Goal: Task Accomplishment & Management: Manage account settings

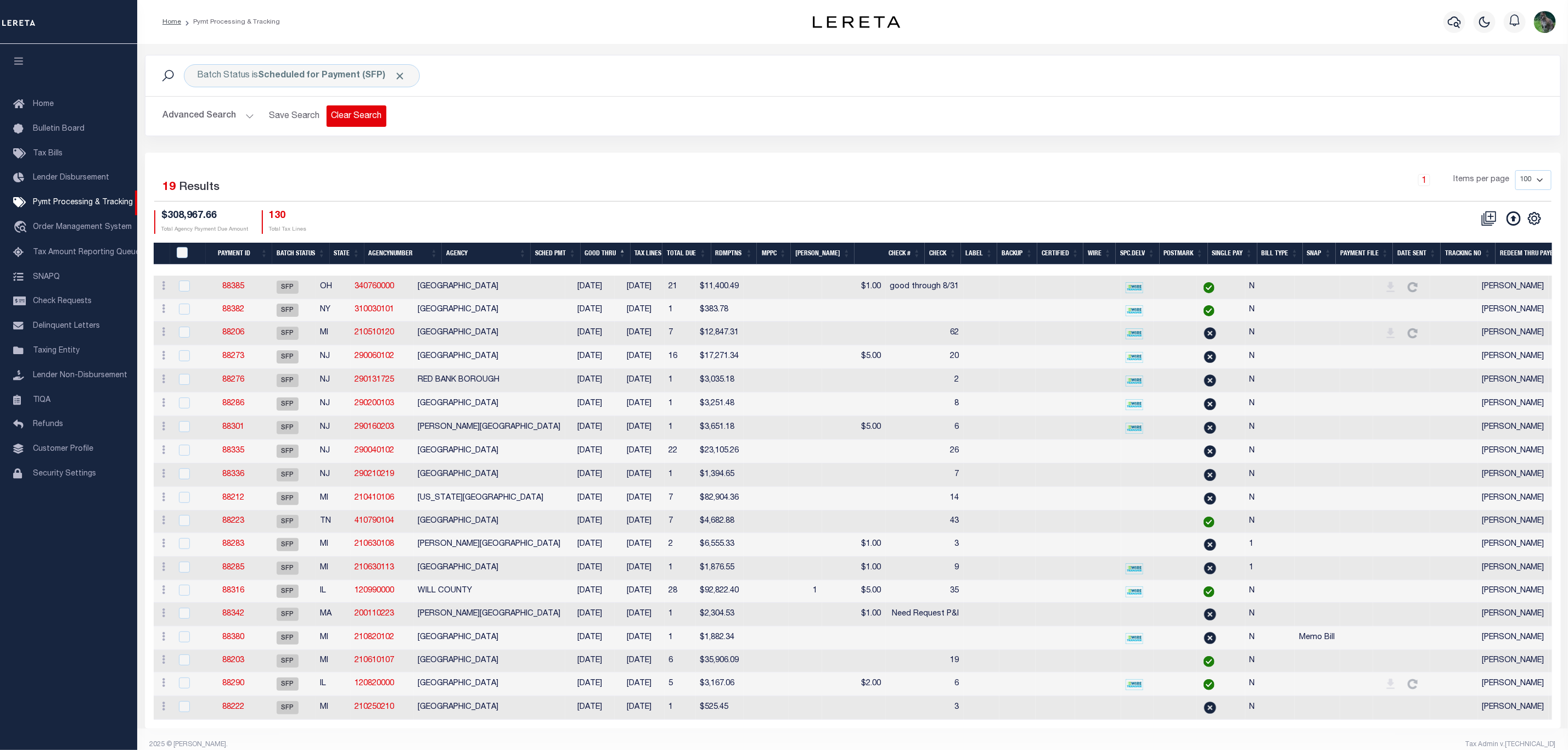
click at [363, 107] on button "Clear Search" at bounding box center [356, 115] width 60 height 21
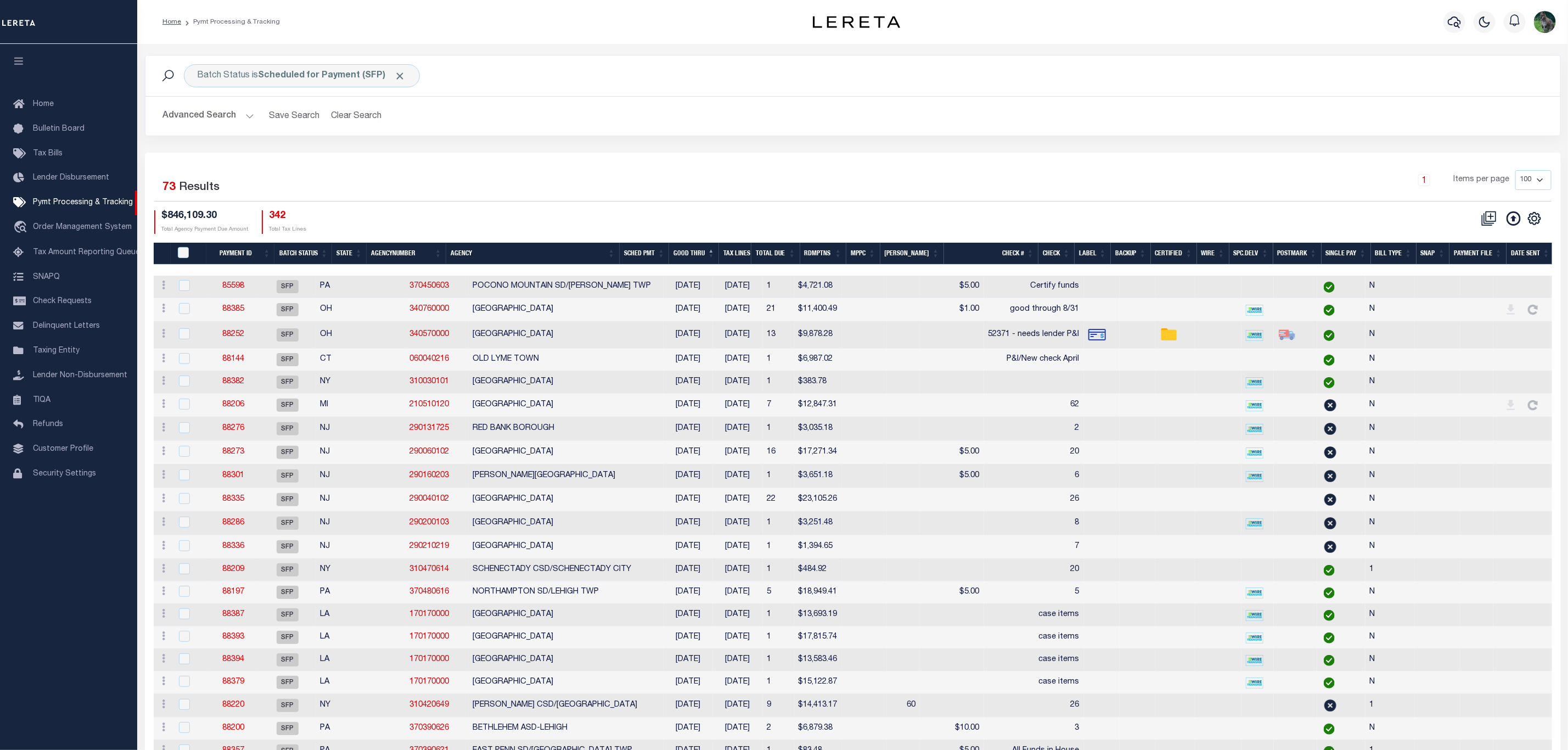
click at [75, 180] on span "Lender Disbursement" at bounding box center [71, 178] width 76 height 7
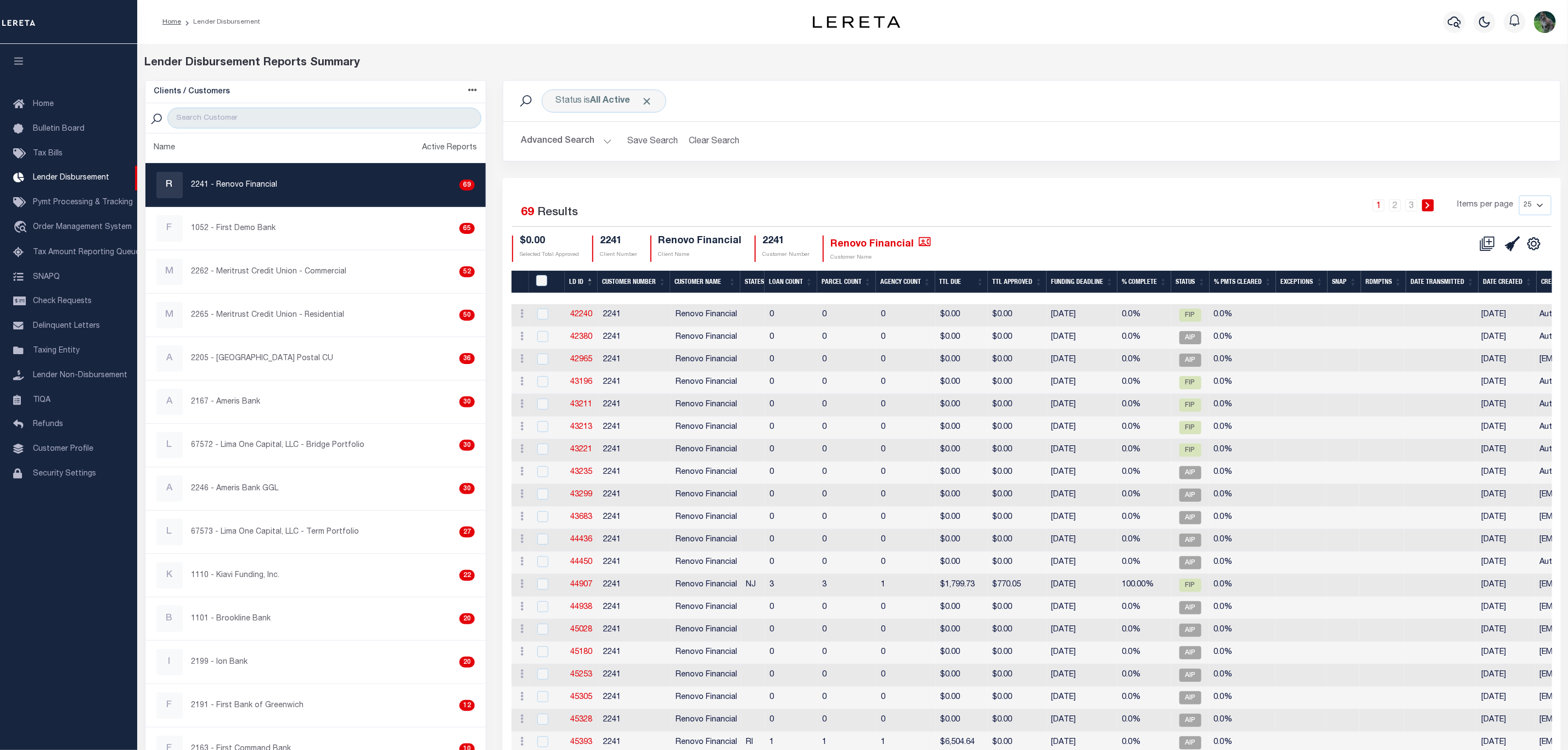
click at [305, 103] on div "Clients / Customers Customers asc Customers desc Client asc Client desc Active …" at bounding box center [316, 92] width 341 height 22
click at [322, 124] on input "search" at bounding box center [324, 118] width 314 height 21
type input "west shore"
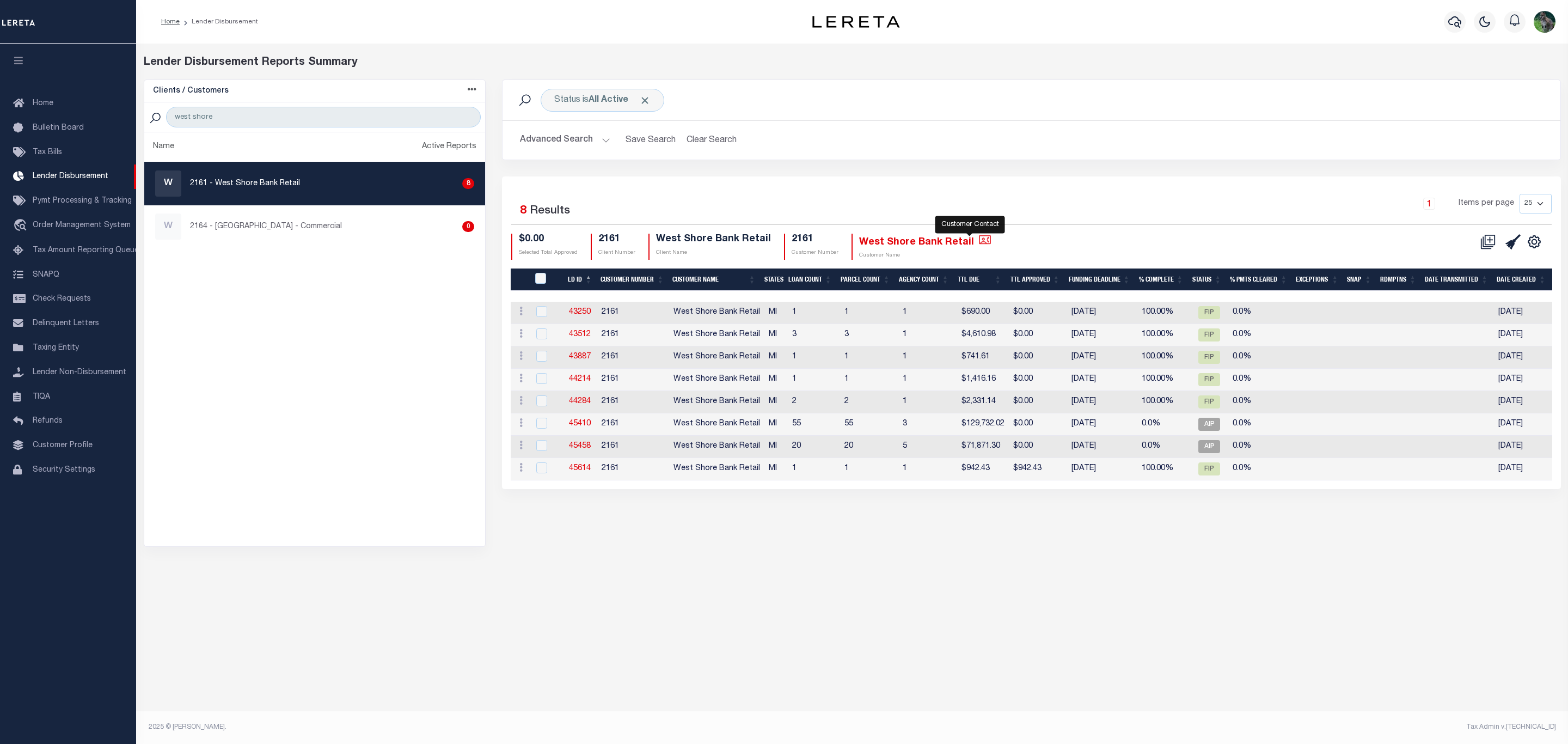
click at [979, 241] on icon "" at bounding box center [985, 239] width 12 height 12
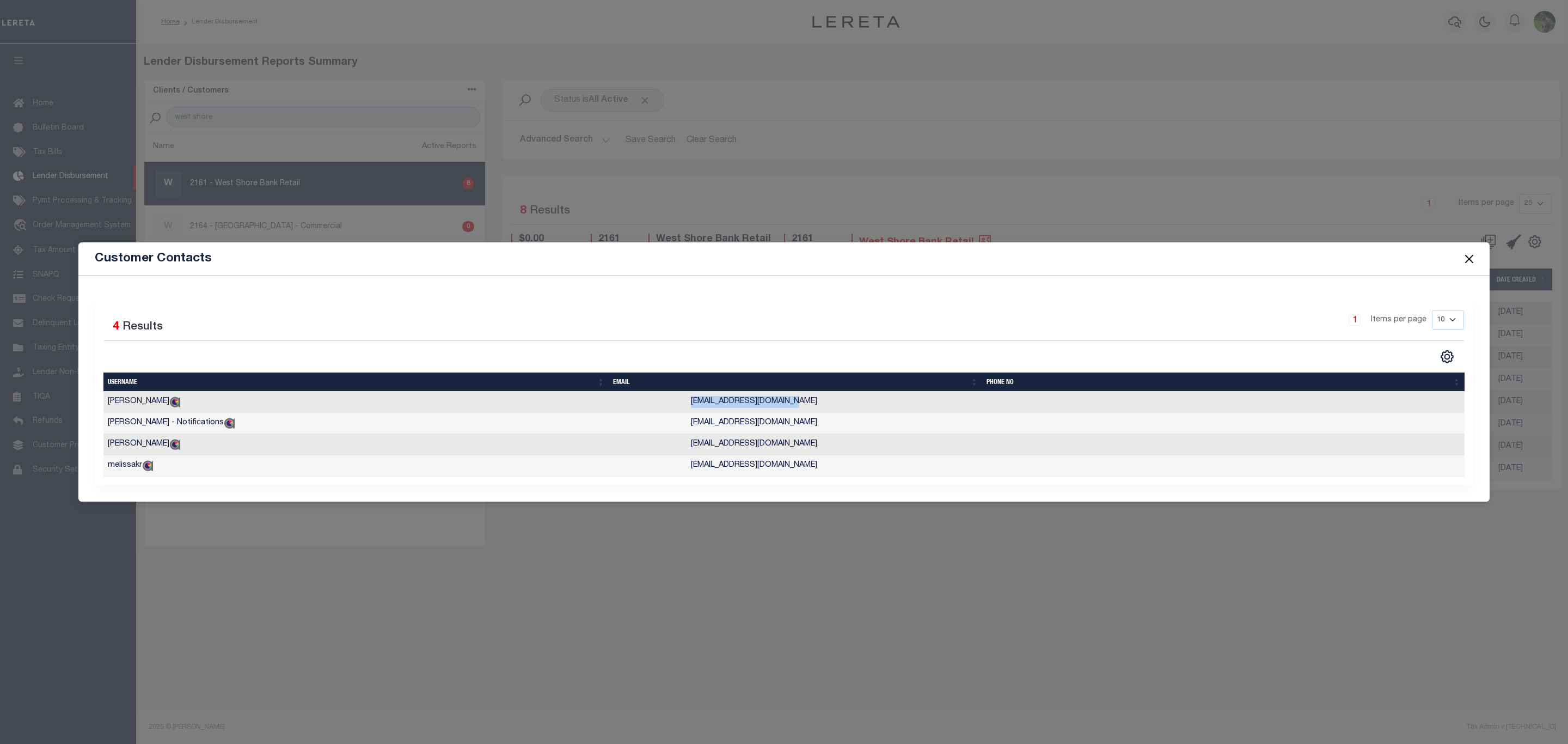
drag, startPoint x: 605, startPoint y: 400, endPoint x: 720, endPoint y: 405, distance: 115.1
click at [718, 402] on td "MMK005@westshorebank.com" at bounding box center [976, 402] width 581 height 21
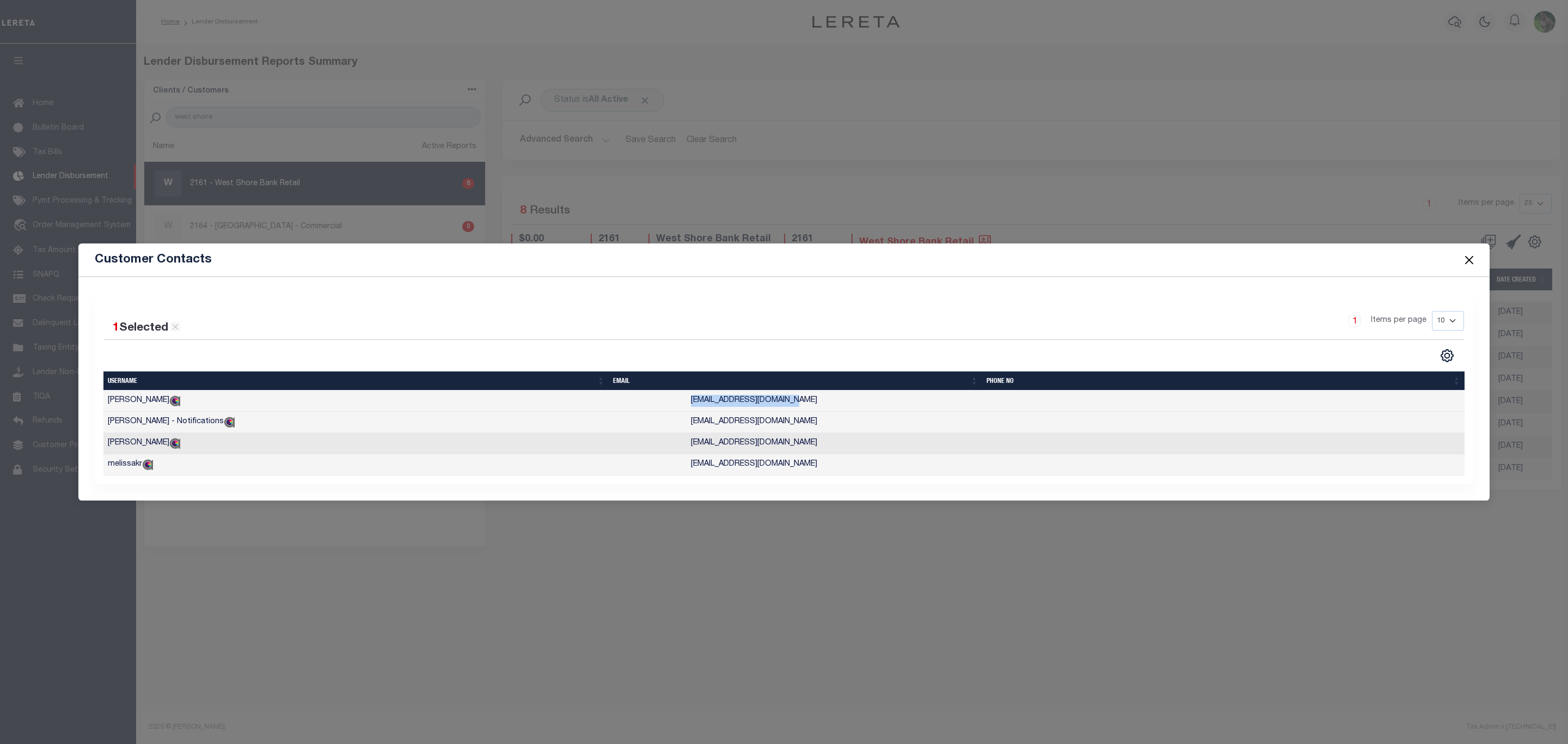
copy td "MMK005@westshorebank.com"
drag, startPoint x: 600, startPoint y: 427, endPoint x: 704, endPoint y: 421, distance: 104.2
click at [704, 421] on tr "Laurie - Notifications lauriec@westshorebank.com" at bounding box center [784, 422] width 1361 height 21
copy tr "lauriec@westshorebank.com"
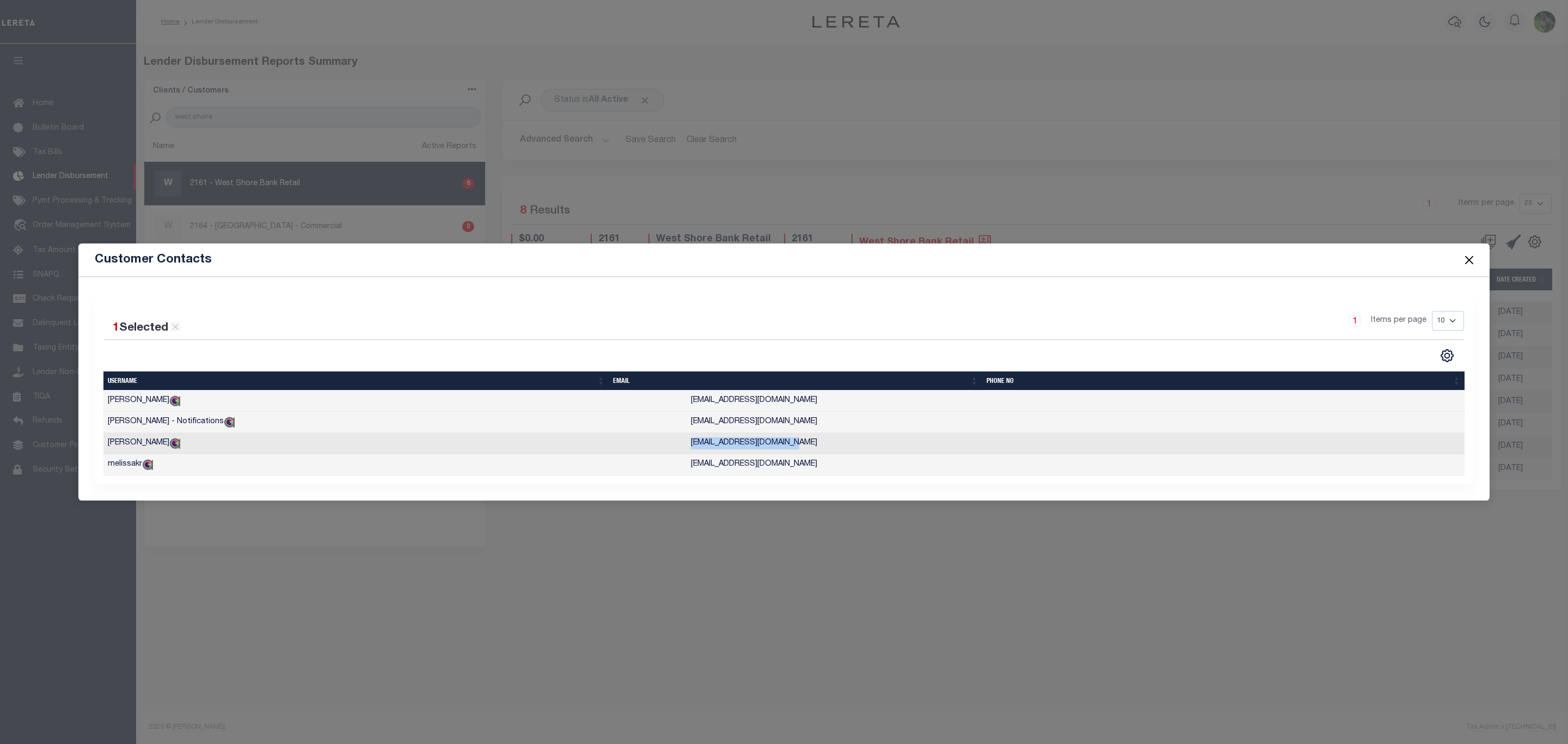
drag, startPoint x: 614, startPoint y: 443, endPoint x: 705, endPoint y: 443, distance: 91.0
click at [705, 443] on td "laf005@westshorebank.com" at bounding box center [976, 444] width 581 height 21
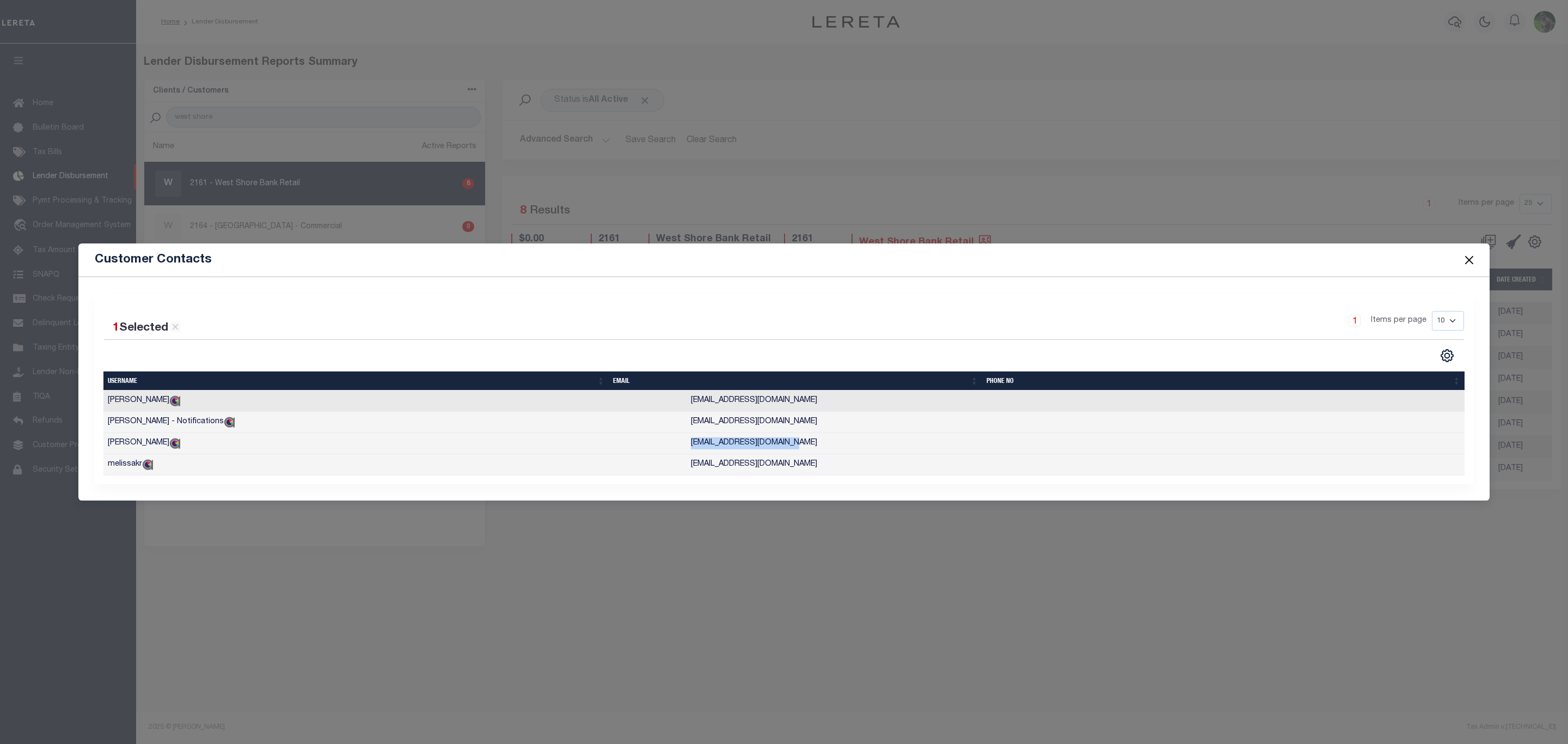
copy td "laf005@westshorebank.com"
drag, startPoint x: 598, startPoint y: 461, endPoint x: 735, endPoint y: 458, distance: 137.0
click at [716, 464] on tr "melissakr melissakr@westshorebank.com" at bounding box center [784, 465] width 1361 height 21
copy tr "melissakr@westshorebank.com"
click at [1468, 260] on button "Close" at bounding box center [1469, 259] width 14 height 14
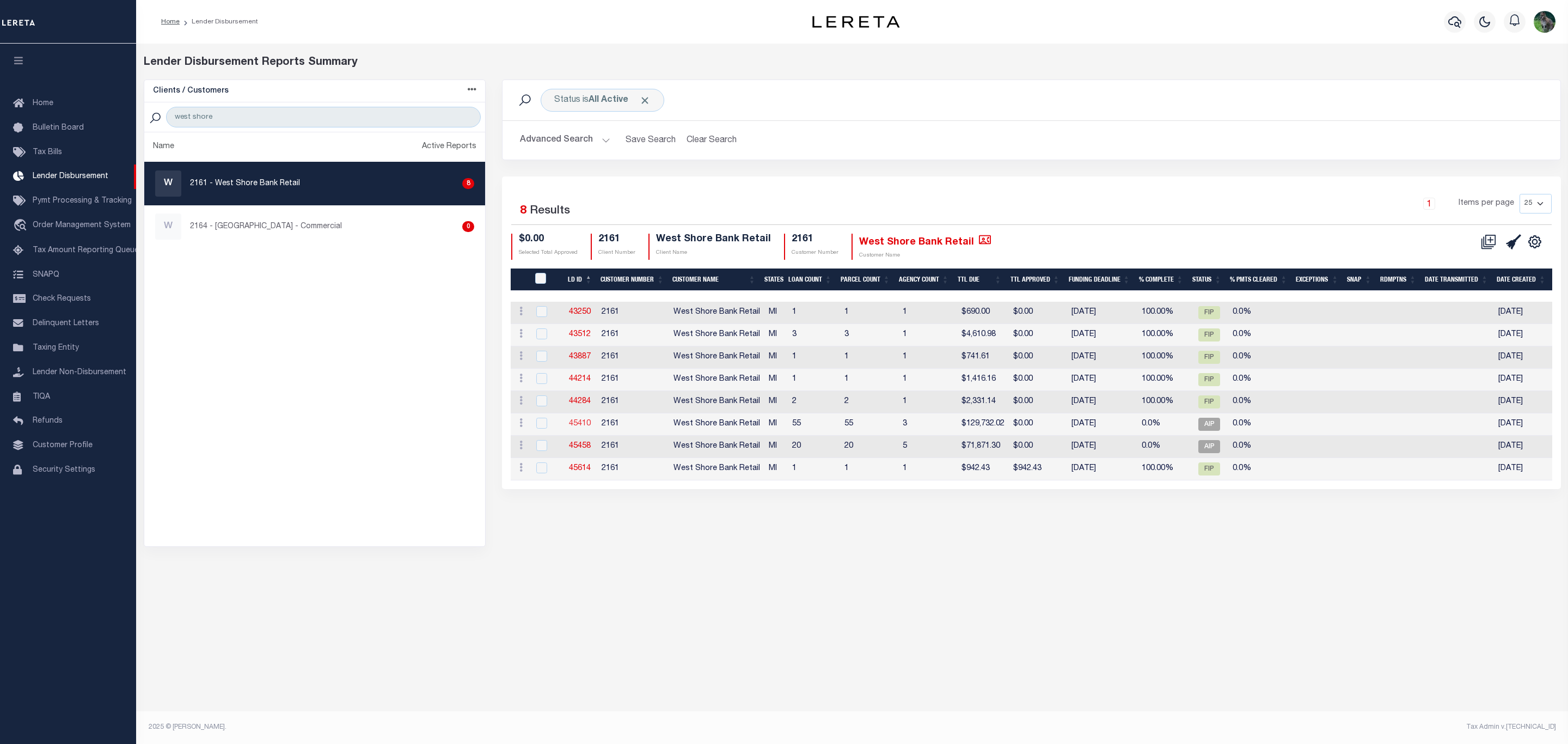
click at [578, 425] on link "45410" at bounding box center [580, 424] width 22 height 7
checkbox input "true"
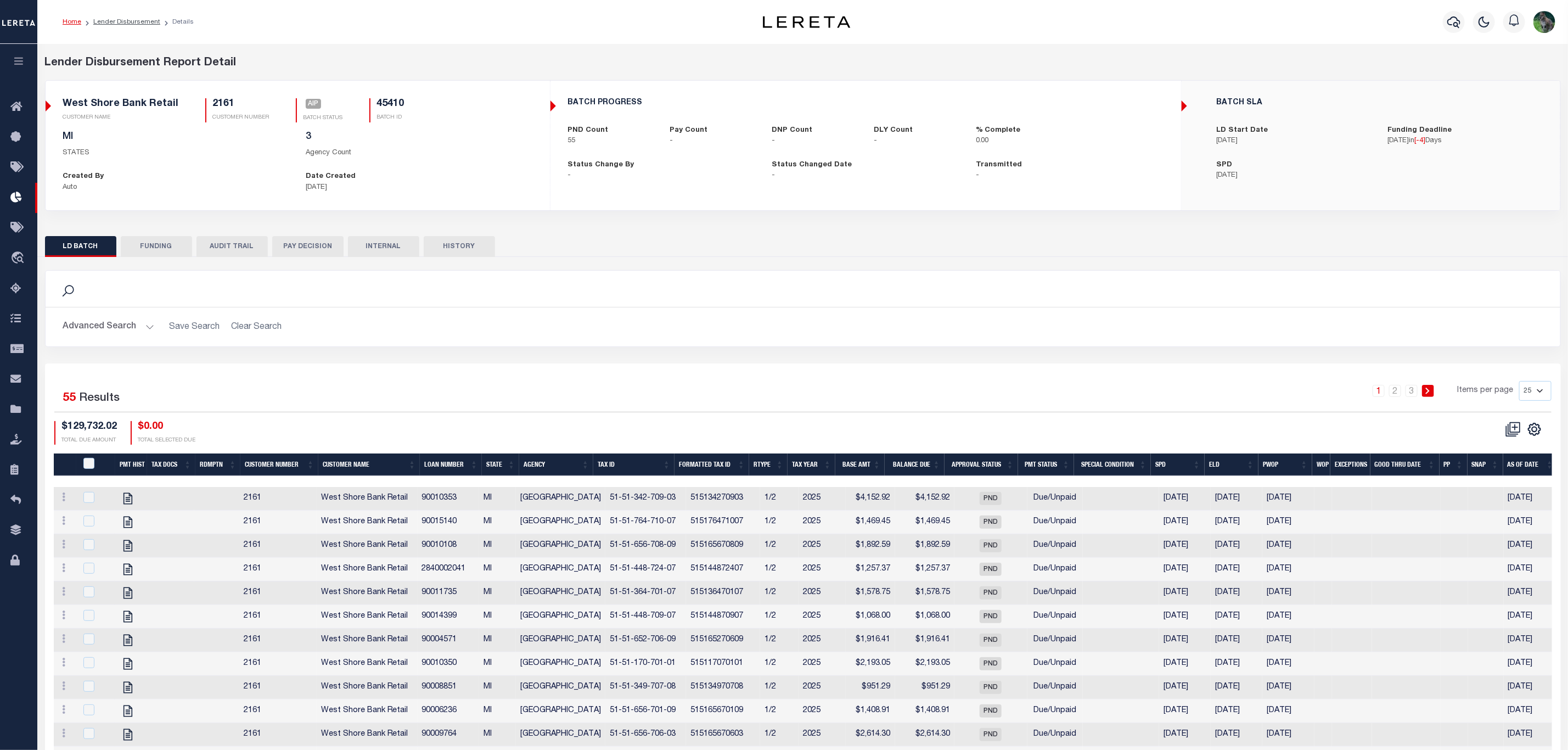
drag, startPoint x: 161, startPoint y: 246, endPoint x: 850, endPoint y: 335, distance: 694.7
click at [166, 246] on button "FUNDING" at bounding box center [156, 247] width 71 height 21
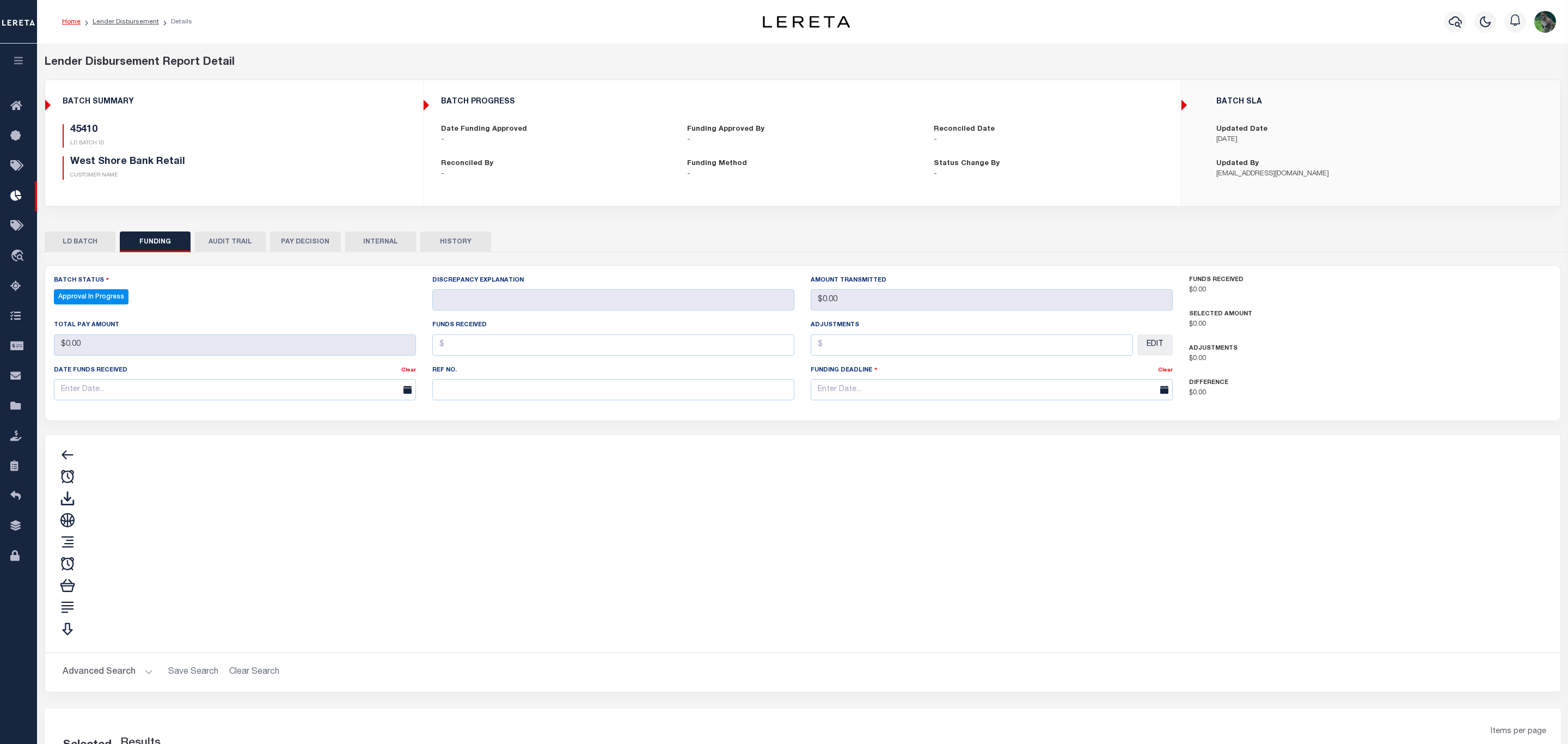
type input "$0"
type input "08/11/2025"
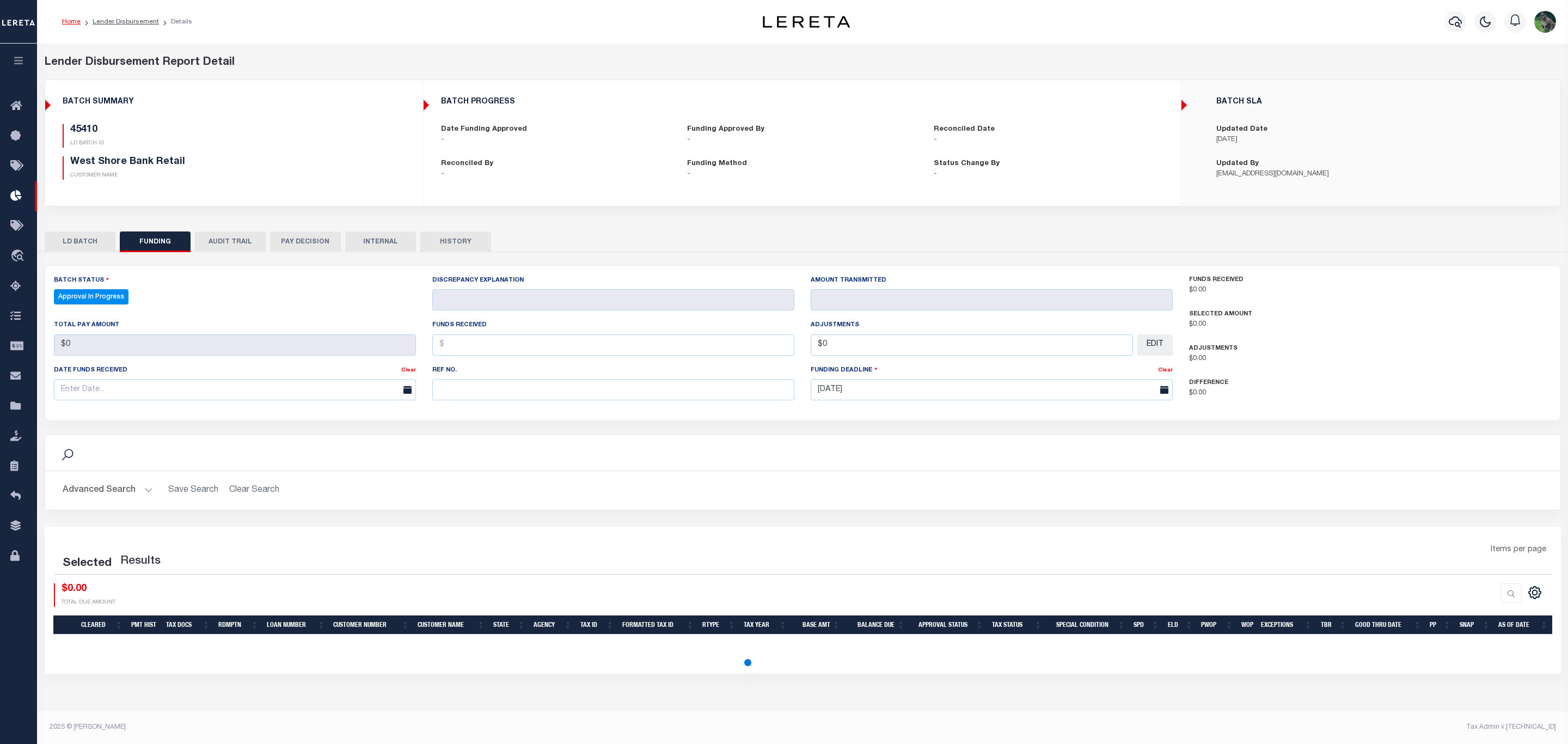
select select "100"
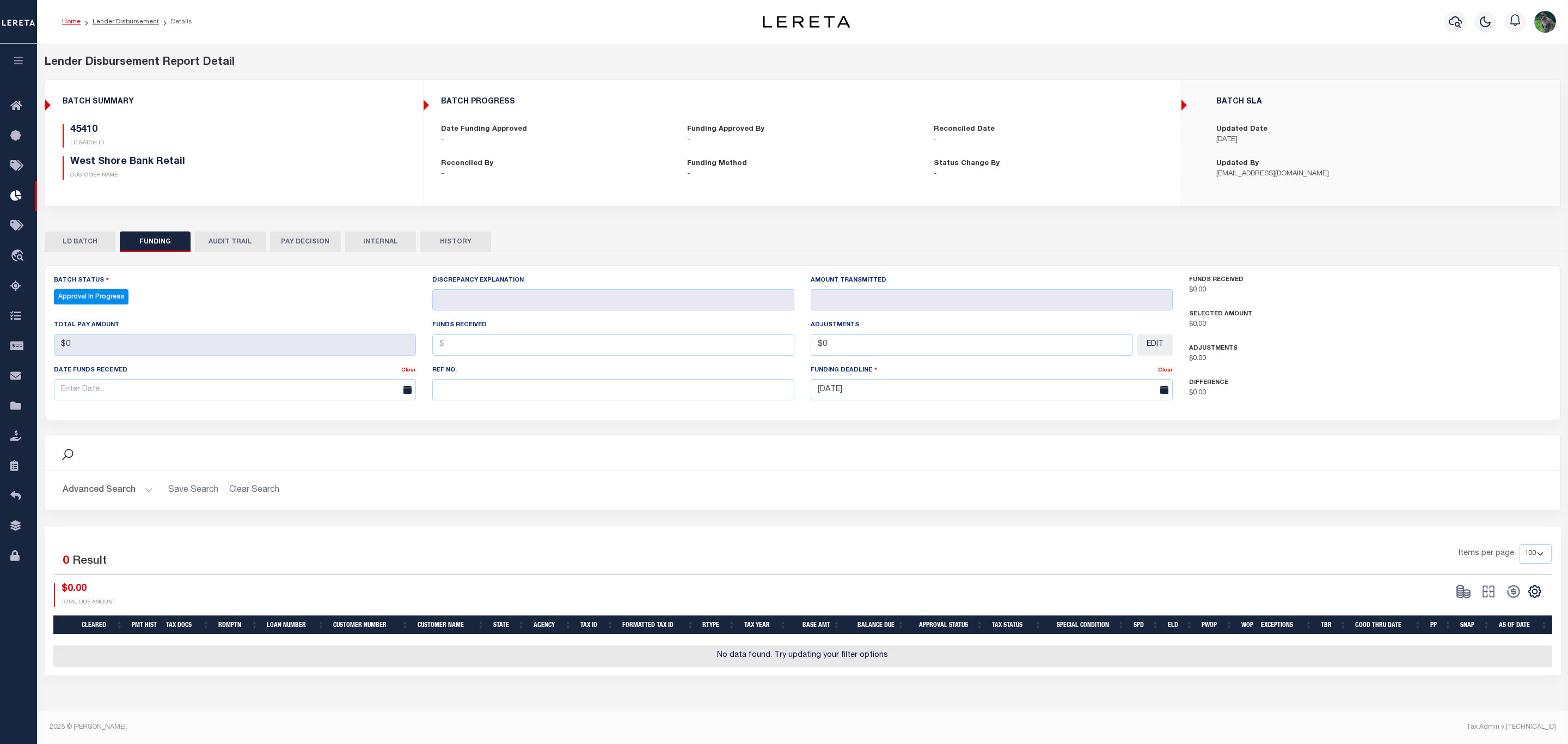
click at [474, 197] on div "BATCH PROGRESS Date Funding Approved - Funding Approved By - Reconciled Date - …" at bounding box center [802, 138] width 758 height 117
click at [1453, 10] on div at bounding box center [1455, 22] width 30 height 38
click at [1457, 20] on icon "button" at bounding box center [1456, 22] width 13 height 13
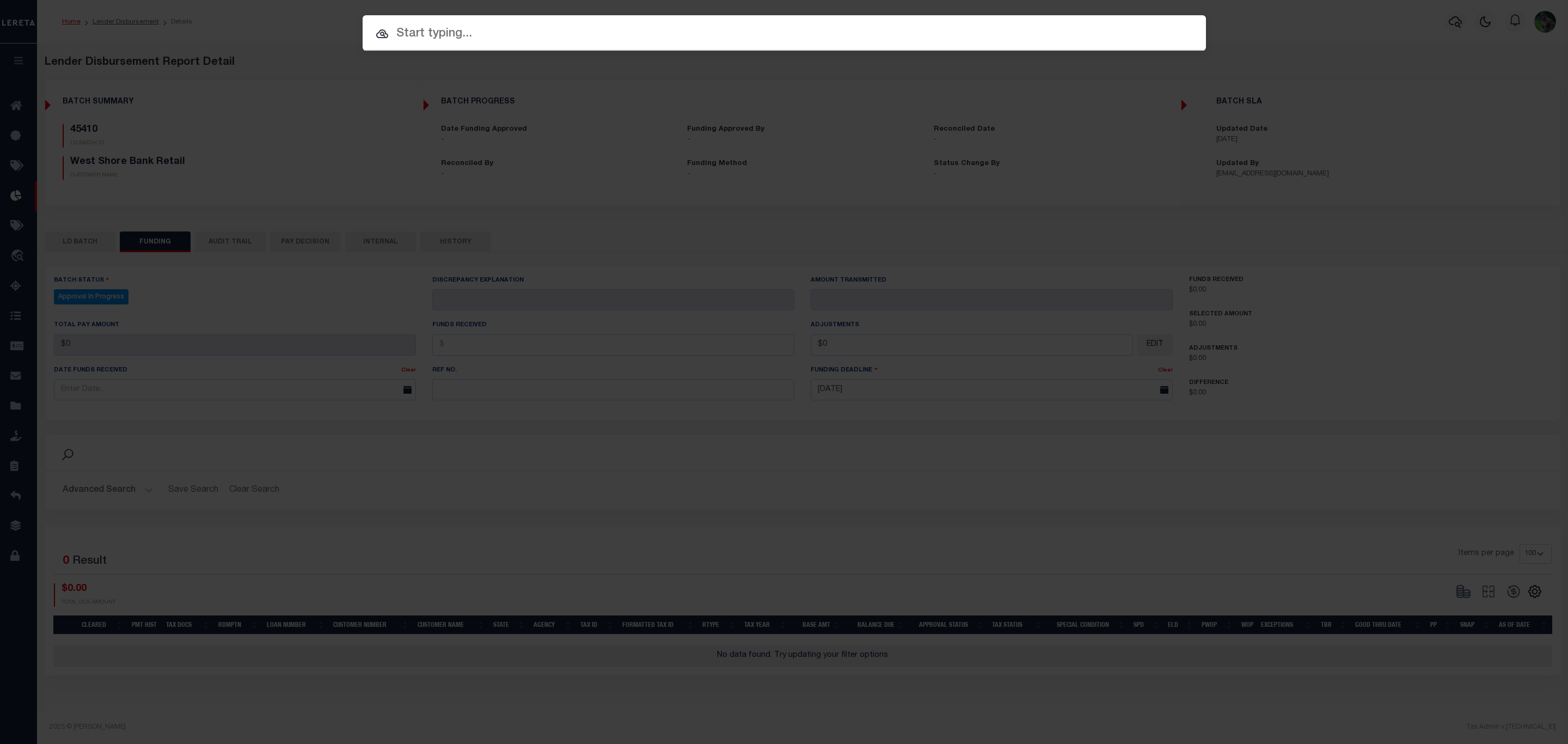
click at [686, 28] on input "text" at bounding box center [784, 34] width 843 height 19
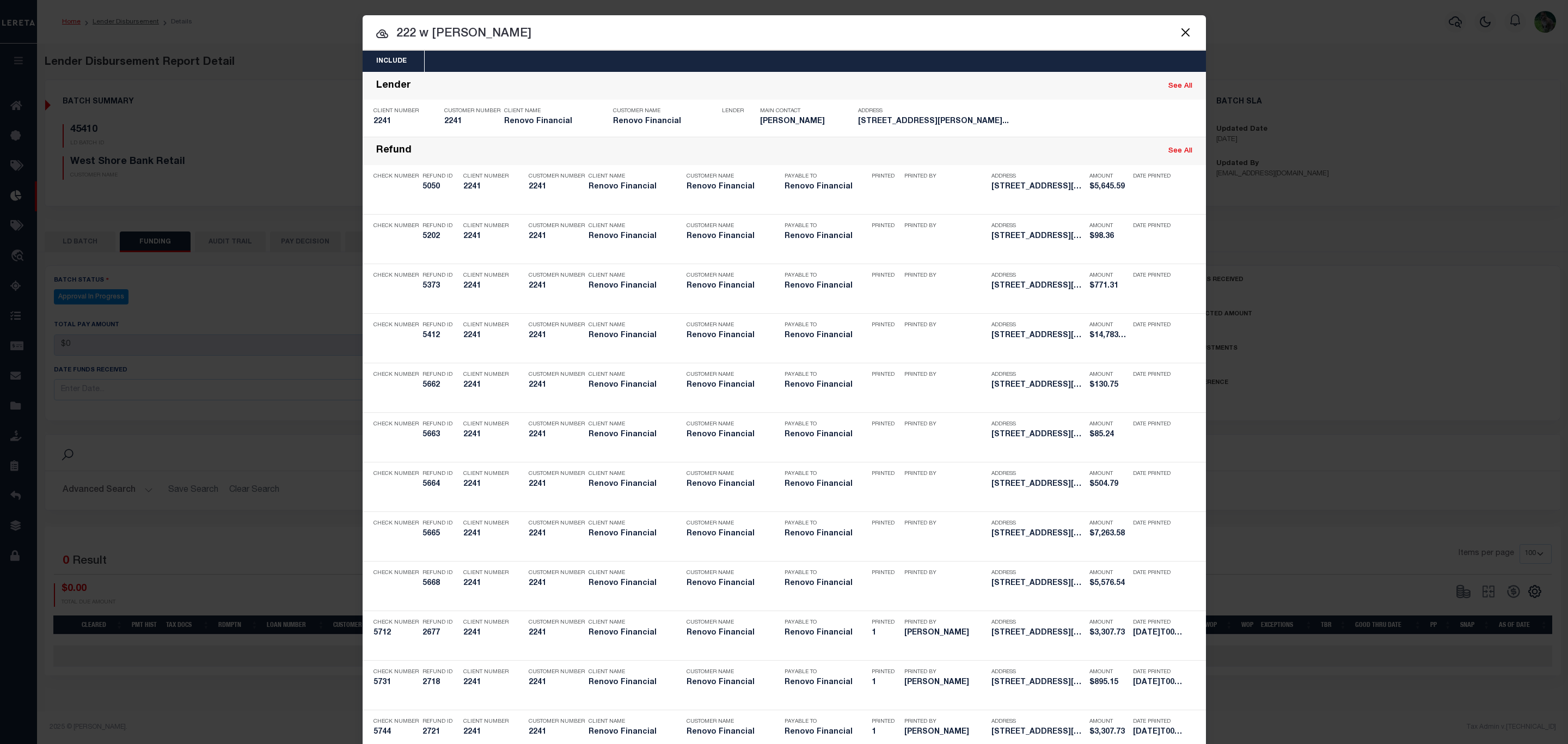
click at [524, 26] on input "222 w adams" at bounding box center [784, 34] width 843 height 19
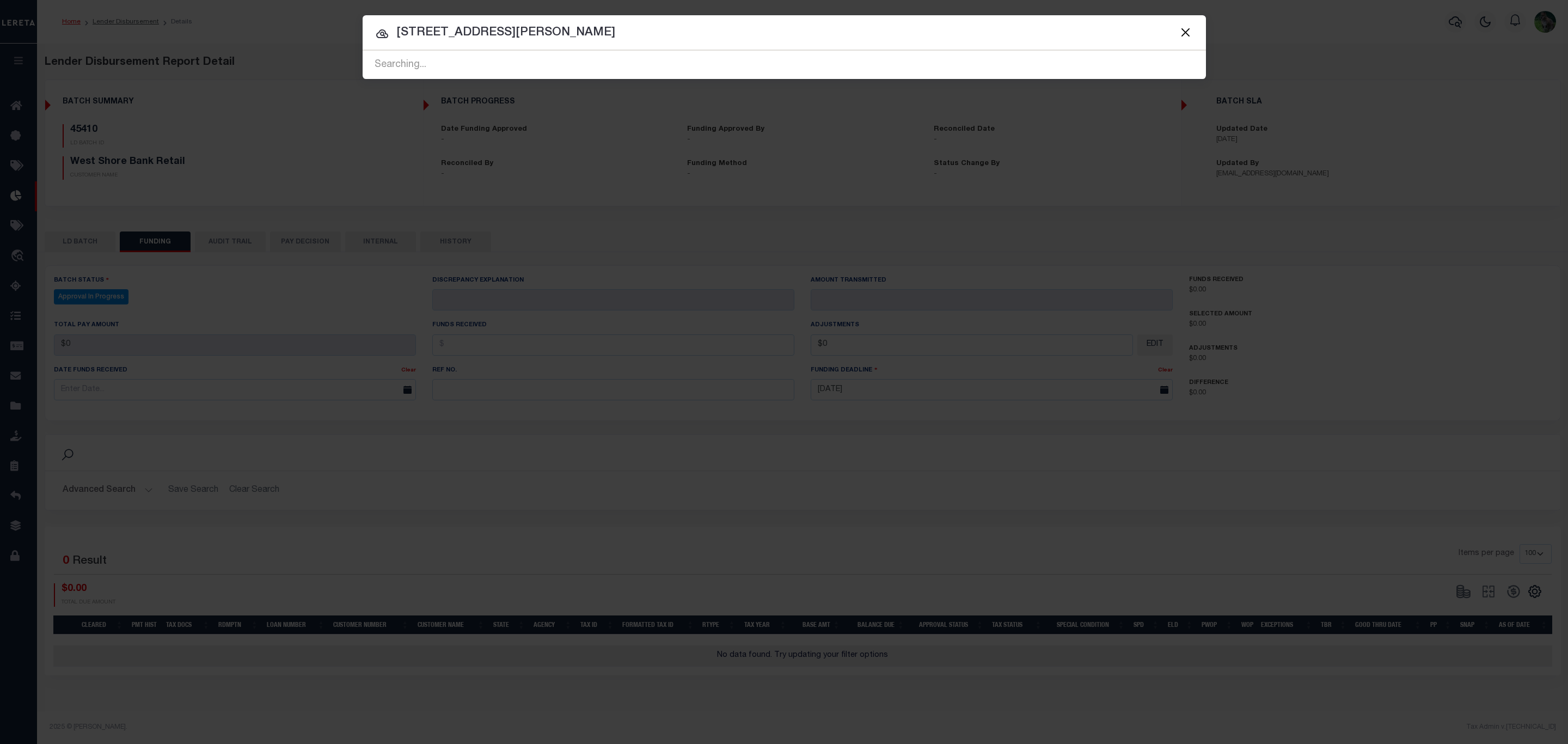
type input "222 w adams street"
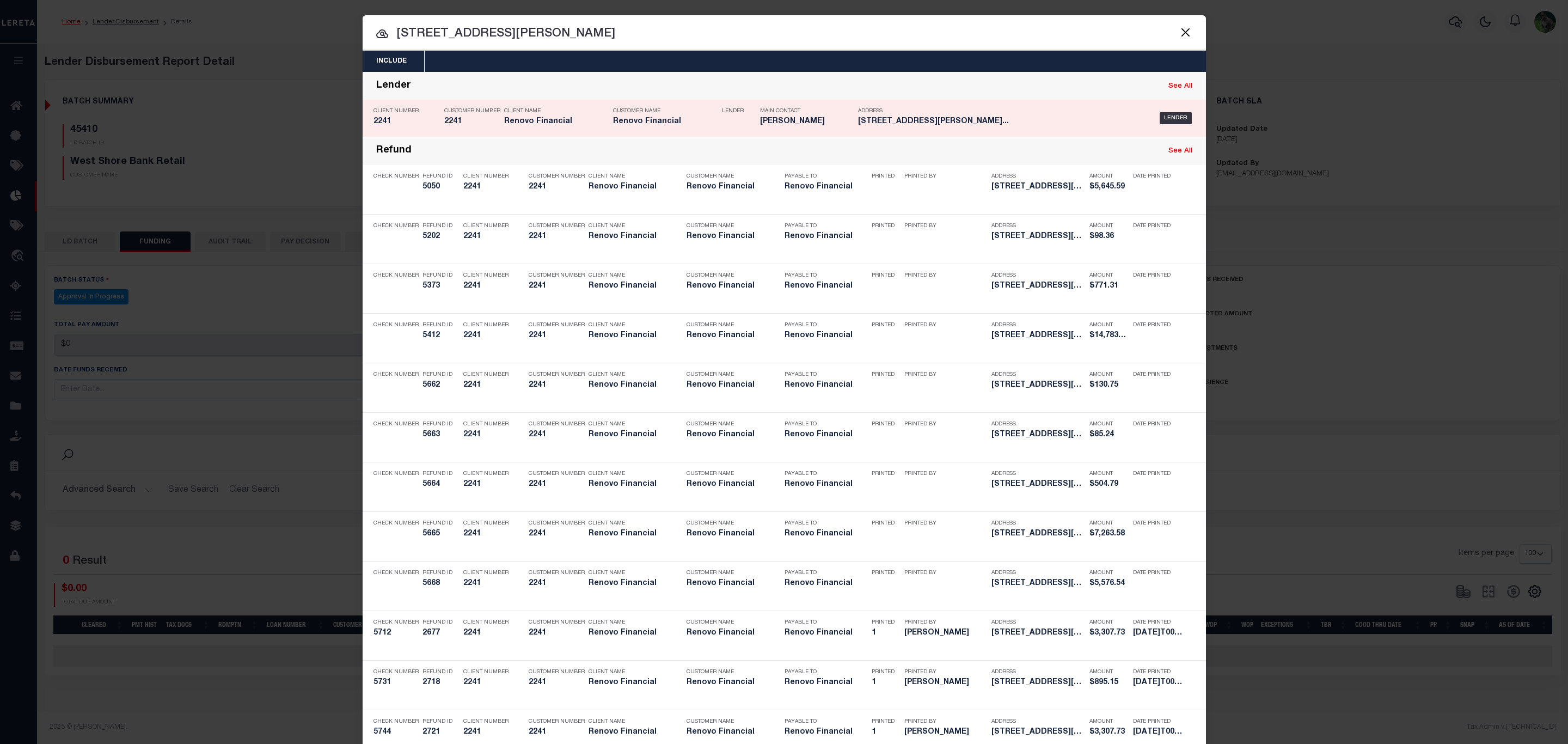
click at [551, 121] on h5 "Renovo Financial" at bounding box center [551, 121] width 92 height 10
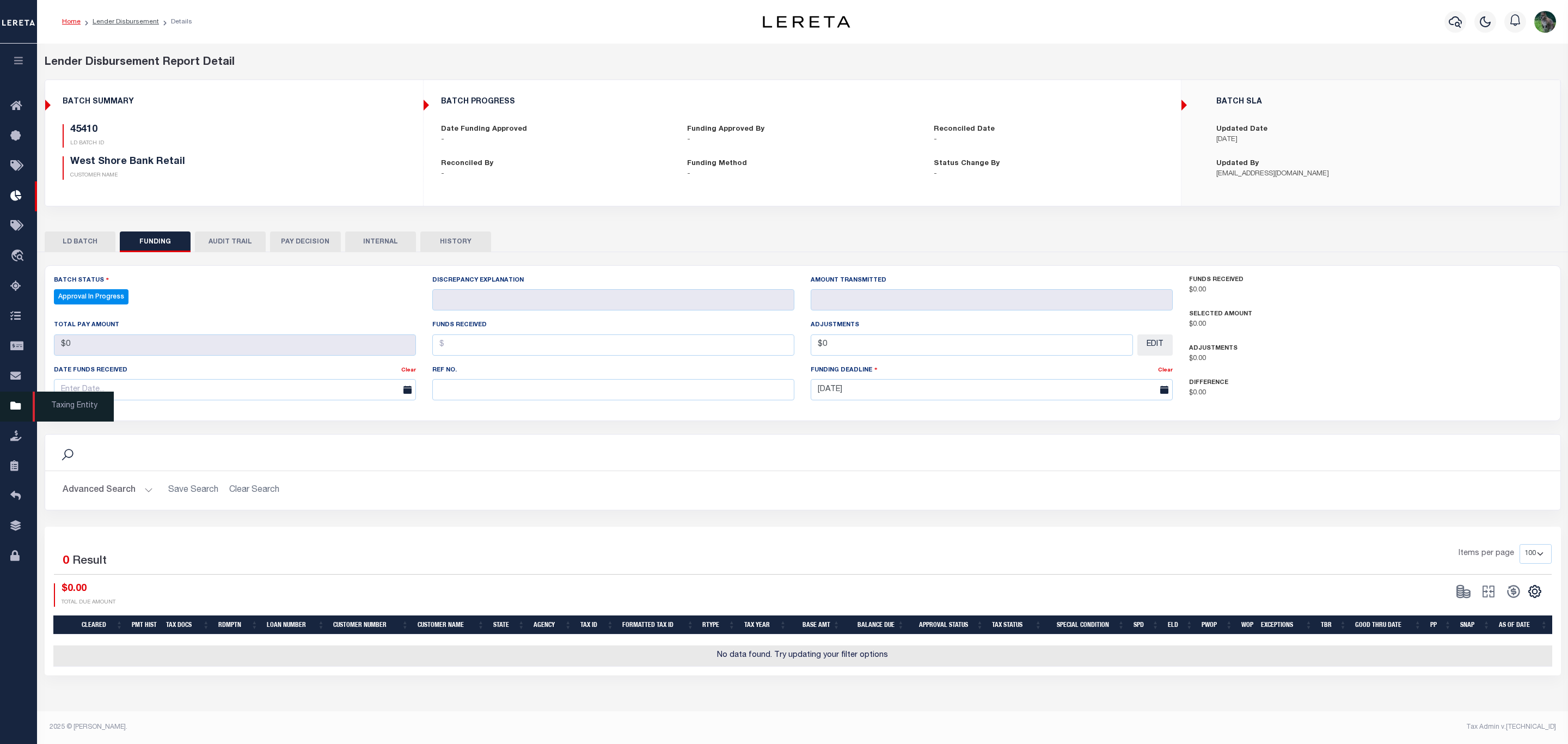
click at [5, 406] on link "Taxing Entity" at bounding box center [18, 406] width 37 height 30
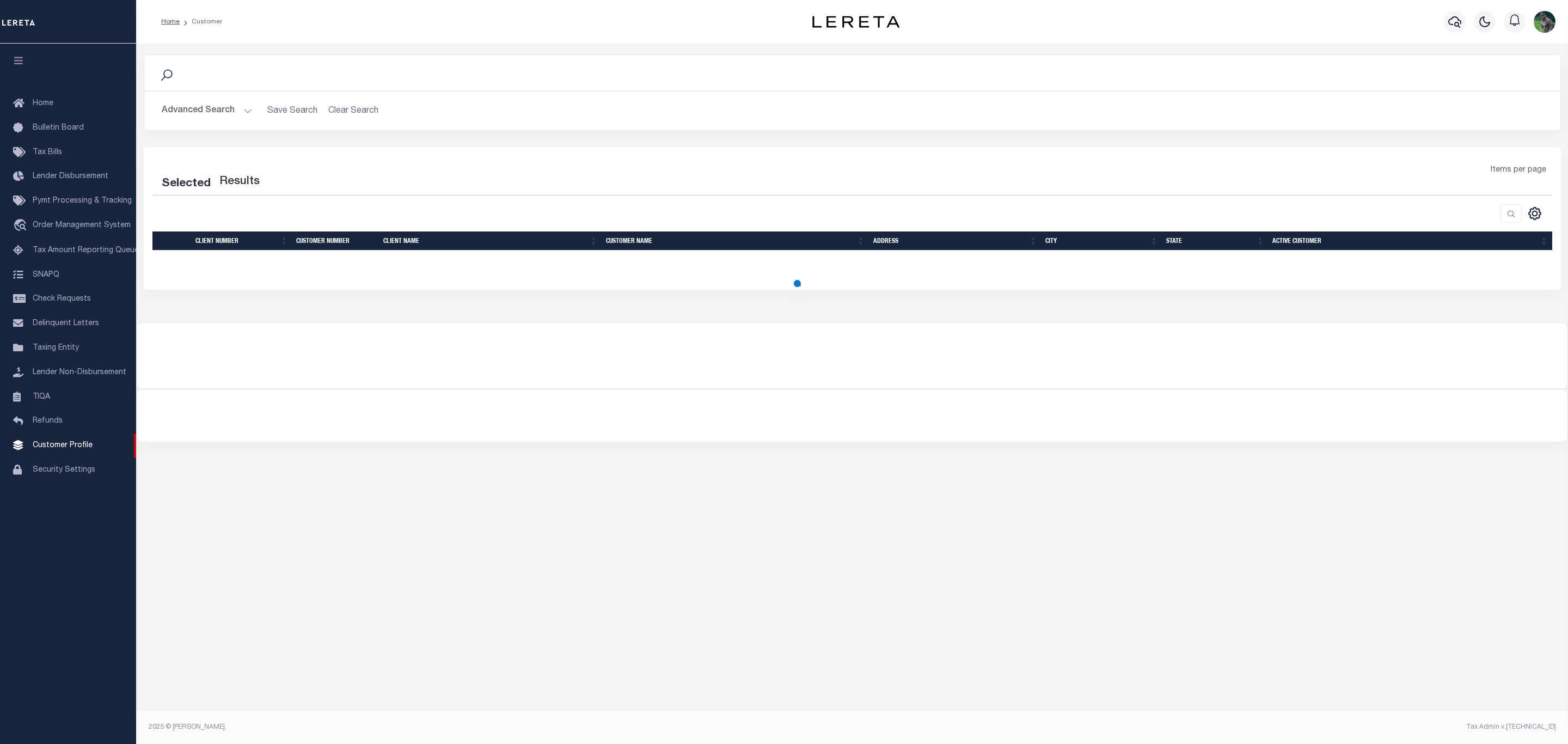
click at [201, 100] on button "Advanced Search" at bounding box center [206, 110] width 90 height 21
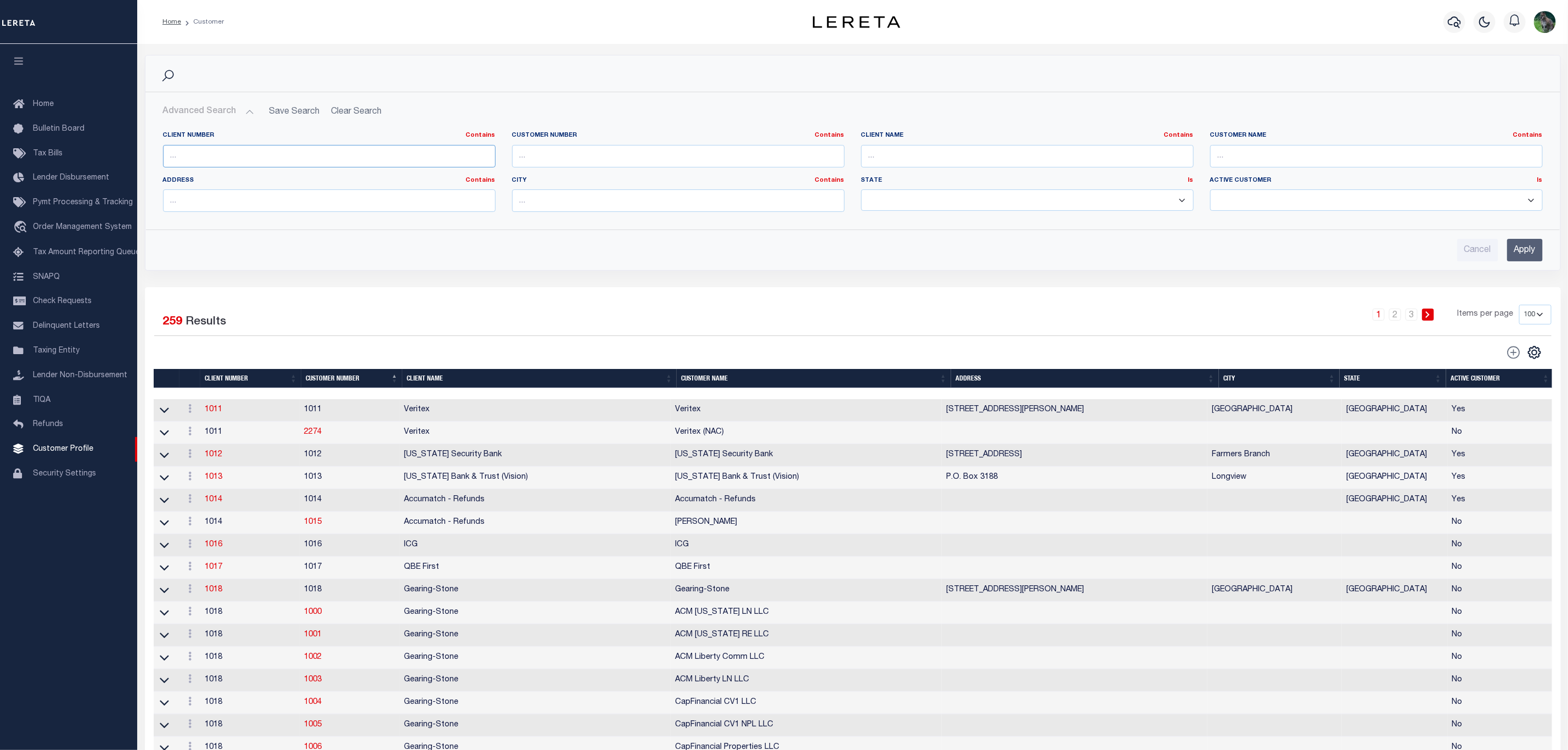
click at [241, 155] on input "text" at bounding box center [329, 156] width 332 height 22
type input "2161"
click at [1533, 255] on input "Apply" at bounding box center [1525, 250] width 36 height 22
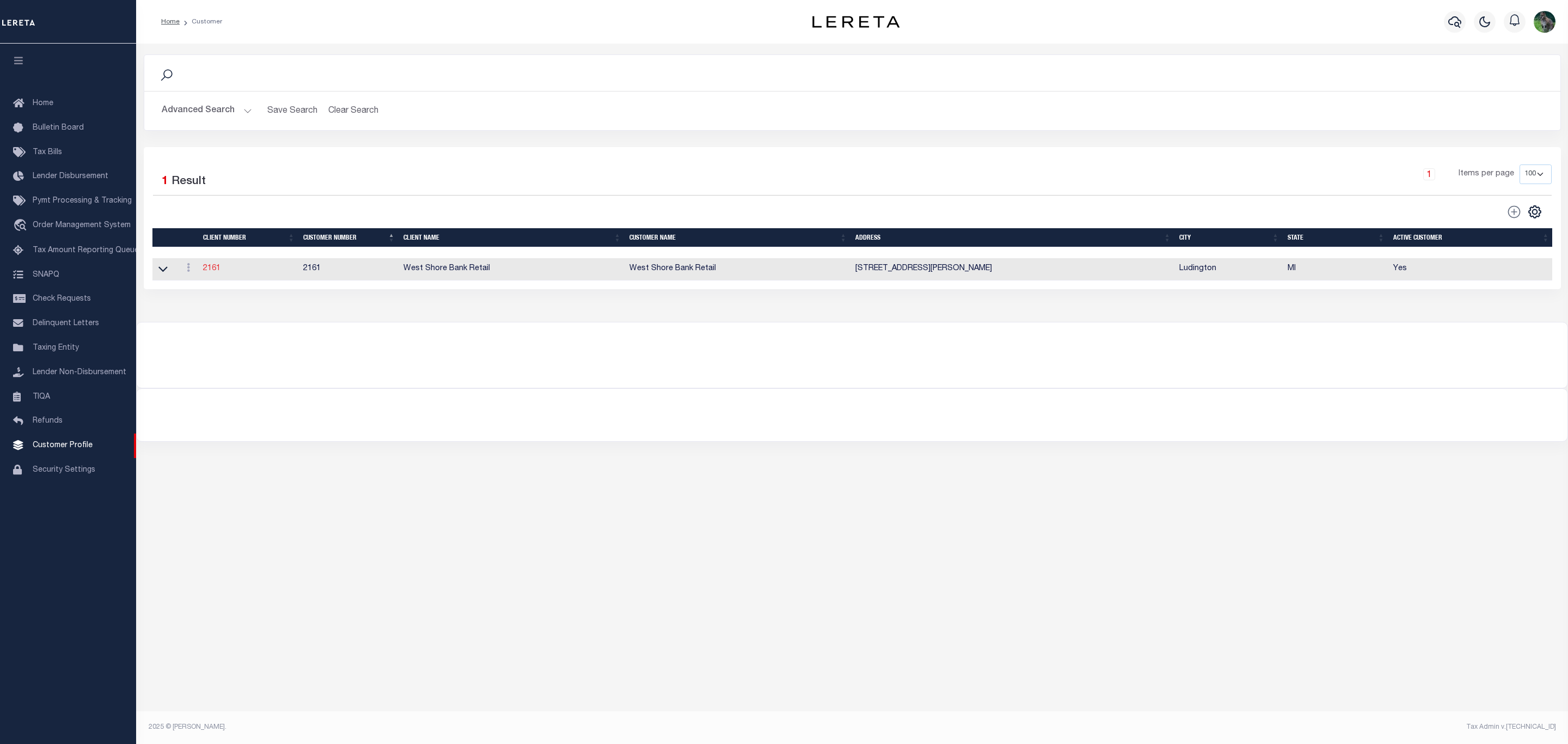
click at [209, 272] on link "2161" at bounding box center [212, 268] width 18 height 7
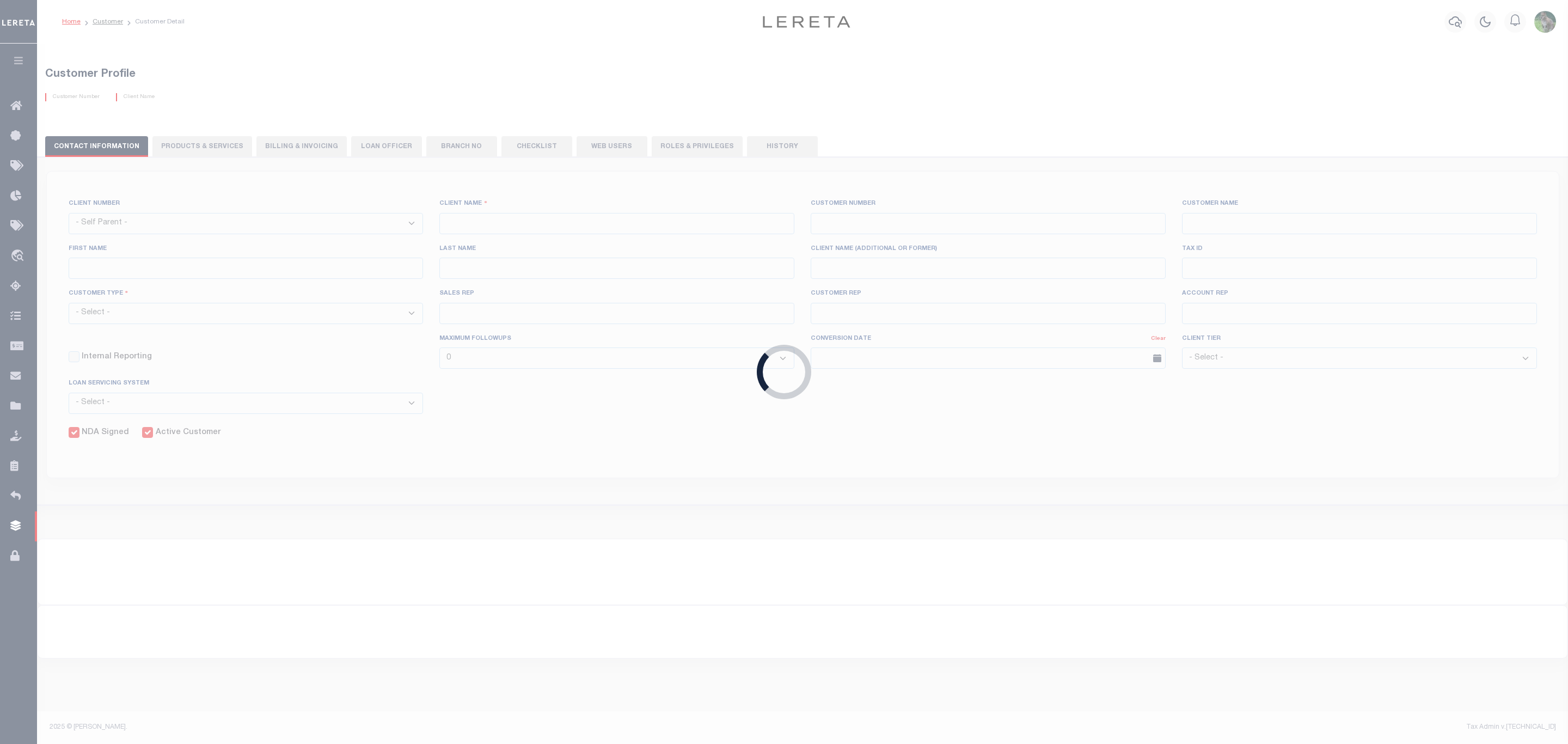
select select
type input "West Shore Bank Retail"
type input "2161"
type input "West Shore Bank Retail"
type input "Laurie"
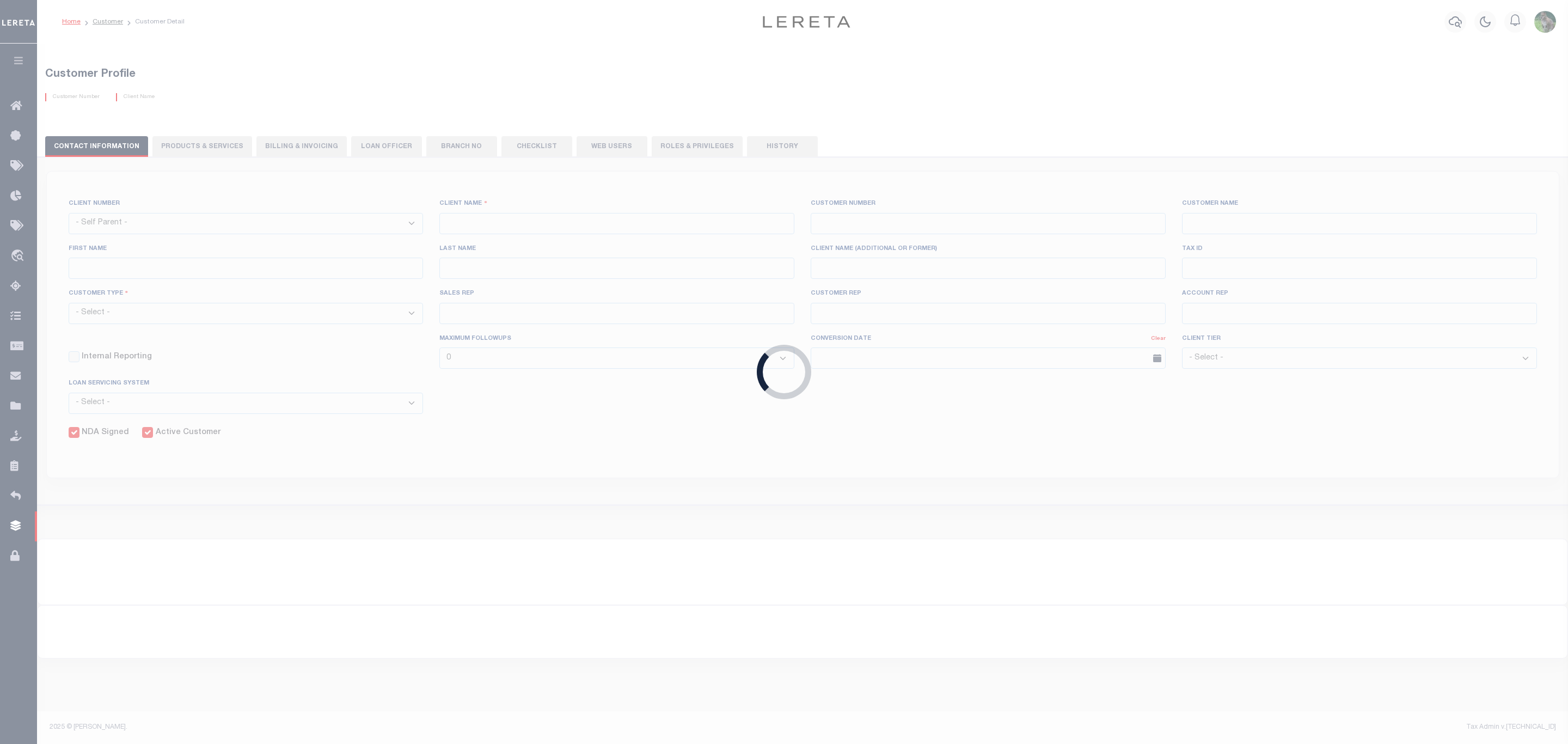
type input "Cozart"
select select "Residential"
type input "Briza Alvarado"
type input "Paula Kitchens"
type input "Tony Targhetta"
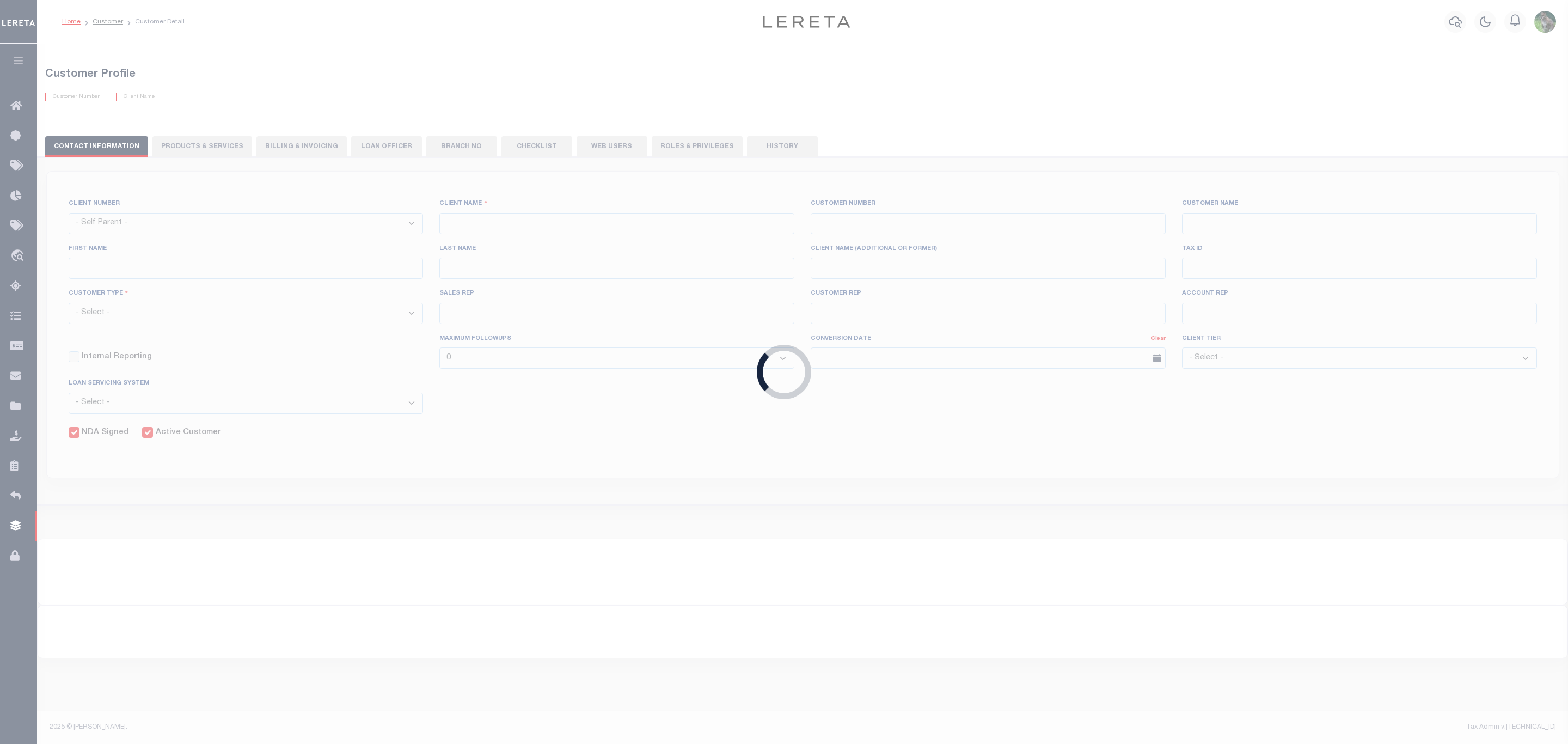
select select "JHS"
checkbox input "true"
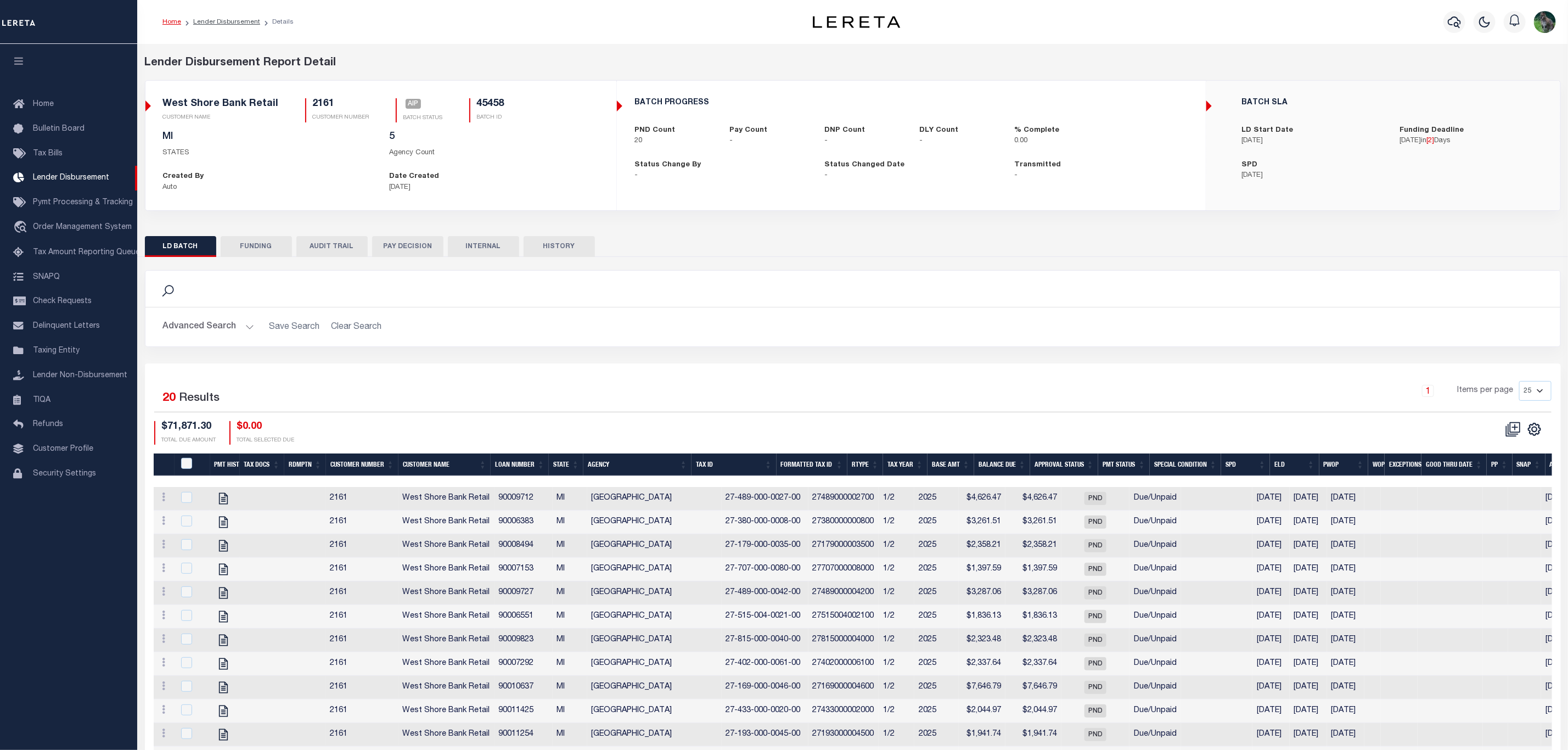
click at [254, 239] on button "FUNDING" at bounding box center [256, 247] width 71 height 21
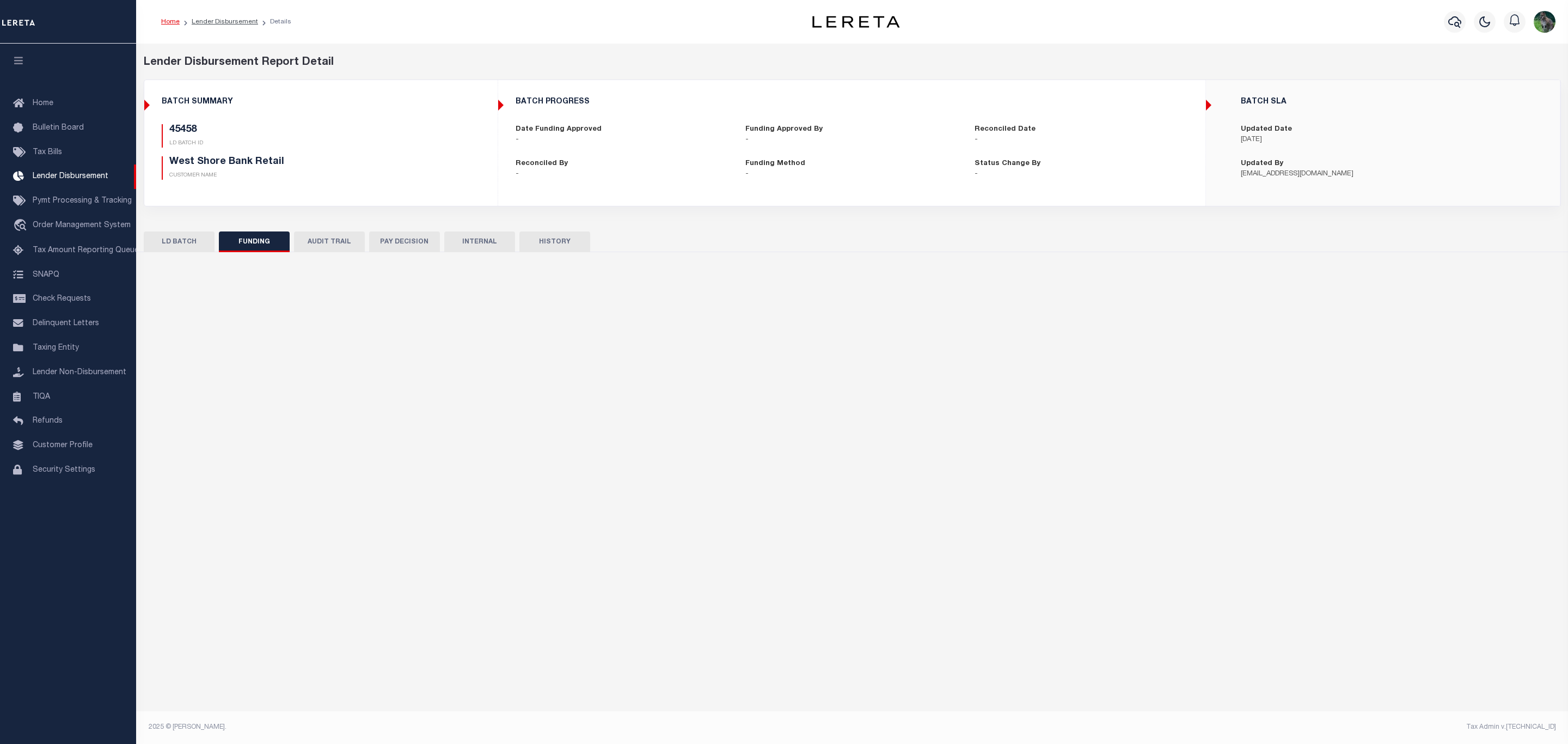
type input "$0"
type input "[DATE]"
select select "100"
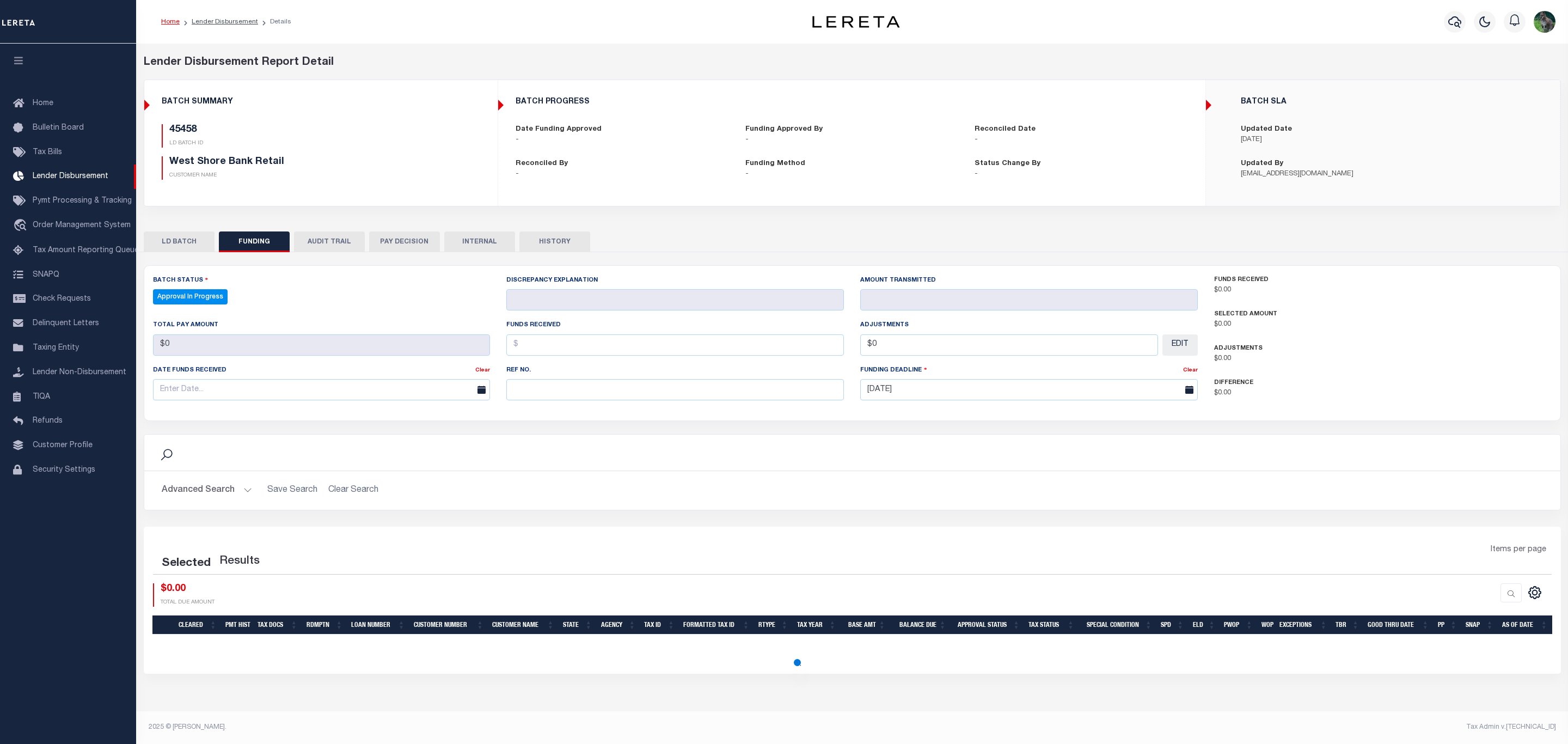
select select "100"
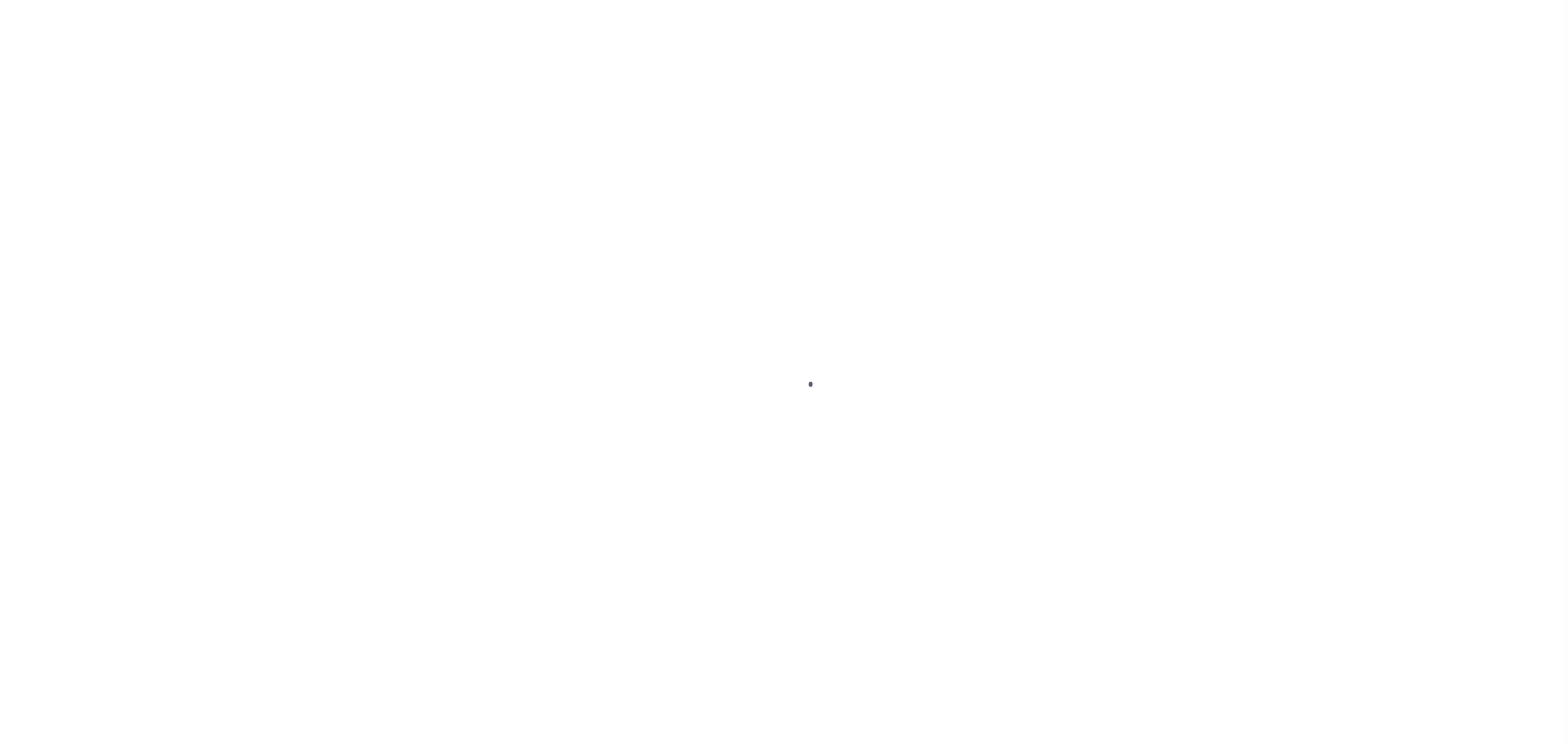
select select
type input "Renovo Financial"
type input "2241"
type input "Renovo Financial"
type input "Steven"
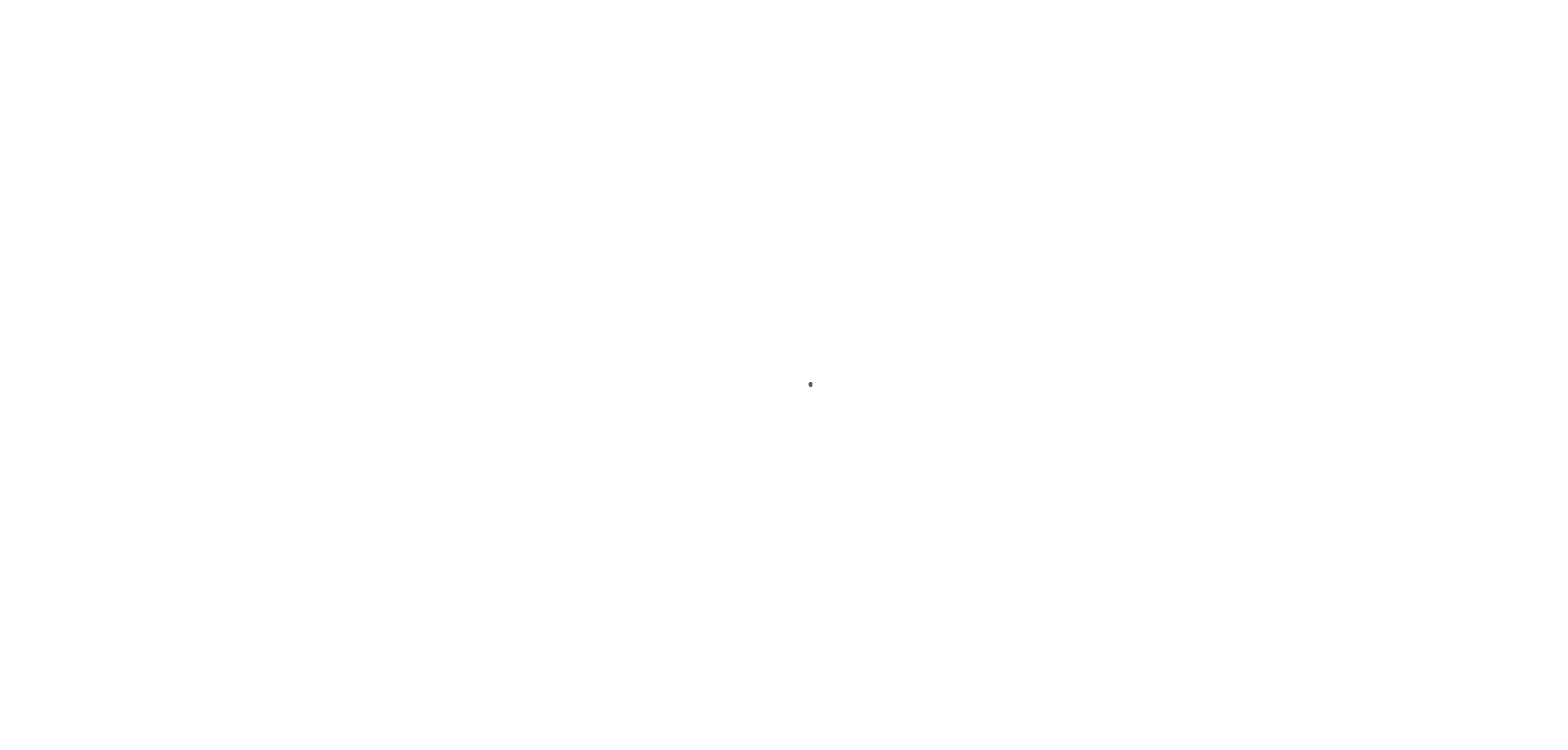
type input "Klemp"
select select "Mixed Portfolio"
type input "Tiffany Stringfellow"
type input "Barbara Kendrick"
type input "Debbie Vecellio"
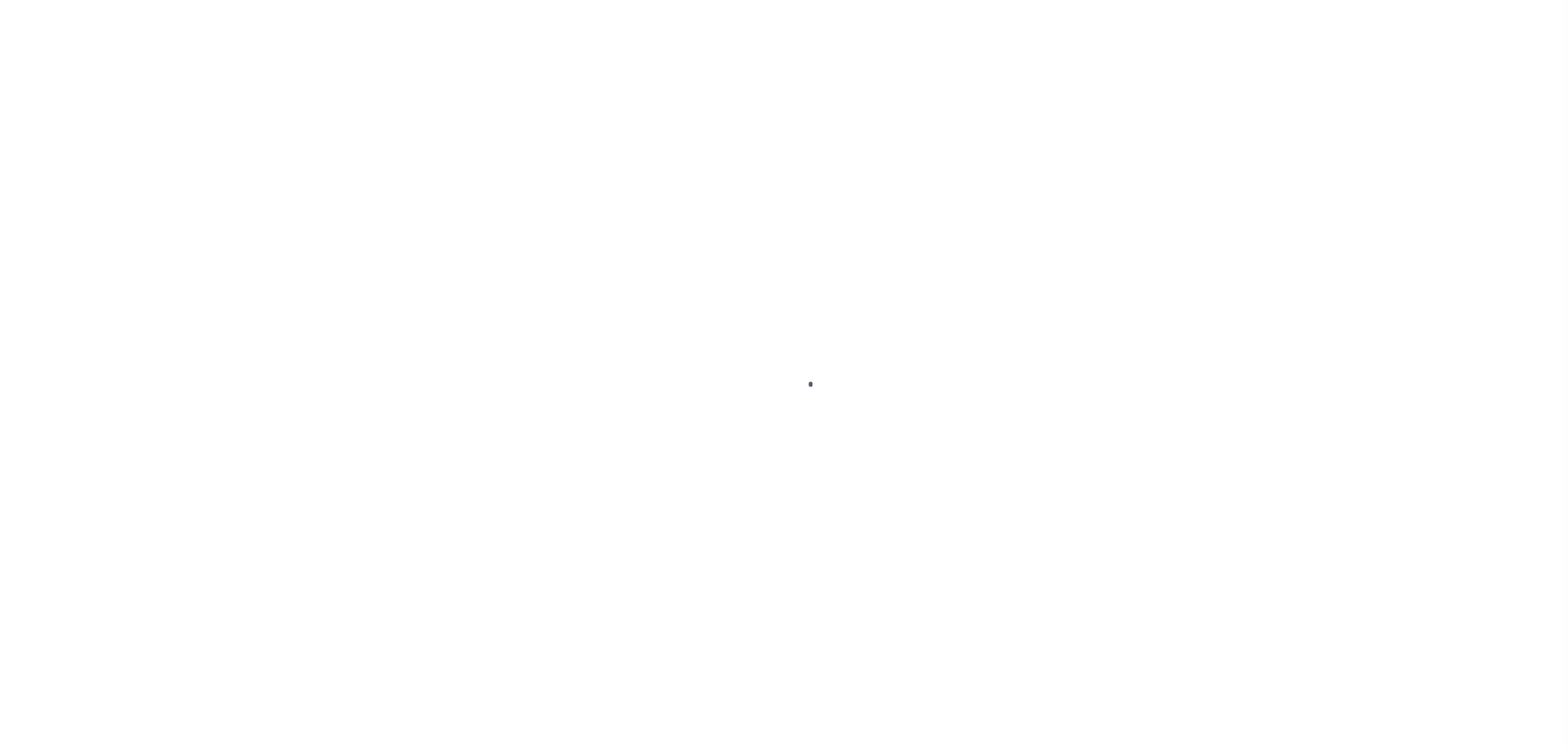
checkbox input "true"
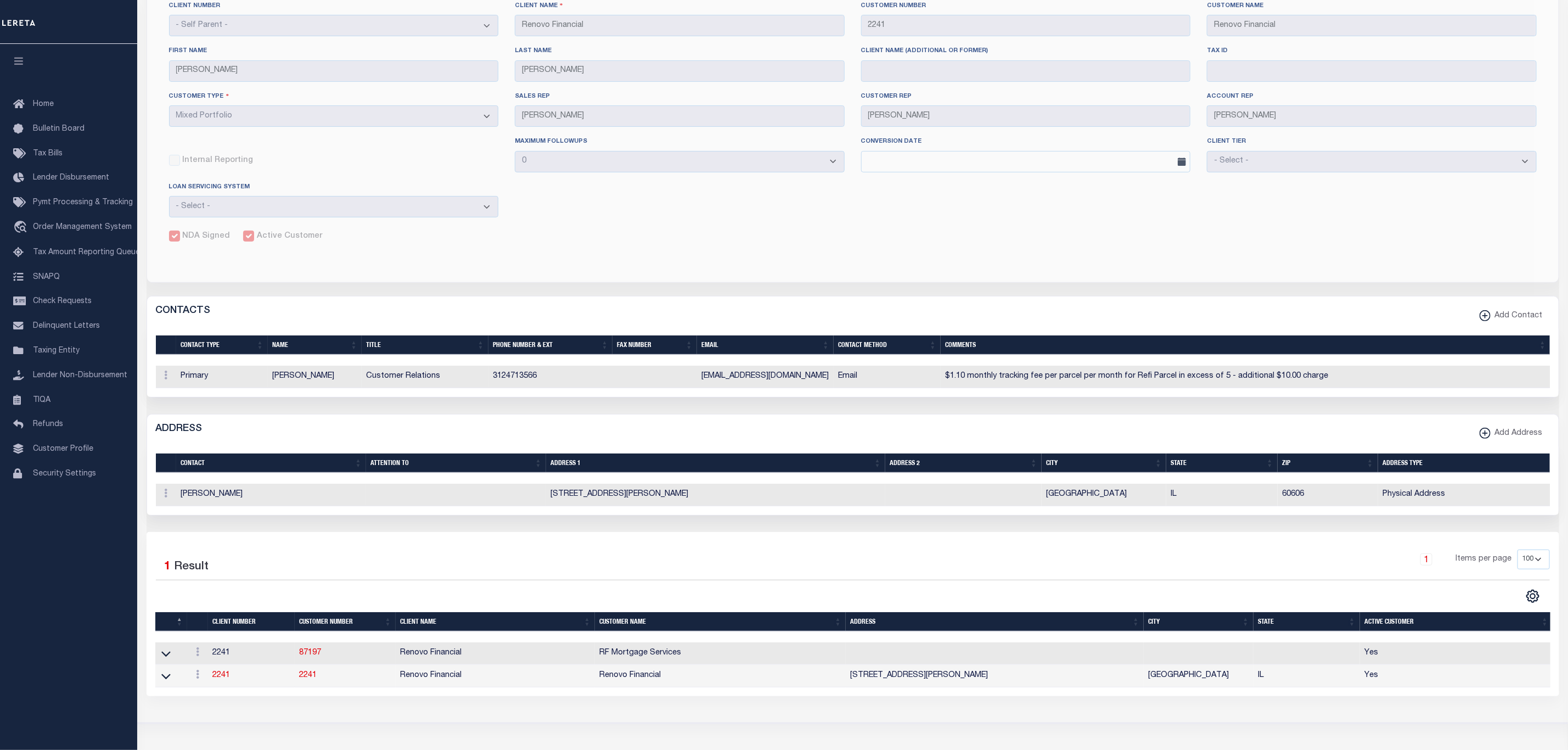
scroll to position [247, 0]
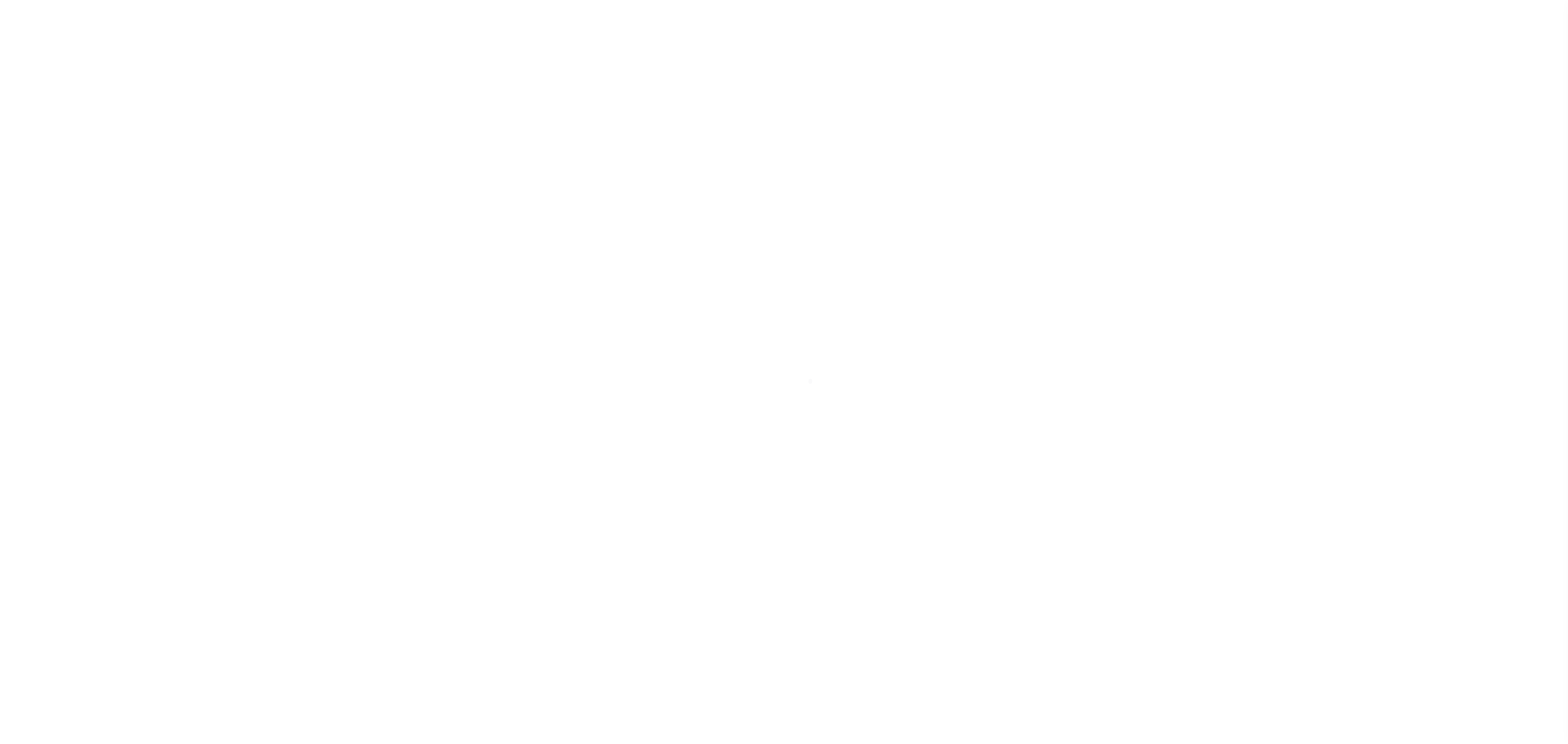
select select
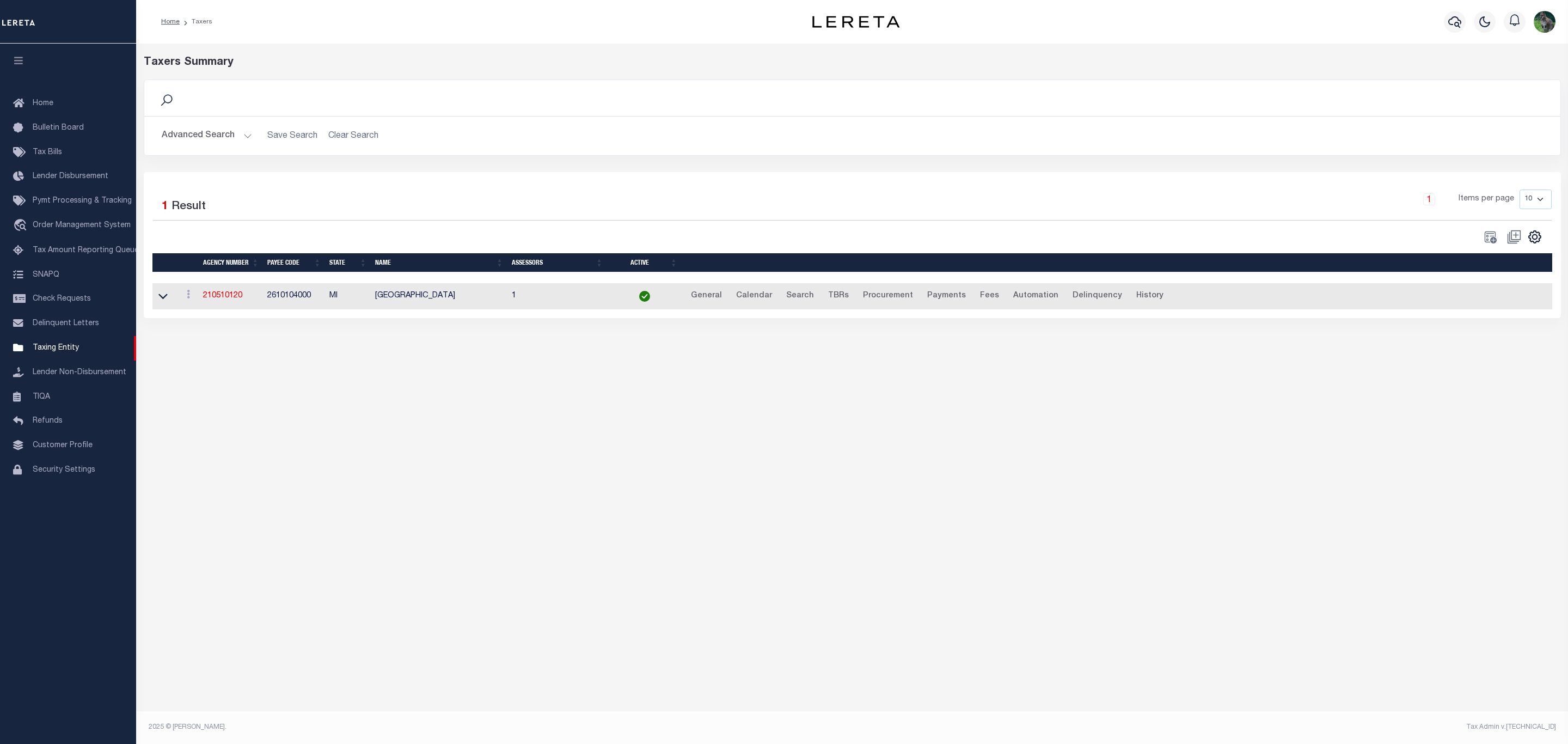
click at [197, 132] on button "Advanced Search" at bounding box center [206, 136] width 90 height 21
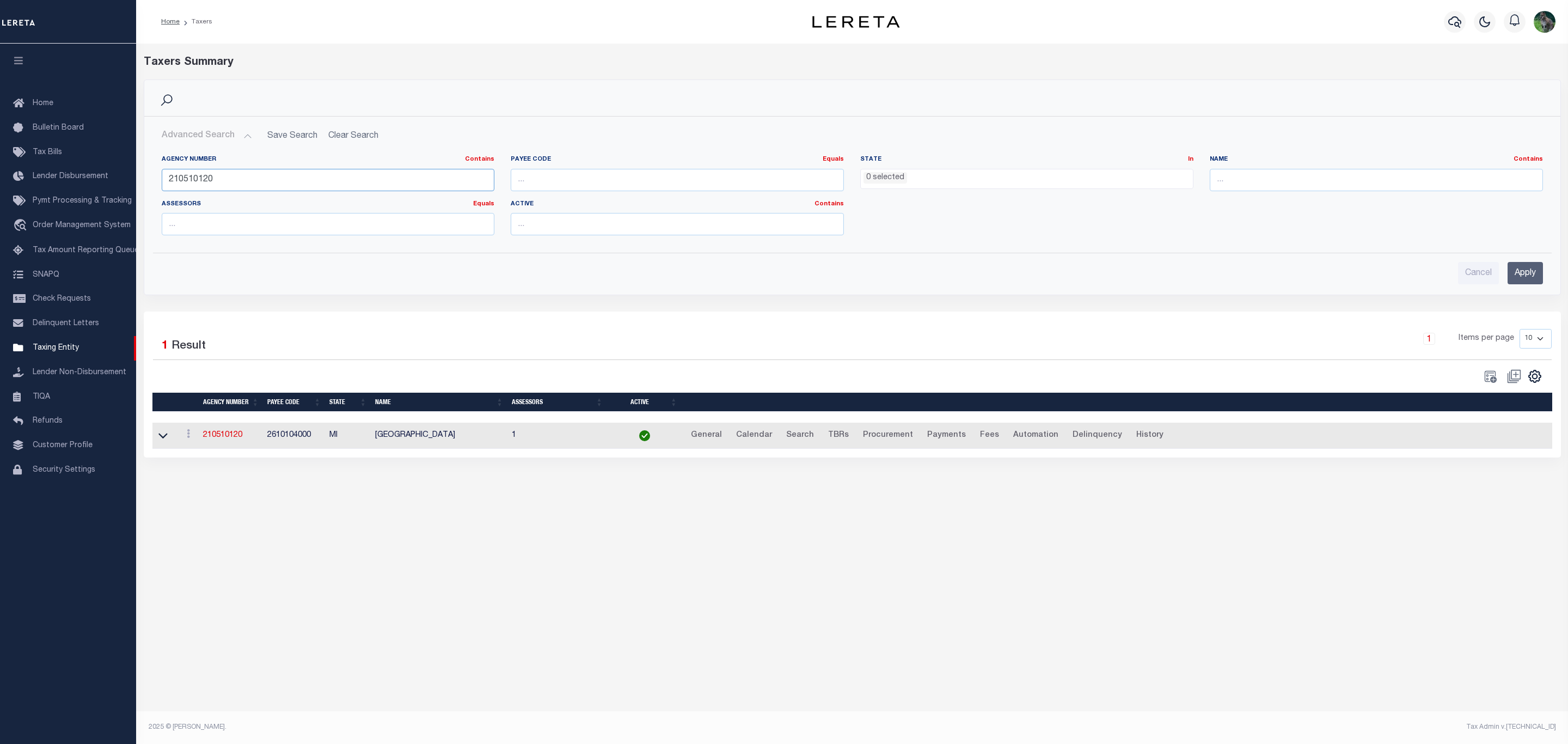
drag, startPoint x: 262, startPoint y: 180, endPoint x: 150, endPoint y: 167, distance: 112.8
click at [154, 168] on div "Agency Number Contains Contains Is 210510120" at bounding box center [328, 177] width 349 height 45
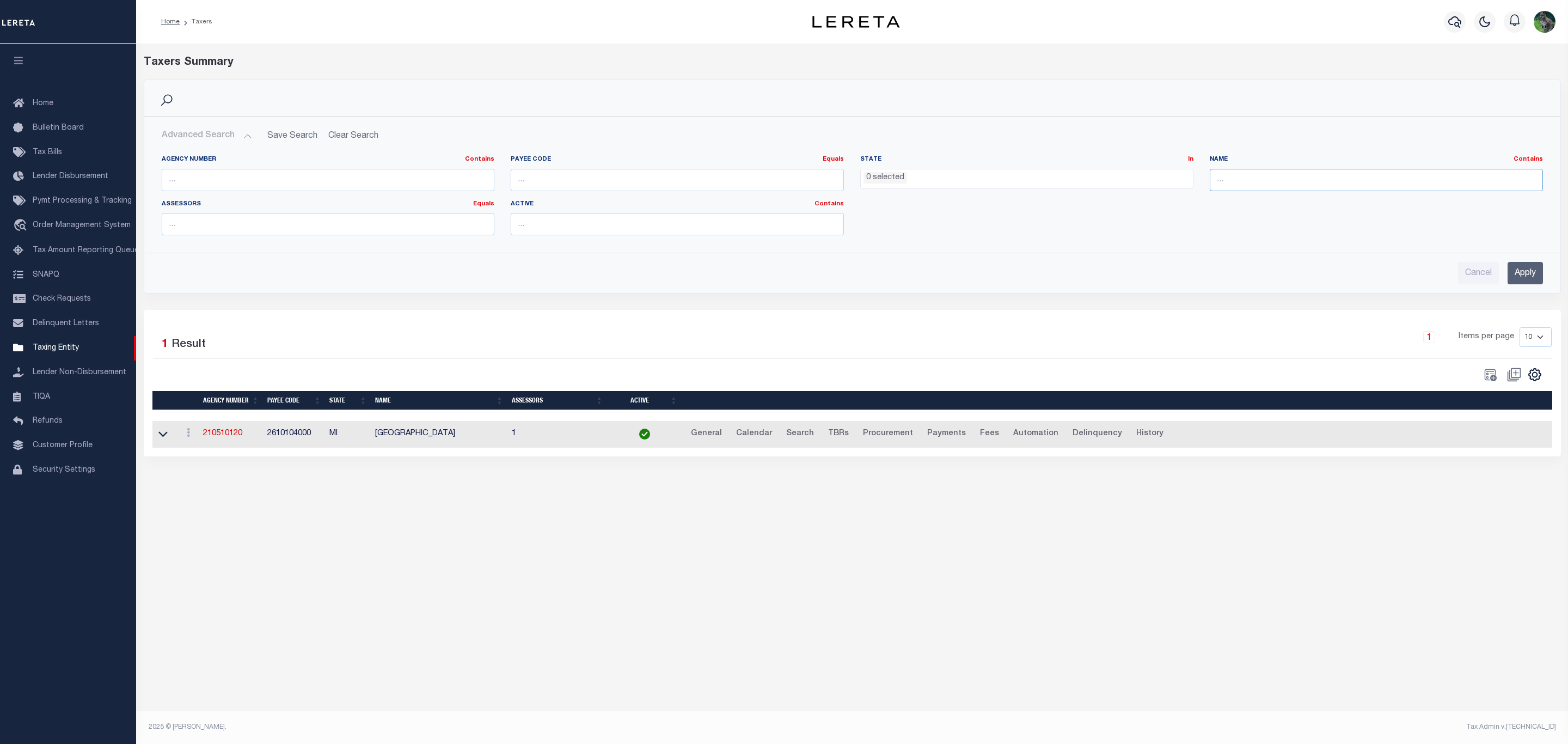
click at [1323, 178] on input "text" at bounding box center [1376, 180] width 333 height 22
type input "los angeles"
click at [1523, 273] on input "Apply" at bounding box center [1525, 273] width 35 height 22
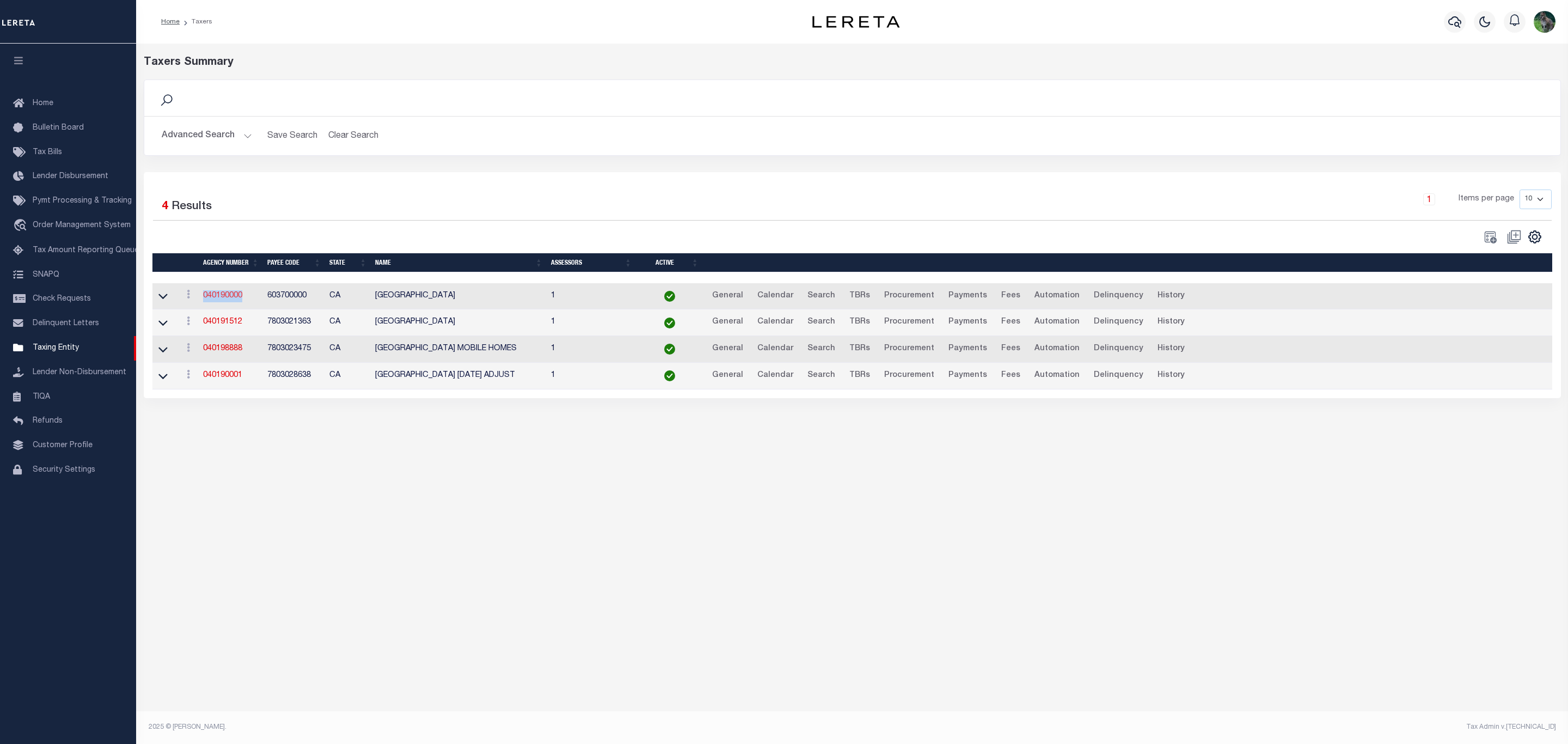
drag, startPoint x: 245, startPoint y: 298, endPoint x: 203, endPoint y: 298, distance: 42.0
click at [203, 298] on td "040190000" at bounding box center [231, 297] width 65 height 26
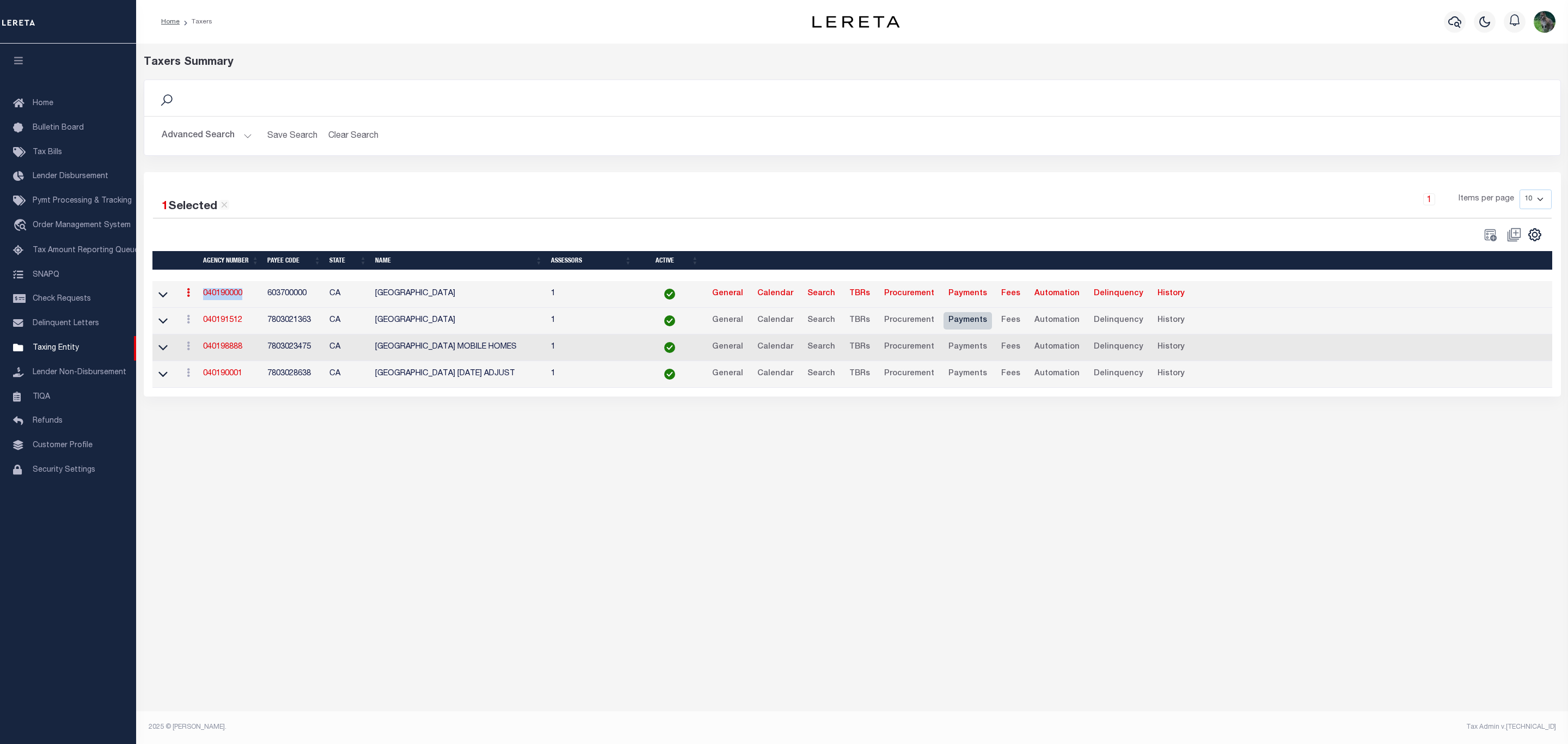
copy link "040190000"
click at [1459, 20] on icon "button" at bounding box center [1455, 22] width 13 height 12
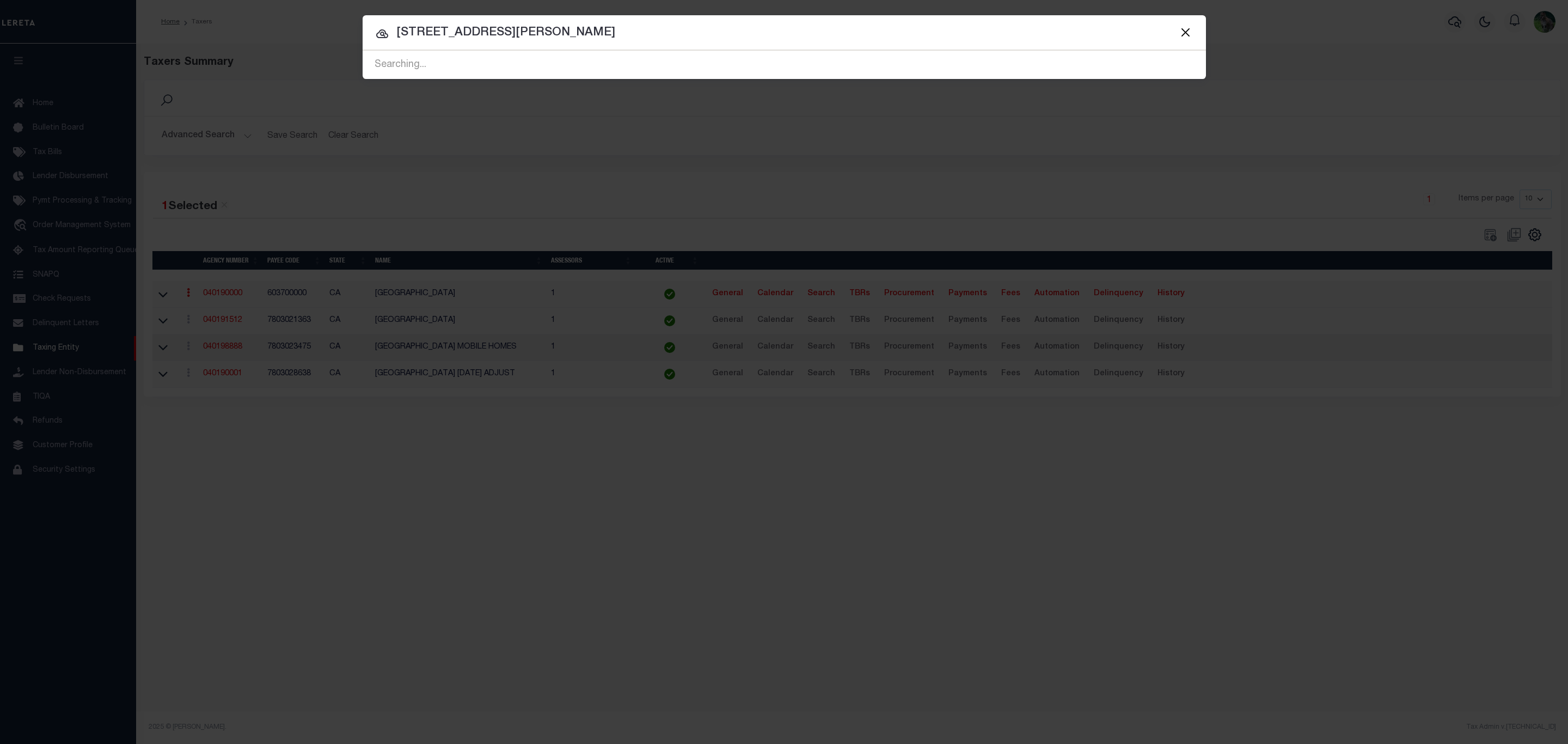
type input "3358 coy dr"
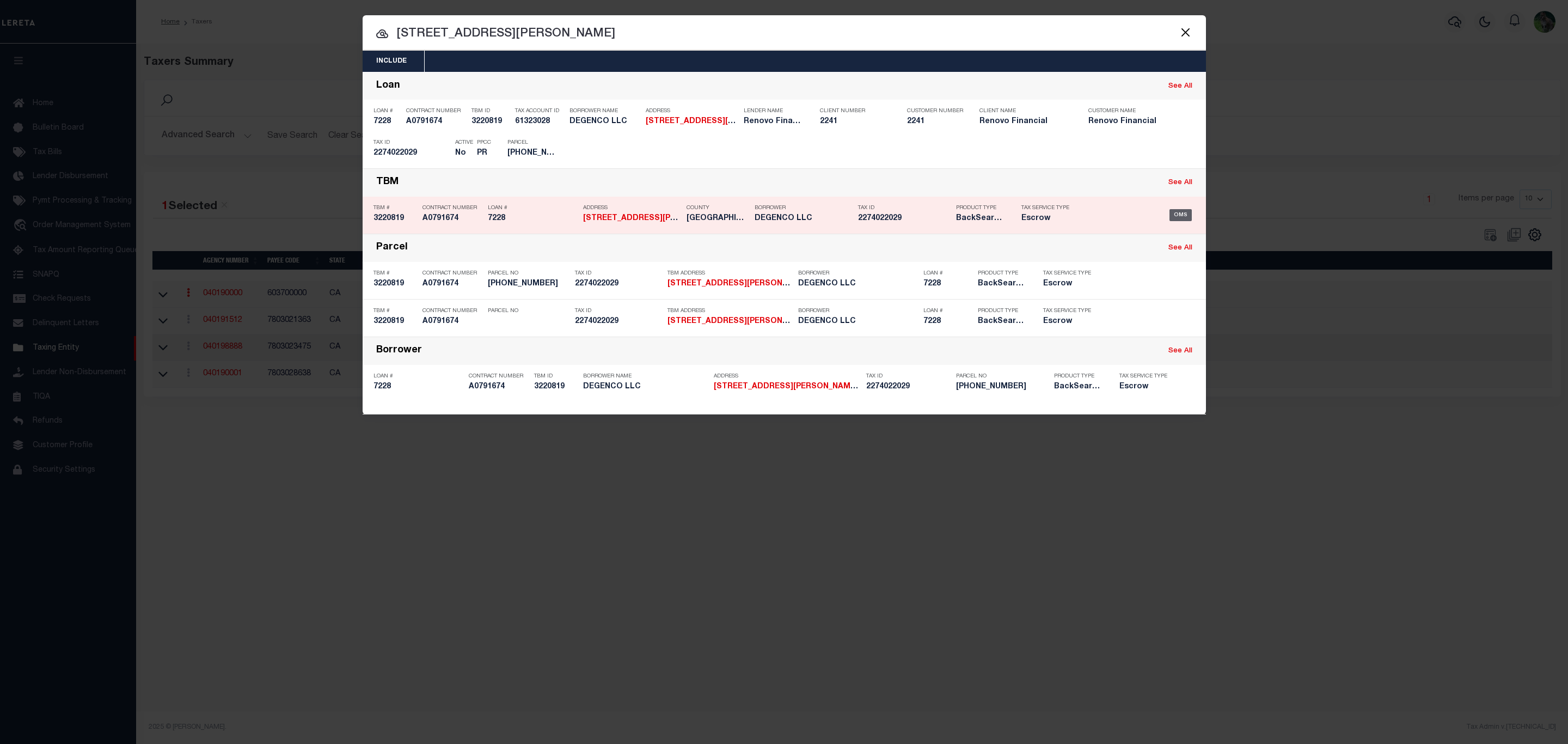
click at [1183, 212] on div "OMS" at bounding box center [1180, 215] width 22 height 12
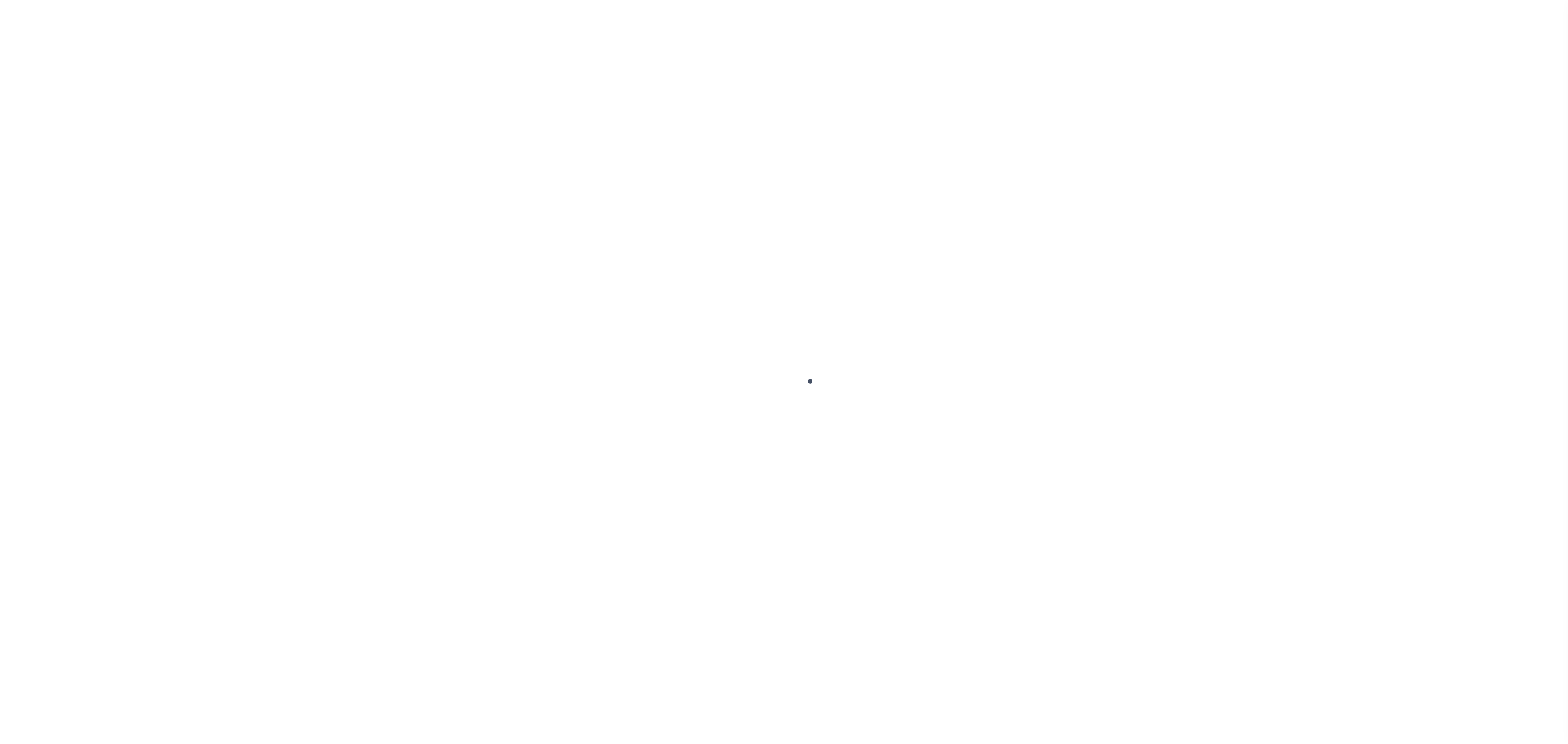
type input "7228"
type input "DEGENCO LLC"
select select "False"
select select
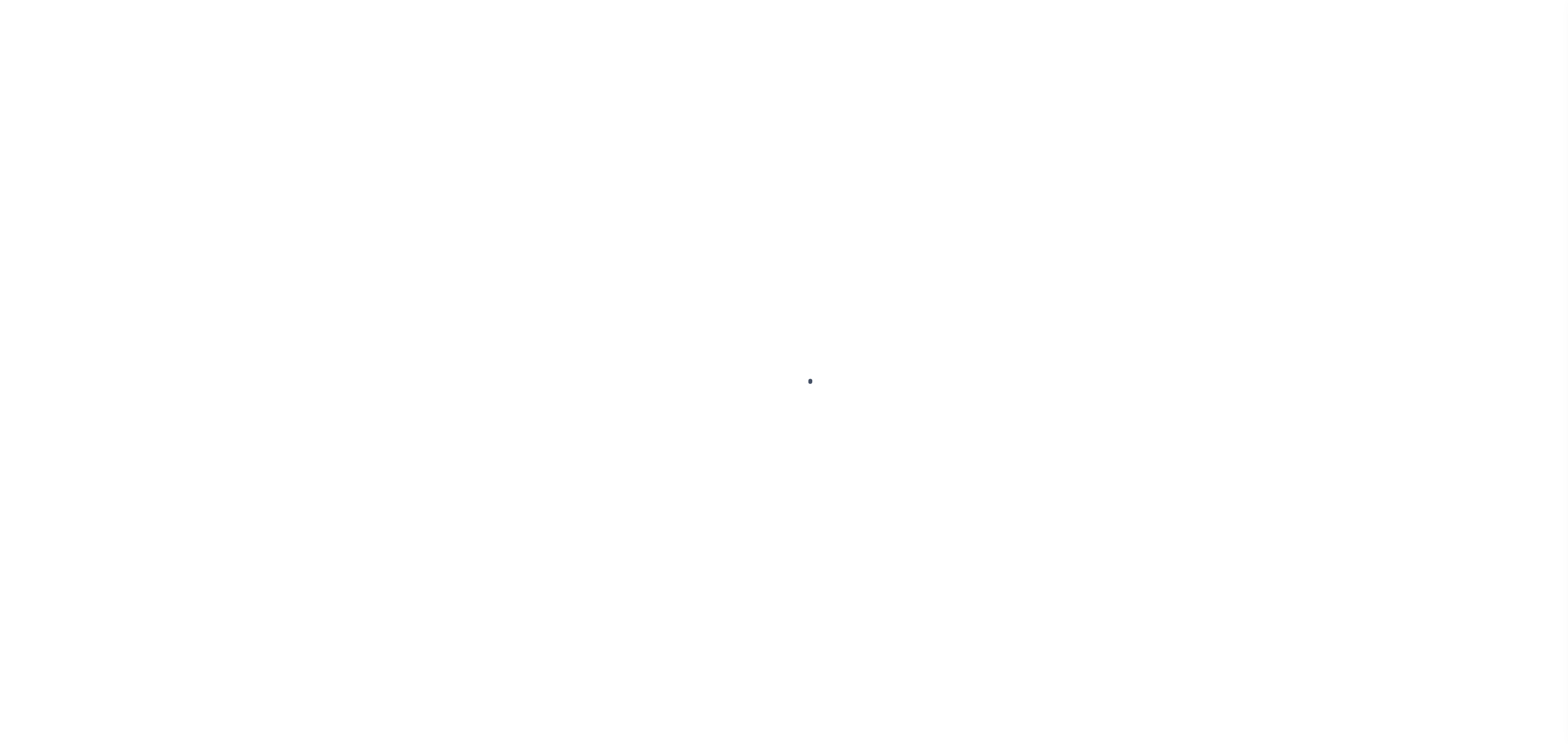
type input "[STREET_ADDRESS]"
type input "[GEOGRAPHIC_DATA]"
select select "Escrow"
type input "[STREET_ADDRESS][PERSON_NAME]"
select select
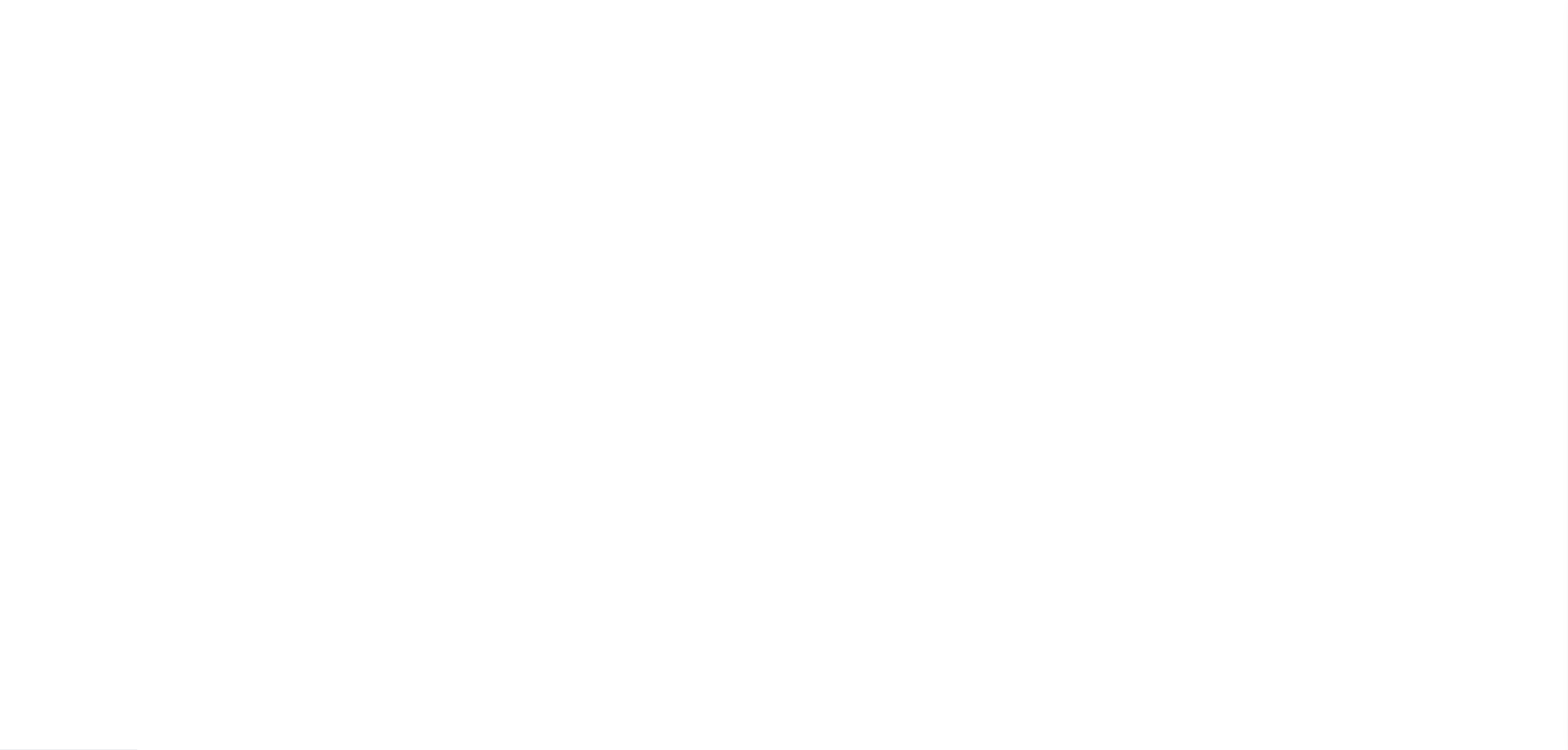
type input "[PERSON_NAME][GEOGRAPHIC_DATA]"
type input "a0k8Y00000b50Zd"
type input "CA"
select select
select select "14701"
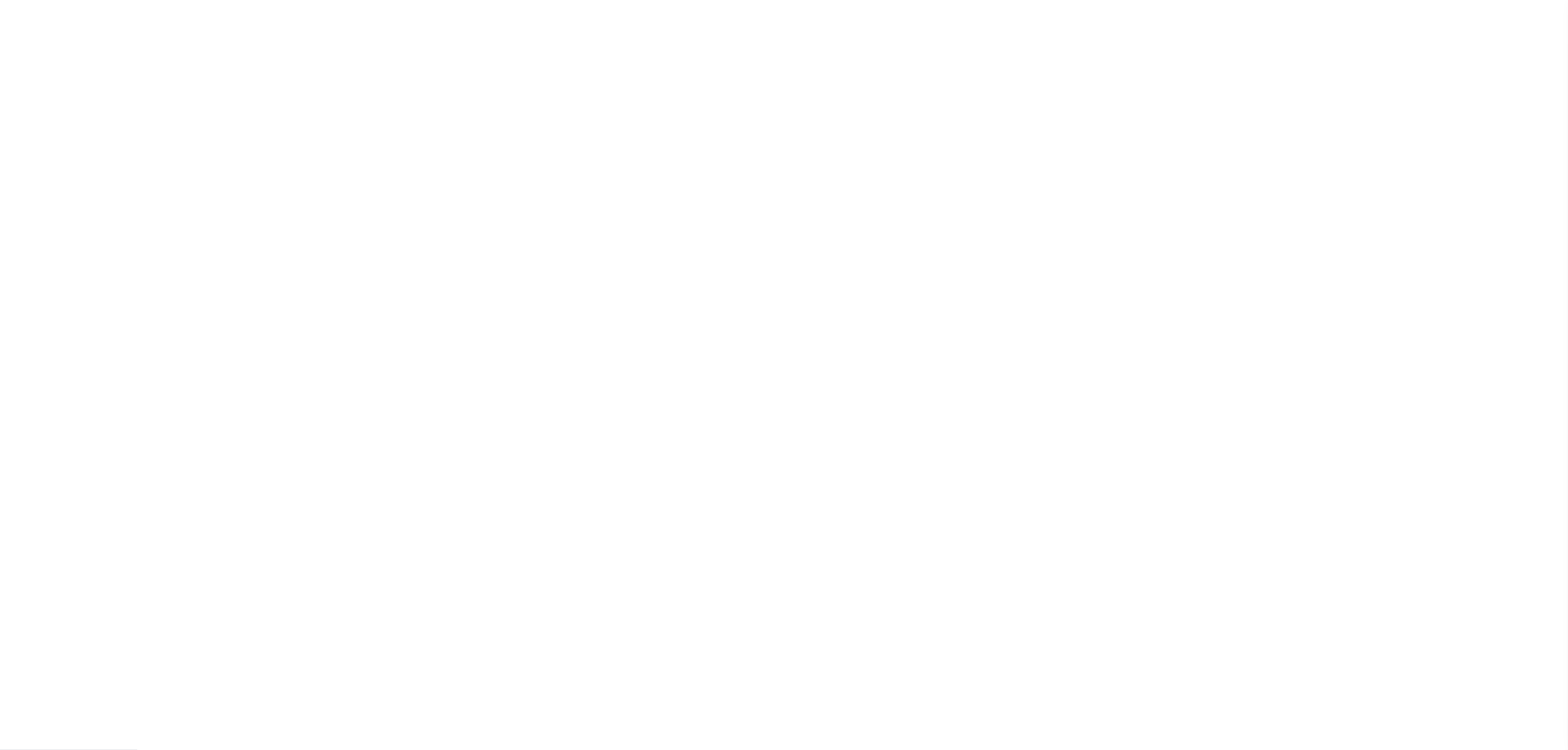
select select "25066"
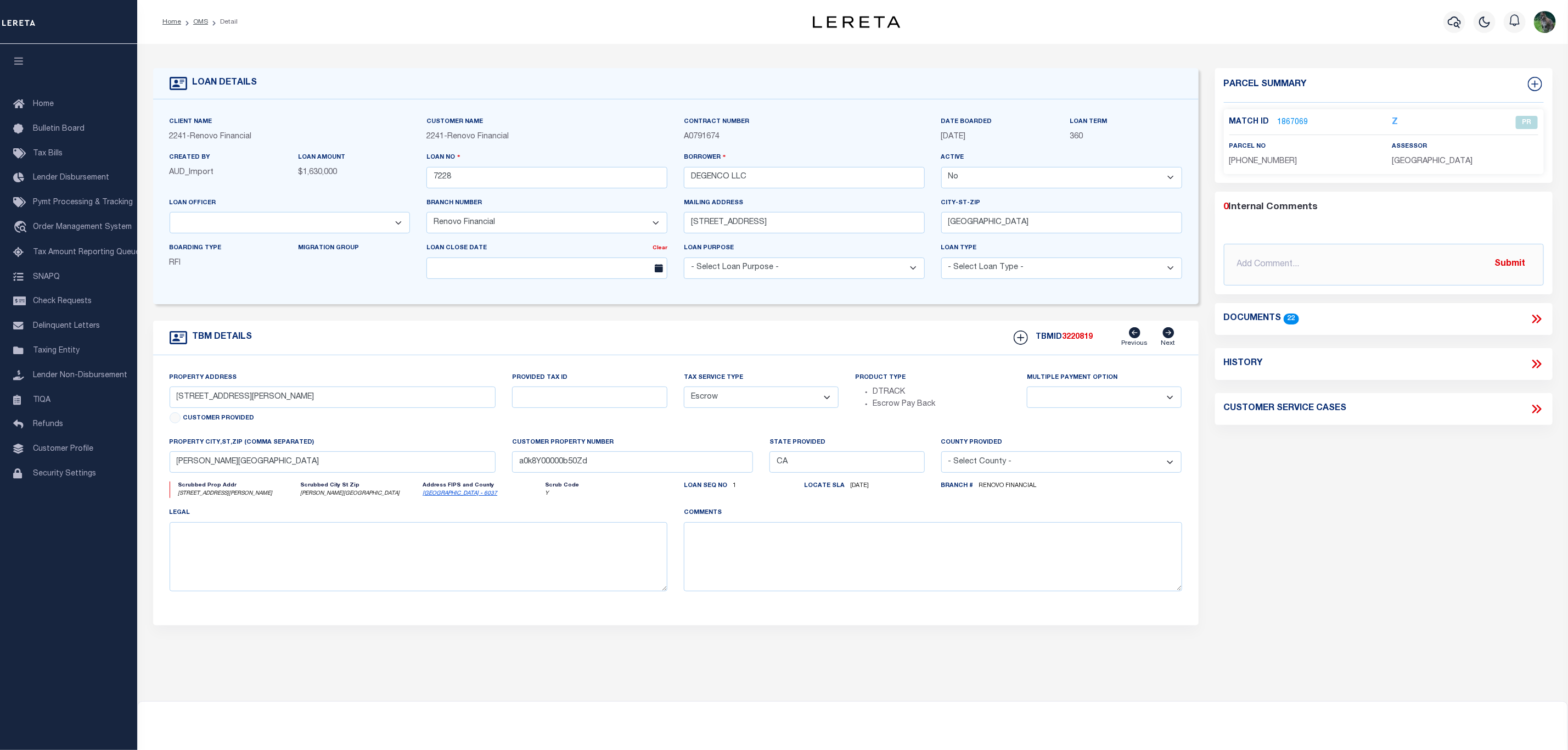
click at [1538, 366] on icon at bounding box center [1536, 364] width 14 height 14
select select "100"
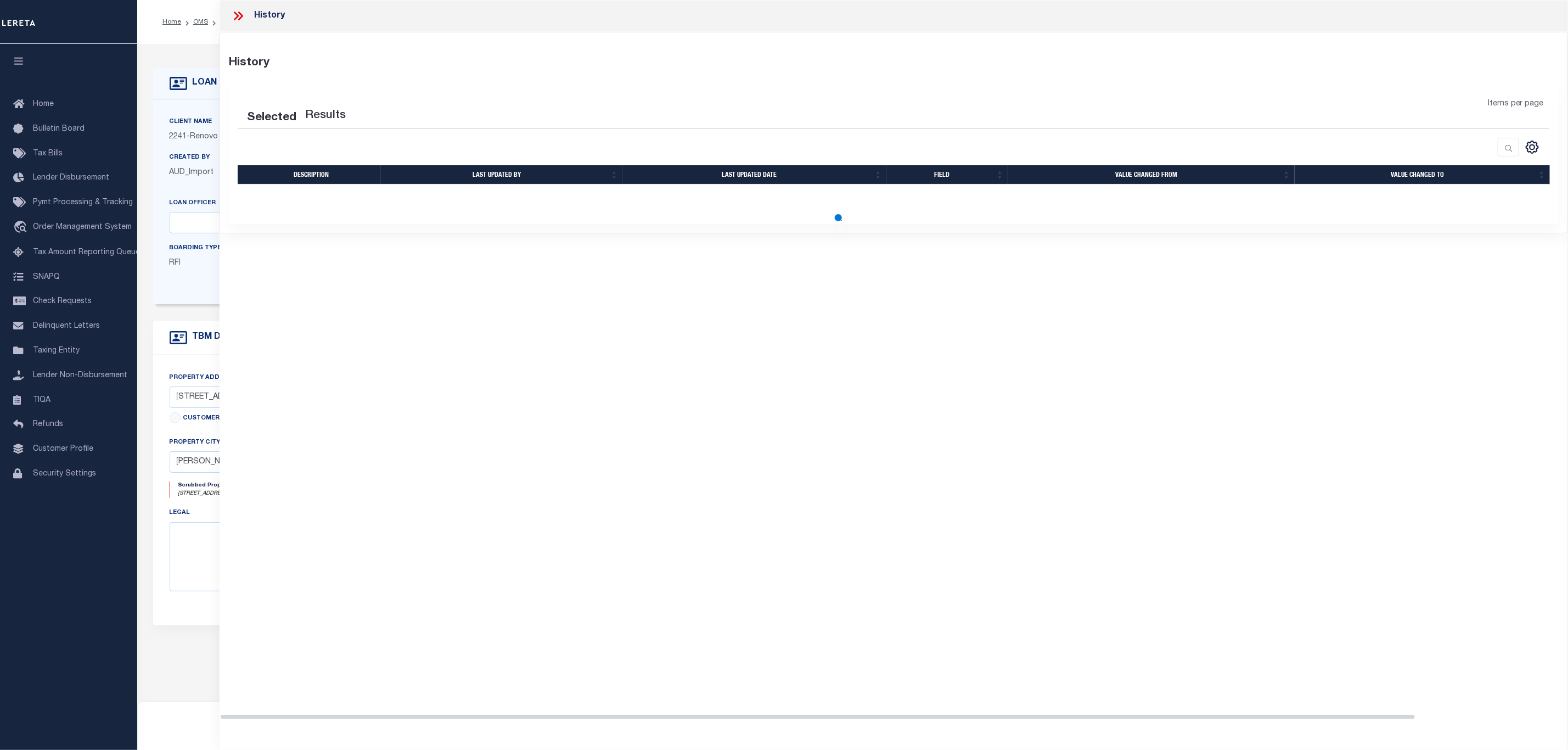
select select "100"
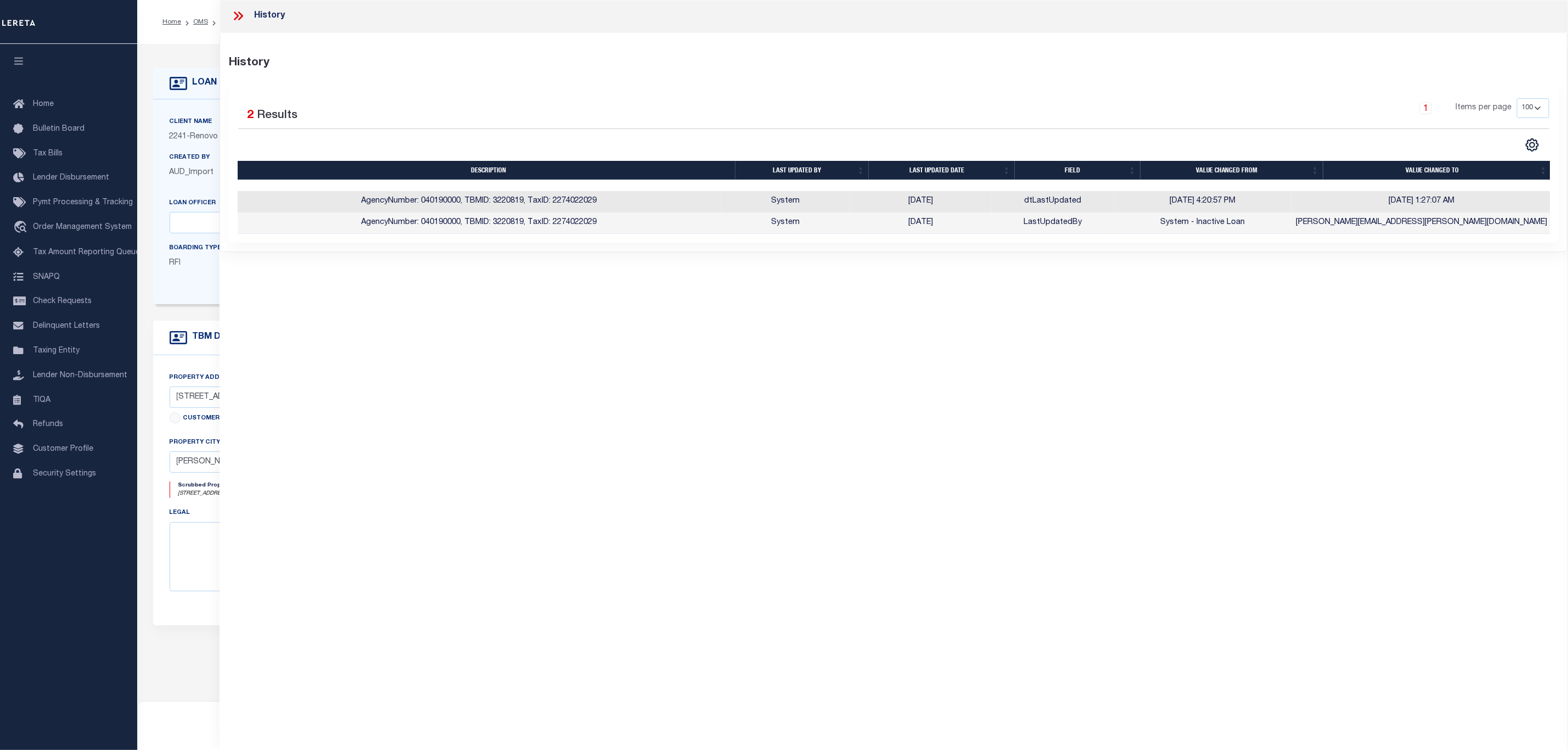
click at [232, 21] on icon at bounding box center [238, 16] width 14 height 14
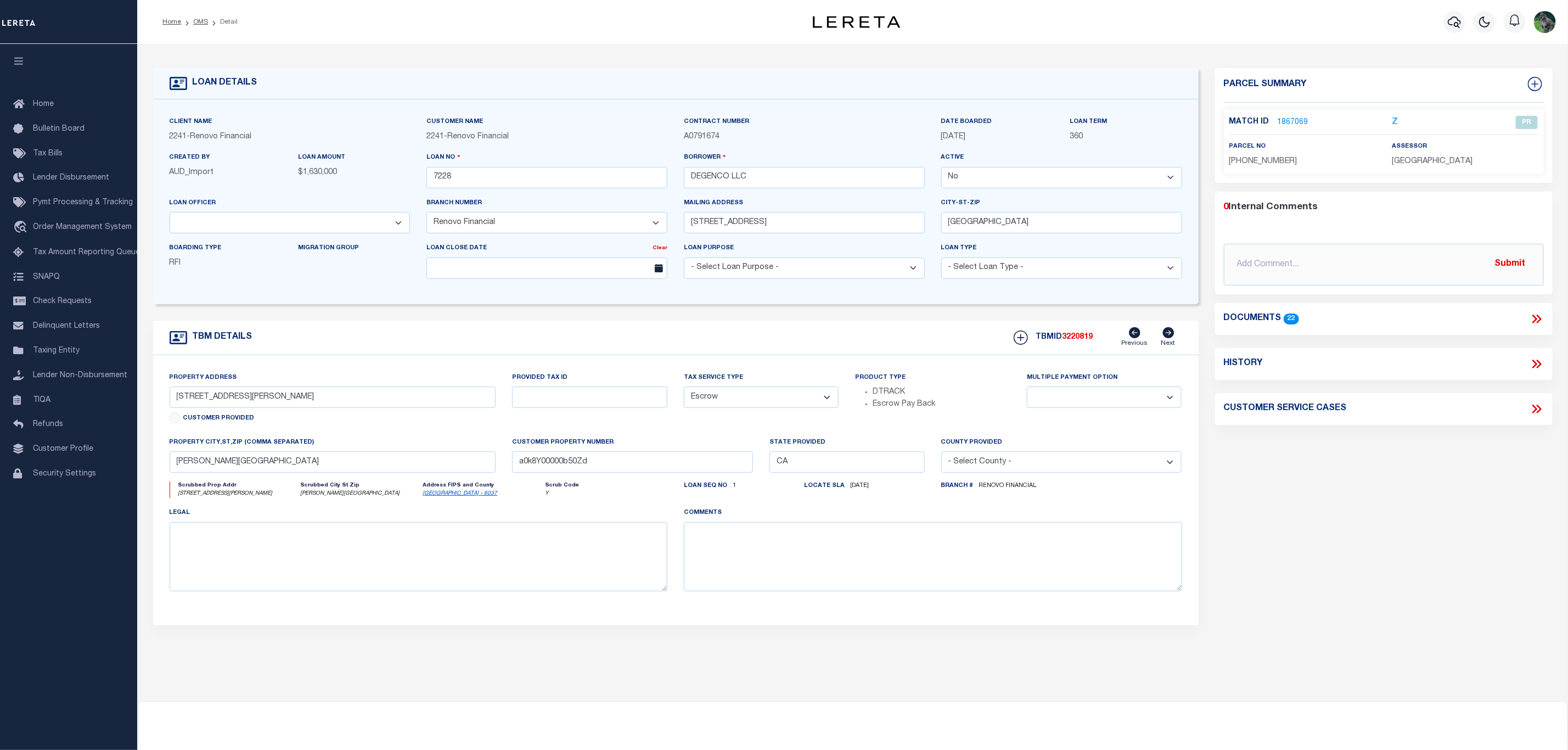
click at [1297, 122] on link "1867069" at bounding box center [1293, 123] width 31 height 12
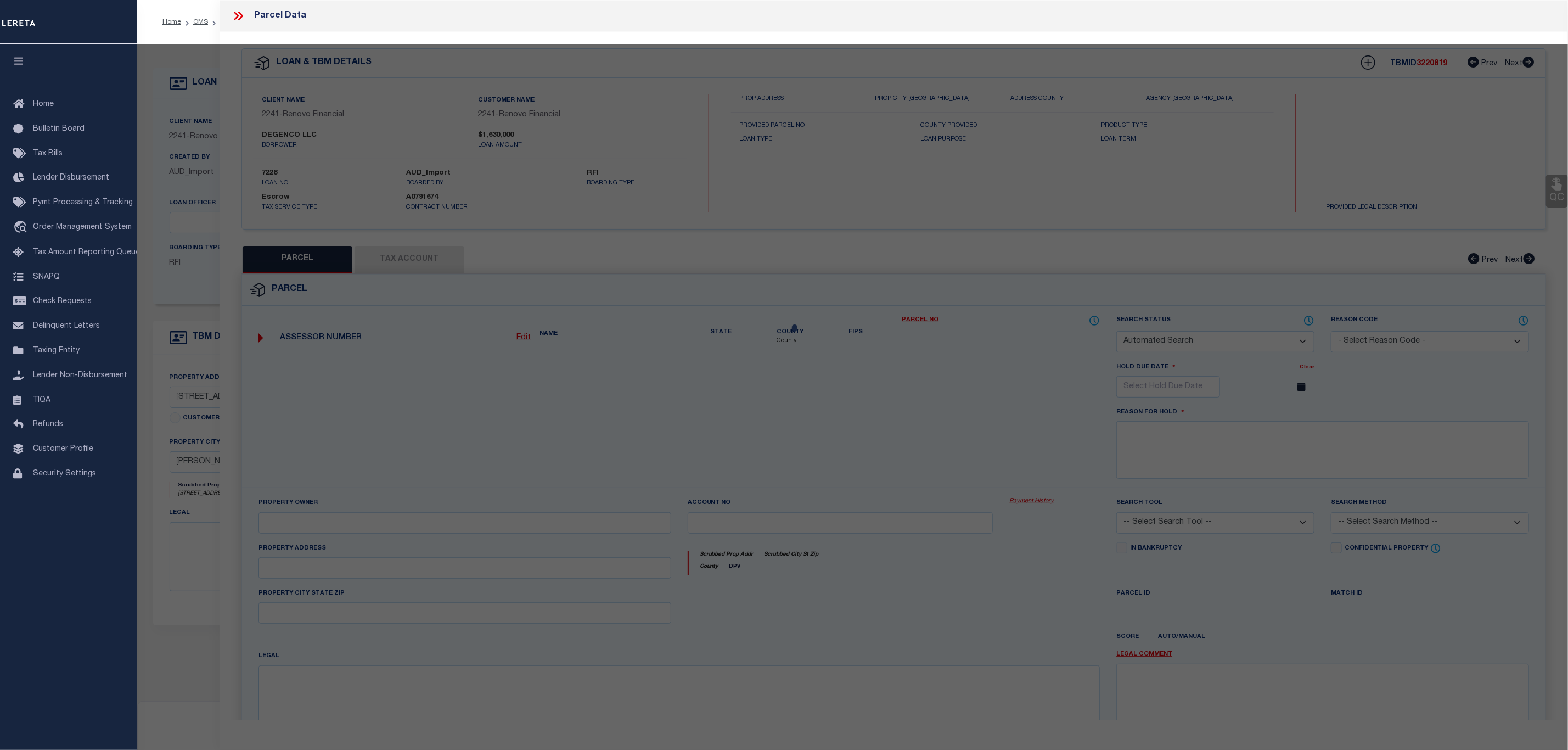
checkbox input "false"
select select "PR"
type input "3358 COY DR"
checkbox input "false"
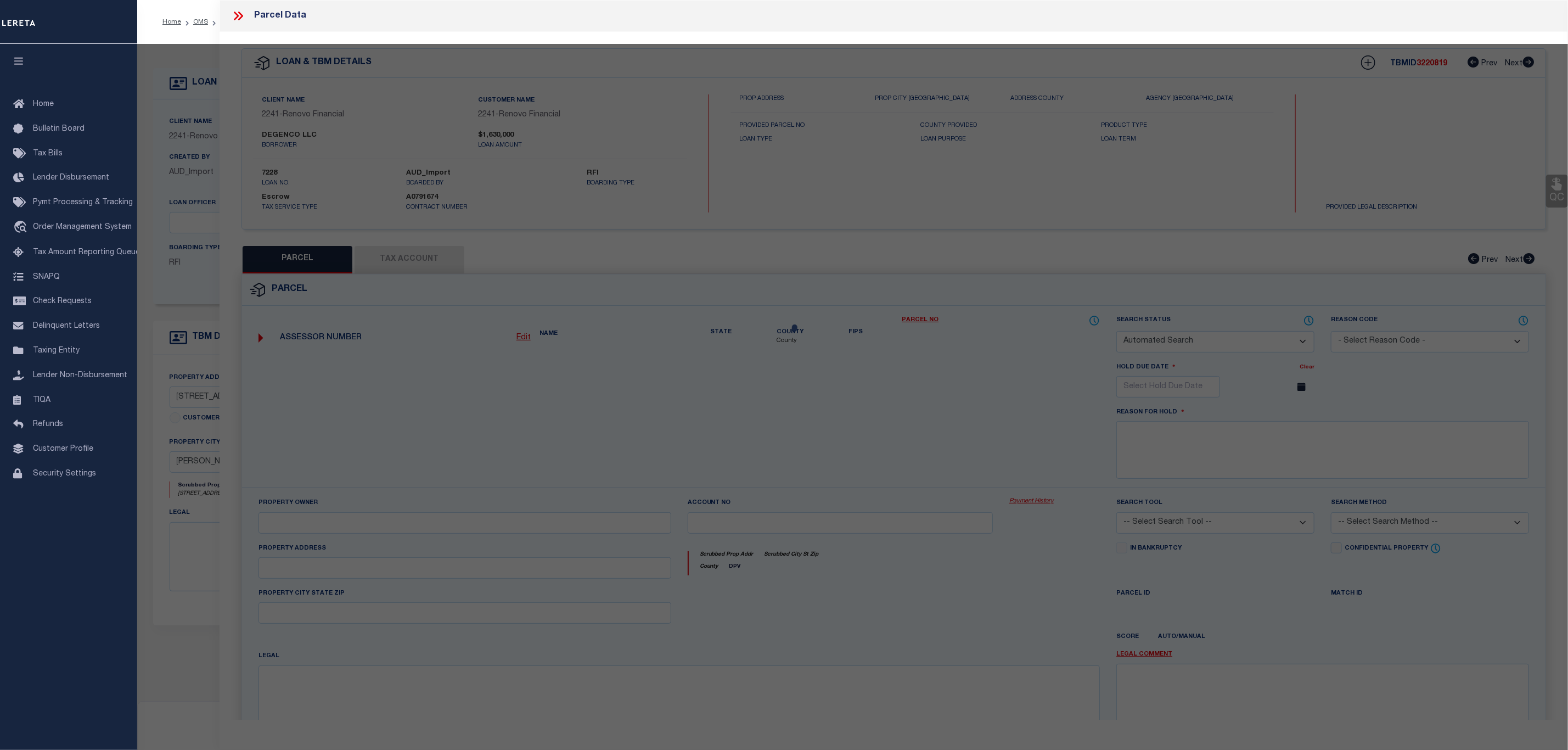
type input "LOS ANGELES CA 91423"
type textarea "TRACT NO 18293 LOT 5"
type textarea "Tax ID Special Project"
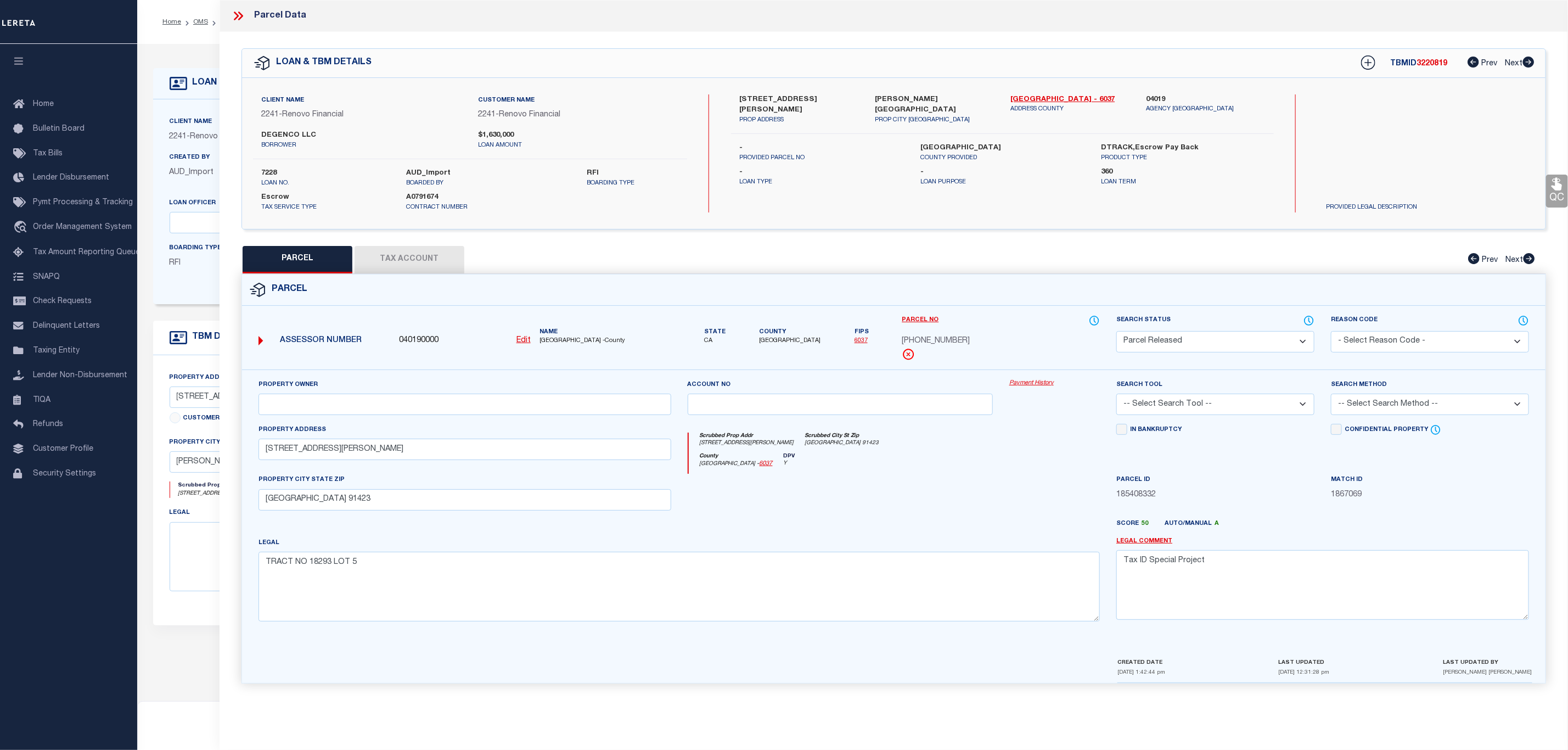
click at [1023, 381] on link "Payment History" at bounding box center [1054, 384] width 90 height 10
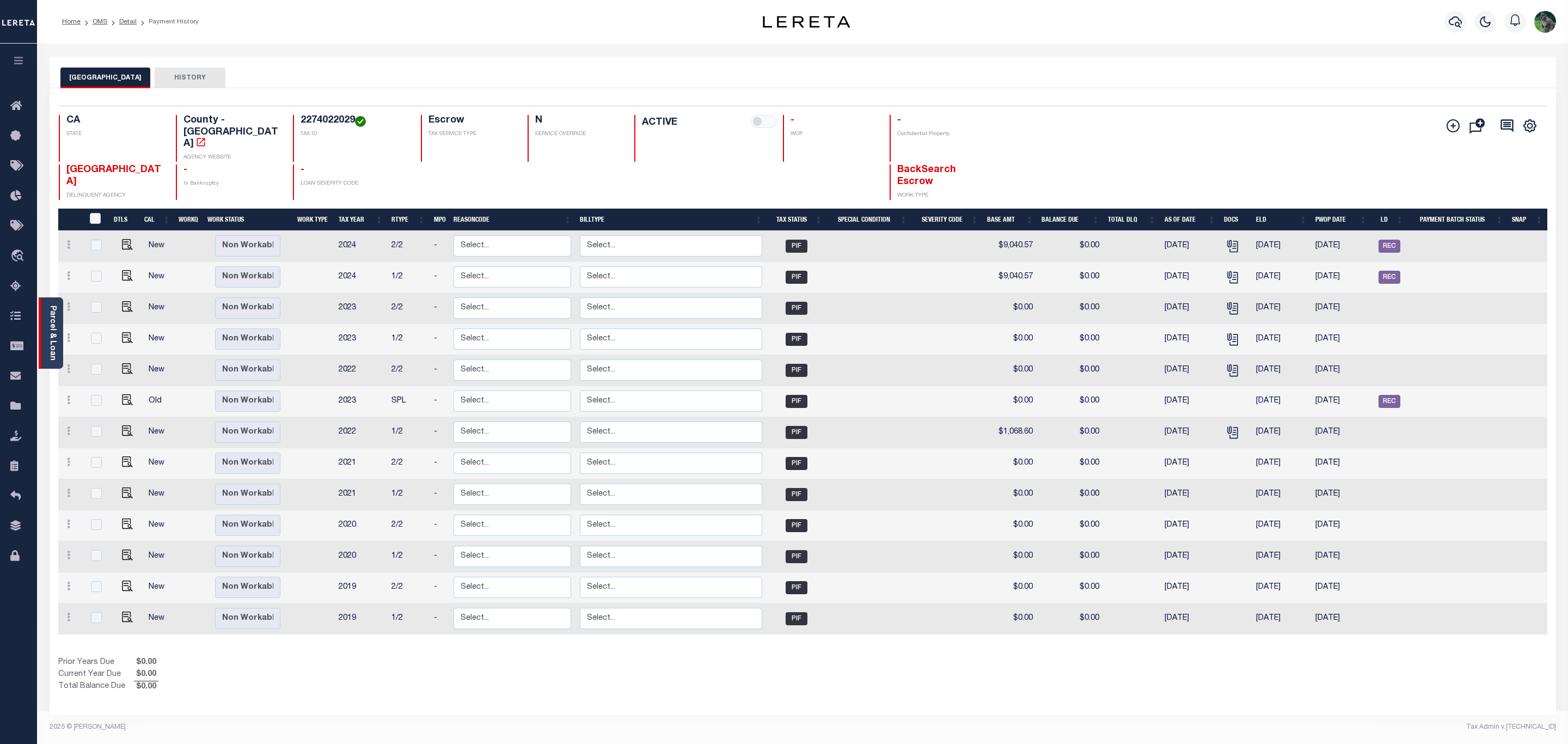
click at [59, 336] on div "Parcel & Loan" at bounding box center [51, 333] width 24 height 71
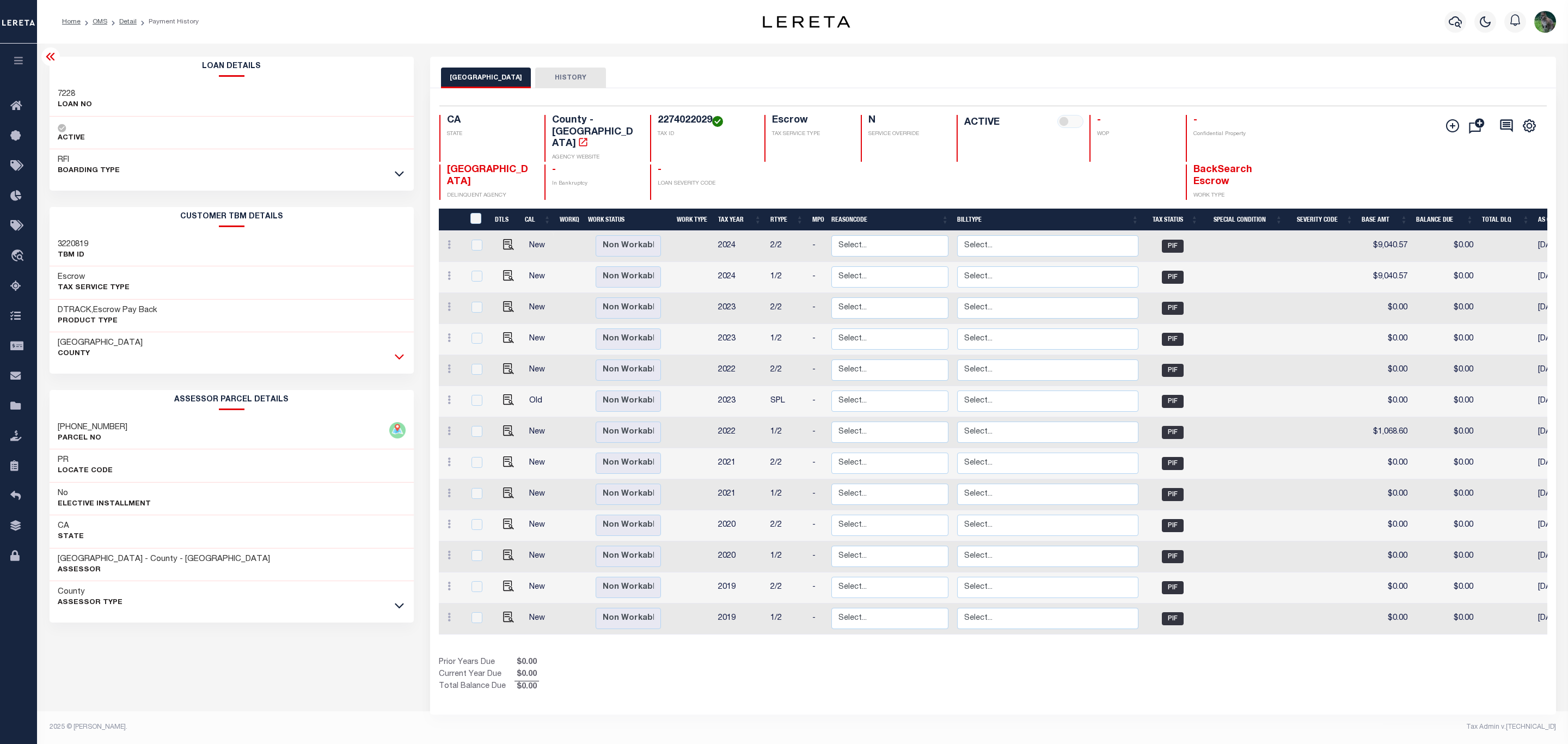
click at [401, 358] on icon at bounding box center [399, 357] width 10 height 12
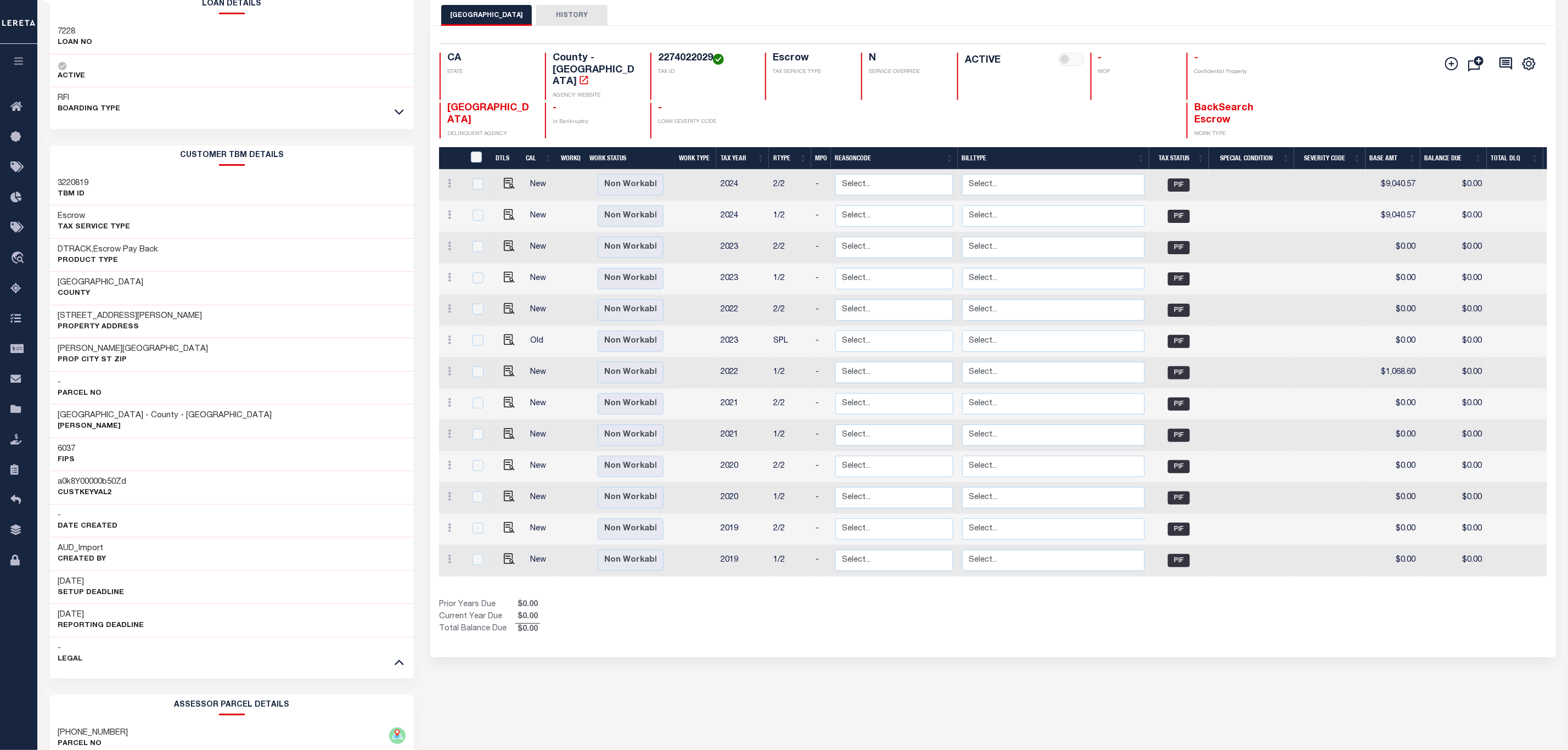
scroll to position [82, 0]
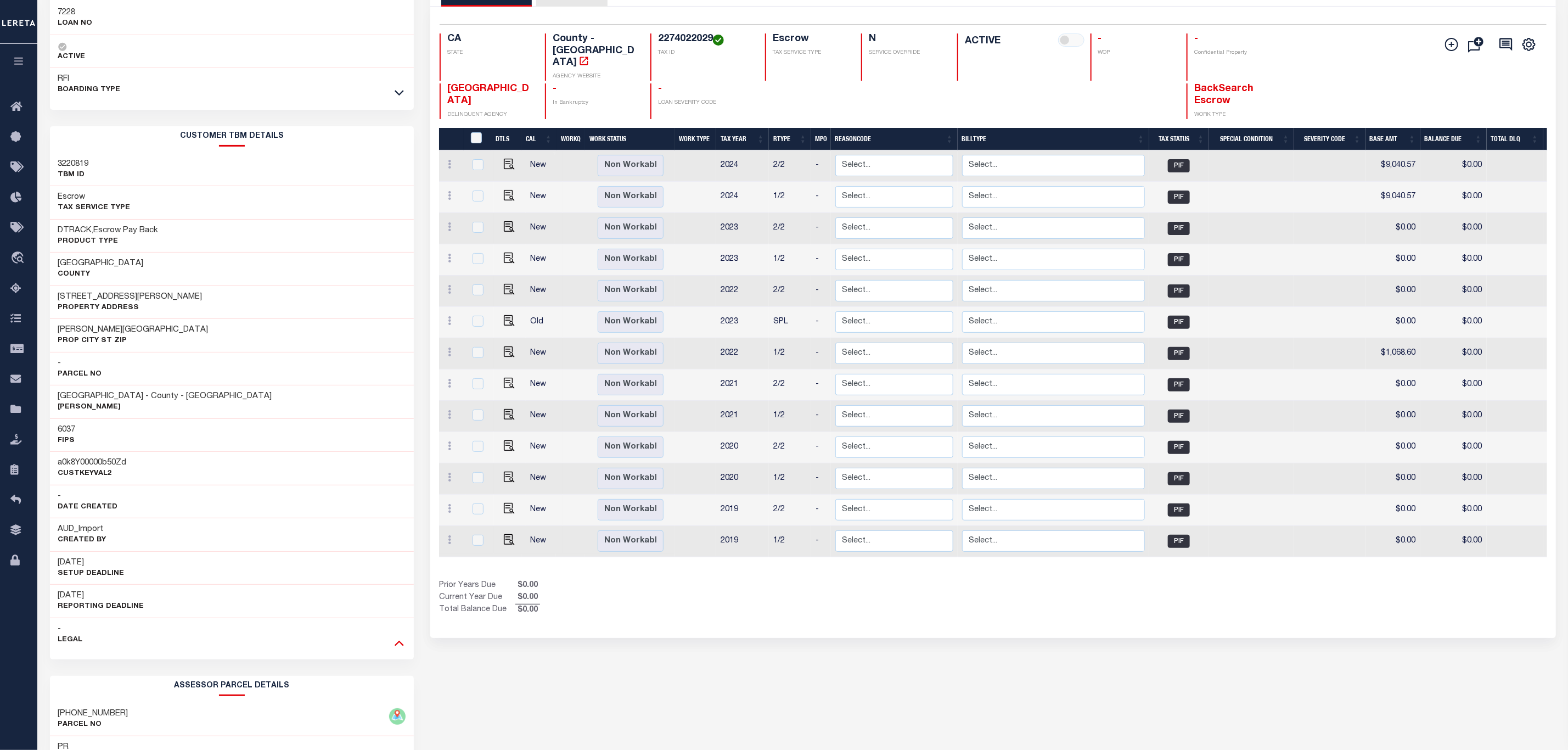
click at [399, 645] on icon at bounding box center [399, 643] width 10 height 12
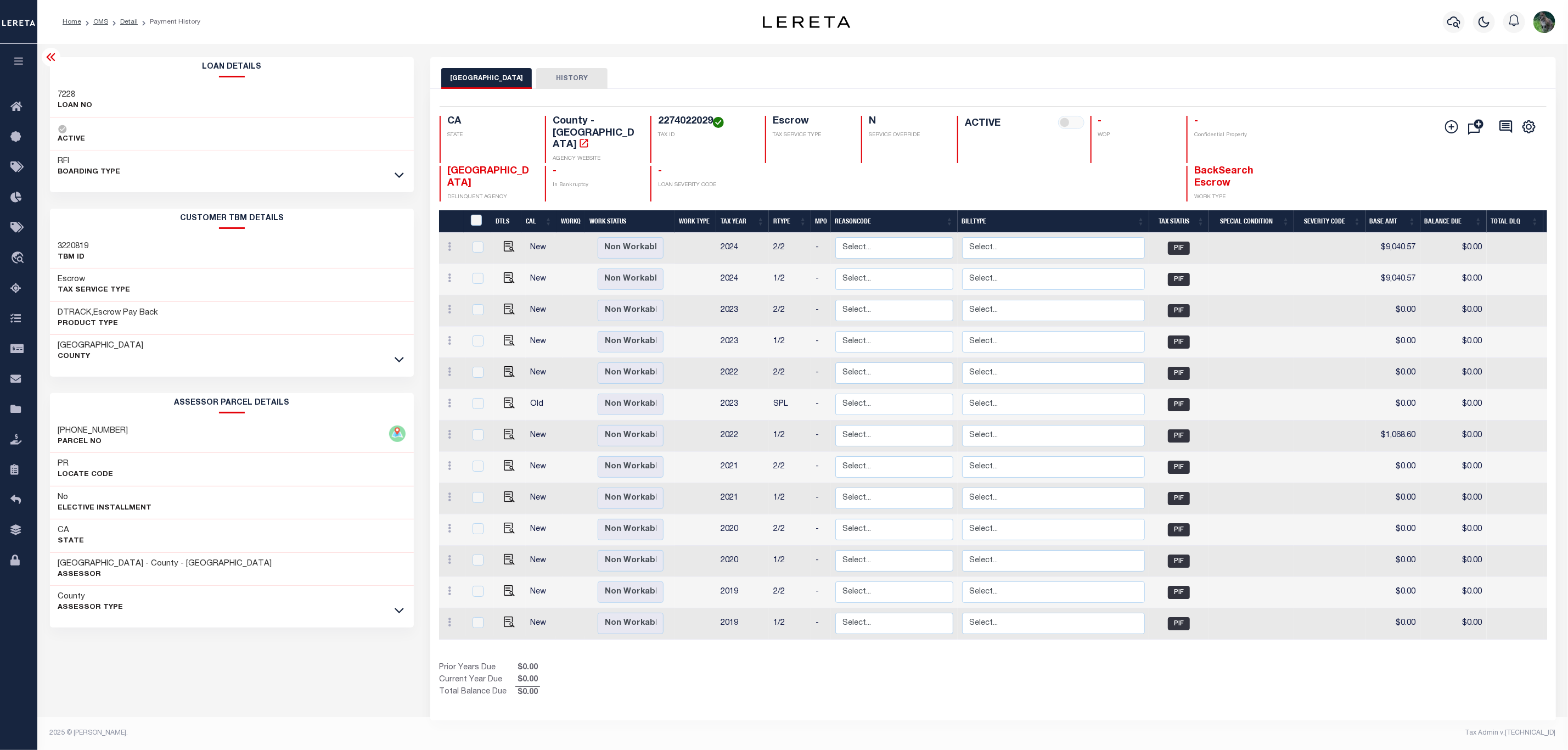
scroll to position [0, 0]
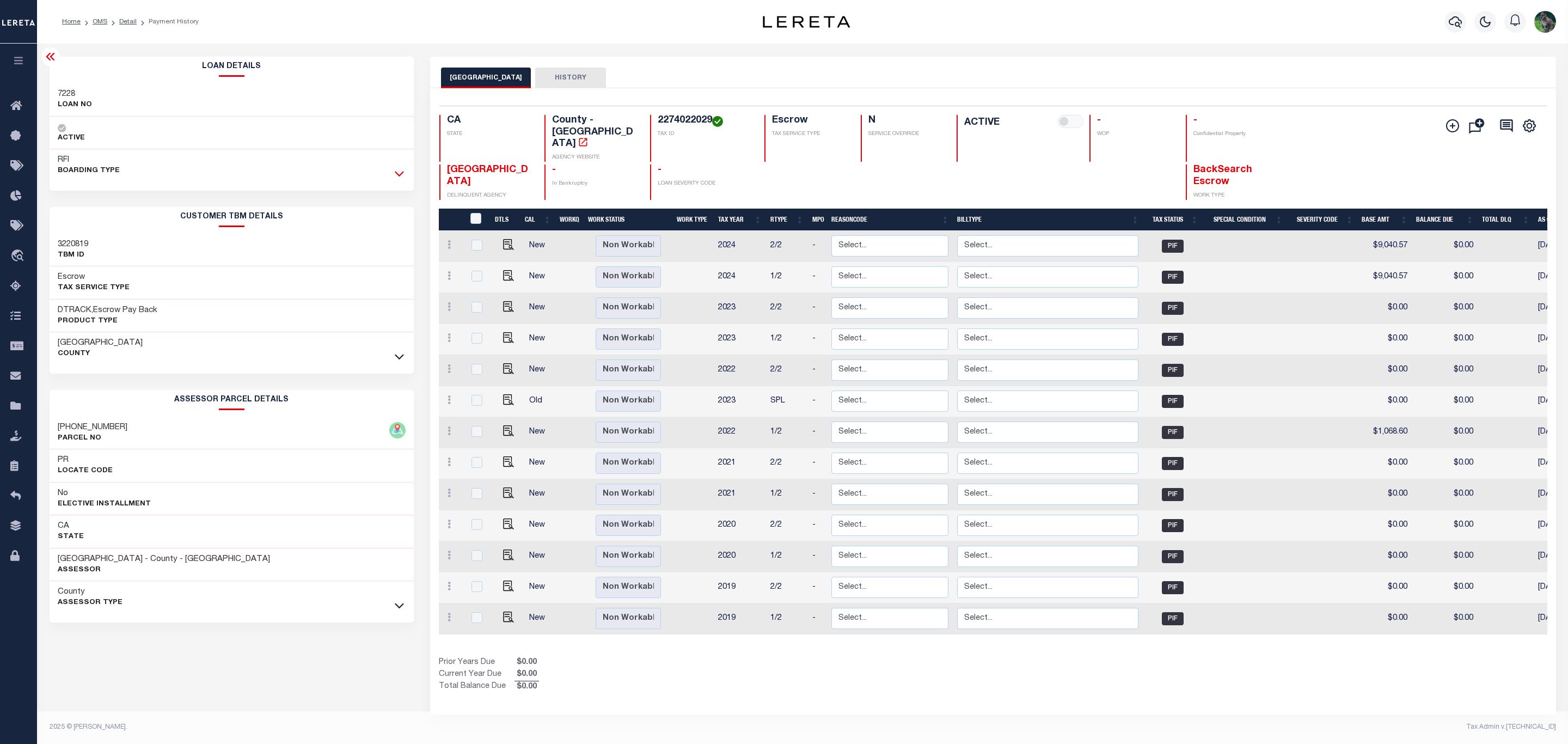
click at [396, 175] on icon at bounding box center [399, 173] width 10 height 12
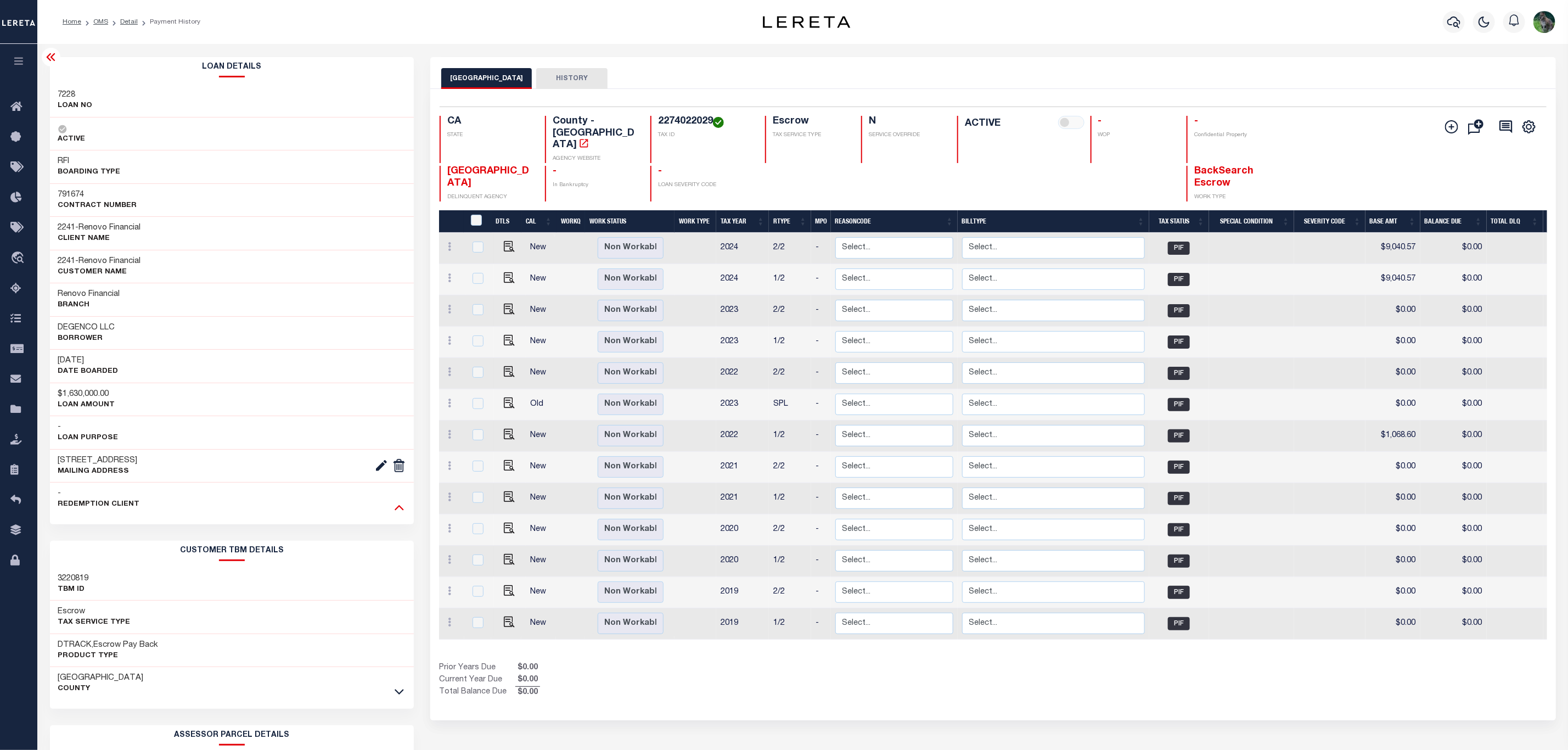
click at [395, 508] on icon at bounding box center [399, 507] width 10 height 12
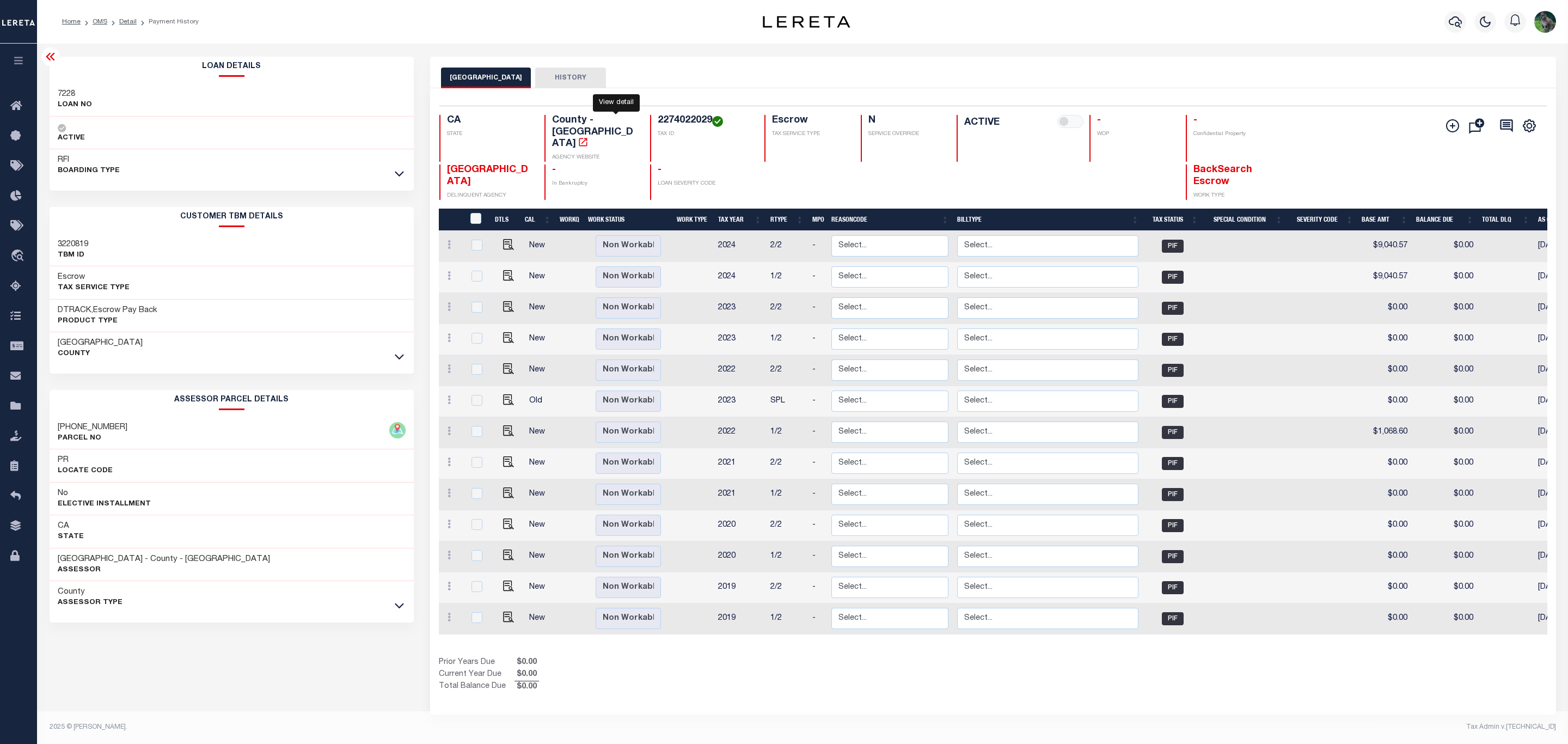
click at [587, 138] on icon "" at bounding box center [583, 142] width 8 height 8
click at [397, 358] on icon at bounding box center [399, 357] width 10 height 5
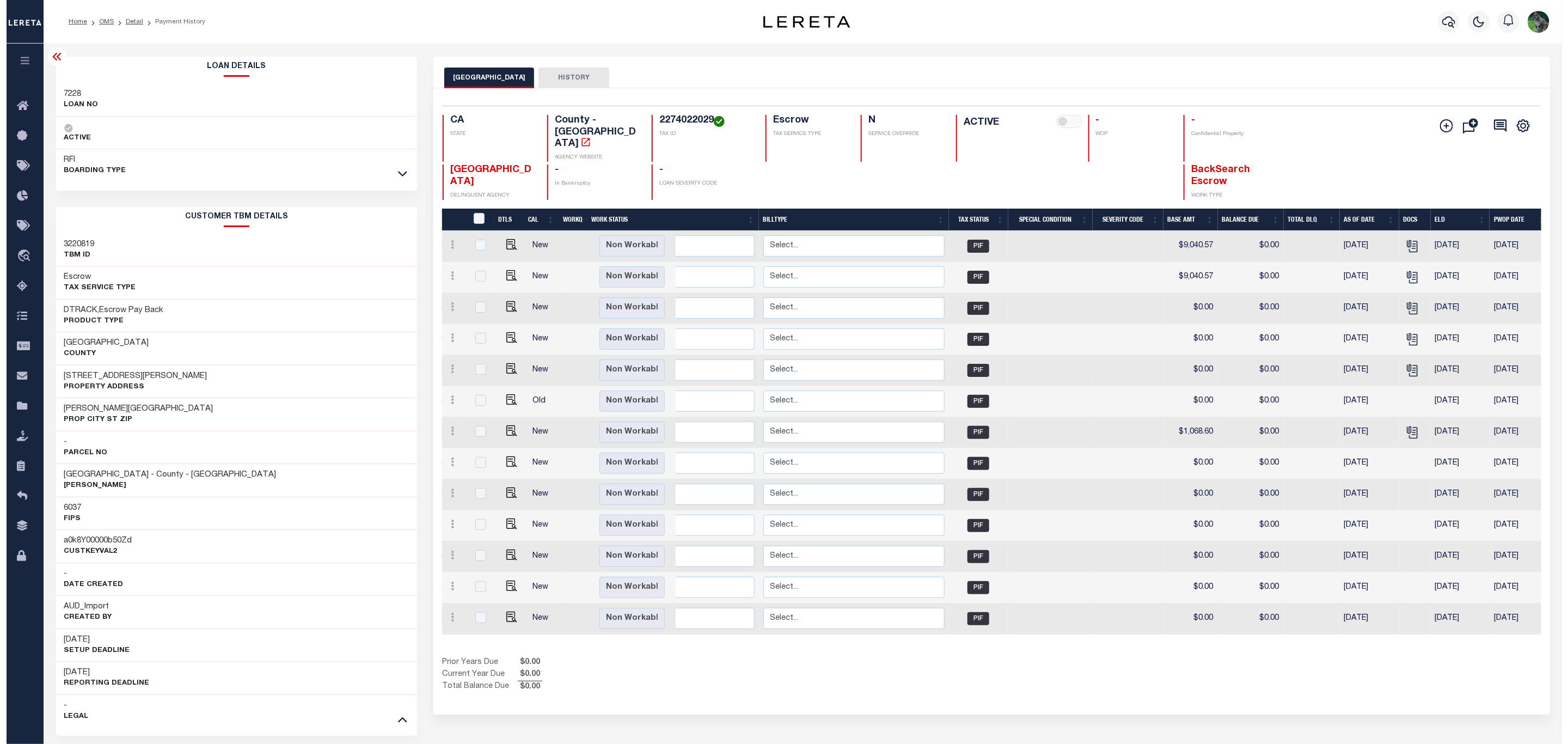
scroll to position [0, 380]
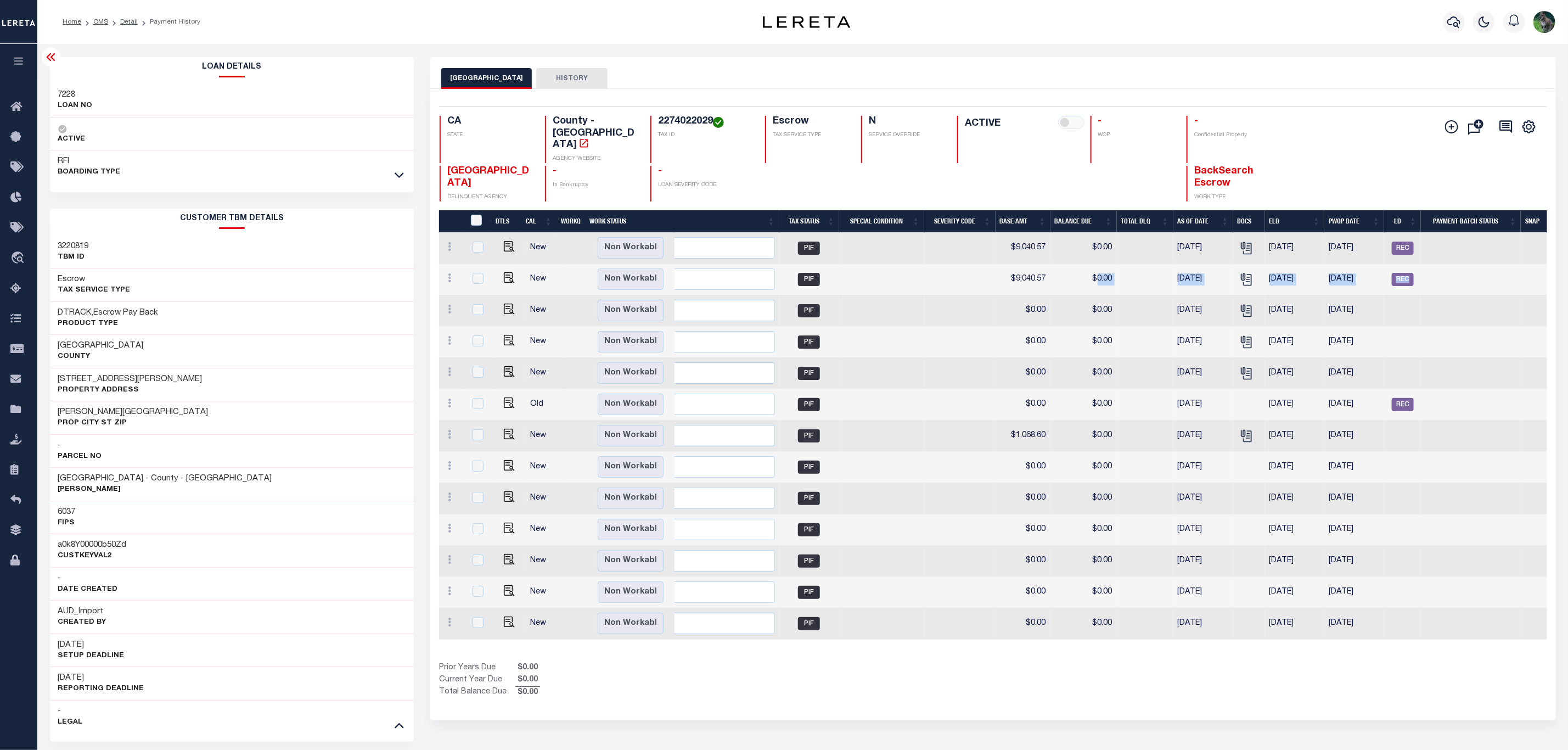
drag, startPoint x: 1464, startPoint y: 257, endPoint x: 1579, endPoint y: 261, distance: 115.1
click at [1568, 261] on html "Home OMS Detail Payment History Profile" at bounding box center [784, 521] width 1568 height 1042
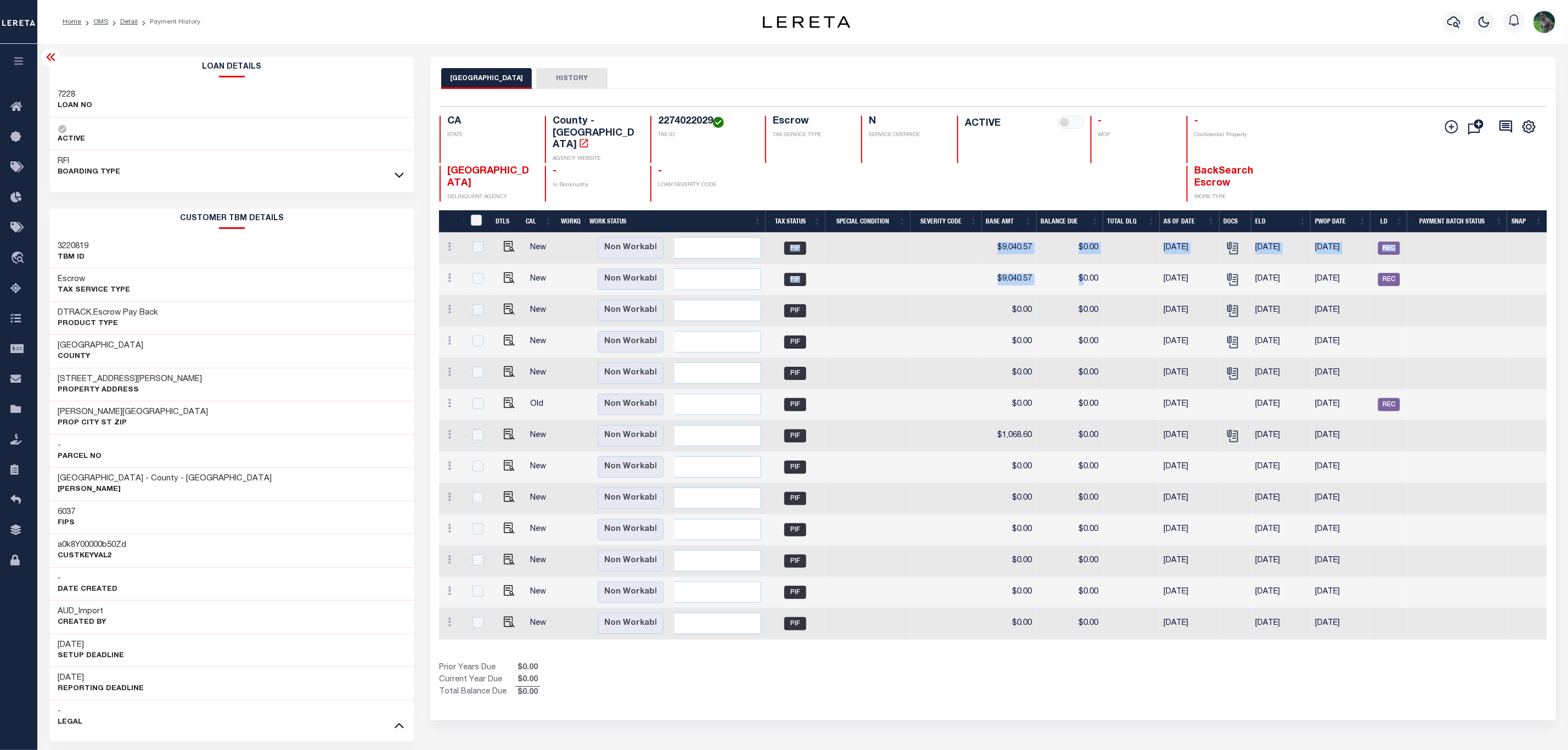
click at [1454, 264] on td at bounding box center [1457, 280] width 100 height 31
checkbox input "true"
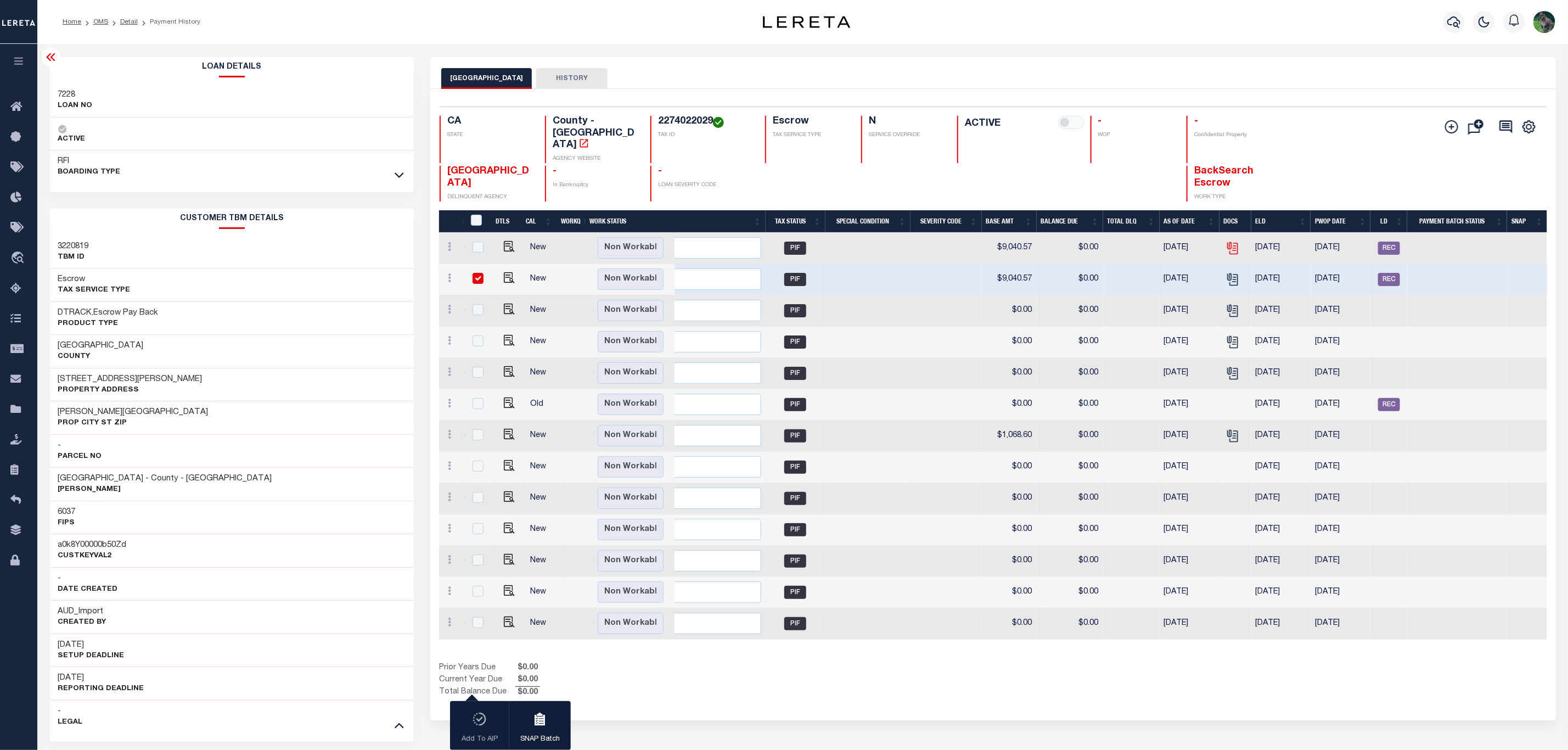
click at [1234, 241] on icon "" at bounding box center [1232, 248] width 14 height 14
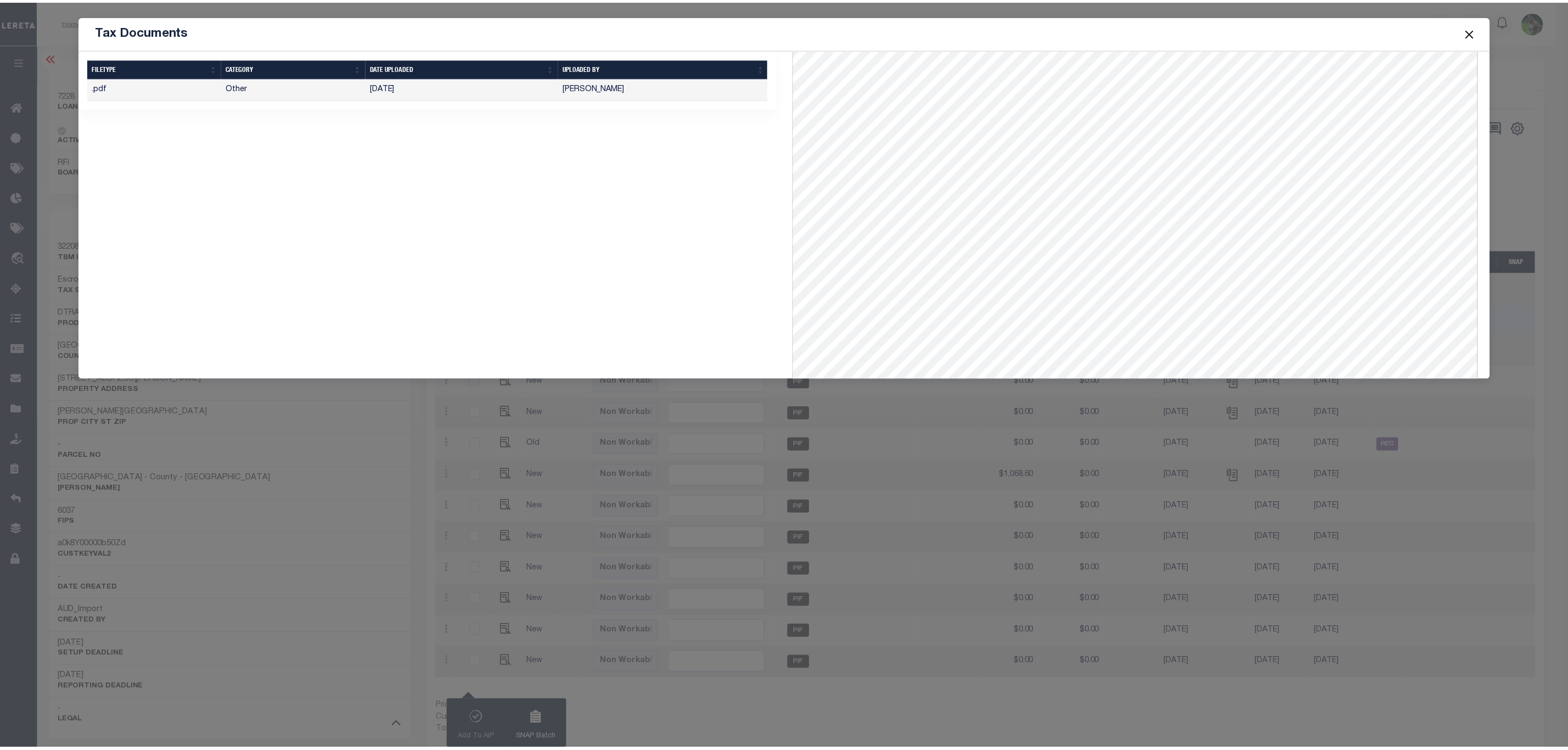
scroll to position [0, 0]
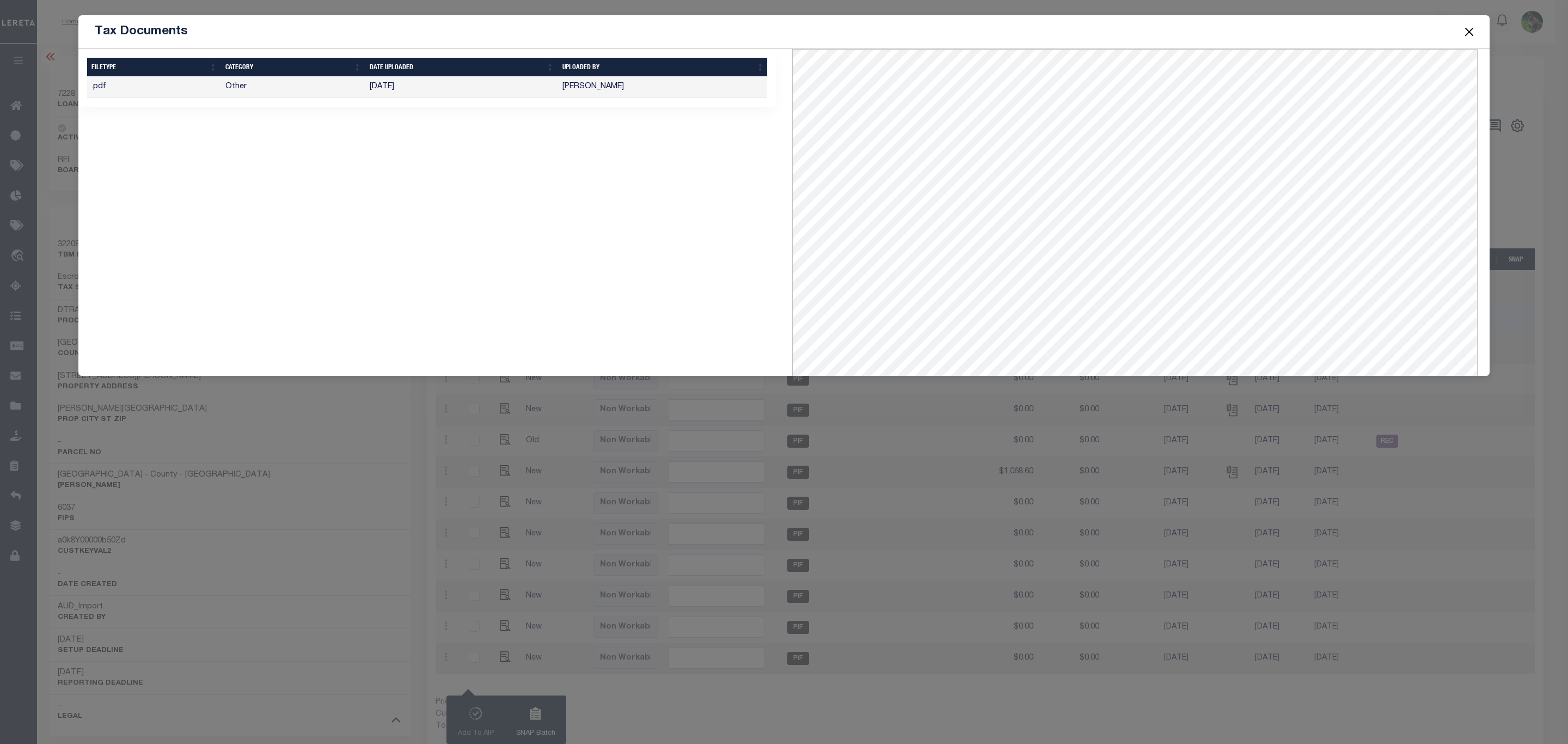
click at [1470, 28] on button "Close" at bounding box center [1469, 31] width 14 height 14
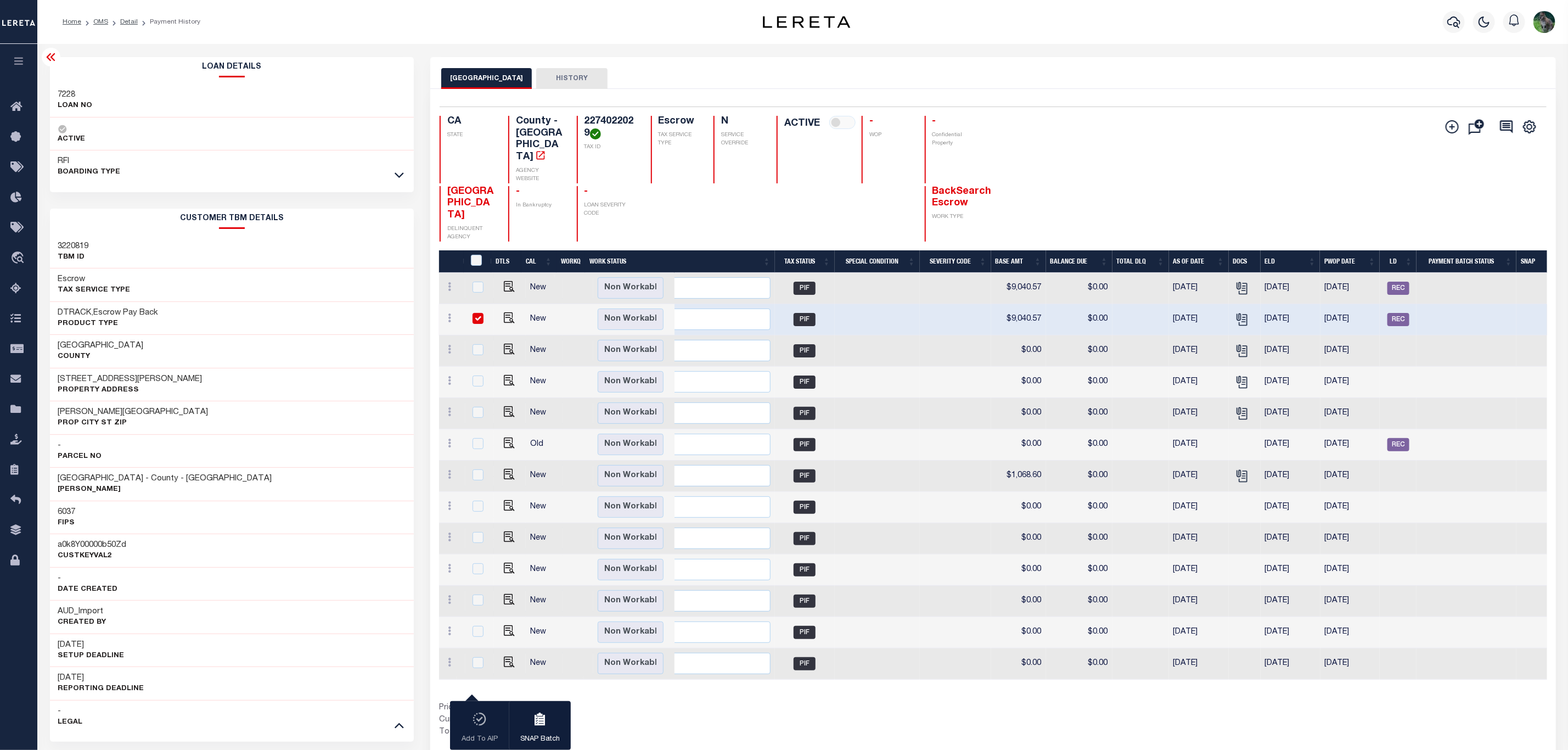
click at [1168, 68] on div "LOS ANGELES COUNTY HISTORY" at bounding box center [993, 78] width 1104 height 20
drag, startPoint x: 51, startPoint y: 53, endPoint x: 56, endPoint y: 52, distance: 5.1
click at [53, 53] on icon at bounding box center [51, 57] width 13 height 13
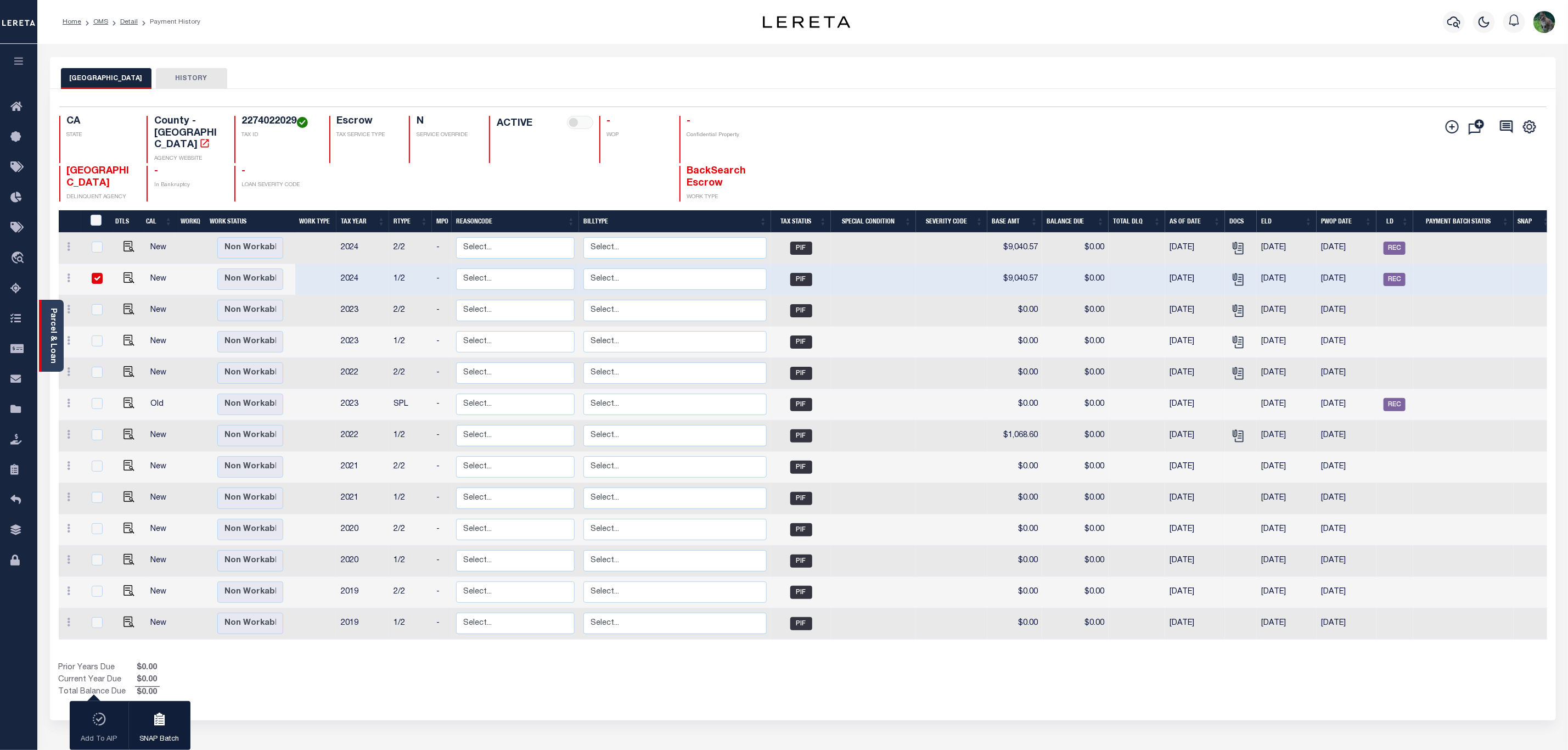
click at [56, 337] on link "Parcel & Loan" at bounding box center [53, 335] width 7 height 56
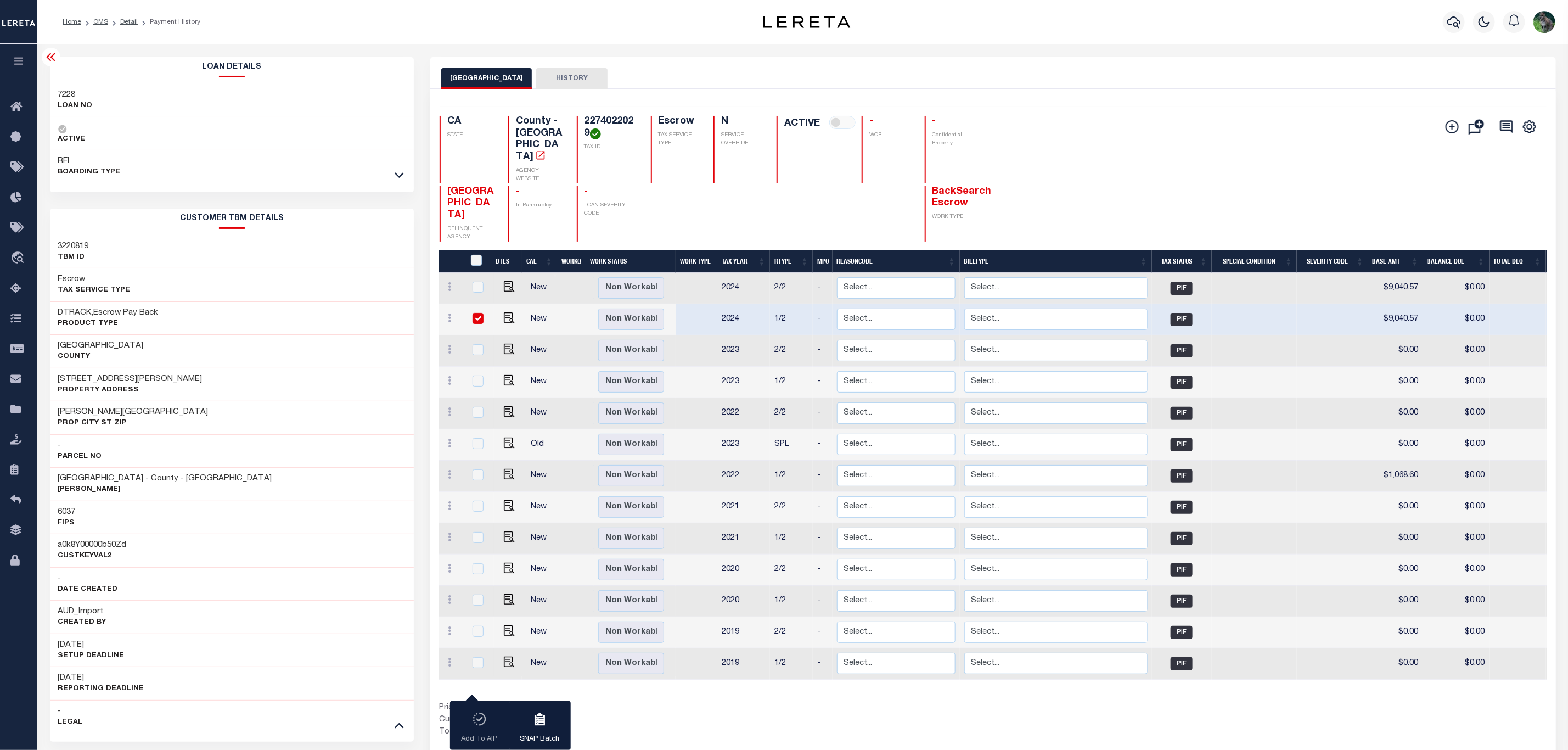
click at [405, 178] on link at bounding box center [399, 175] width 13 height 7
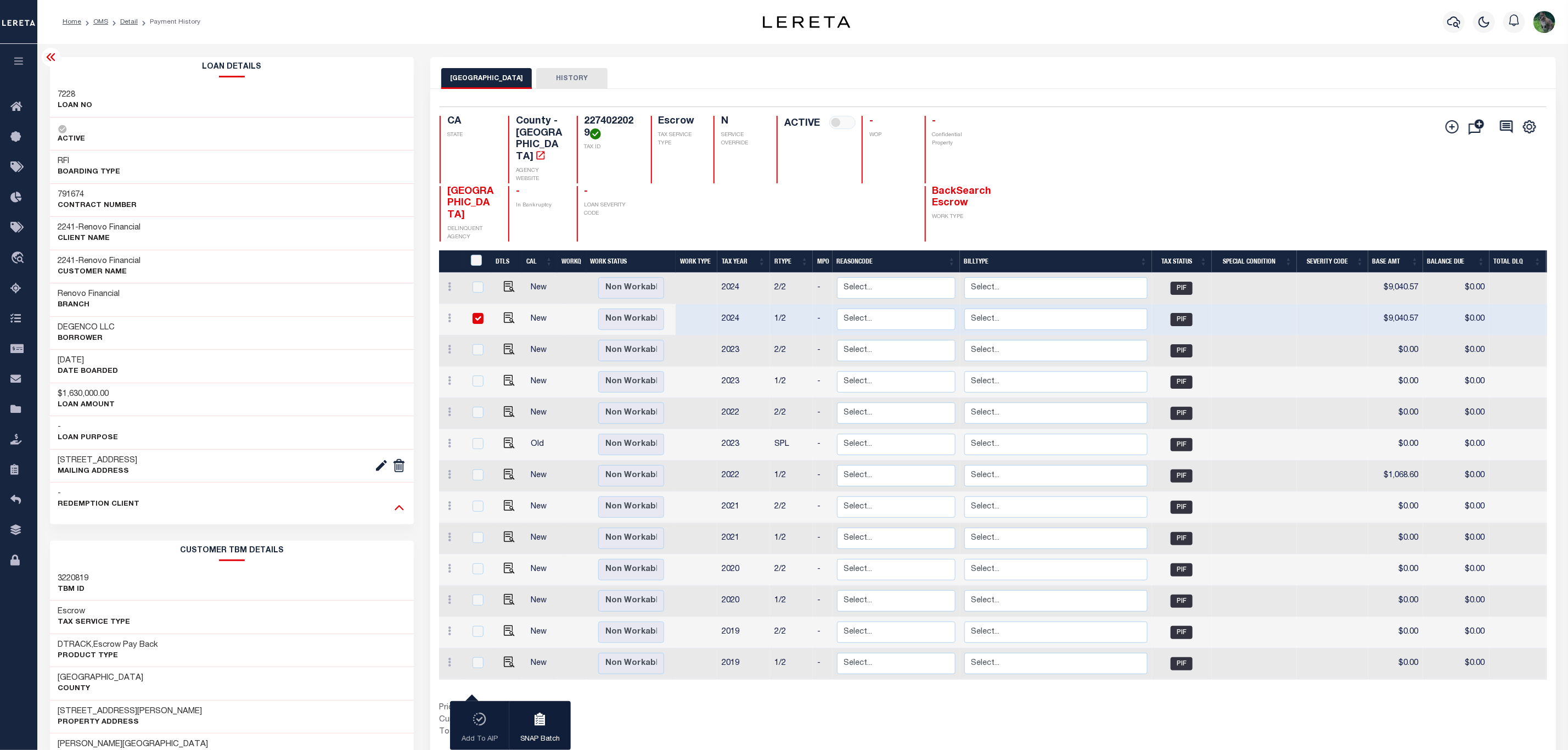
click at [397, 513] on icon at bounding box center [399, 507] width 10 height 12
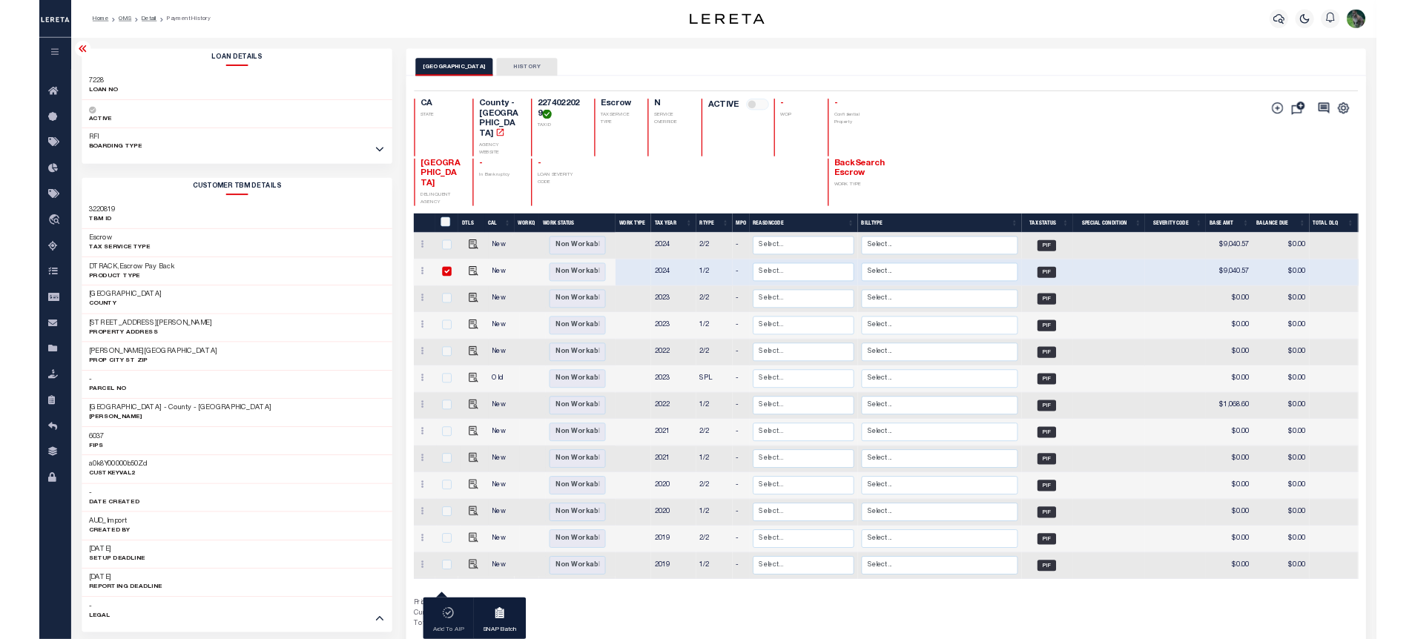
scroll to position [7, 0]
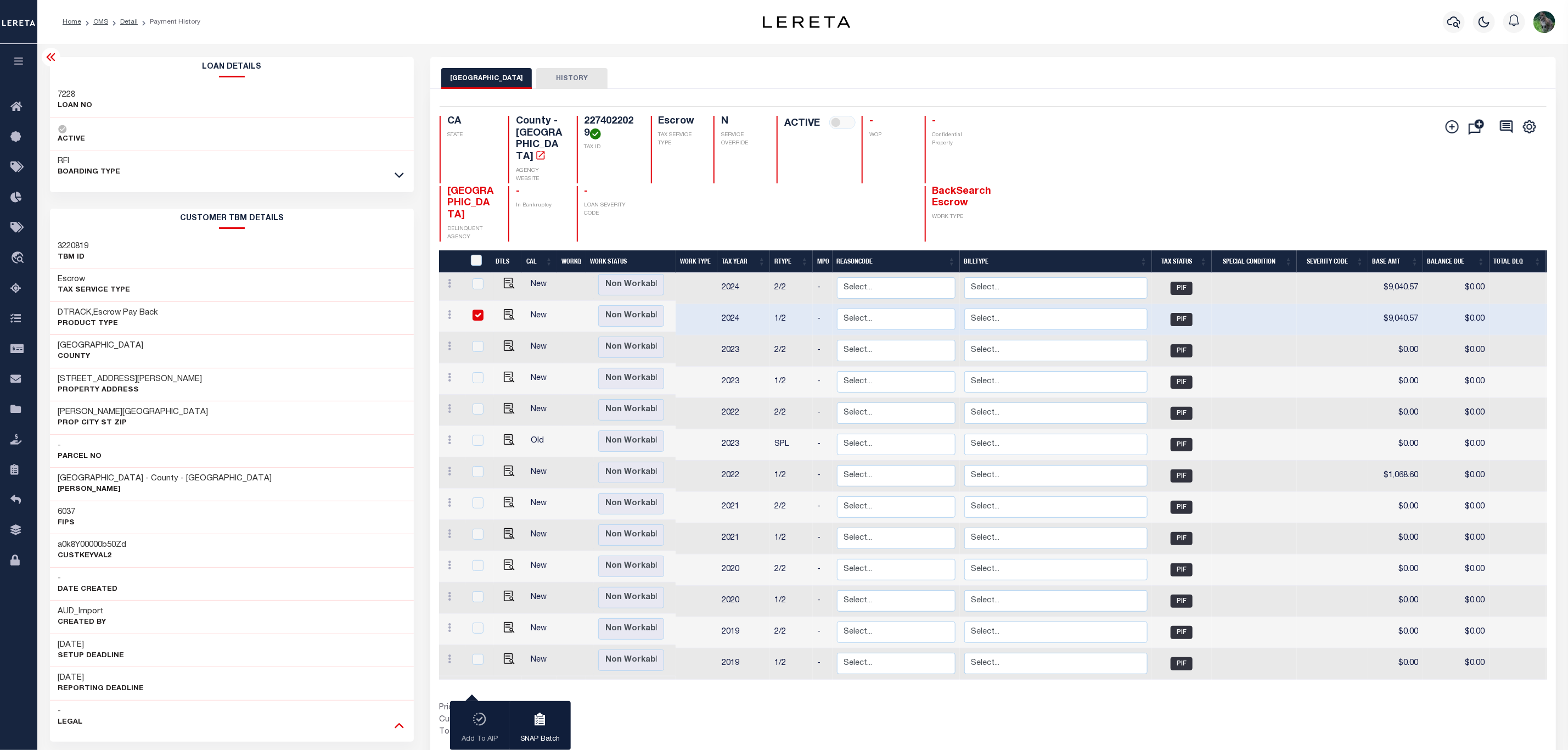
click at [394, 729] on icon at bounding box center [399, 726] width 10 height 12
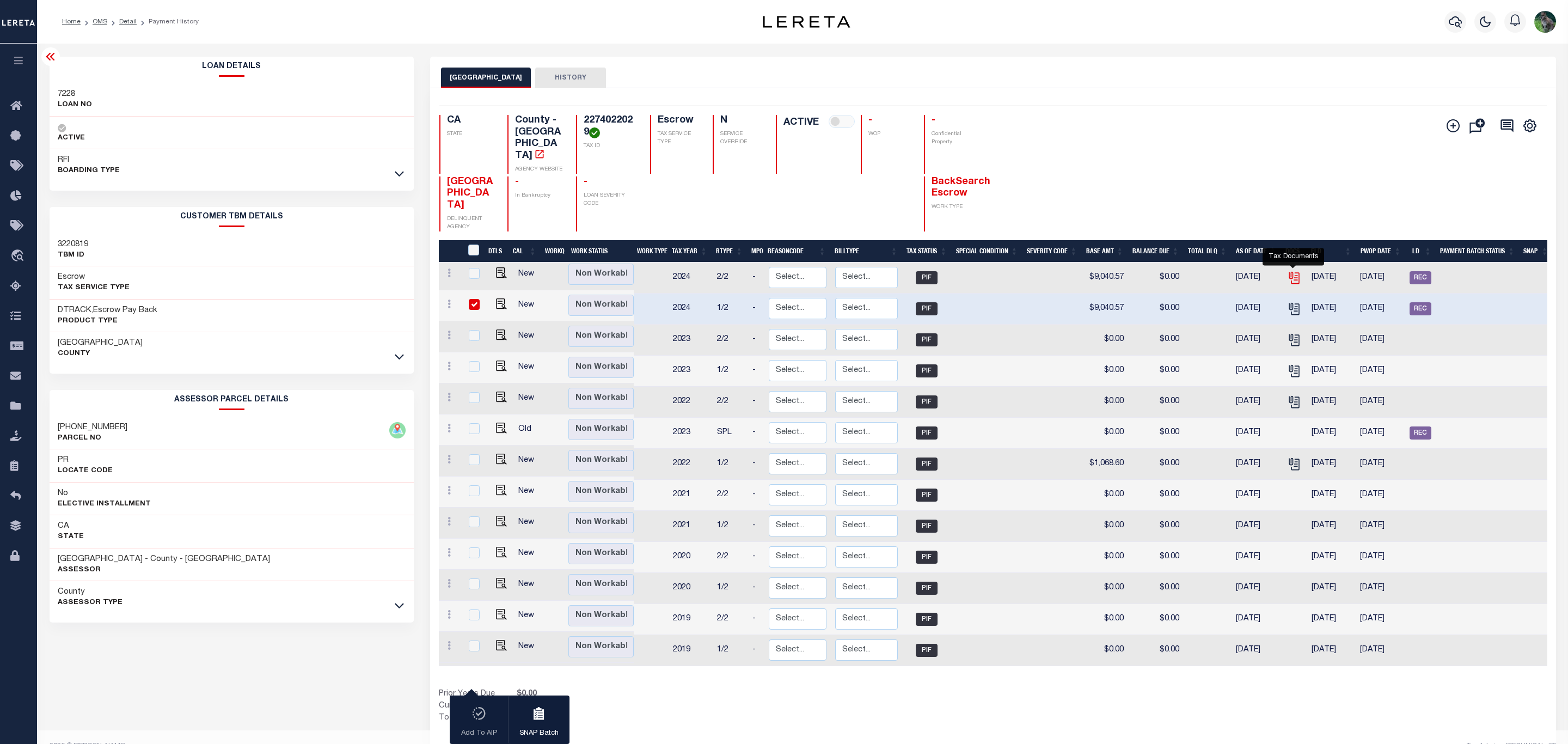
click at [1297, 272] on icon "" at bounding box center [1295, 278] width 8 height 12
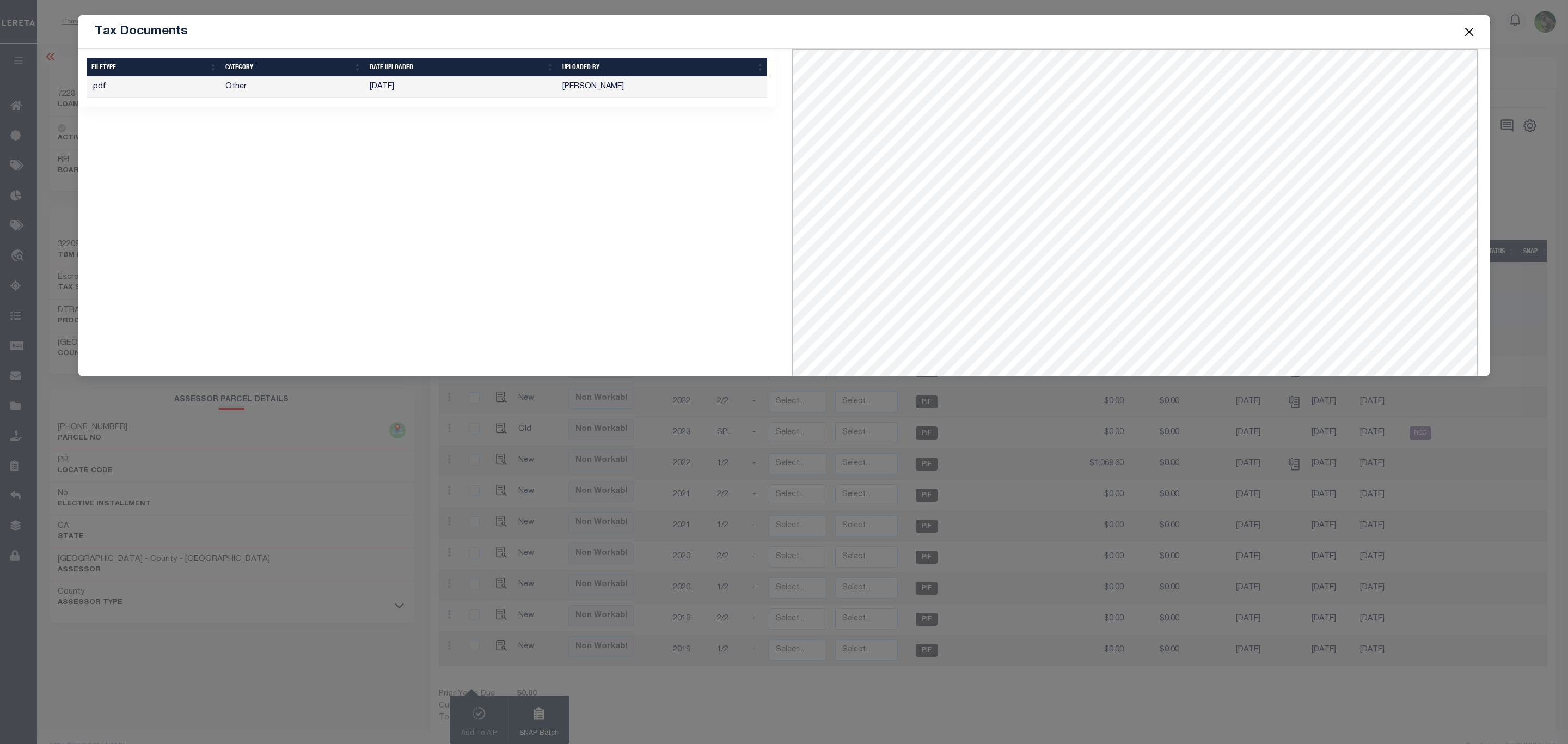
click at [1466, 32] on button "Close" at bounding box center [1469, 31] width 14 height 14
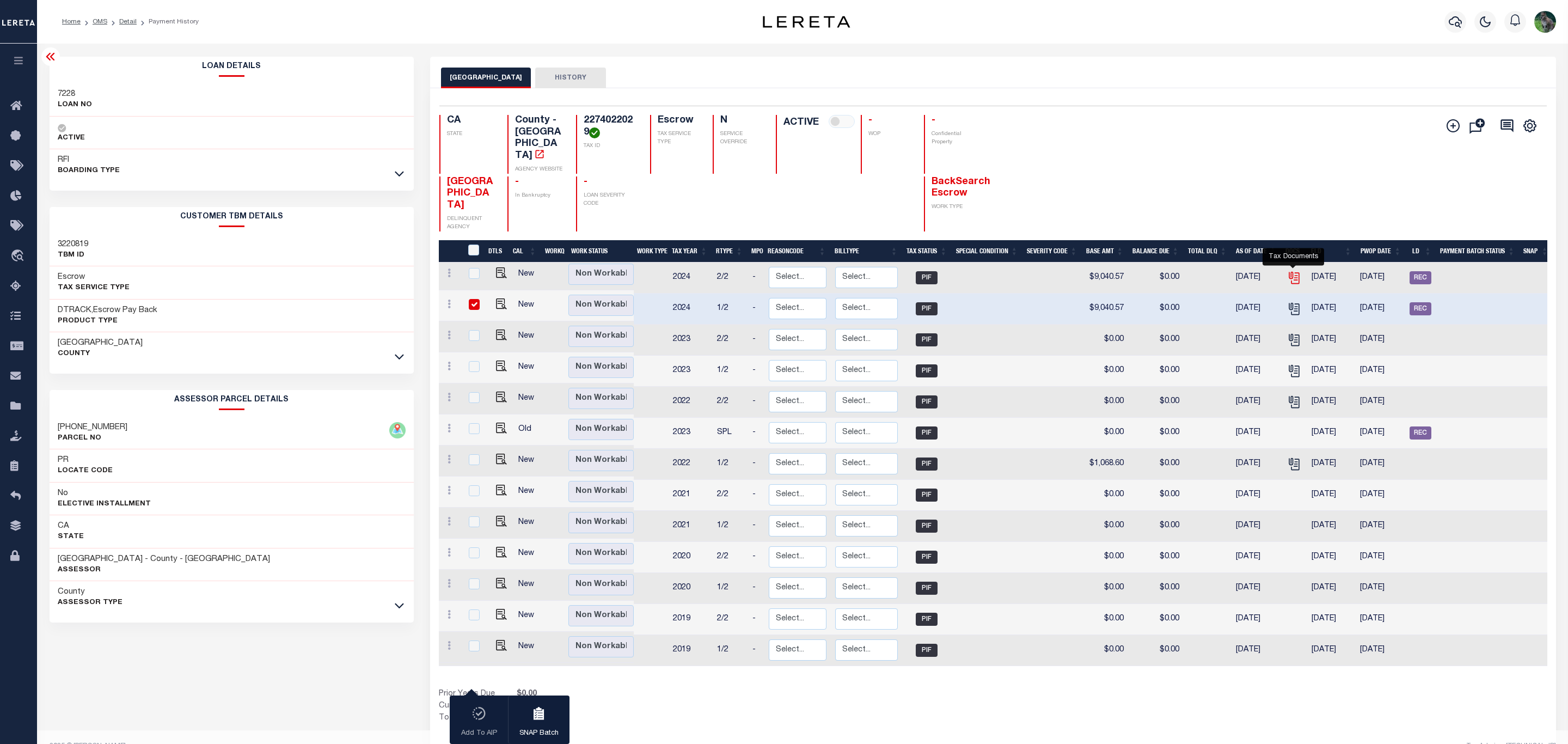
click at [1293, 271] on icon "" at bounding box center [1293, 278] width 14 height 14
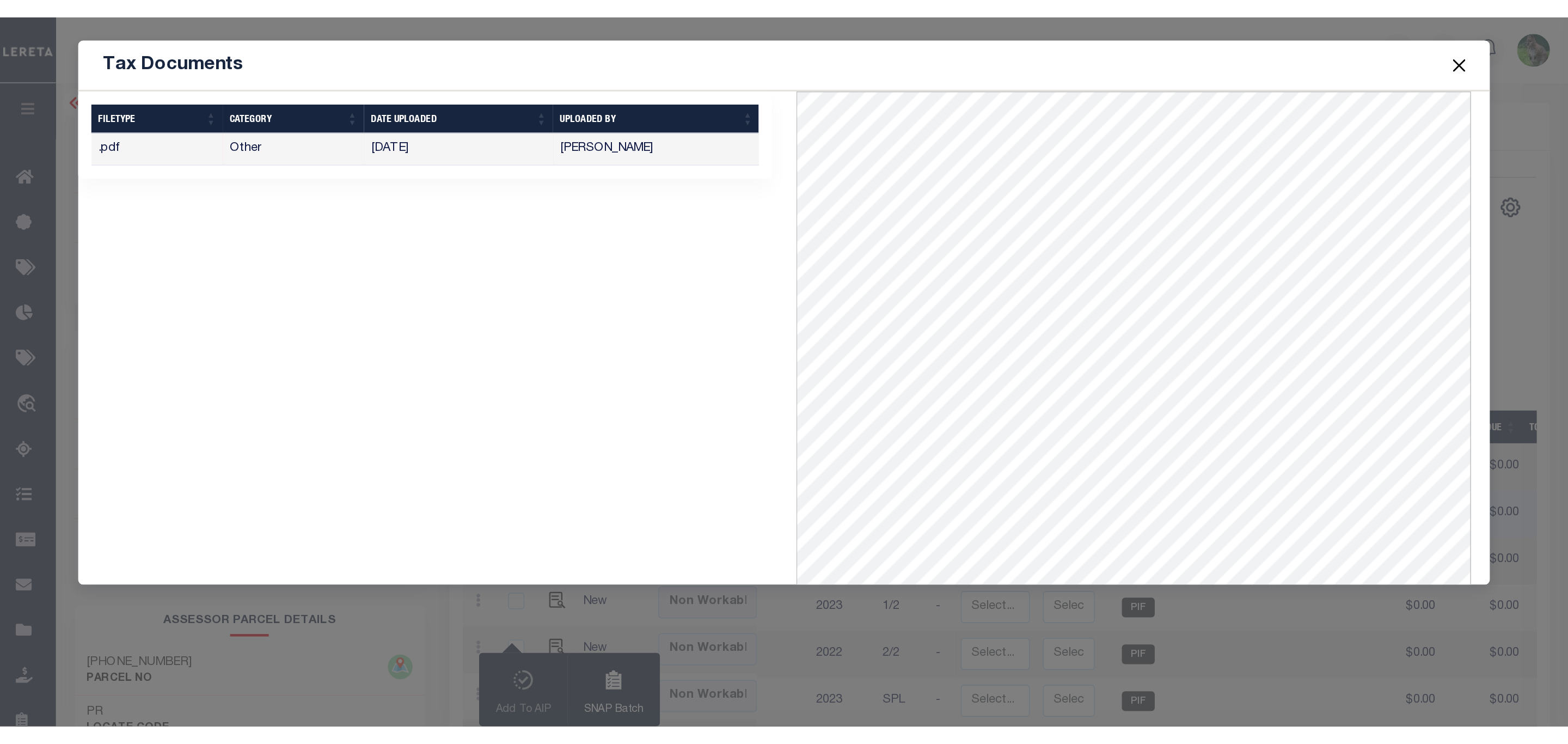
scroll to position [0, 0]
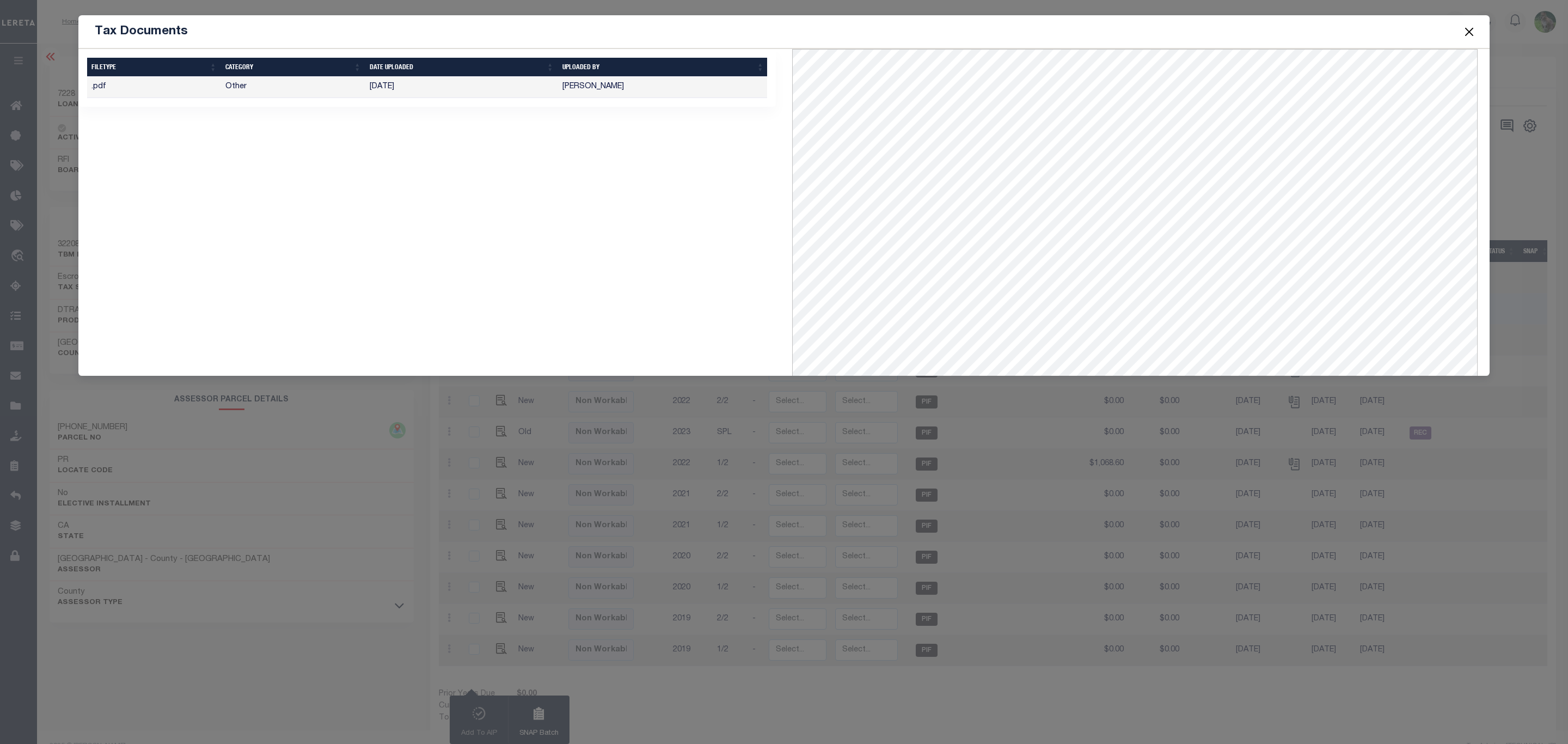
click at [1467, 31] on button "Close" at bounding box center [1469, 31] width 14 height 14
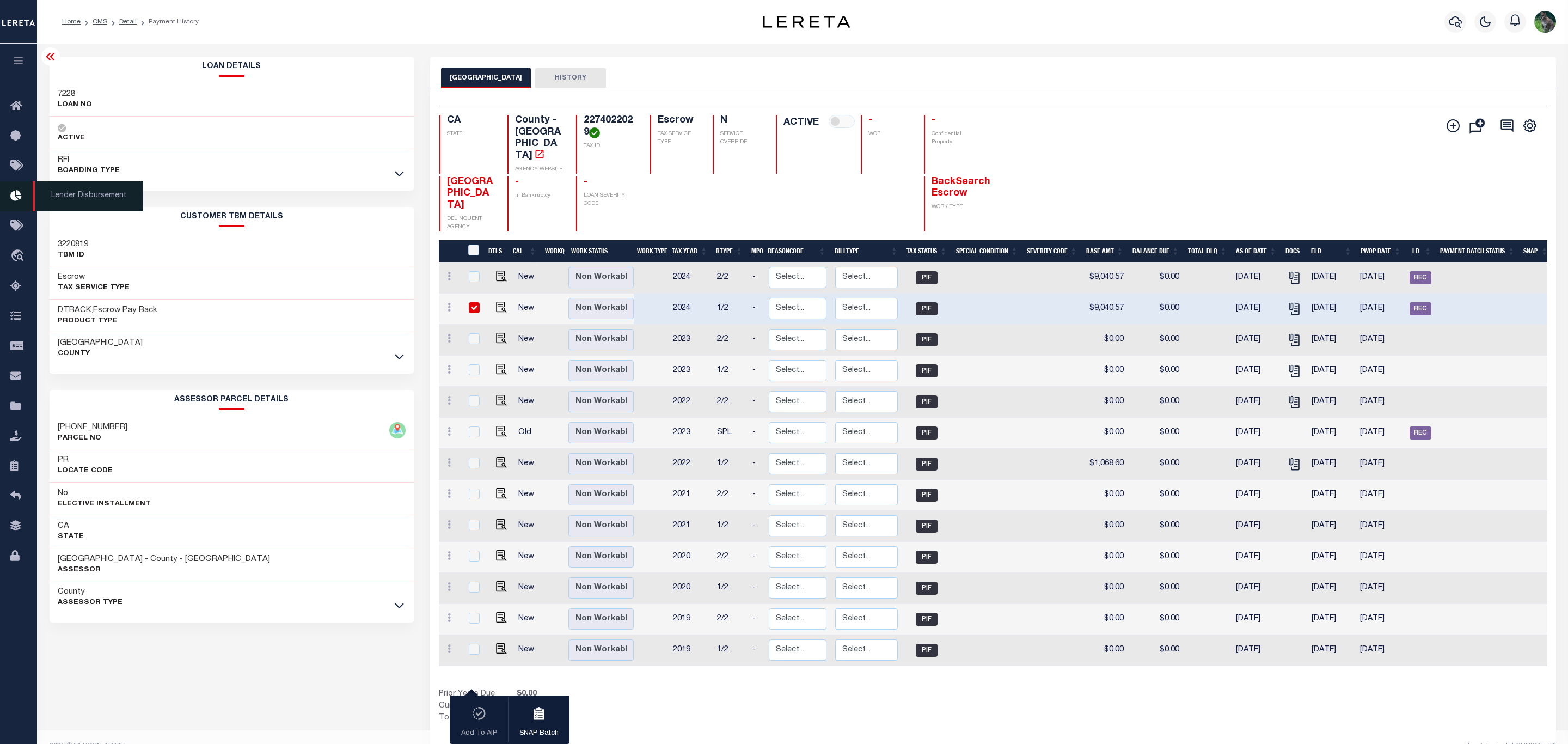
click at [10, 189] on link "Lender Disbursement" at bounding box center [18, 196] width 37 height 30
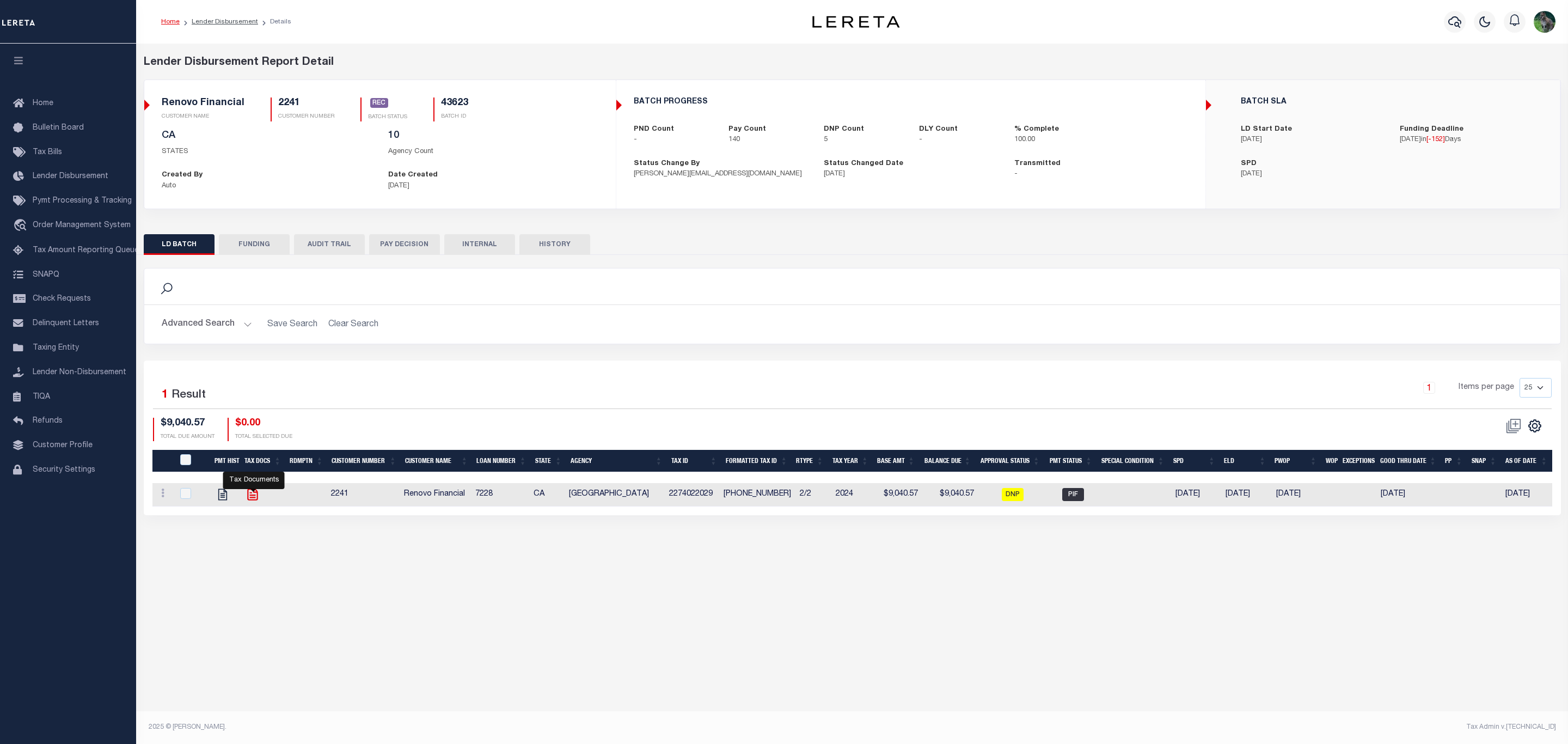
click at [252, 496] on icon "" at bounding box center [253, 495] width 6 height 6
checkbox input "true"
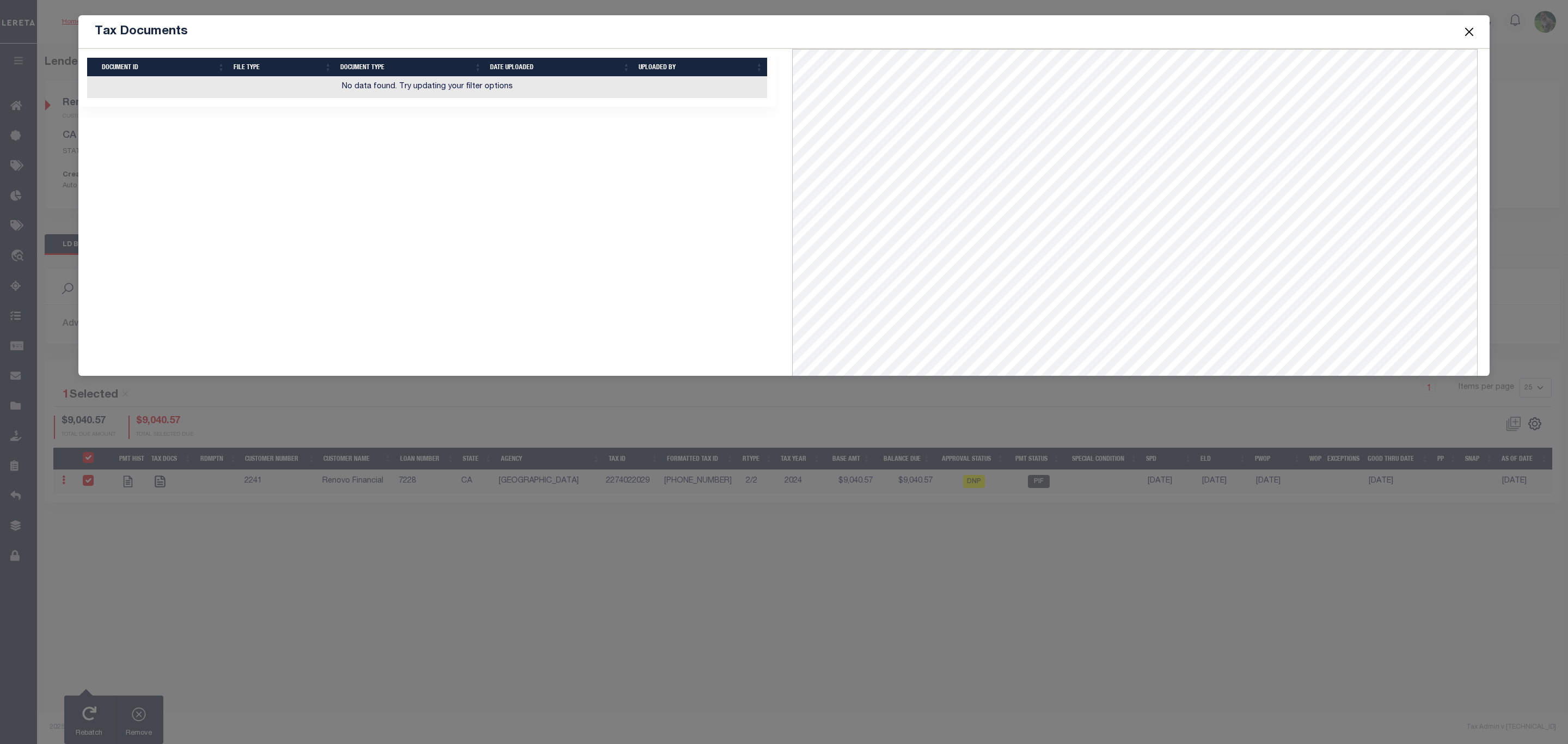
click at [1470, 29] on button "Close" at bounding box center [1469, 31] width 14 height 14
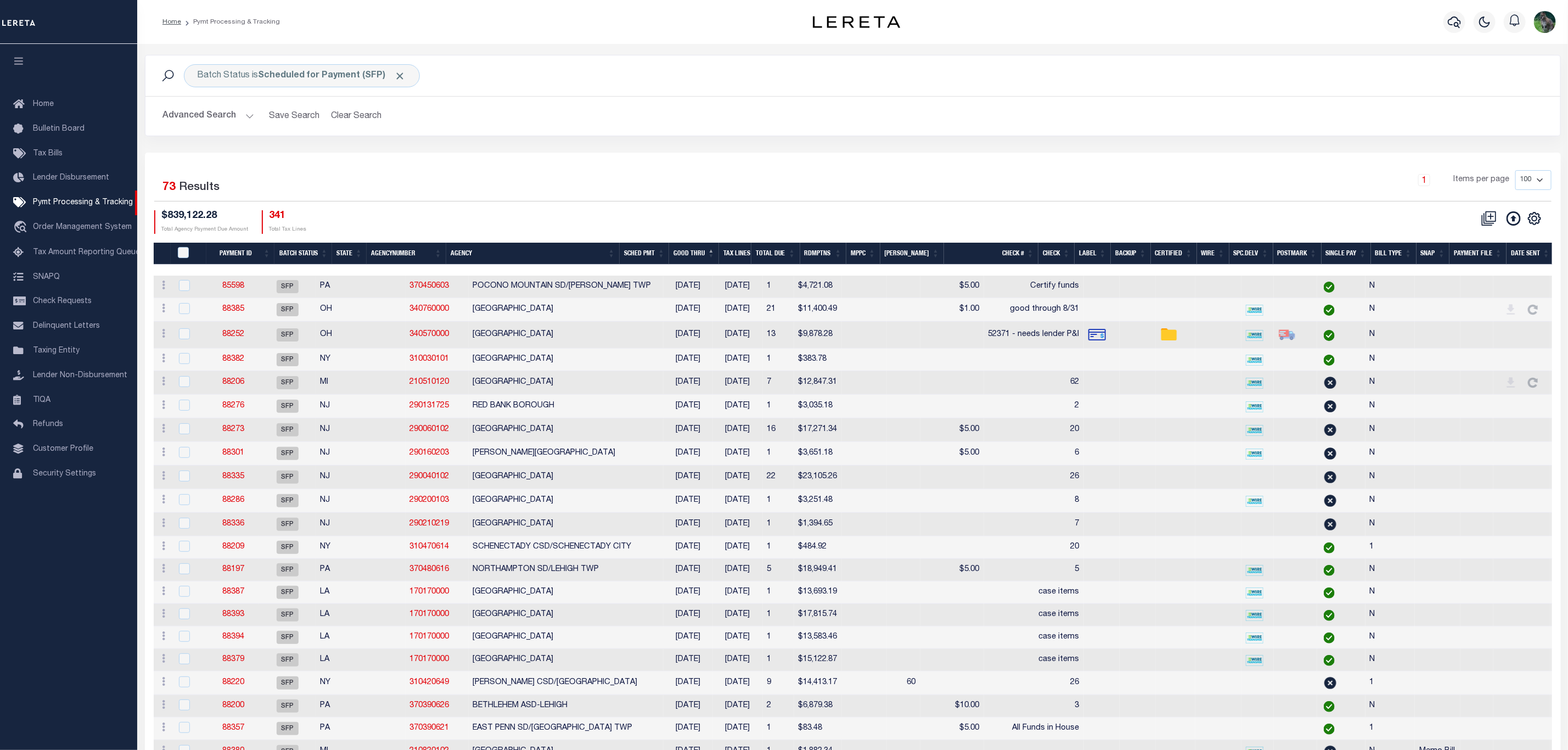
click at [71, 180] on span "Lender Disbursement" at bounding box center [71, 178] width 76 height 7
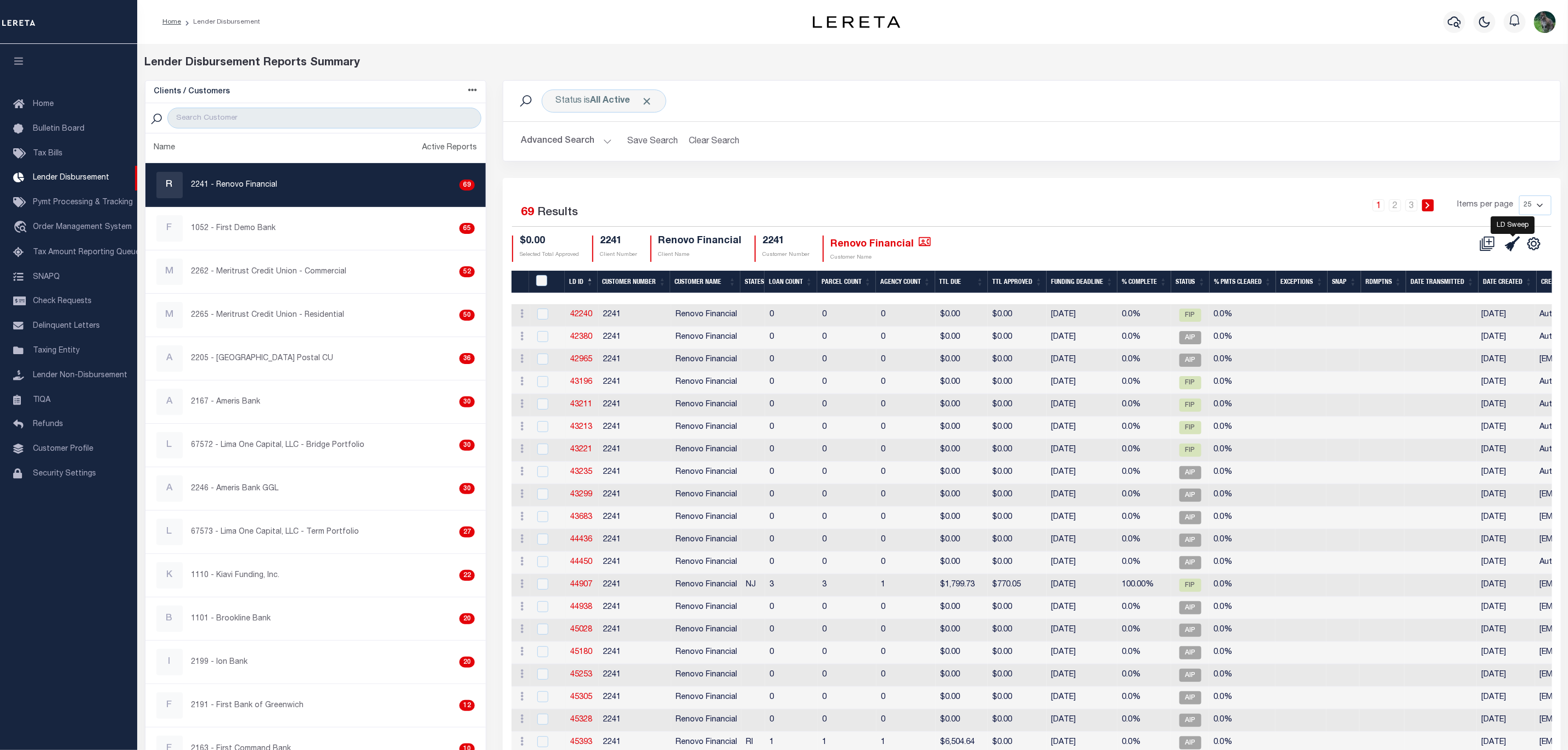
click at [1510, 249] on icon at bounding box center [1513, 244] width 16 height 16
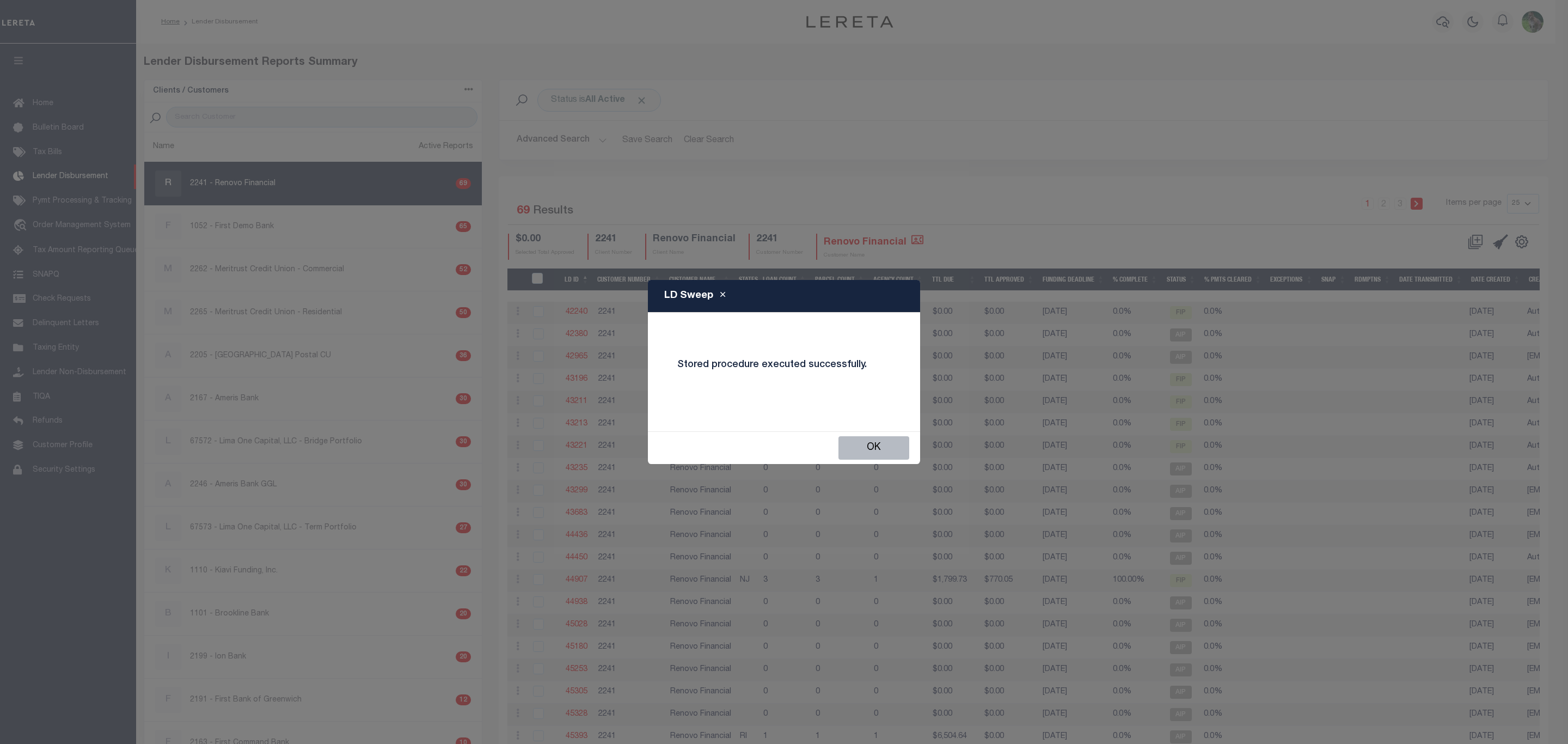
click at [882, 446] on button "OK" at bounding box center [874, 448] width 70 height 24
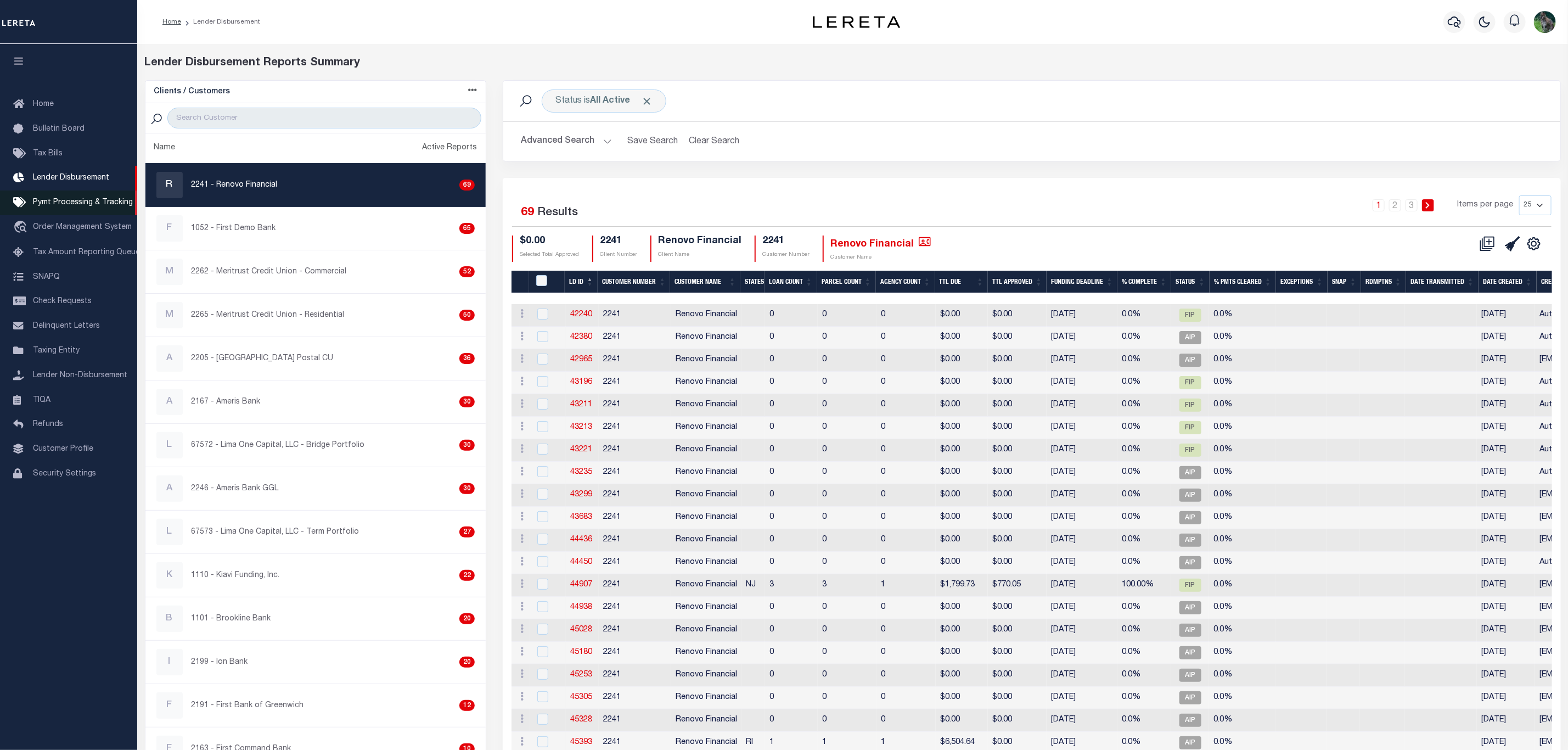
click at [84, 204] on span "Pymt Processing & Tracking" at bounding box center [83, 202] width 100 height 7
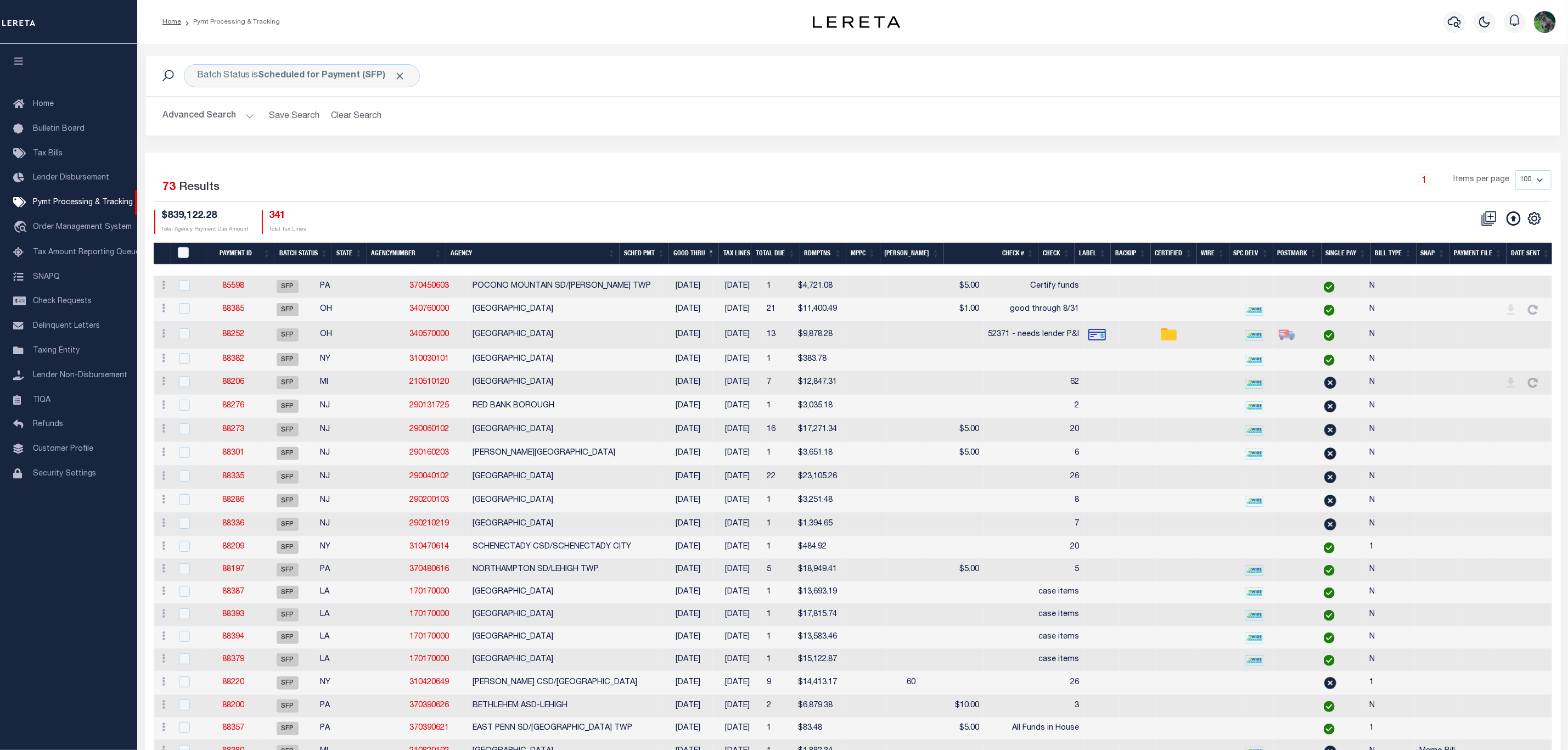
click at [1013, 95] on div "Batch Status is Scheduled for Payment (SFP) Search" at bounding box center [853, 76] width 1415 height 41
click at [762, 133] on div "Advanced Search Save Search Clear Search Batch ID Equals Equals Is Not Equal To…" at bounding box center [853, 116] width 1415 height 39
click at [216, 113] on button "Advanced Search" at bounding box center [208, 115] width 91 height 21
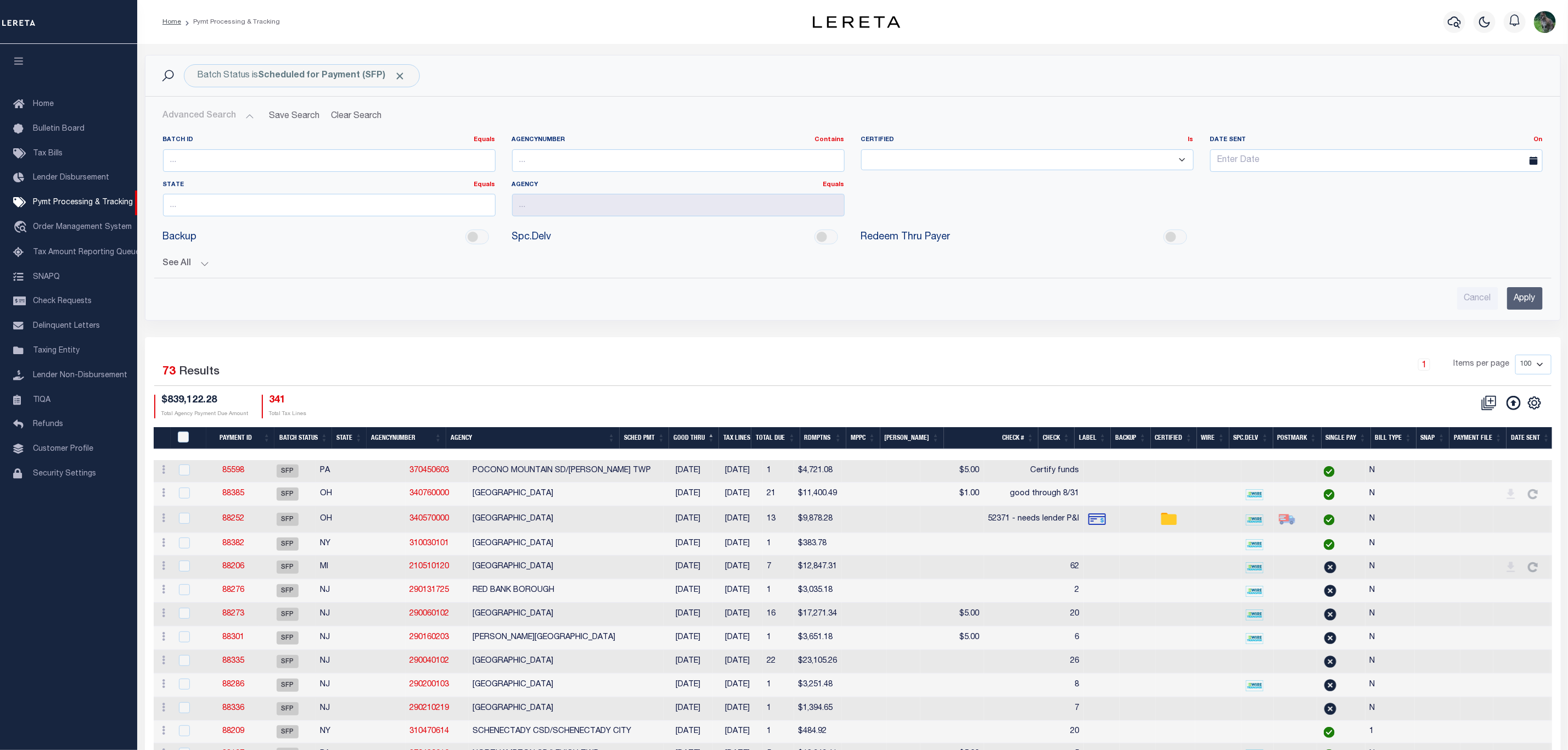
click at [188, 266] on button "See All" at bounding box center [852, 264] width 1380 height 10
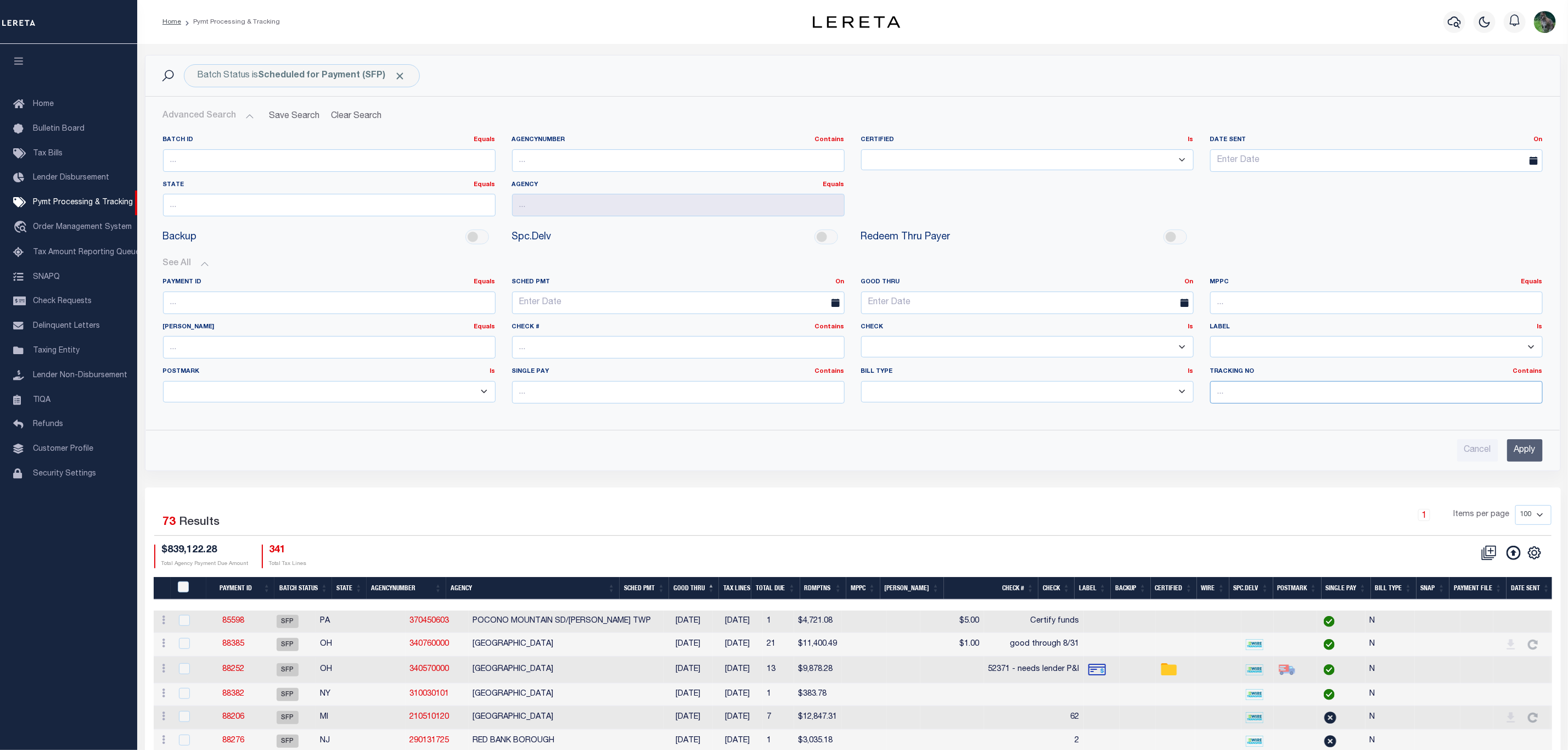
click at [1278, 396] on input "text" at bounding box center [1376, 392] width 332 height 22
type input "Matt"
click at [1512, 448] on input "Apply" at bounding box center [1525, 450] width 36 height 22
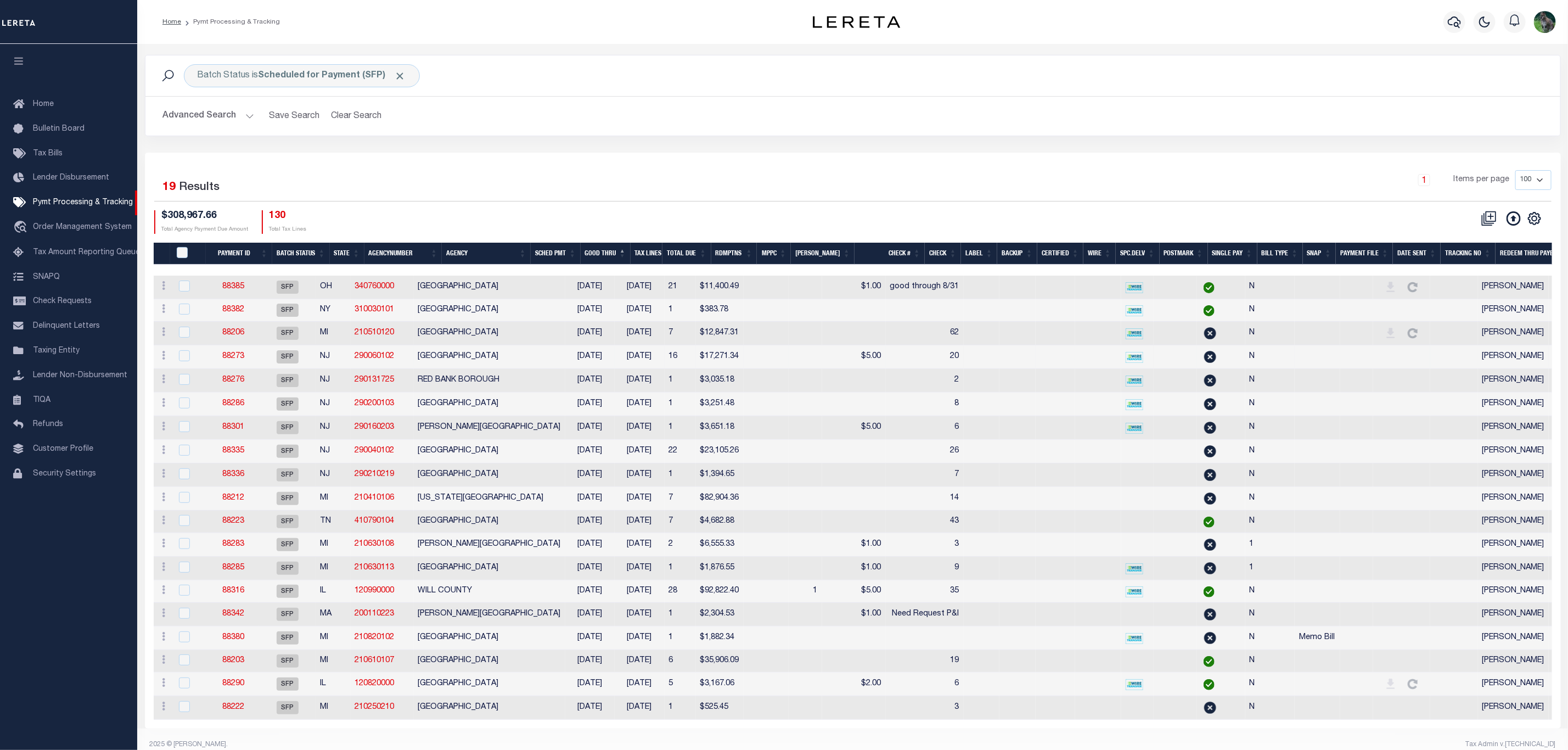
click at [618, 353] on td "[DATE]" at bounding box center [639, 358] width 50 height 24
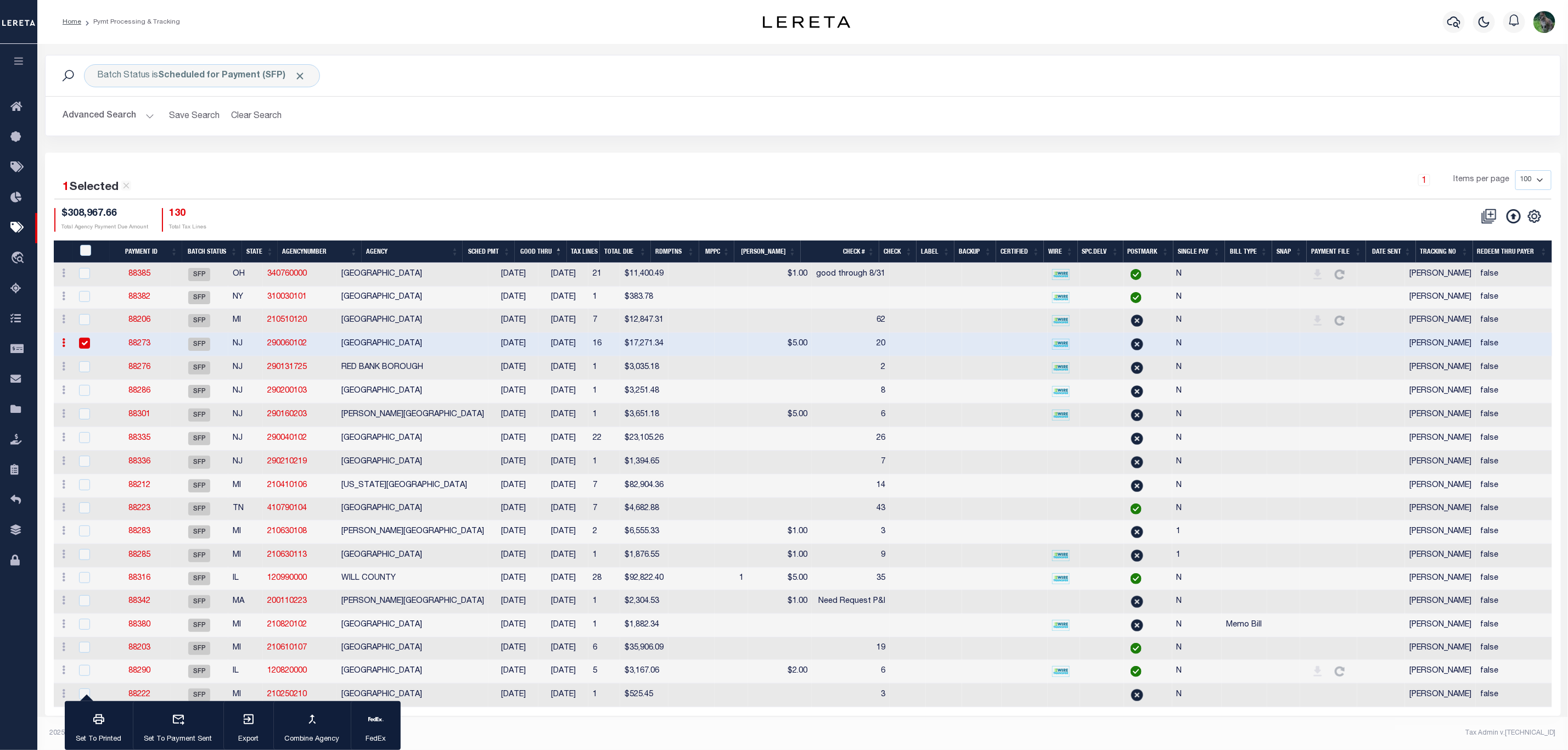
drag, startPoint x: 502, startPoint y: 96, endPoint x: 509, endPoint y: 110, distance: 15.7
click at [505, 99] on div "Batch Status is Scheduled for Payment (SFP) Search Advanced Search Save Search …" at bounding box center [803, 96] width 1516 height 81
click at [107, 346] on td at bounding box center [90, 344] width 36 height 24
checkbox input "false"
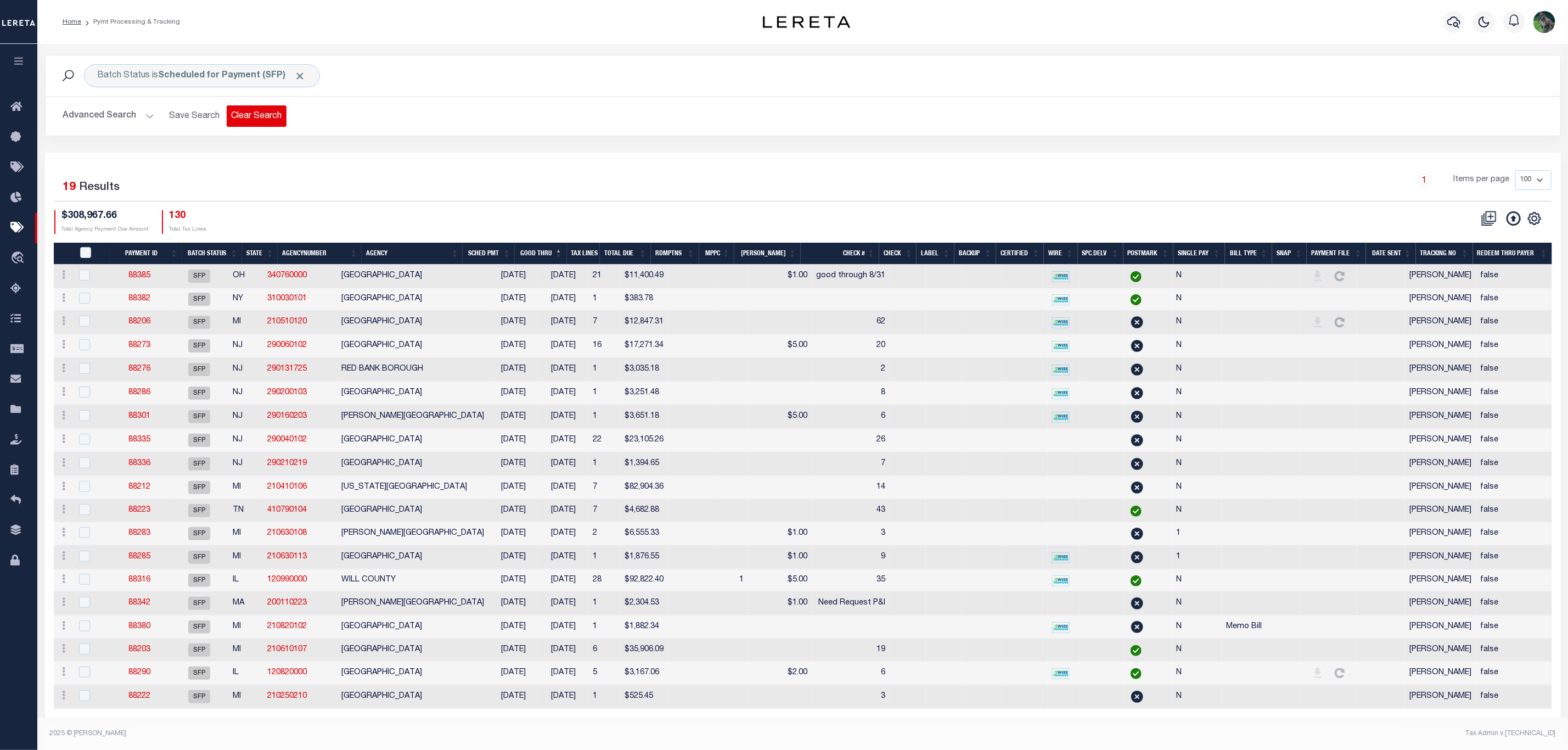
click at [259, 113] on button "Clear Search" at bounding box center [256, 115] width 60 height 21
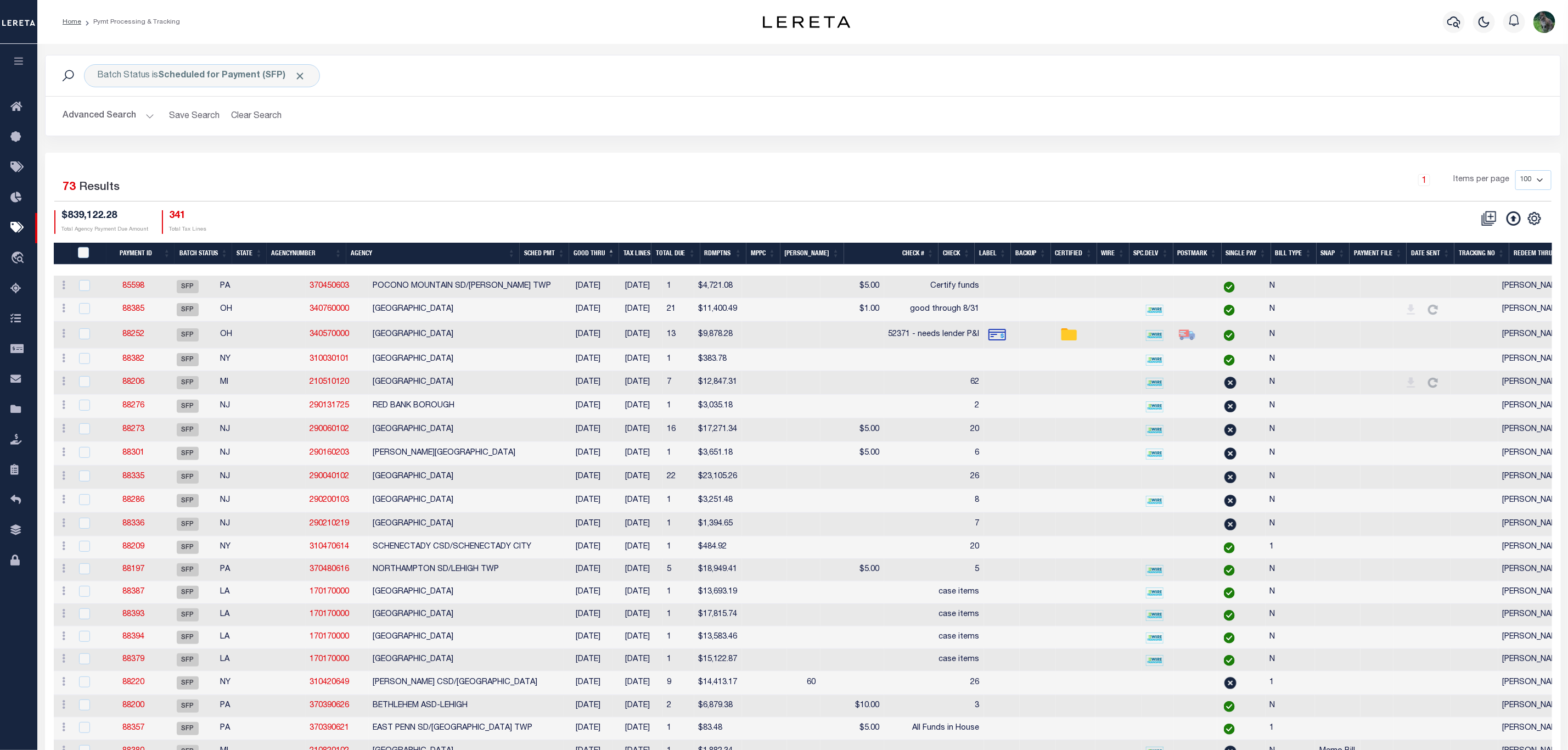
click at [1182, 81] on div "Batch Status is Scheduled for Payment (SFP) Search" at bounding box center [802, 76] width 1497 height 23
click at [361, 228] on div "$839,122.28 Total Agency Payment Due Amount 341 Total Tax Lines" at bounding box center [428, 222] width 749 height 24
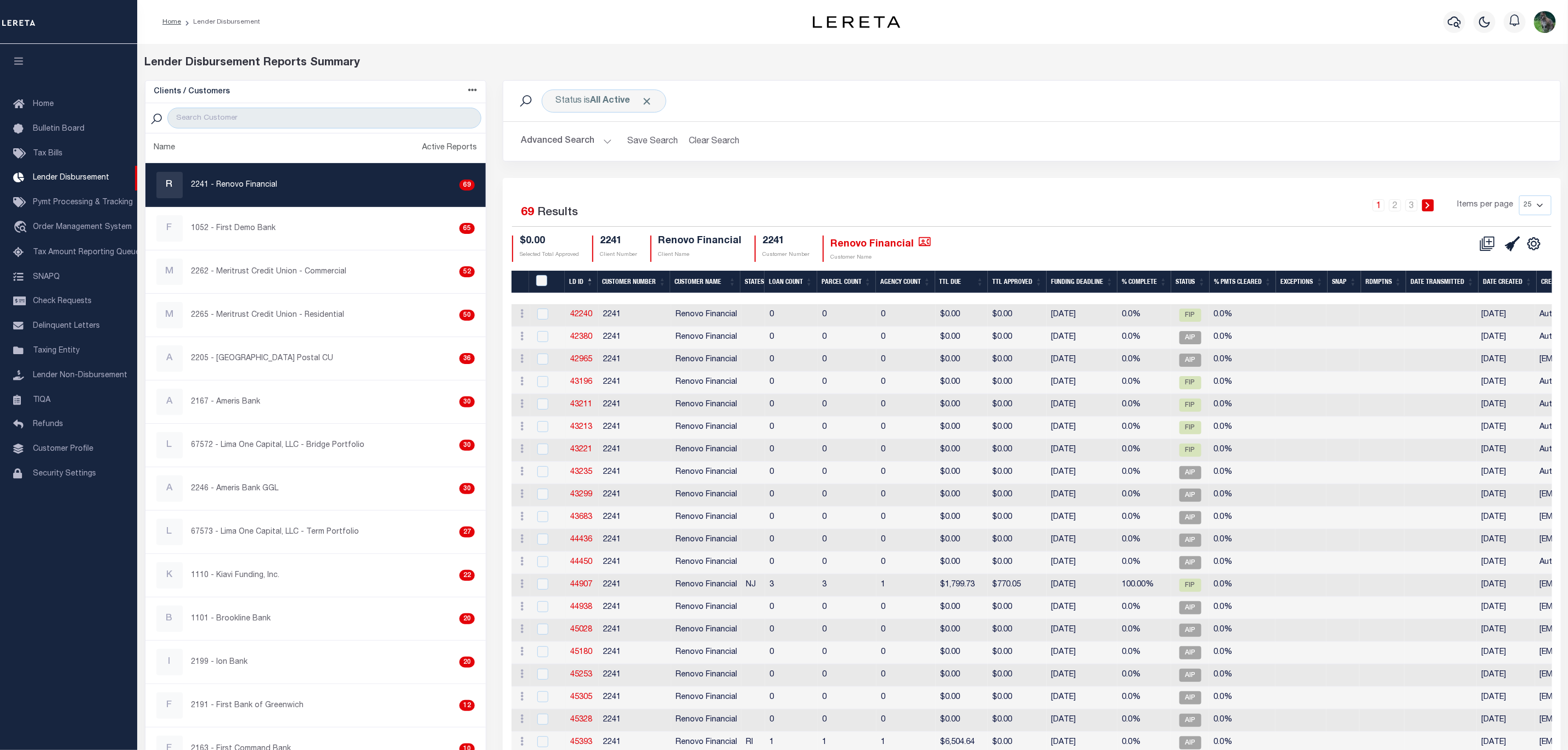
click at [1544, 213] on select "25 50 100 200" at bounding box center [1535, 205] width 33 height 20
select select "100"
click at [1519, 197] on select "25 50 100 200" at bounding box center [1535, 205] width 33 height 20
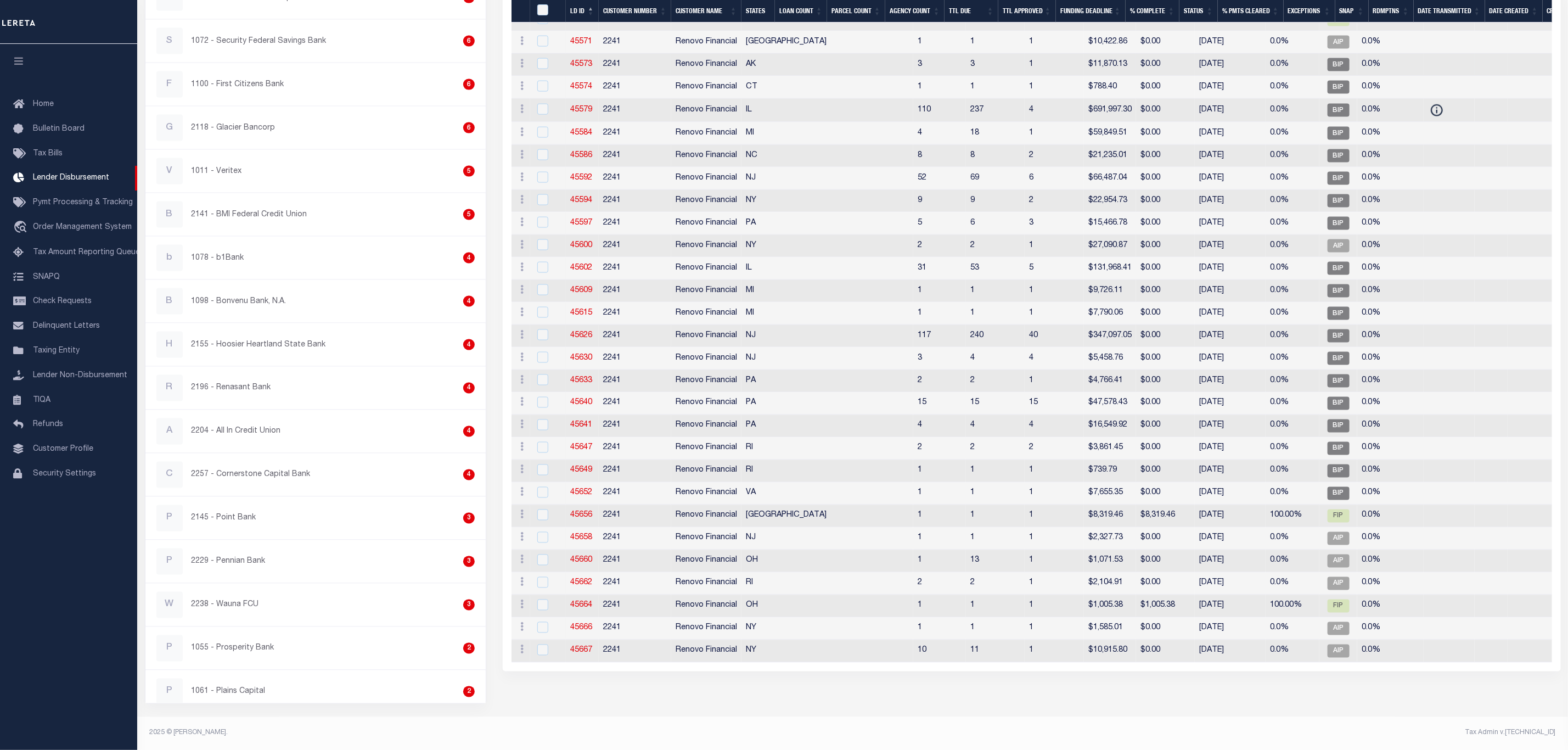
scroll to position [1211, 0]
click at [573, 609] on link "45664" at bounding box center [582, 606] width 22 height 7
checkbox input "true"
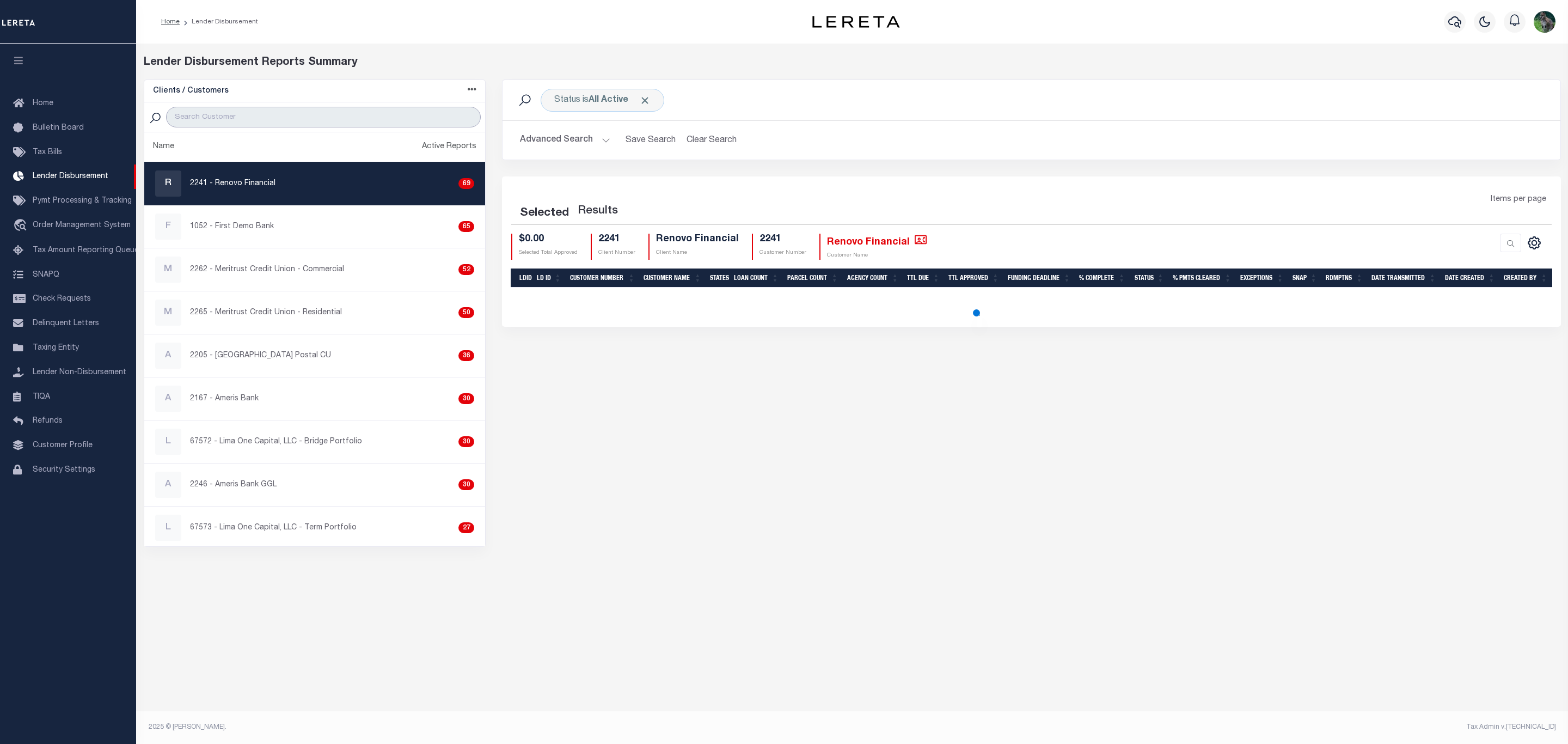
drag, startPoint x: 319, startPoint y: 116, endPoint x: 326, endPoint y: 128, distance: 13.9
click at [319, 116] on input "search" at bounding box center [323, 117] width 315 height 21
select select "100"
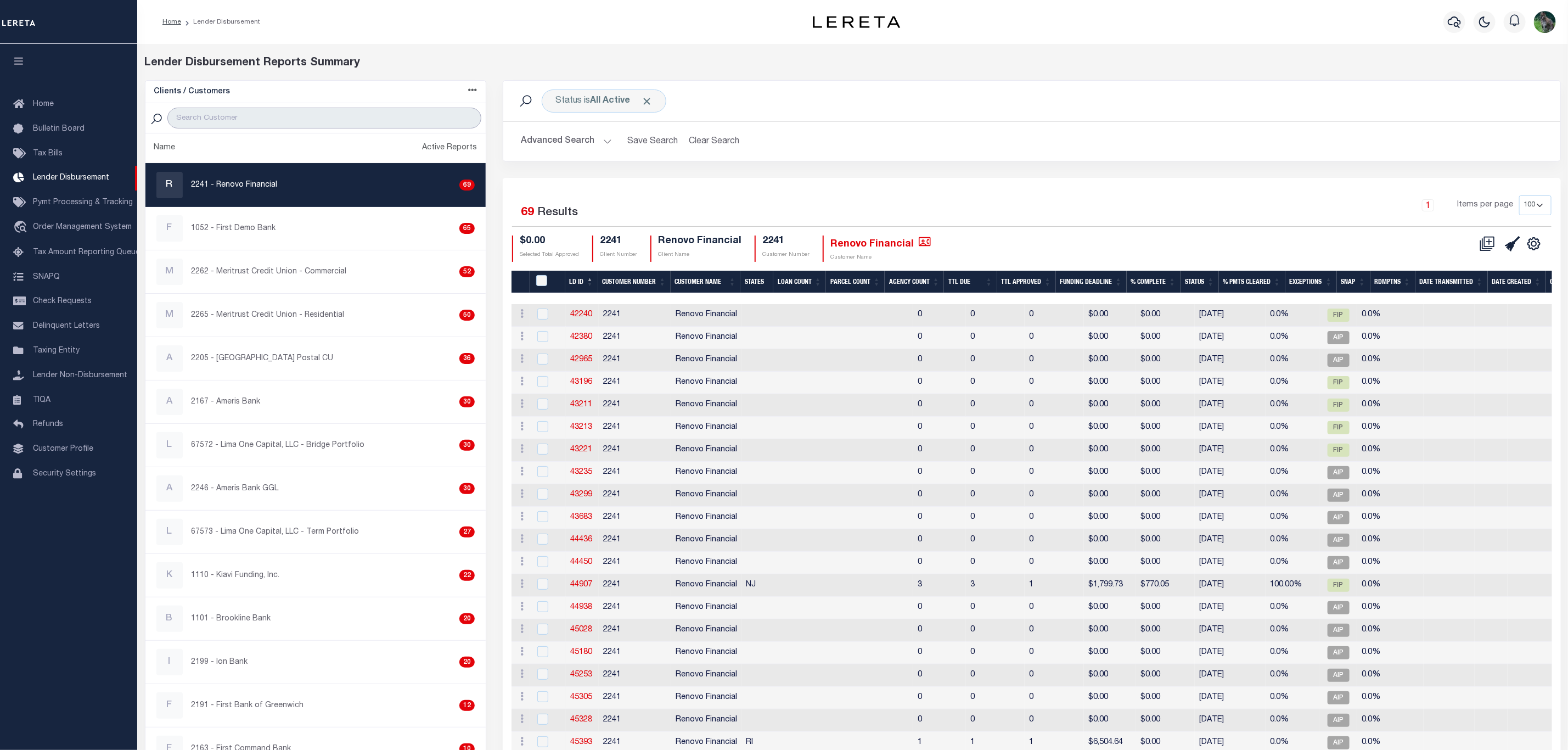
type input "west shore"
select select "100"
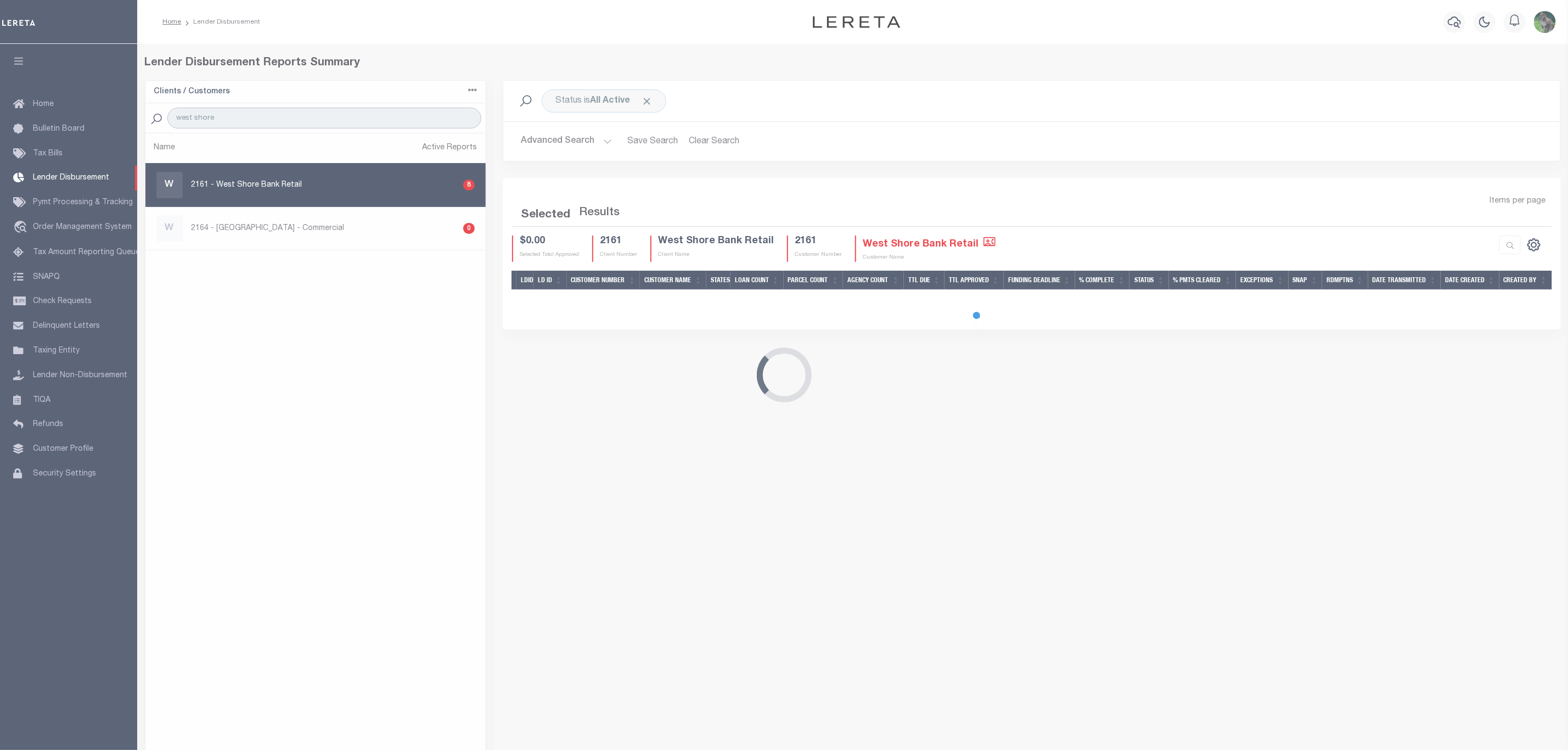
select select "100"
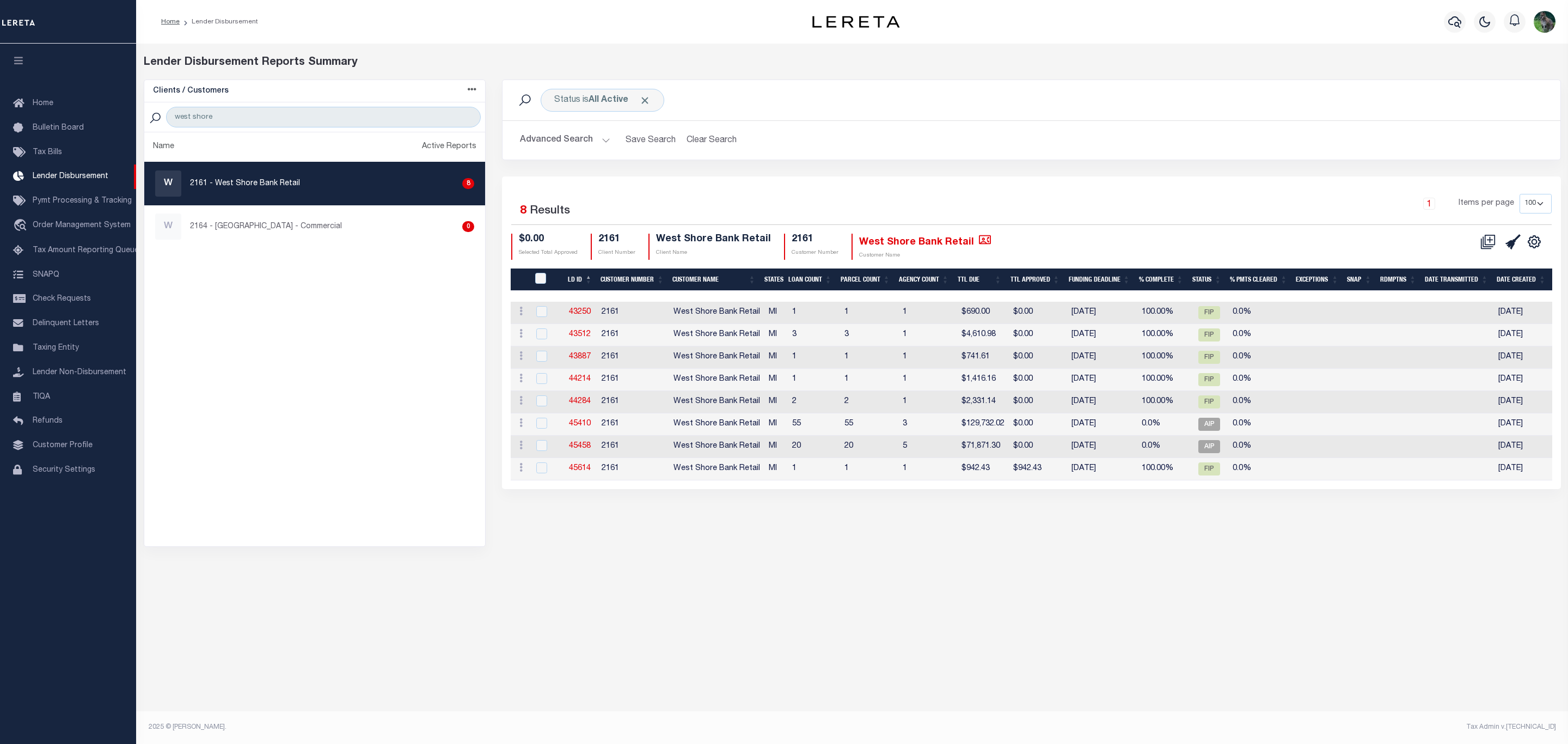
click at [273, 187] on p "2161 - West Shore Bank Retail" at bounding box center [245, 184] width 110 height 12
checkbox input "true"
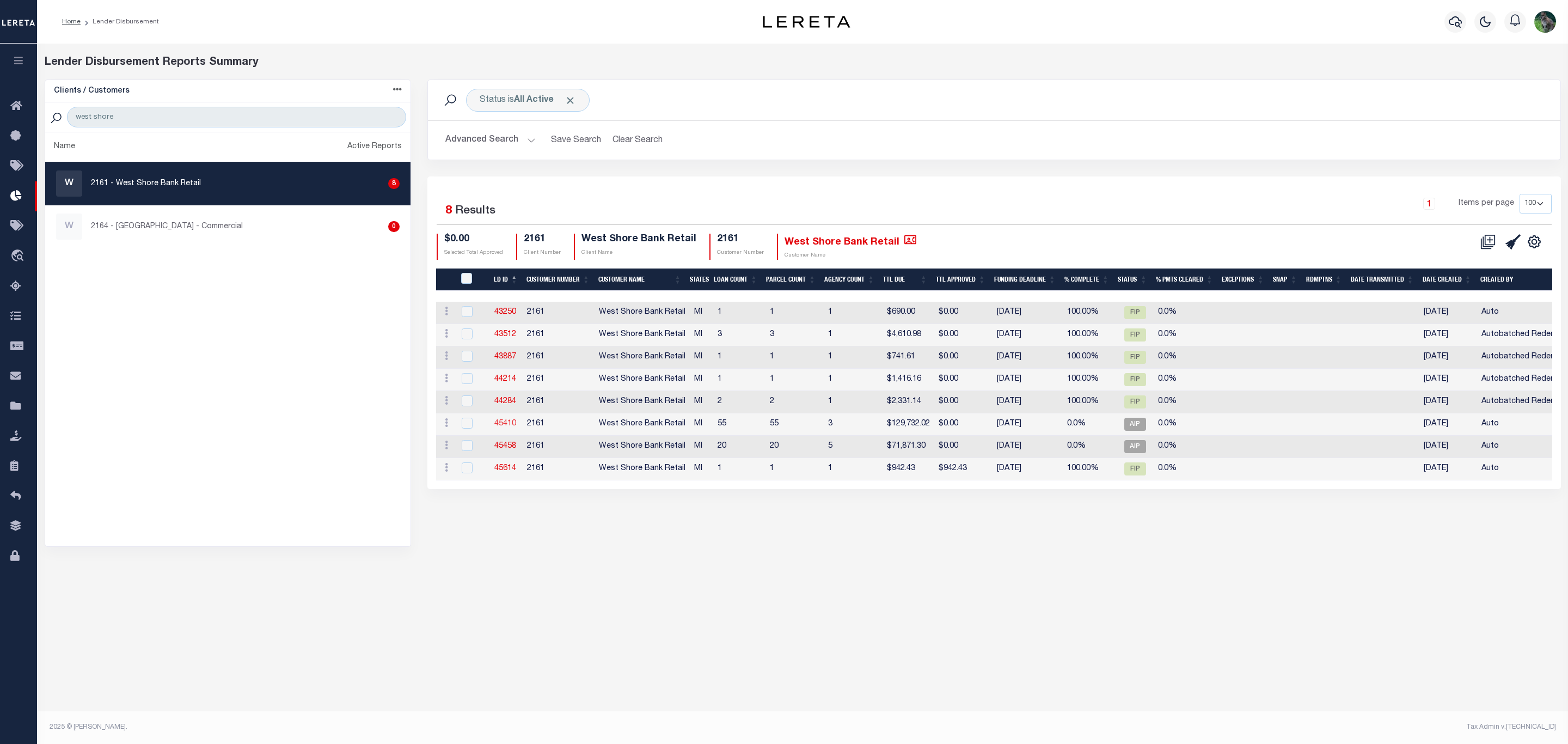
click at [507, 427] on link "45410" at bounding box center [505, 424] width 22 height 7
checkbox input "true"
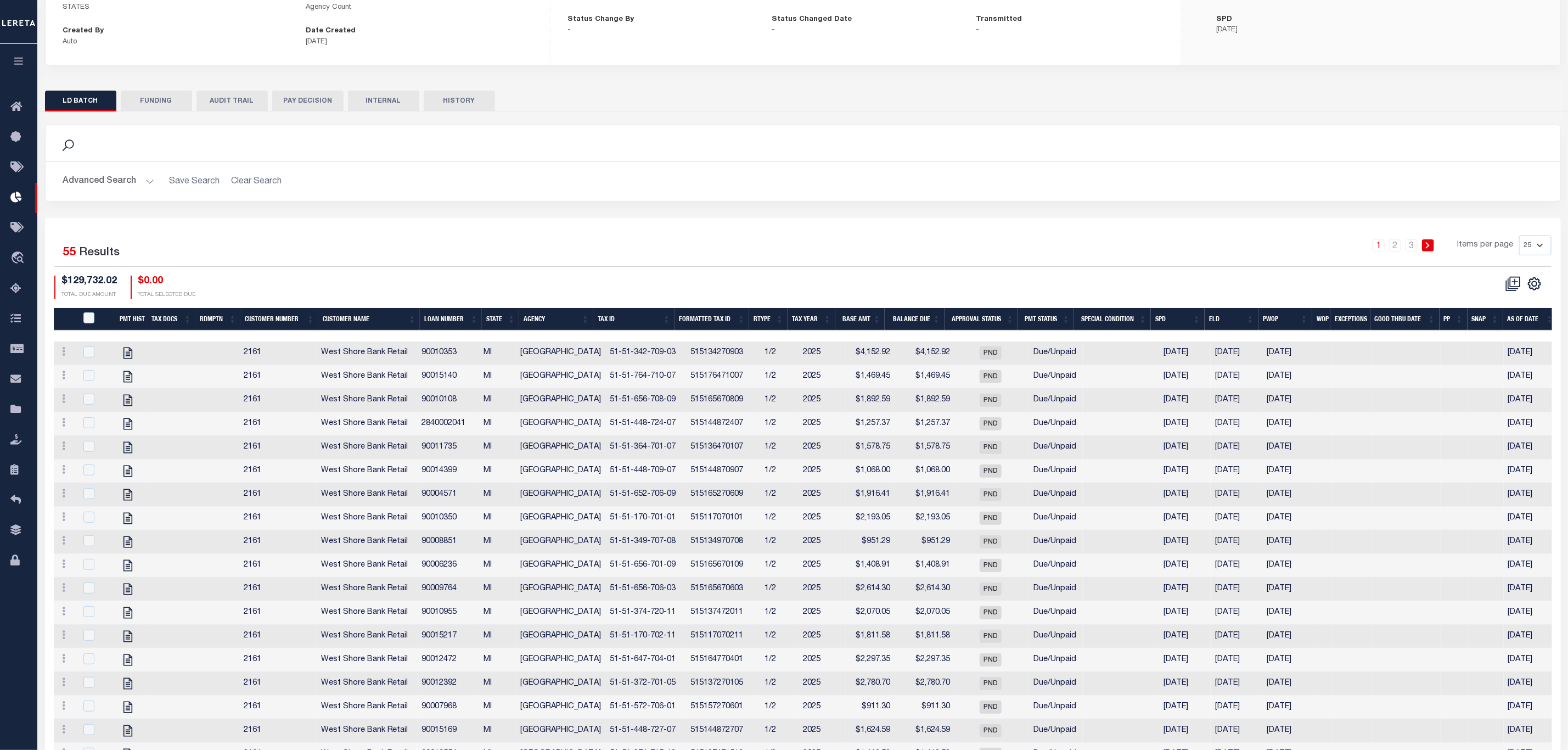
scroll to position [165, 0]
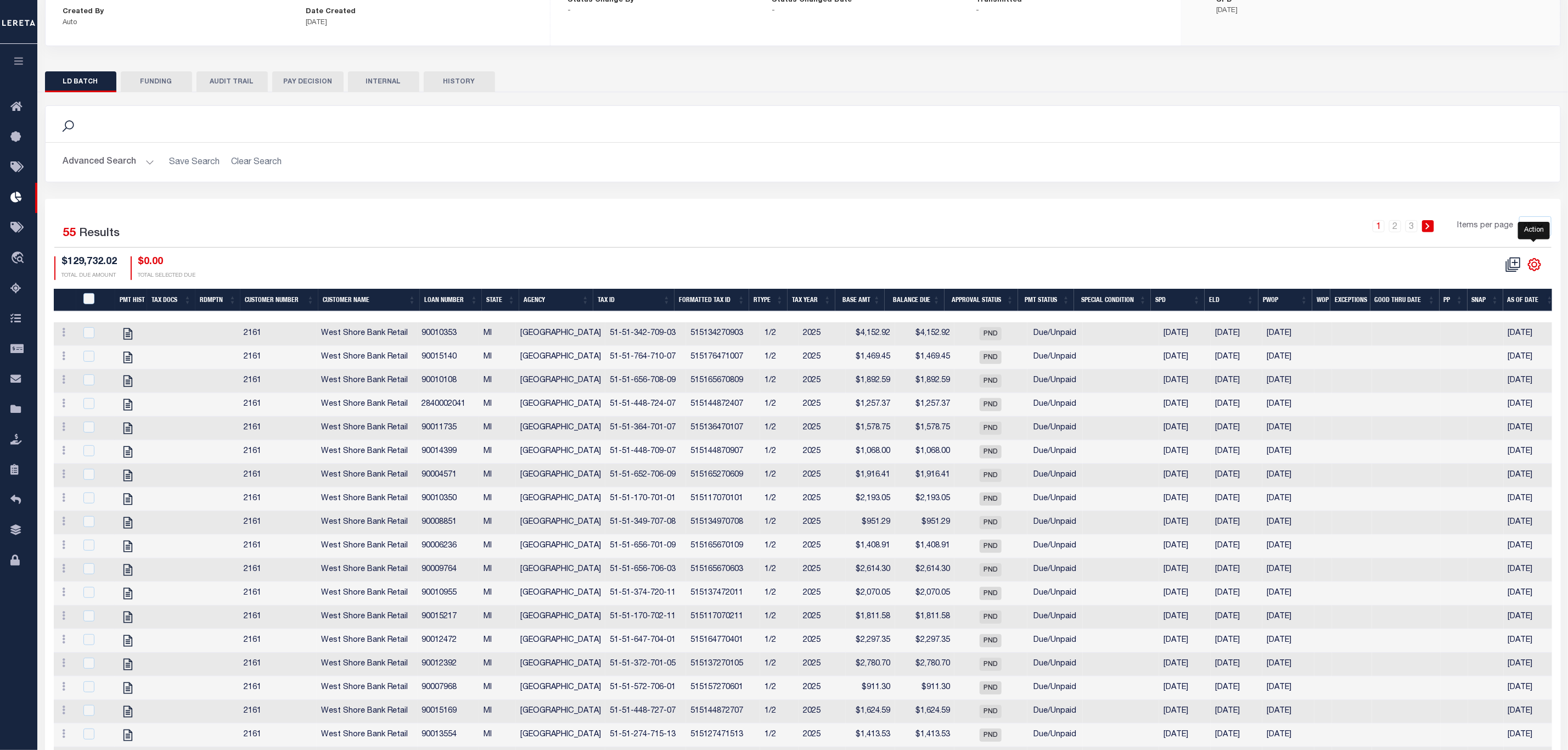
click at [1537, 263] on icon "" at bounding box center [1534, 264] width 14 height 14
click at [1481, 285] on link "CSV" at bounding box center [1489, 283] width 107 height 21
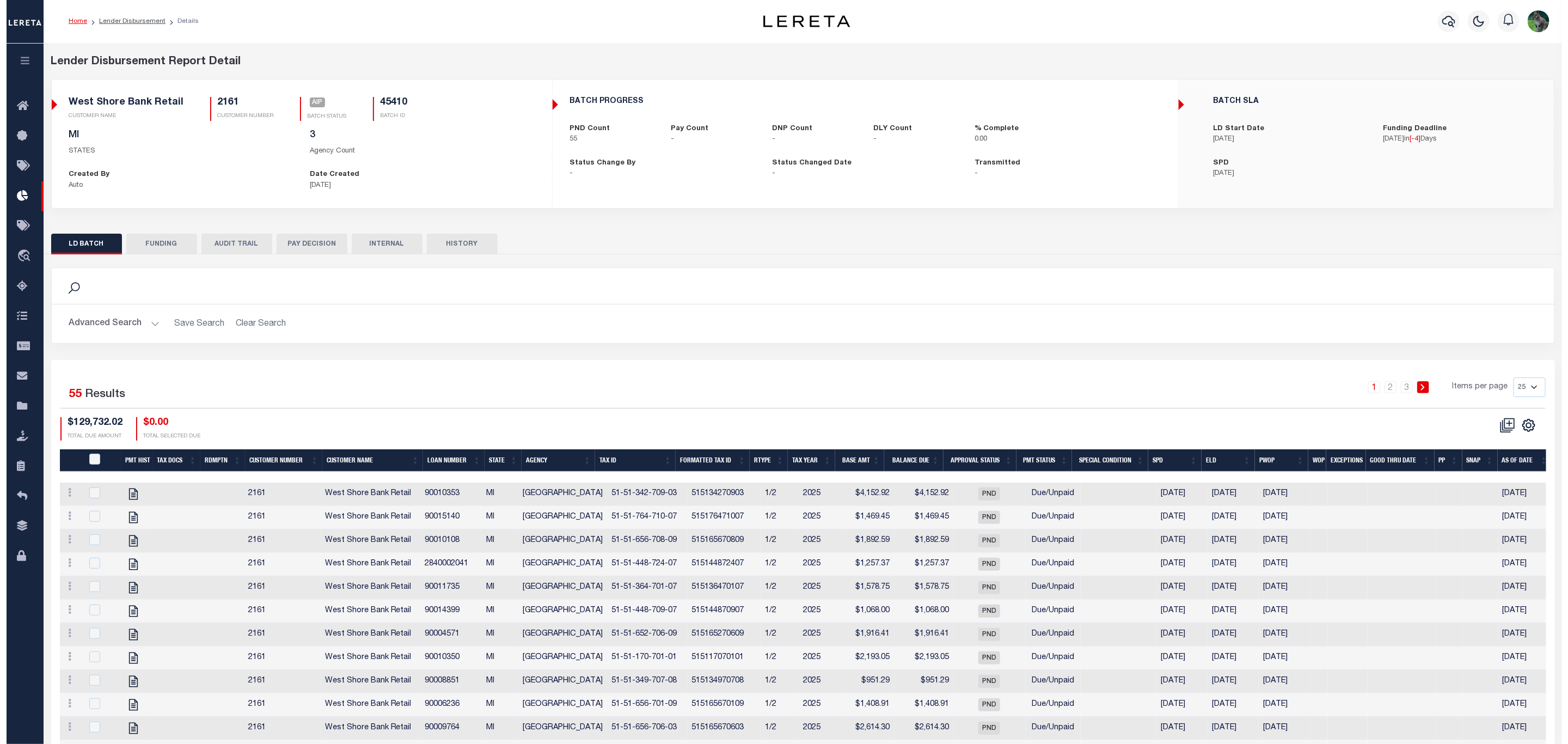
scroll to position [0, 0]
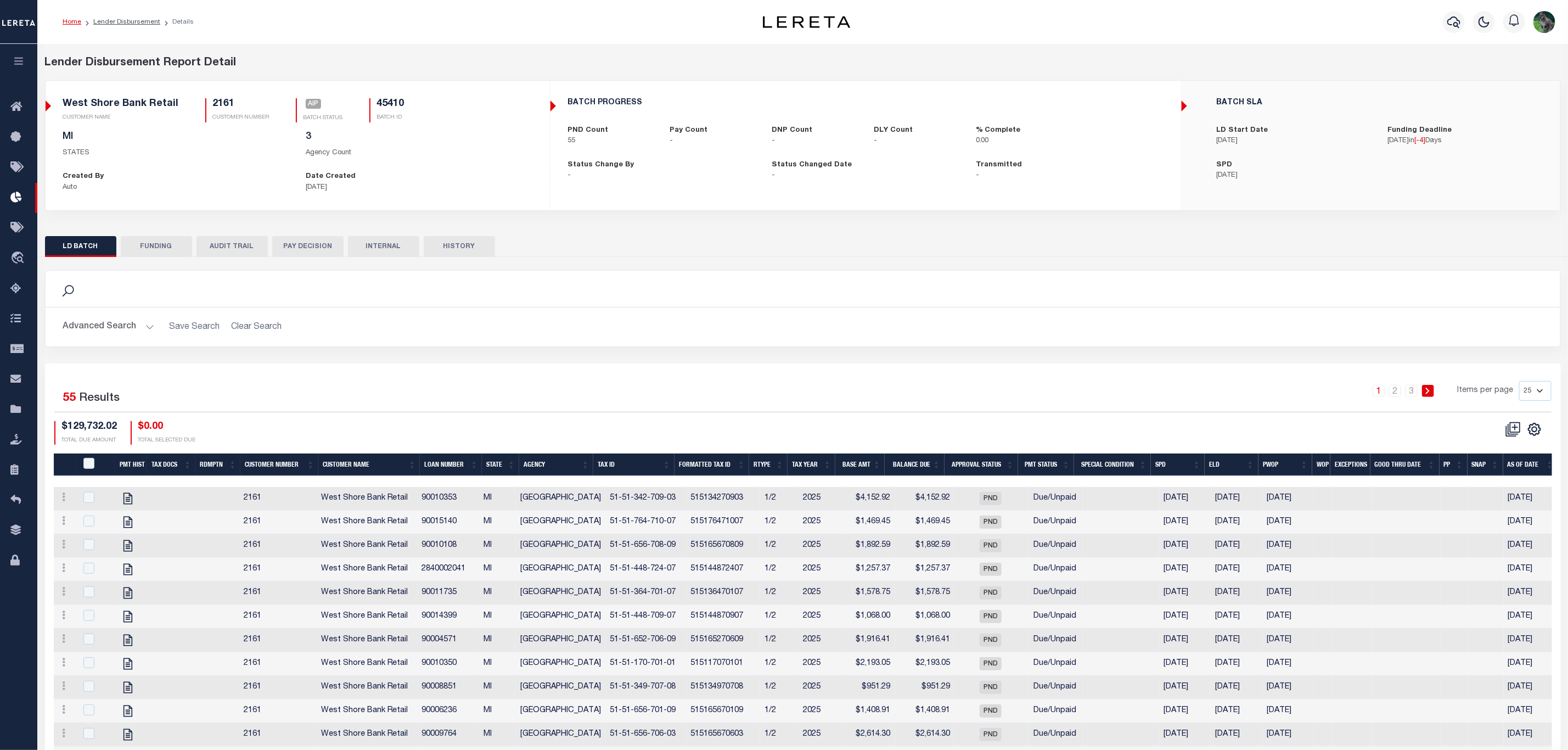
checkbox input "true"
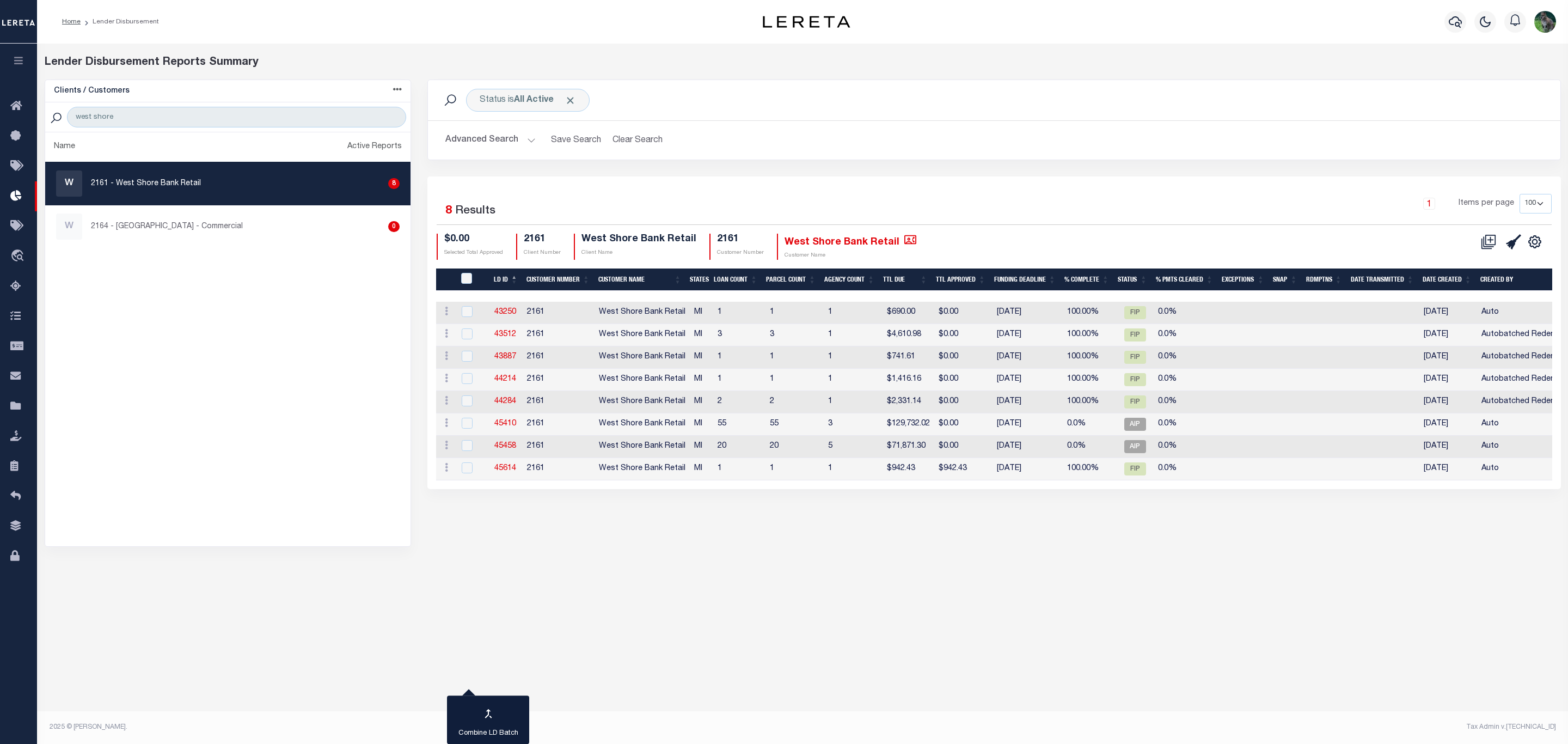
checkbox input "true"
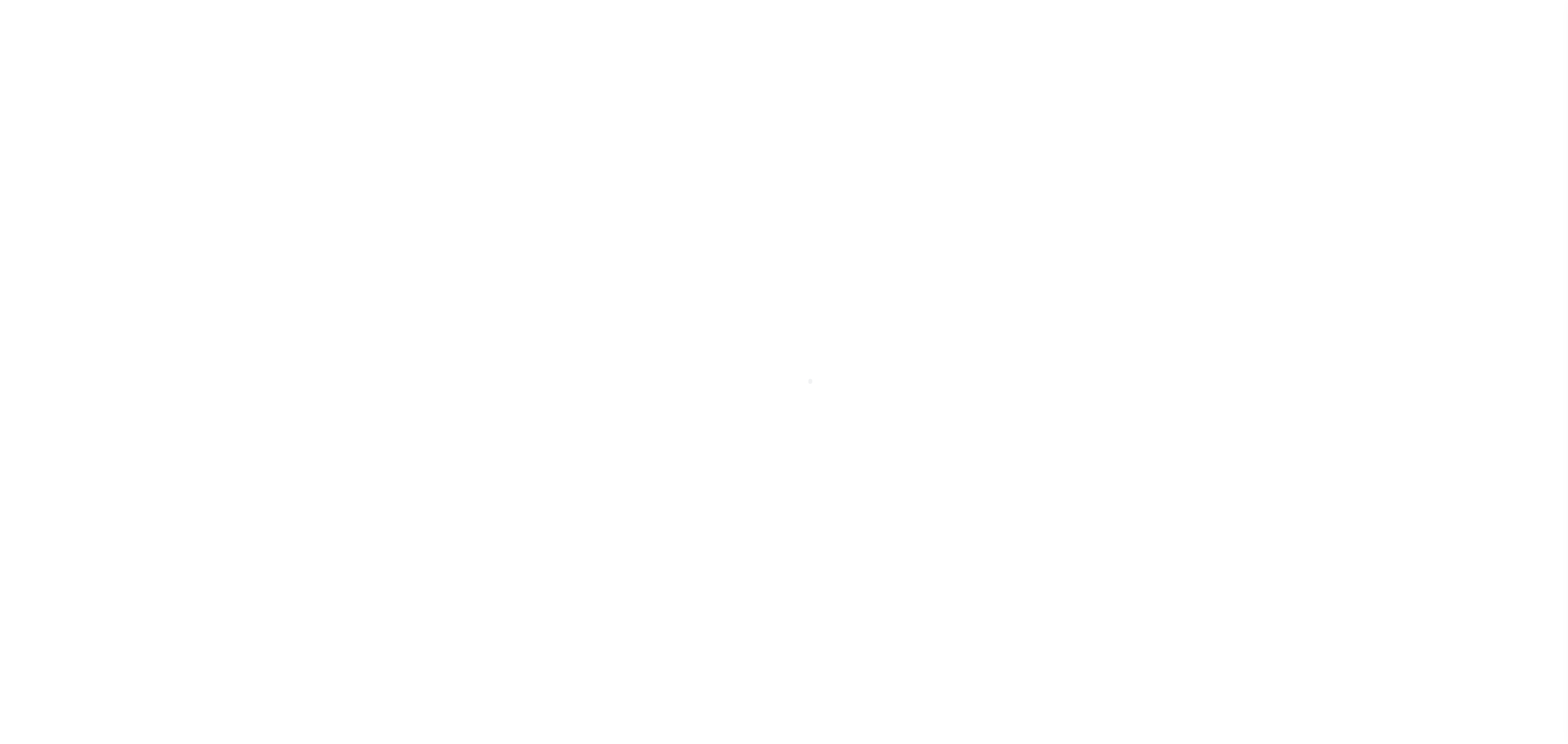
select select "100"
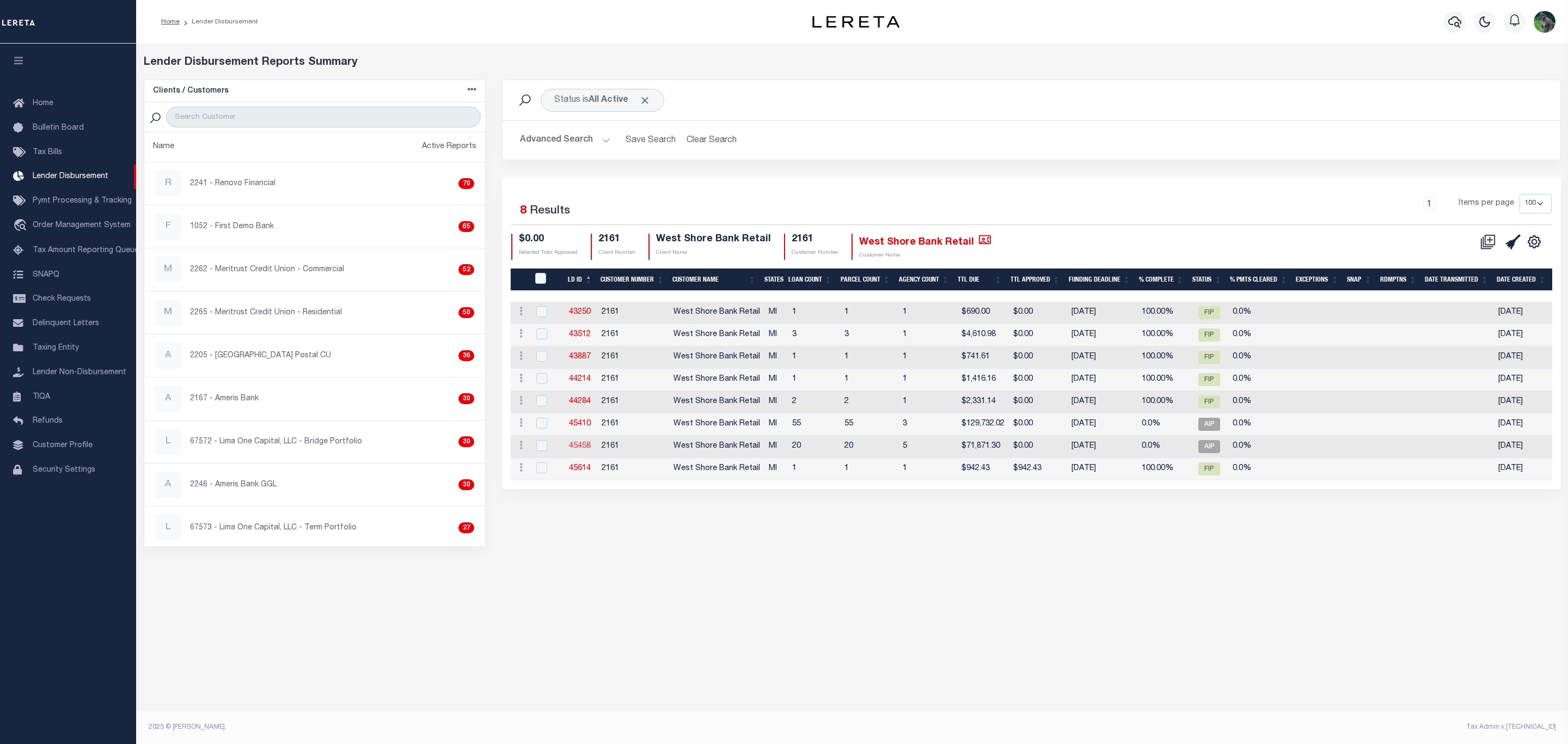
click at [582, 450] on link "45458" at bounding box center [580, 446] width 22 height 7
checkbox input "true"
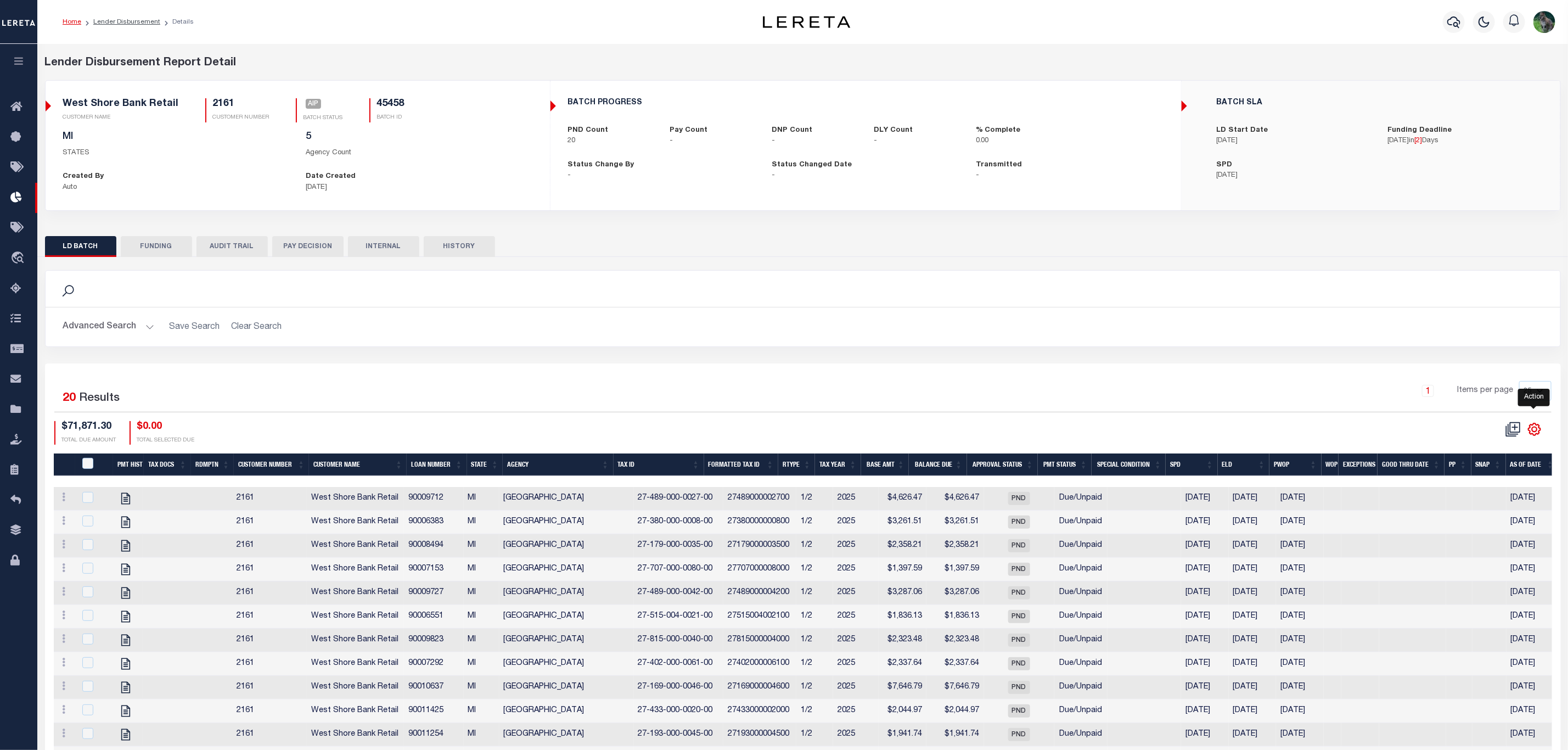
click at [1540, 434] on icon "" at bounding box center [1535, 429] width 12 height 12
click at [1209, 330] on h2 "Advanced Search Save Search Clear Search" at bounding box center [802, 327] width 1497 height 21
click at [1536, 429] on icon "" at bounding box center [1535, 429] width 12 height 12
click at [1481, 447] on link "CSV" at bounding box center [1489, 447] width 107 height 21
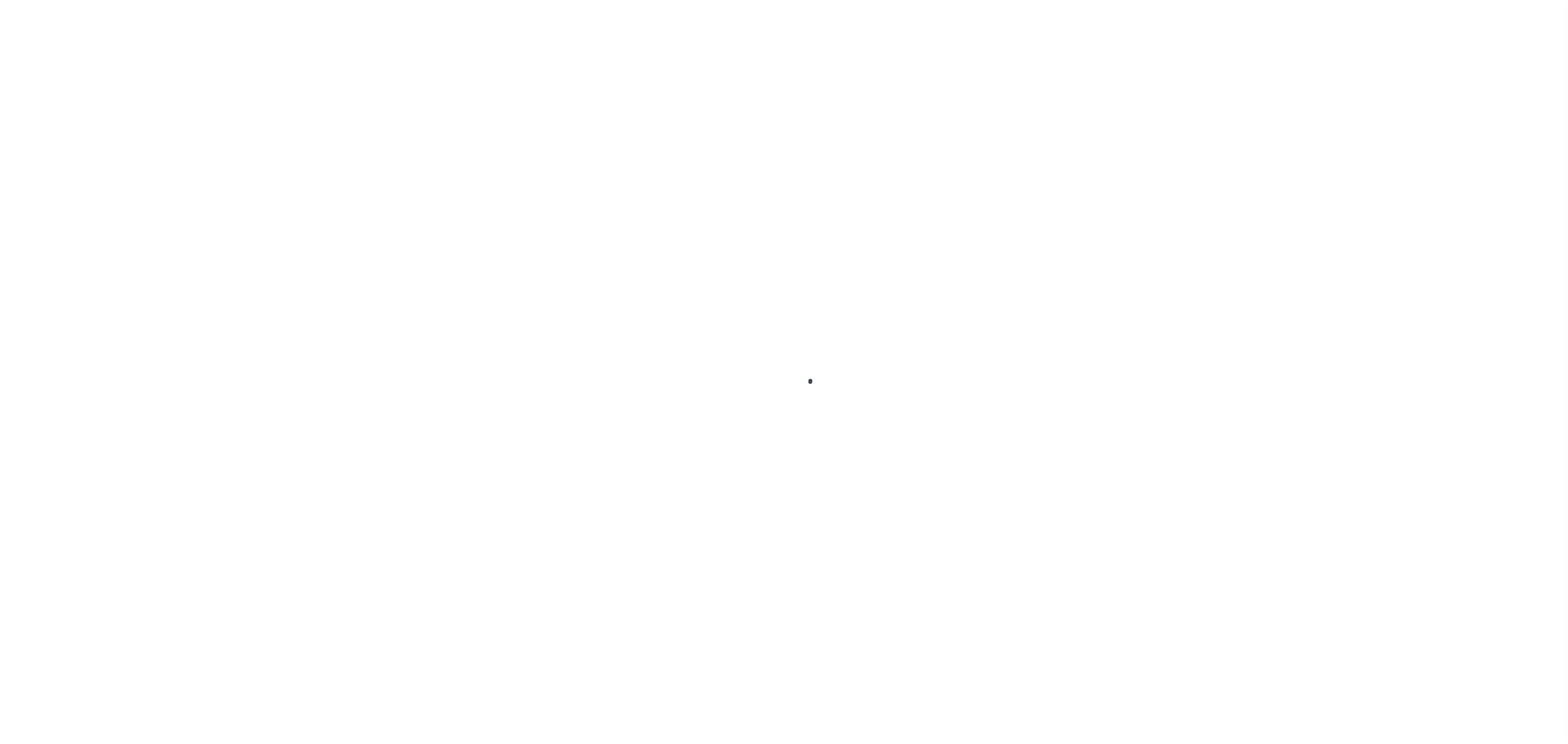
select select
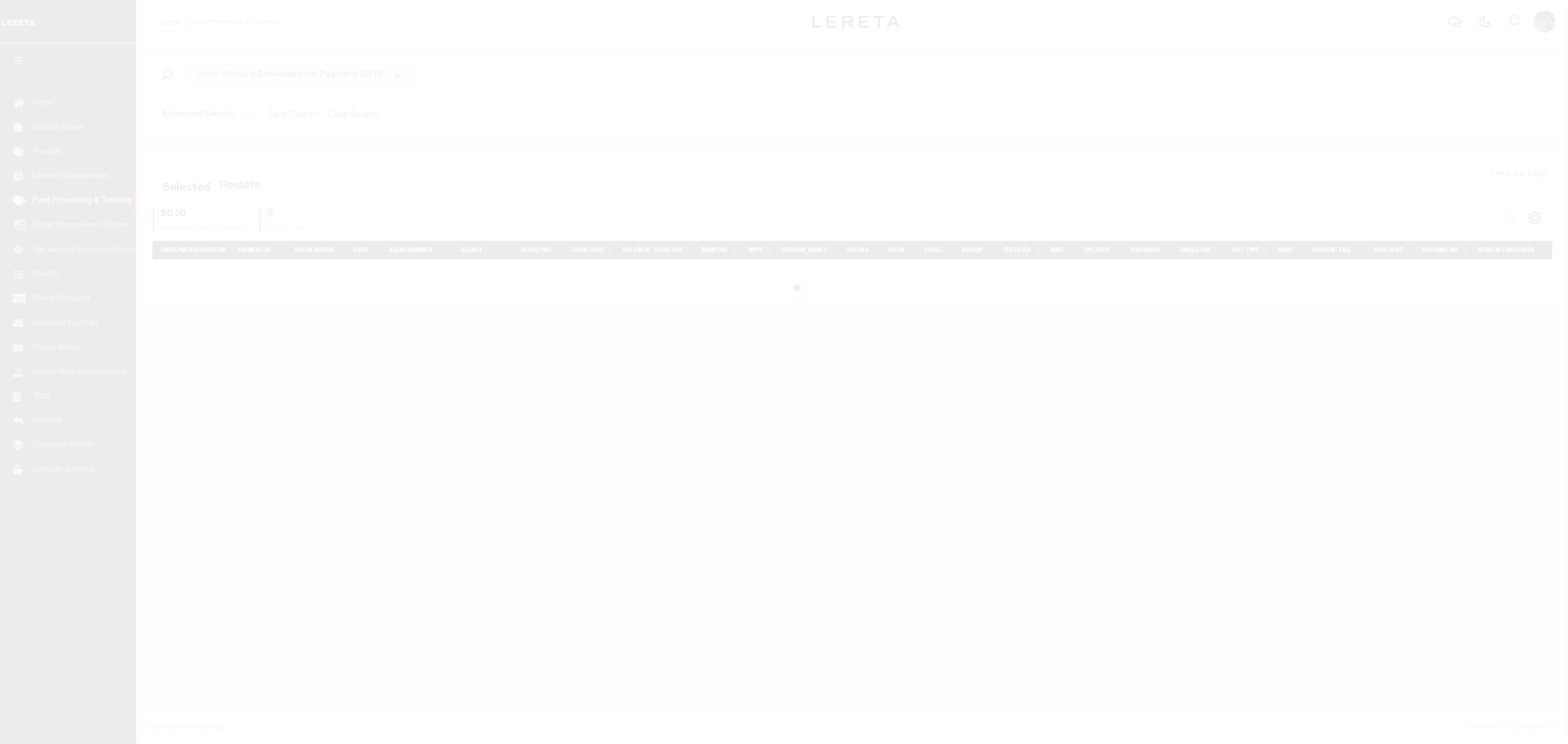
select select
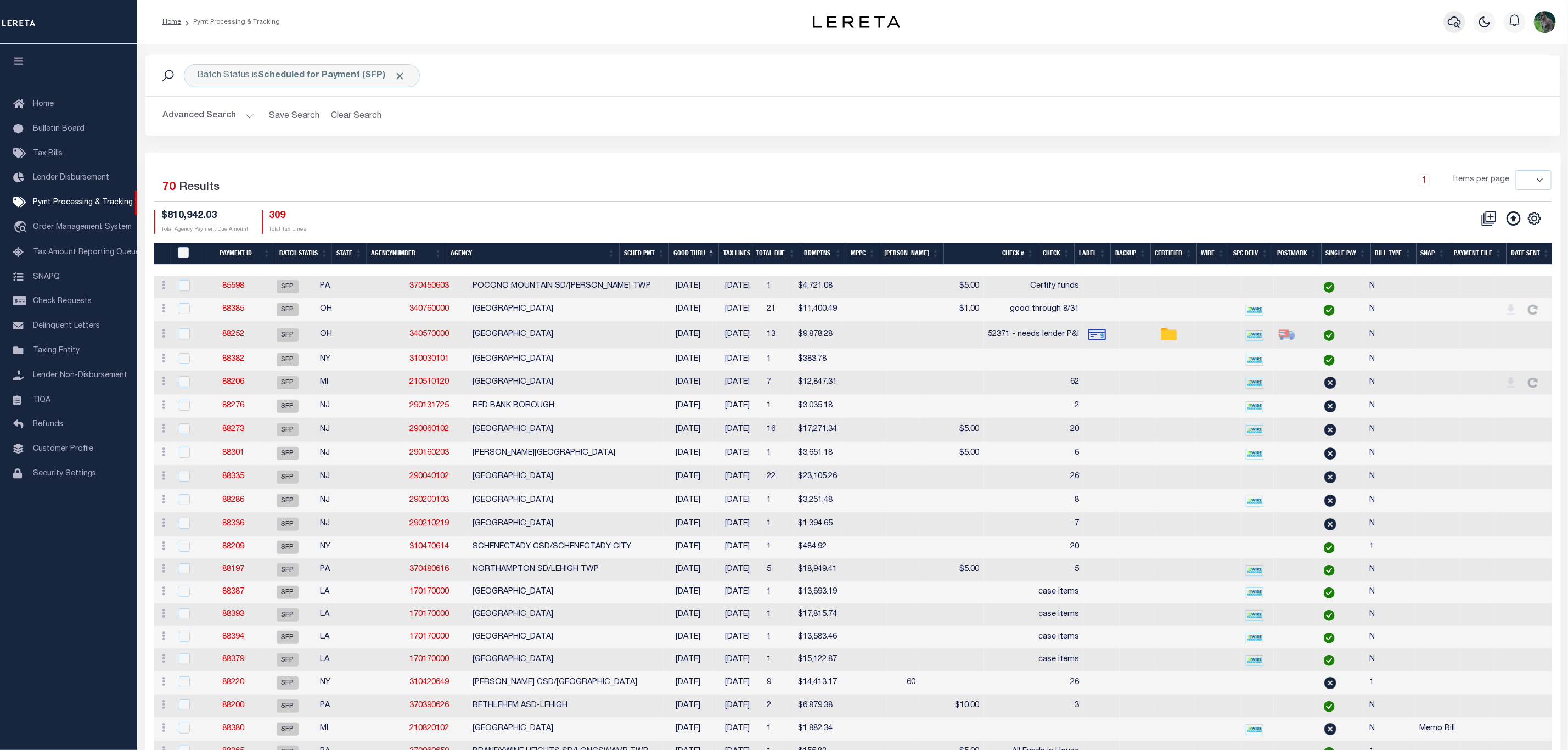
click at [1456, 23] on icon "button" at bounding box center [1455, 22] width 13 height 12
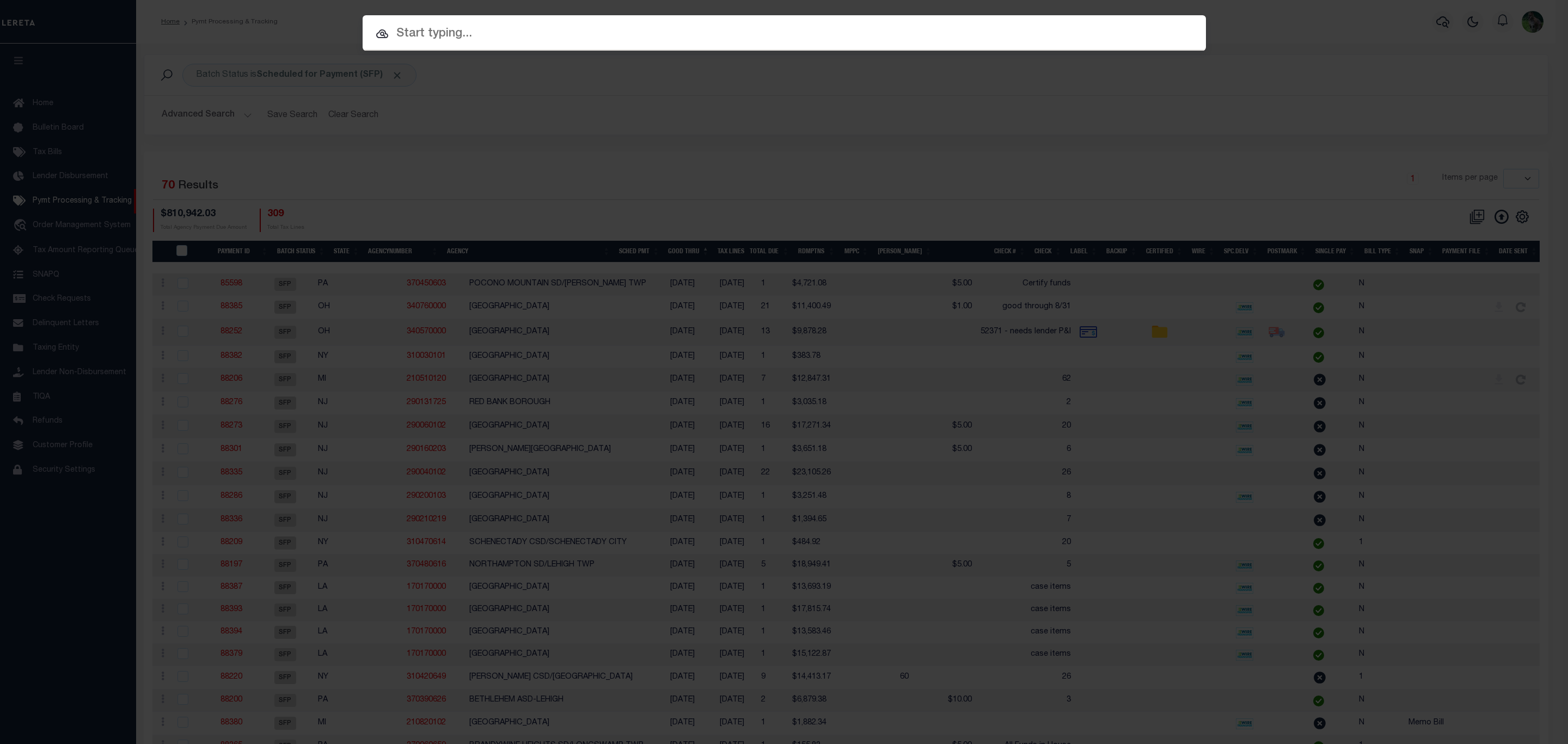
click at [600, 37] on input "text" at bounding box center [784, 34] width 843 height 19
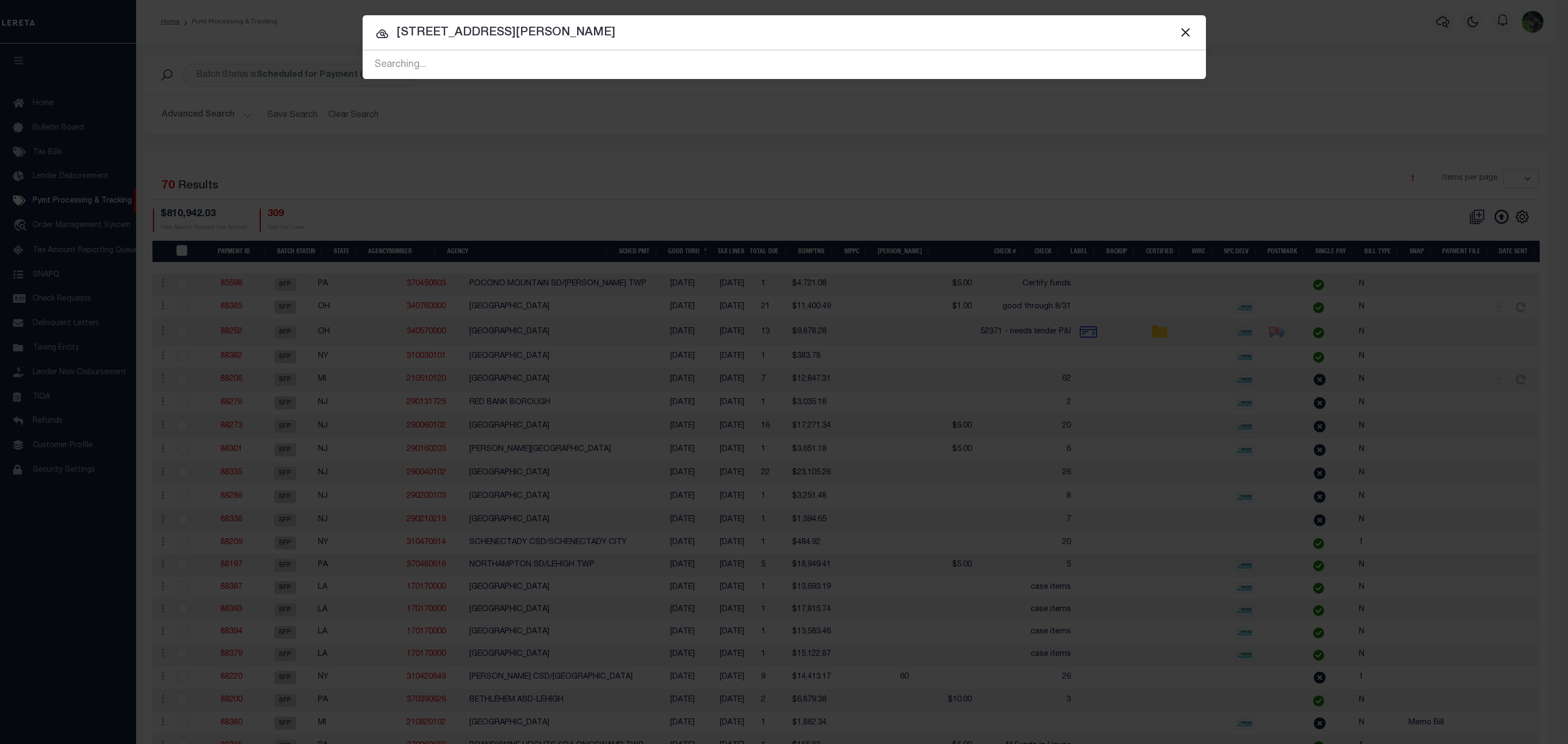
type input "3358 coy drive"
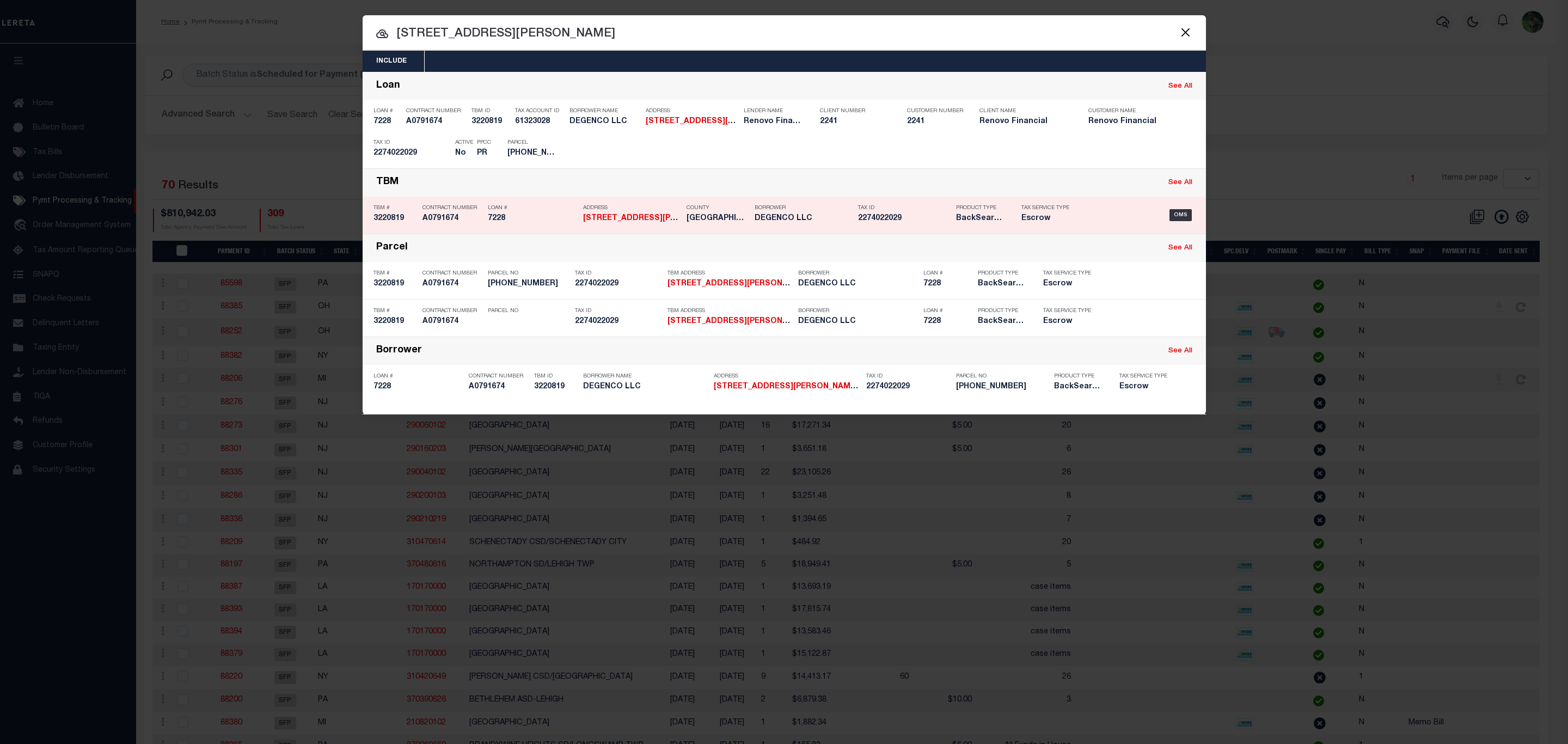
click at [768, 216] on h5 "DEGENCO LLC" at bounding box center [804, 218] width 98 height 10
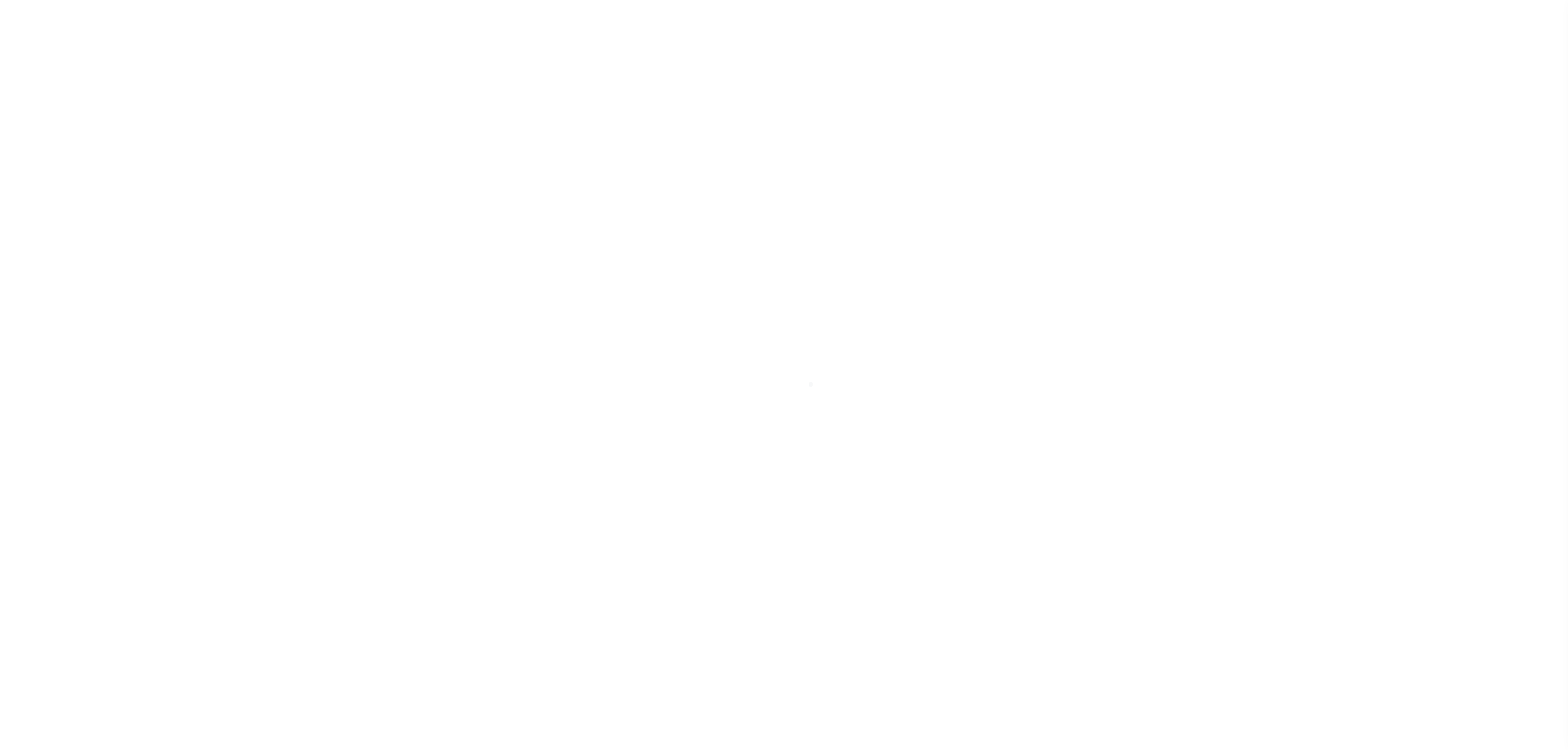
select select "False"
select select "Escrow"
type input "[STREET_ADDRESS][PERSON_NAME]"
select select
type input "[PERSON_NAME][GEOGRAPHIC_DATA]"
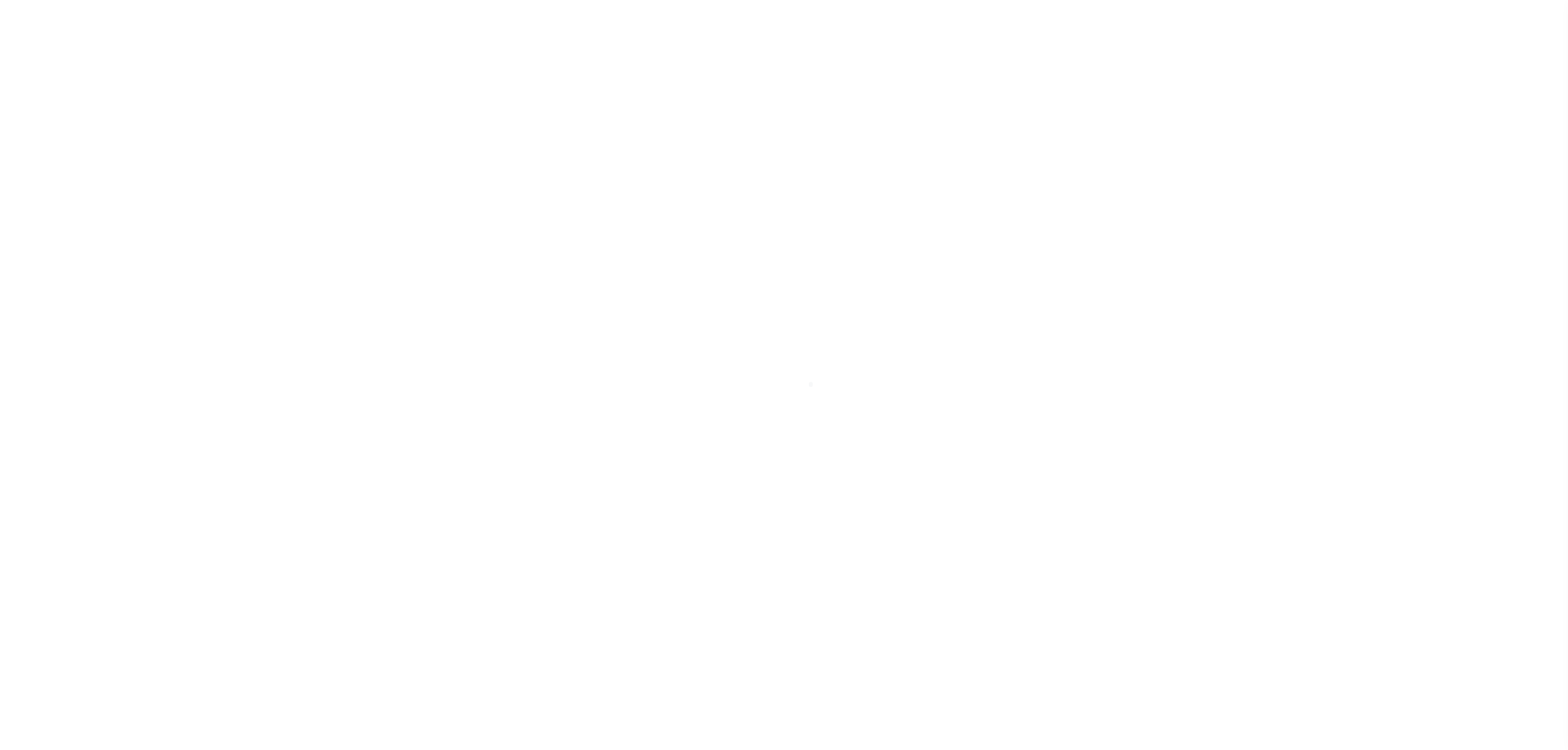
type input "a0k8Y00000b50Zd"
type input "CA"
select select
select select "14701"
select select "25066"
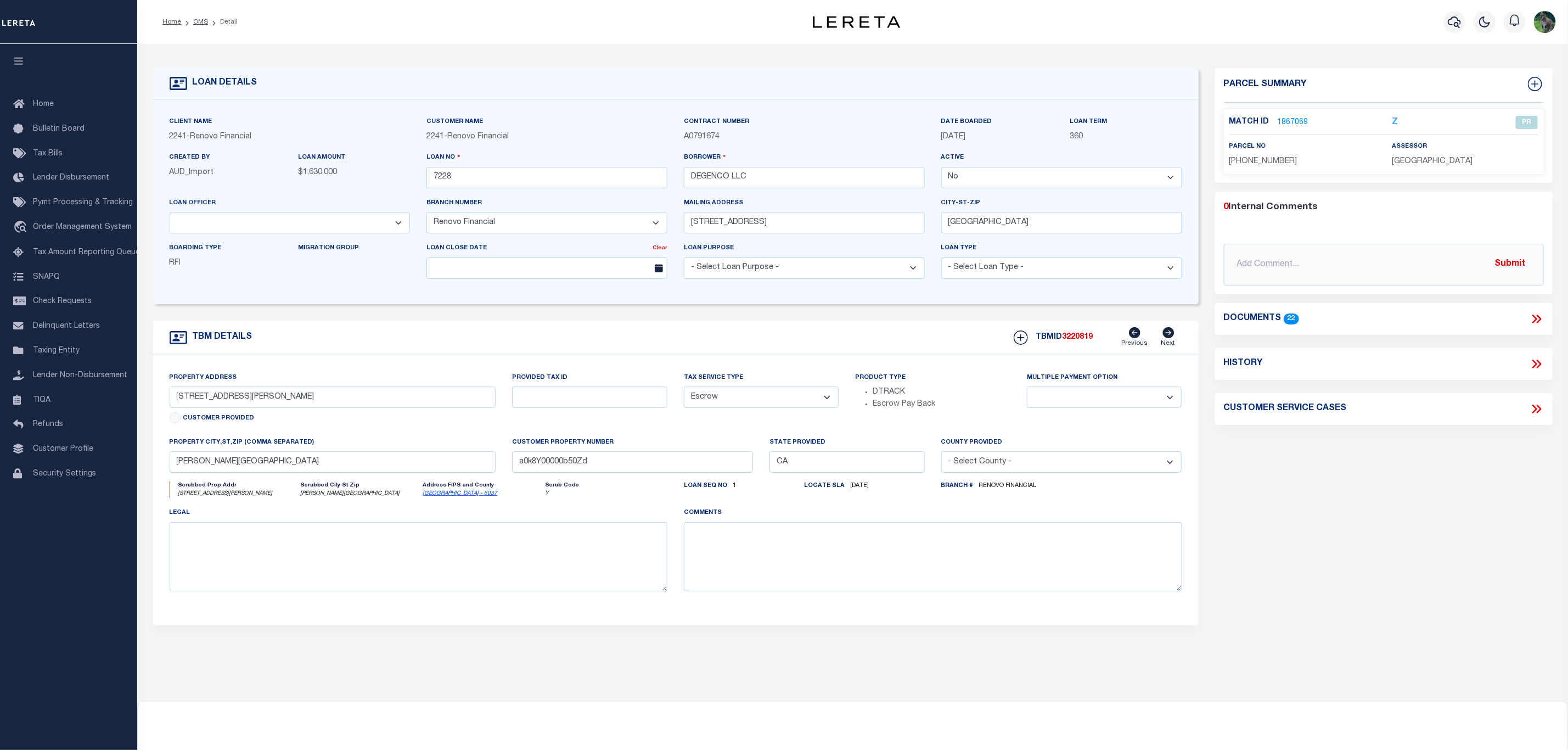
click at [1282, 119] on link "1867069" at bounding box center [1293, 123] width 31 height 12
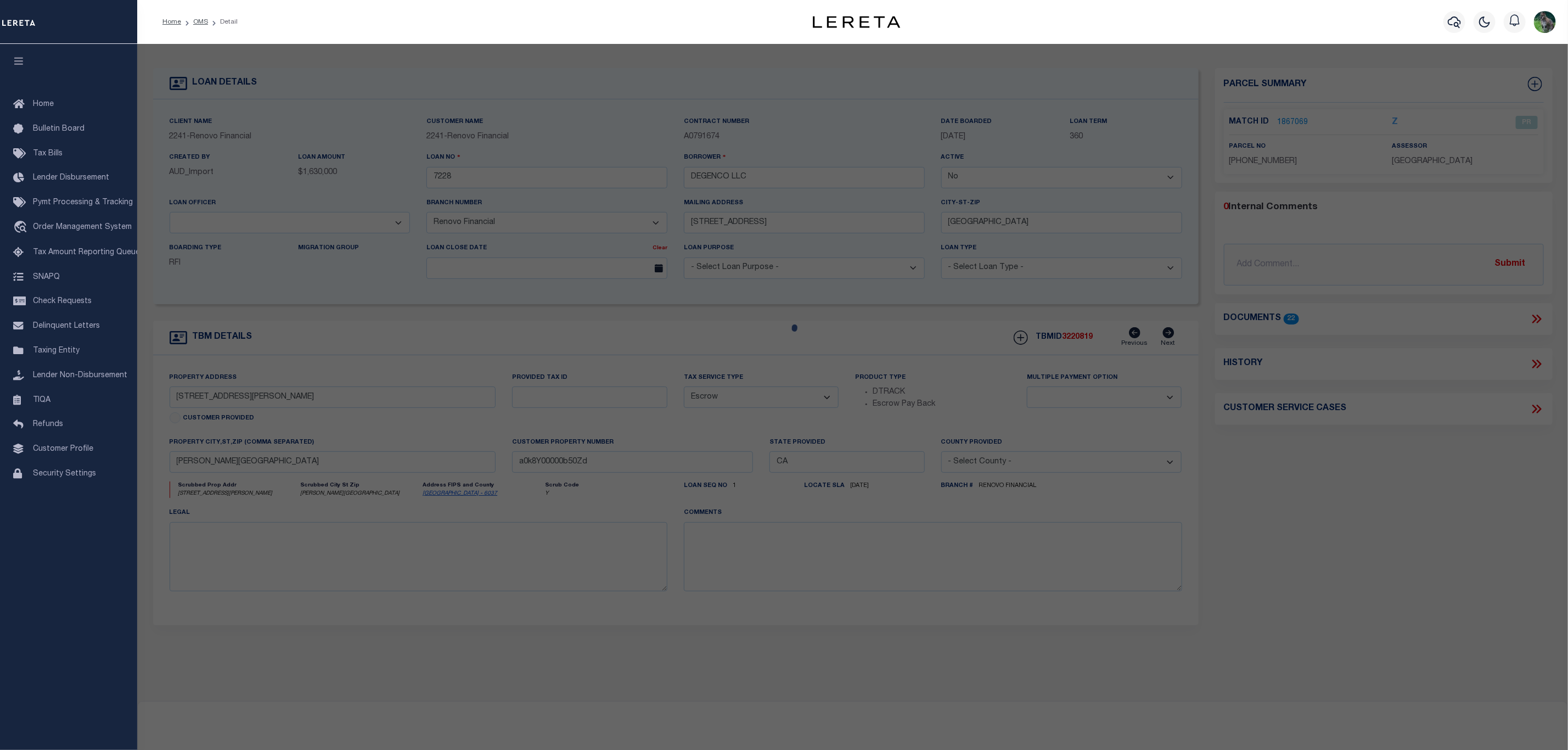
checkbox input "false"
select select "PR"
type input "3358 COY DR"
checkbox input "false"
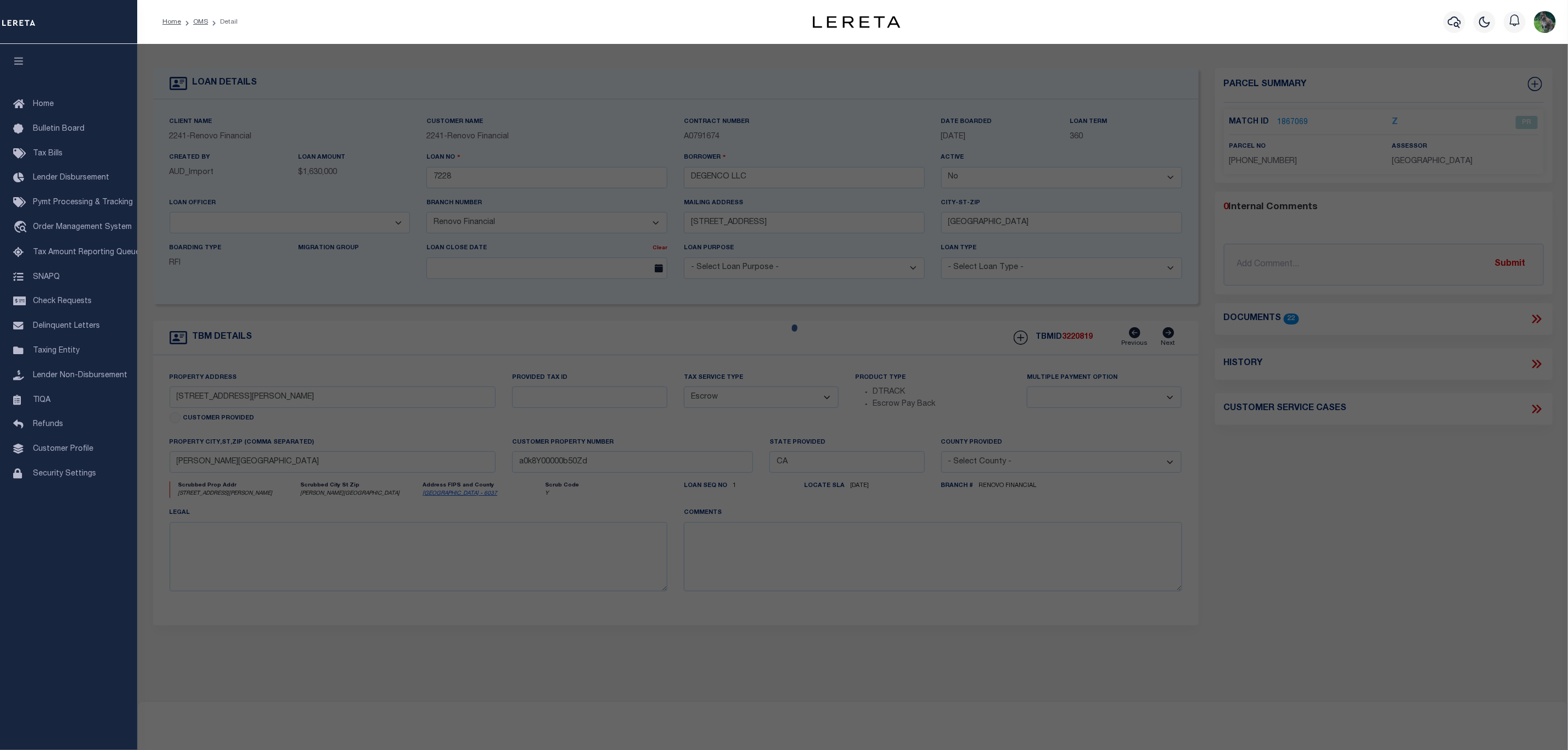
type input "LOS ANGELES CA 91423"
type textarea "TRACT NO 18293 LOT 5"
type textarea "Tax ID Special Project"
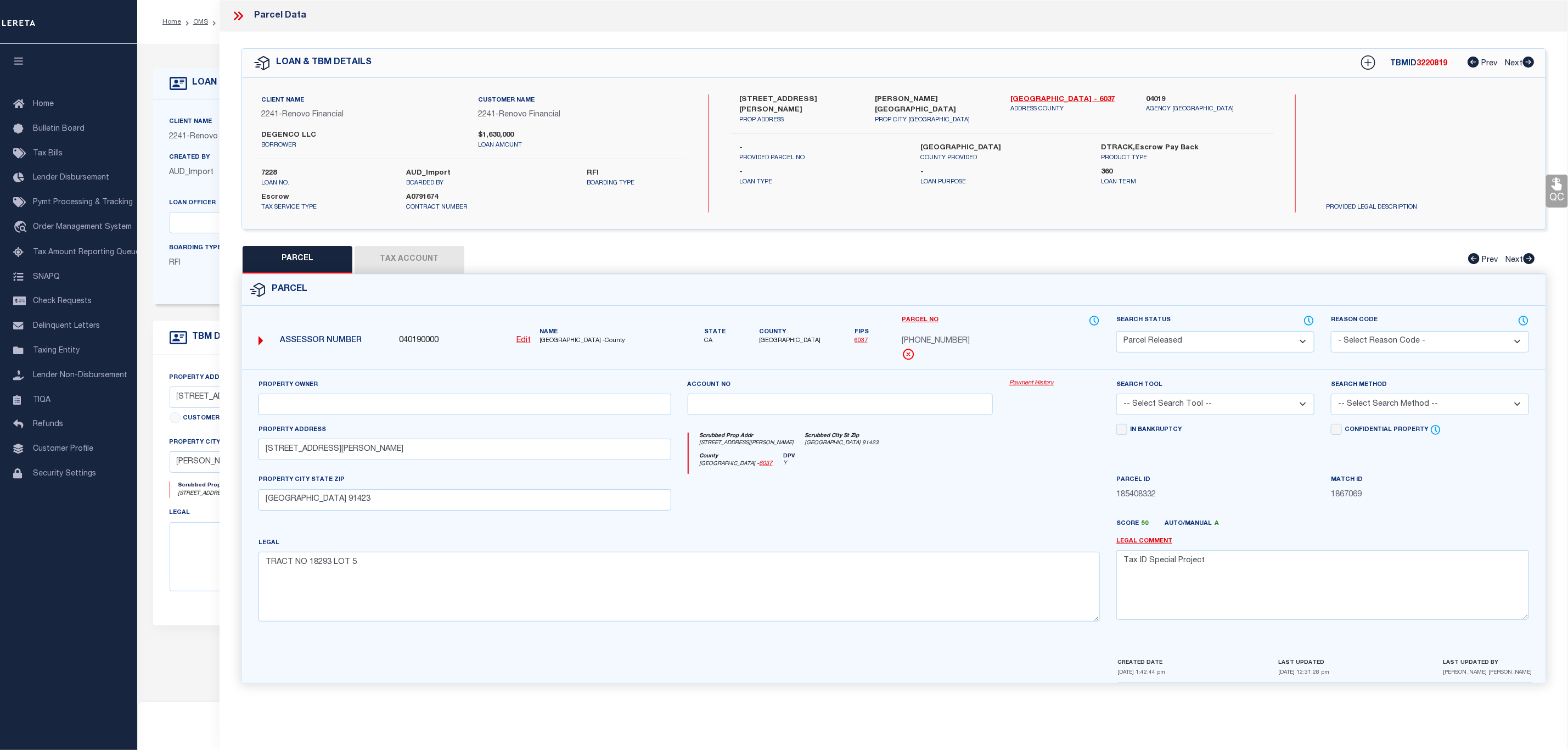
drag, startPoint x: 231, startPoint y: 14, endPoint x: 236, endPoint y: 17, distance: 5.8
click at [231, 15] on icon at bounding box center [238, 16] width 14 height 14
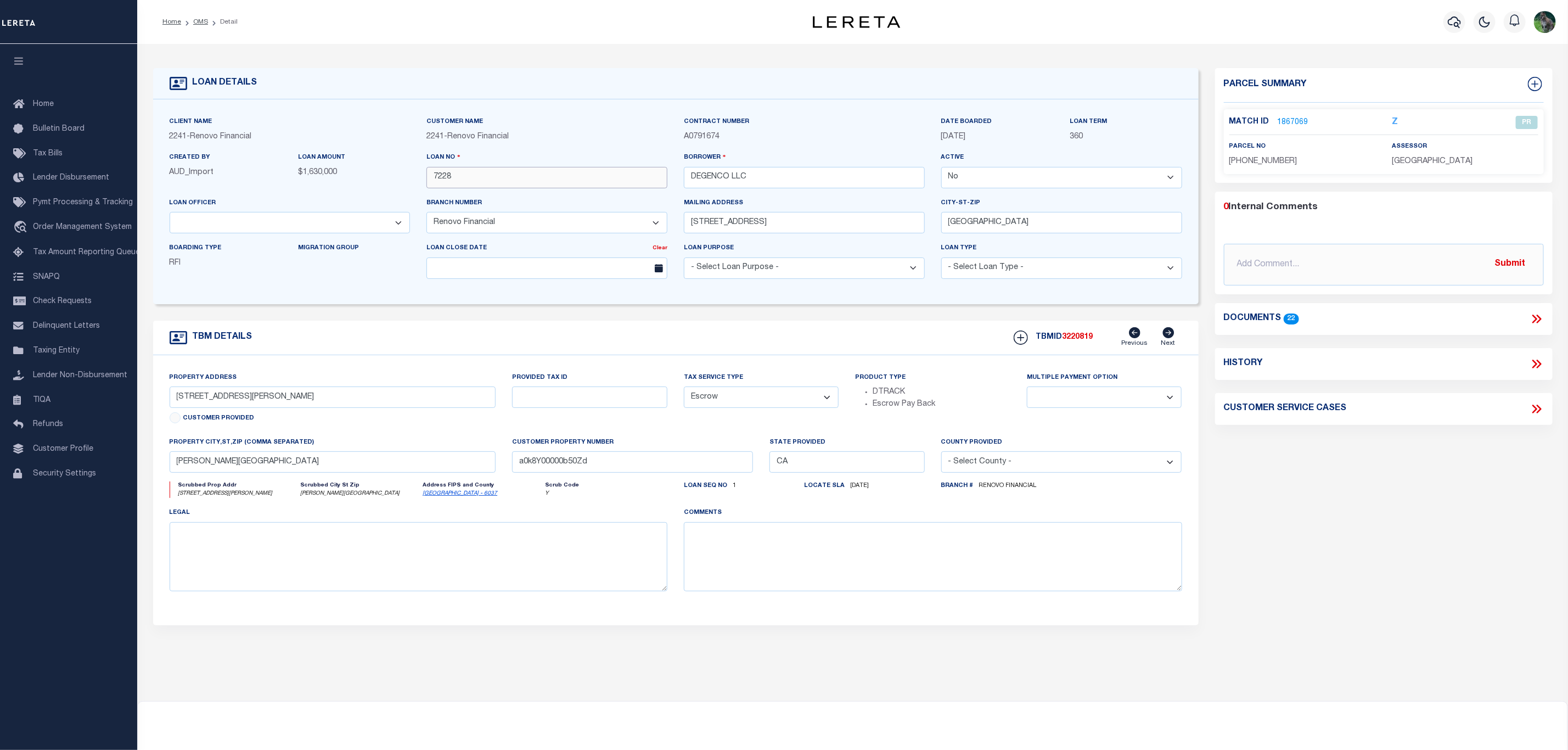
drag, startPoint x: 465, startPoint y: 178, endPoint x: 447, endPoint y: 183, distance: 18.7
click at [415, 175] on div "Client Name 2241 - Renovo Financial Customer Name 2241 - Renovo Financial Contr…" at bounding box center [676, 201] width 1029 height 172
click at [1451, 27] on icon "button" at bounding box center [1455, 22] width 13 height 13
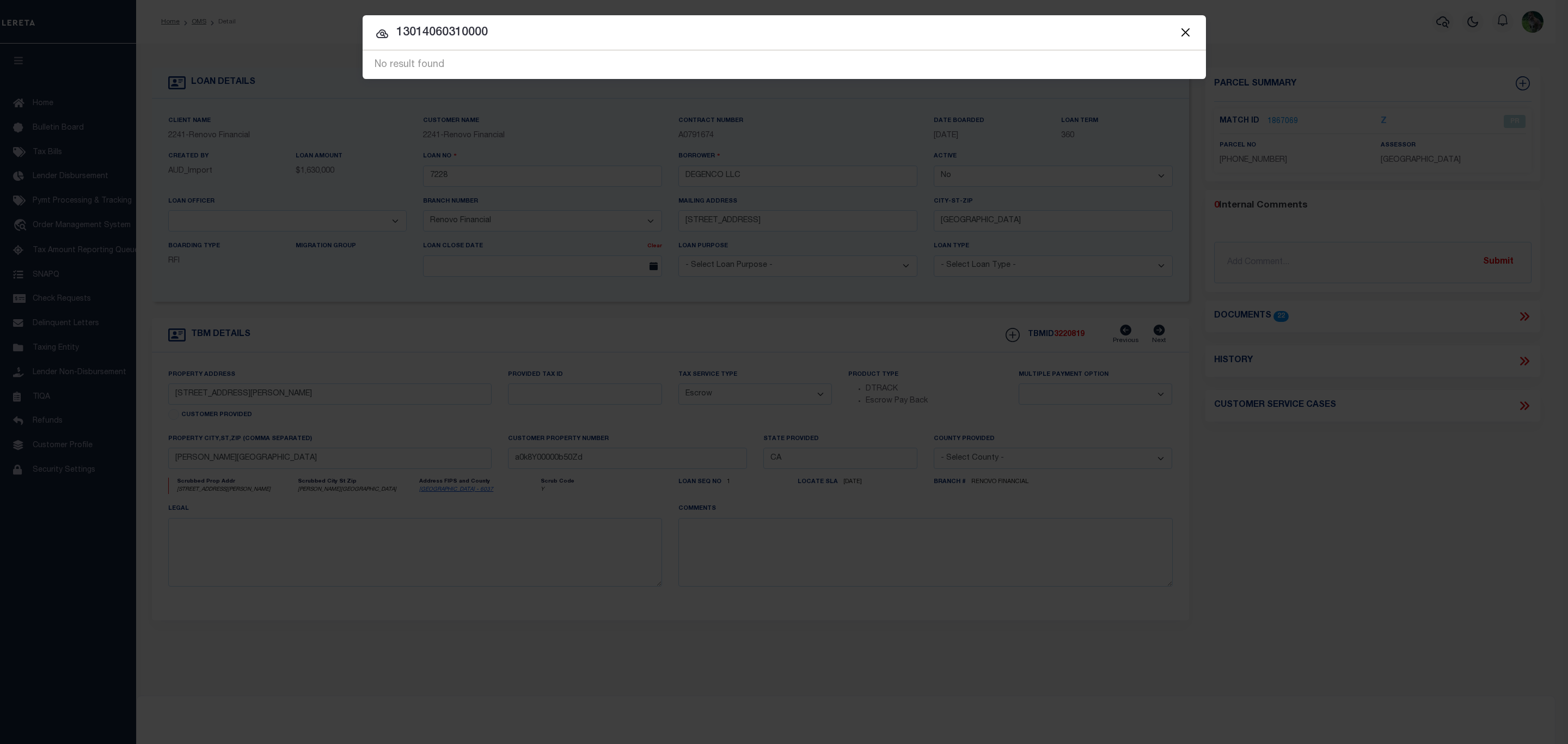
drag, startPoint x: 410, startPoint y: 31, endPoint x: 368, endPoint y: 22, distance: 43.0
click at [368, 22] on div "Include Loans TBM Customers Borrowers Payments (Lender Non-Disb) Payments (Lend…" at bounding box center [784, 47] width 843 height 64
type input "014060310000"
drag, startPoint x: 539, startPoint y: 39, endPoint x: 366, endPoint y: 46, distance: 173.1
click at [366, 51] on span "014060310000 No result found No result found" at bounding box center [784, 65] width 843 height 29
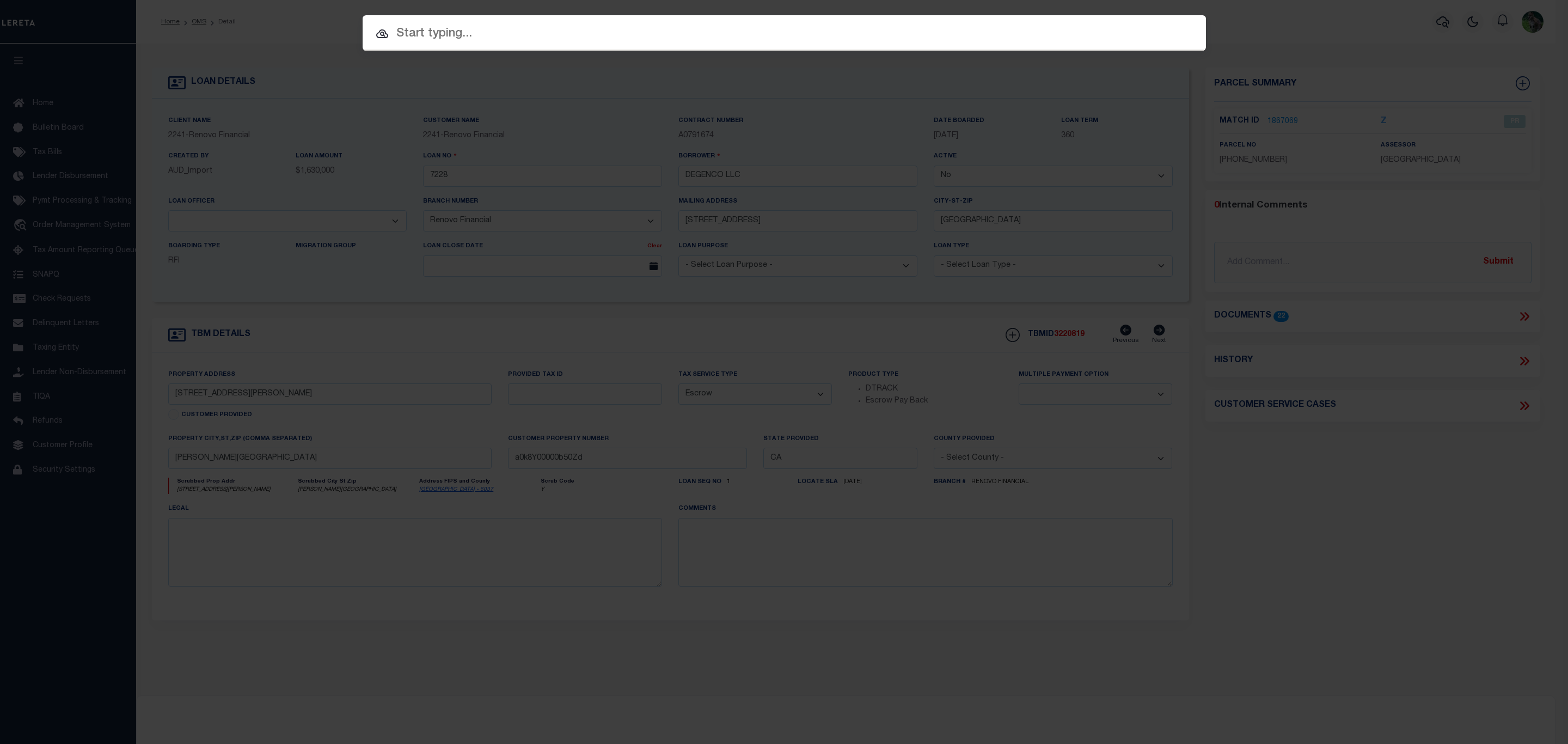
click at [1106, 26] on input "text" at bounding box center [784, 34] width 843 height 19
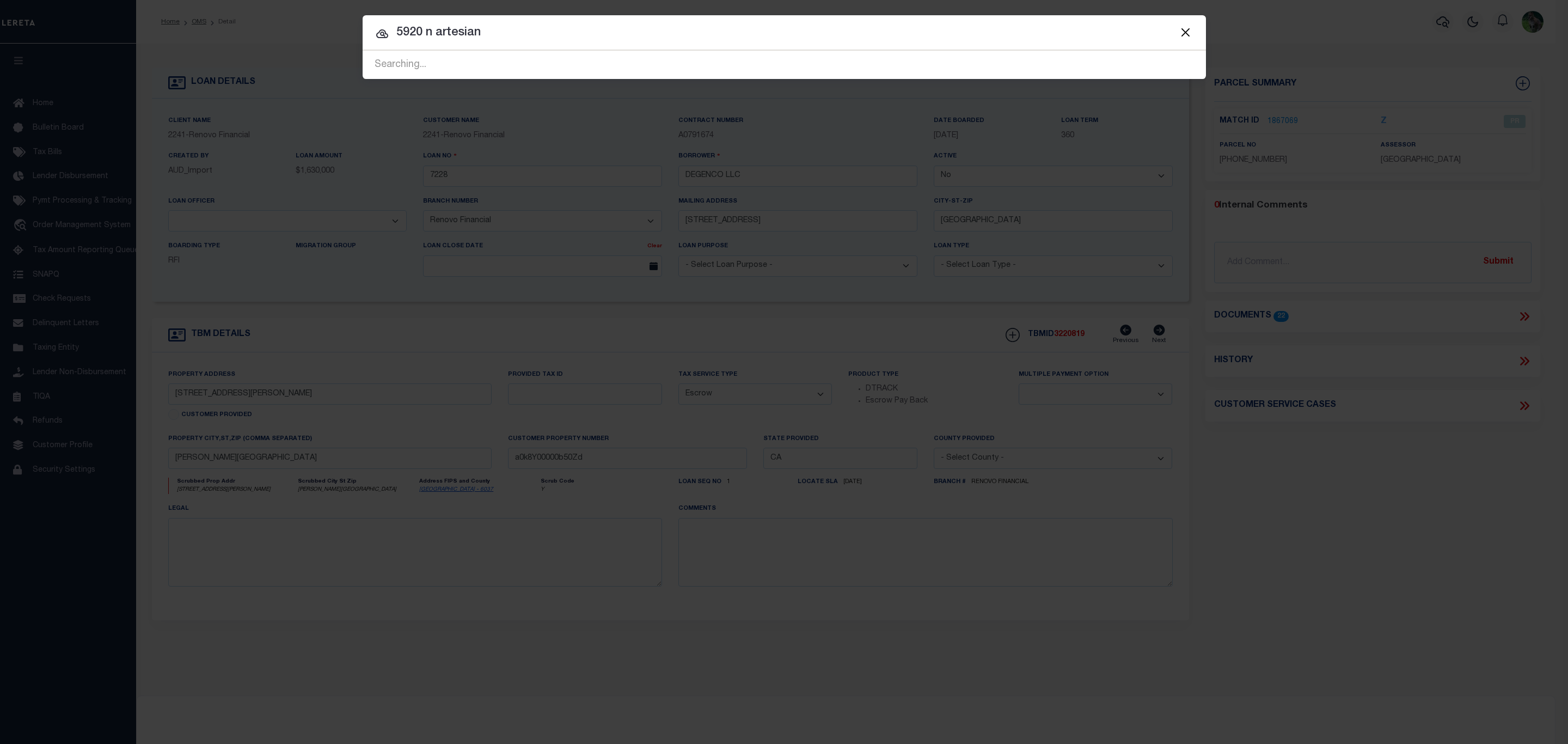
type input "5920 n artesian"
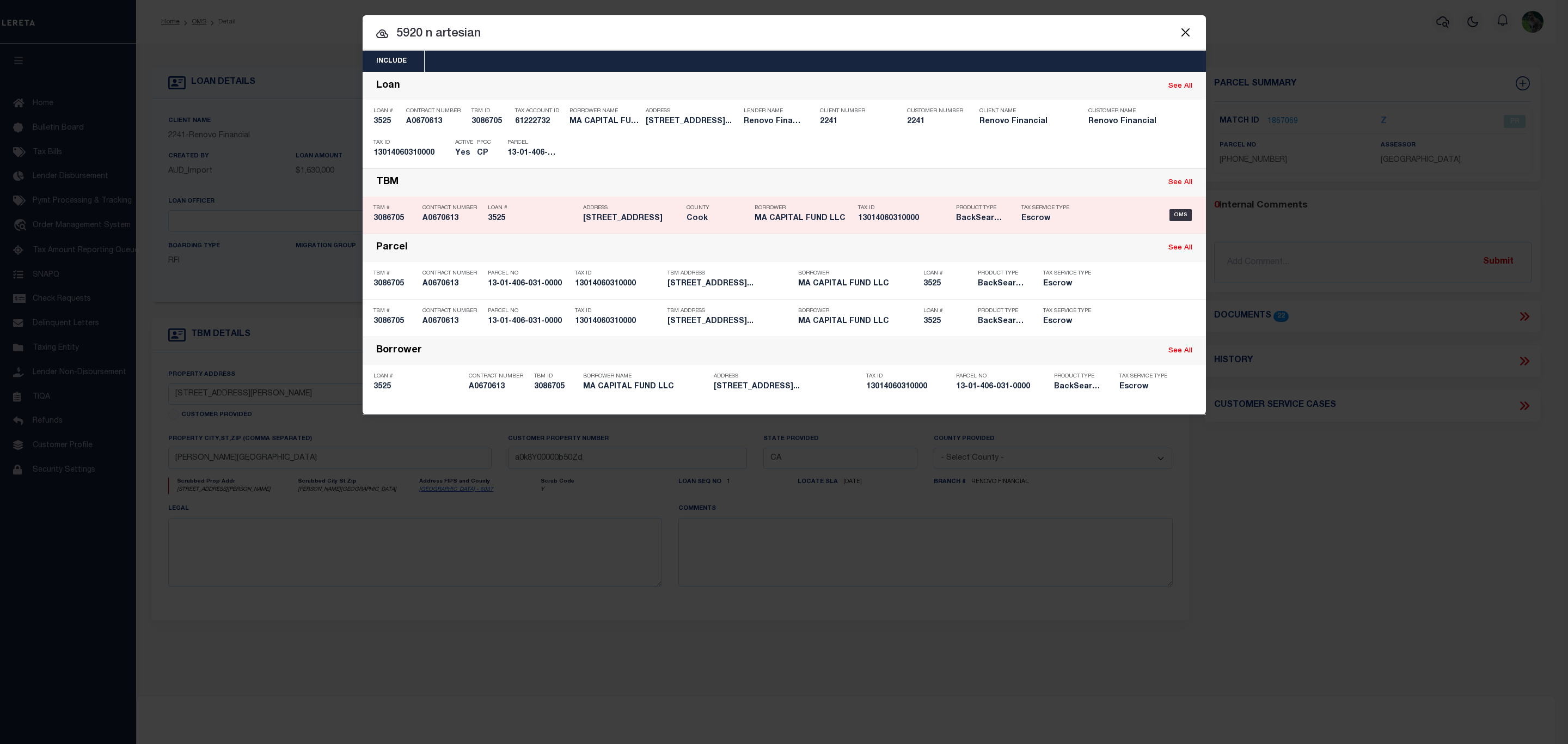
click at [941, 212] on p "Tax ID" at bounding box center [904, 208] width 92 height 7
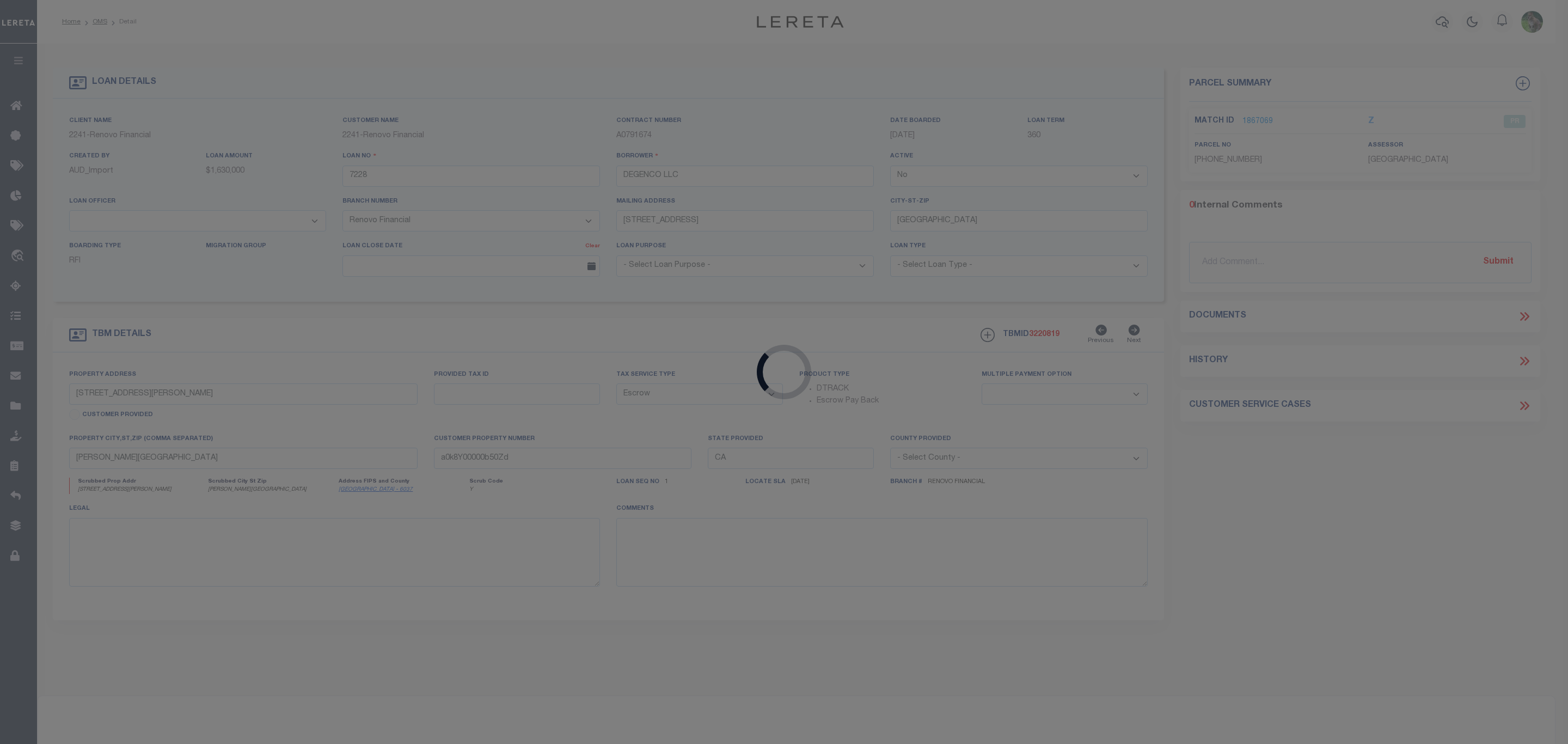
type input "3525"
type input "MA CAPITAL FUND LLC"
select select "True"
select select
type input "91 Brandon Road"
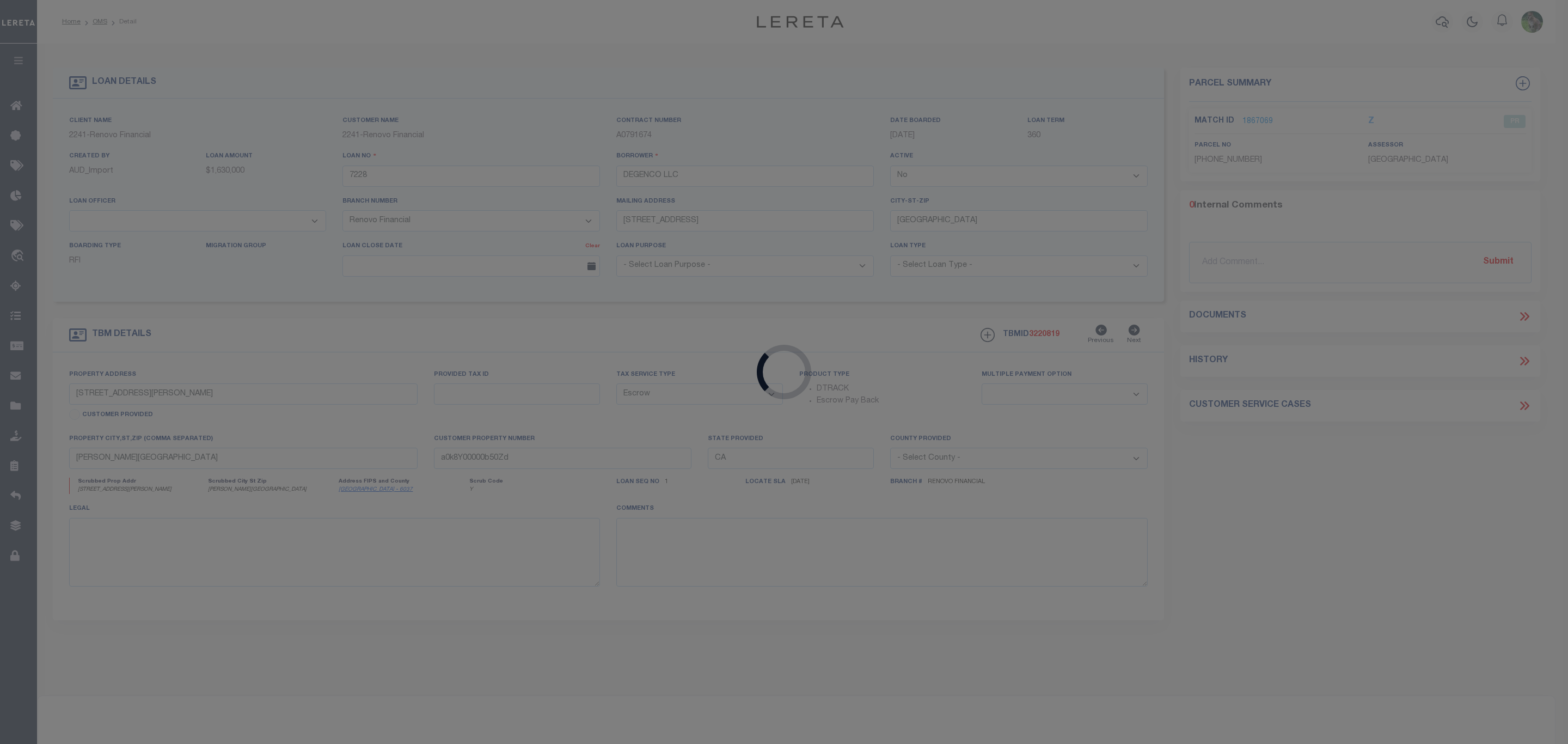
type input "Northfield IL 60093"
select select
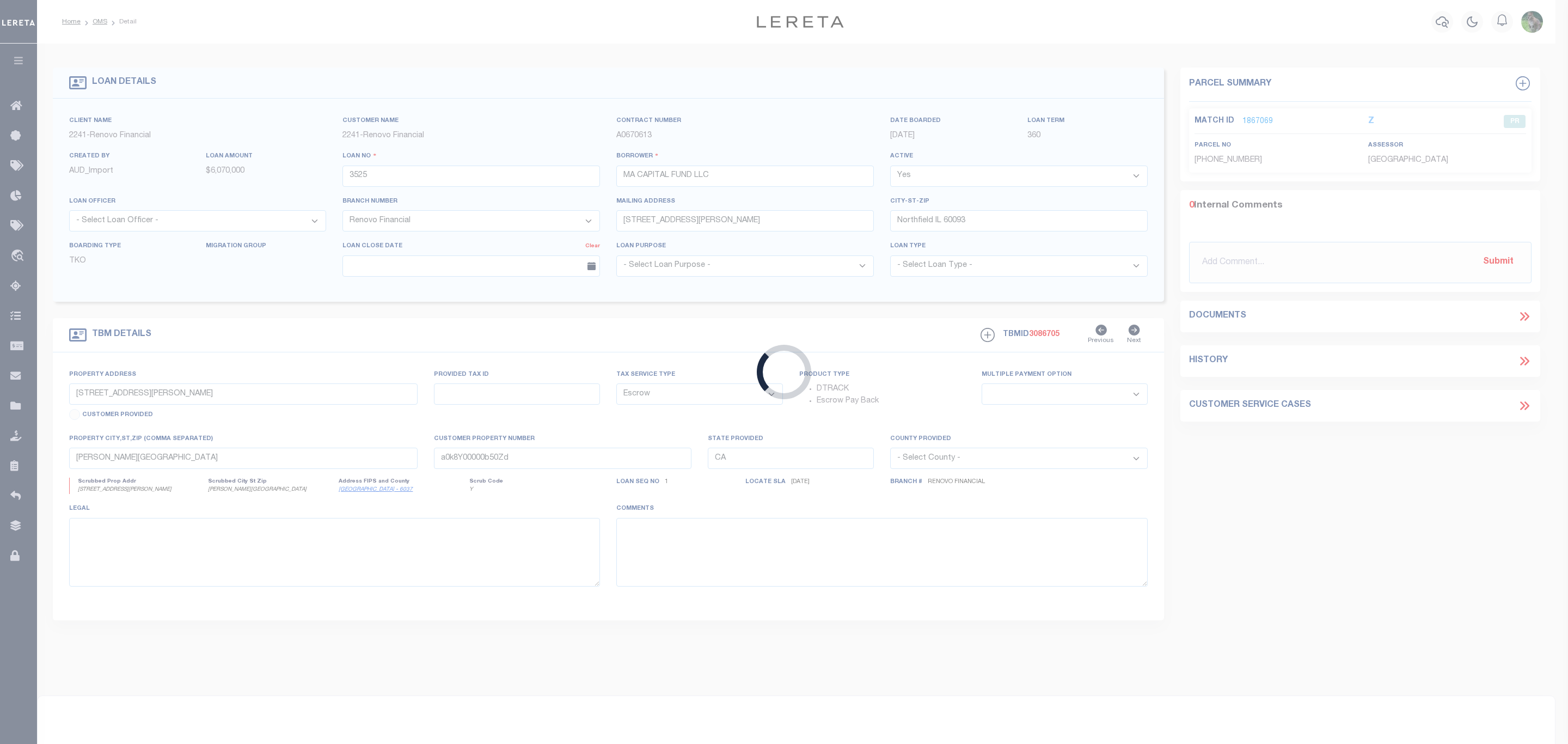
type input "5920 North Artesian Avenue"
type input "13-01-406-031-0000"
select select
type input "Chicago, IL 60618"
type input "a0k2L00001T3HBD"
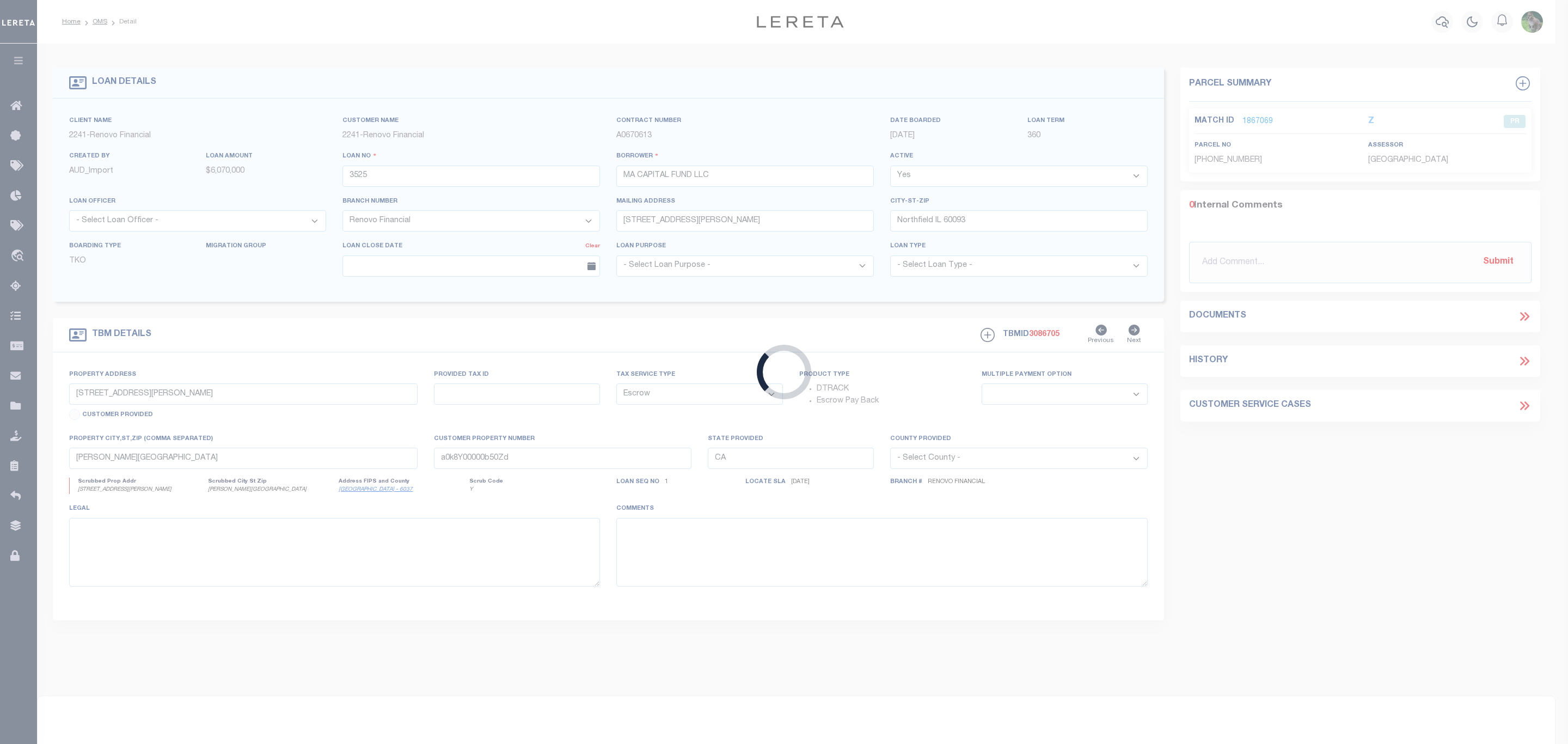
type input "IL"
select select
select select "25066"
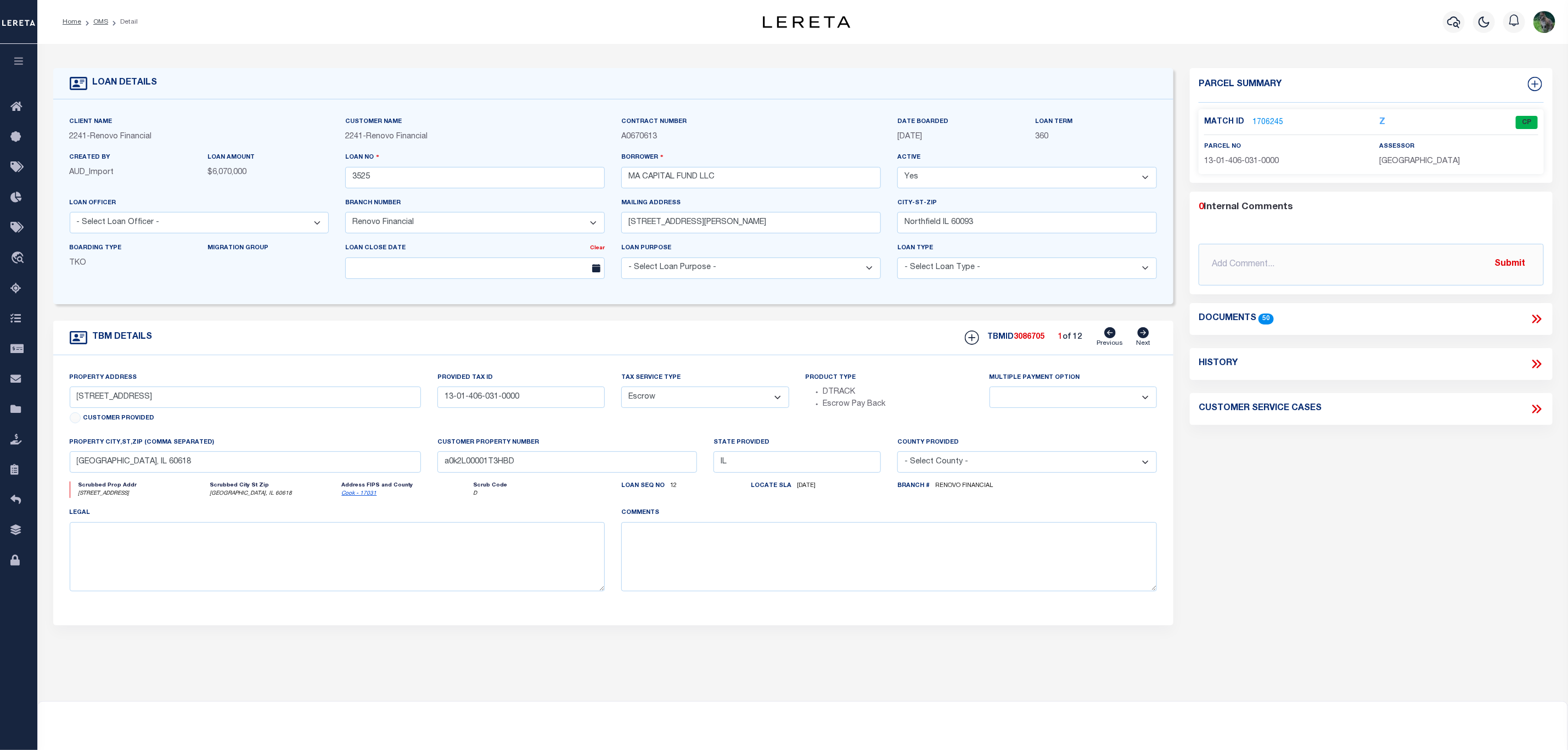
click at [1212, 360] on h4 "History" at bounding box center [1218, 364] width 39 height 10
click at [1537, 363] on icon at bounding box center [1536, 364] width 14 height 14
select select "100"
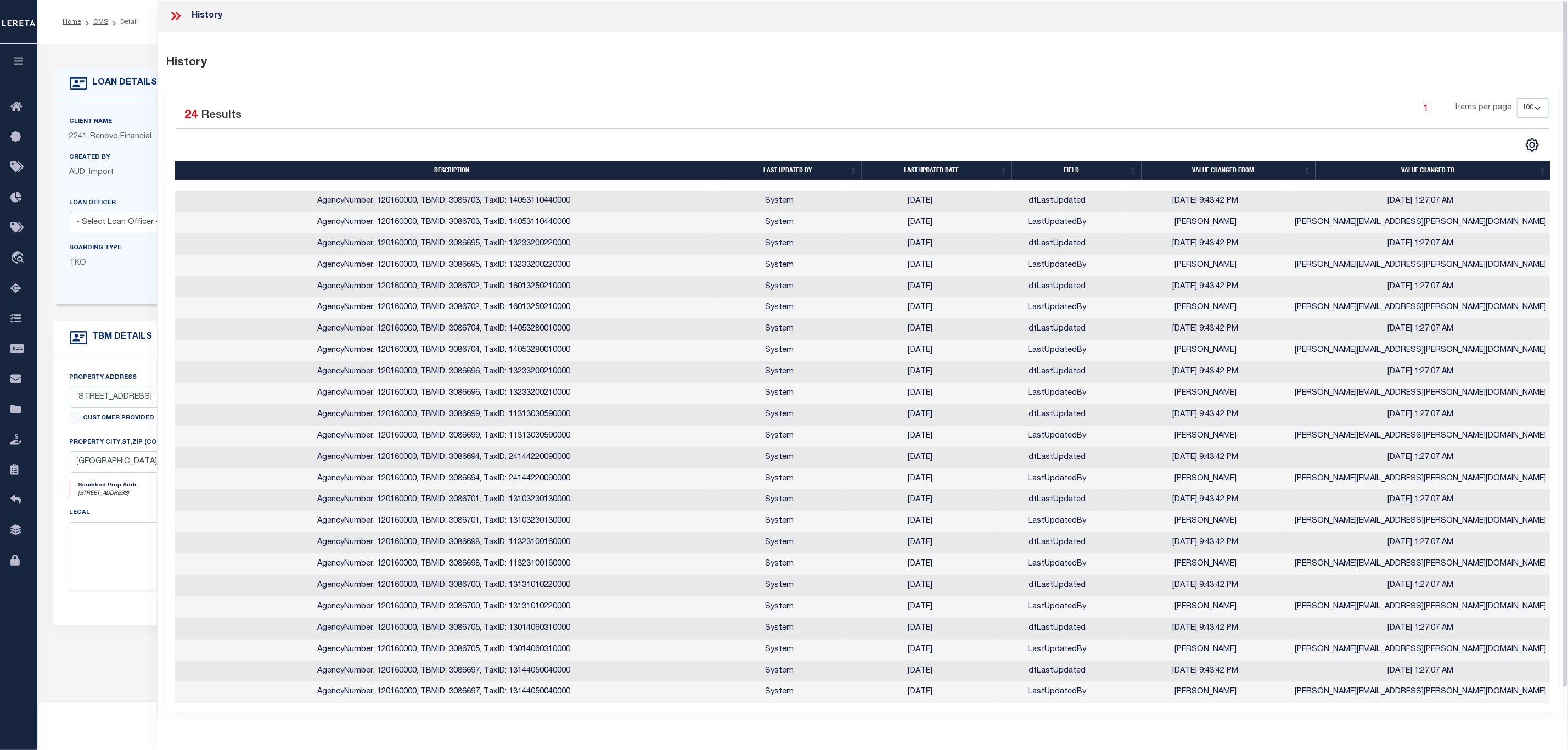
click at [178, 16] on icon at bounding box center [175, 16] width 14 height 14
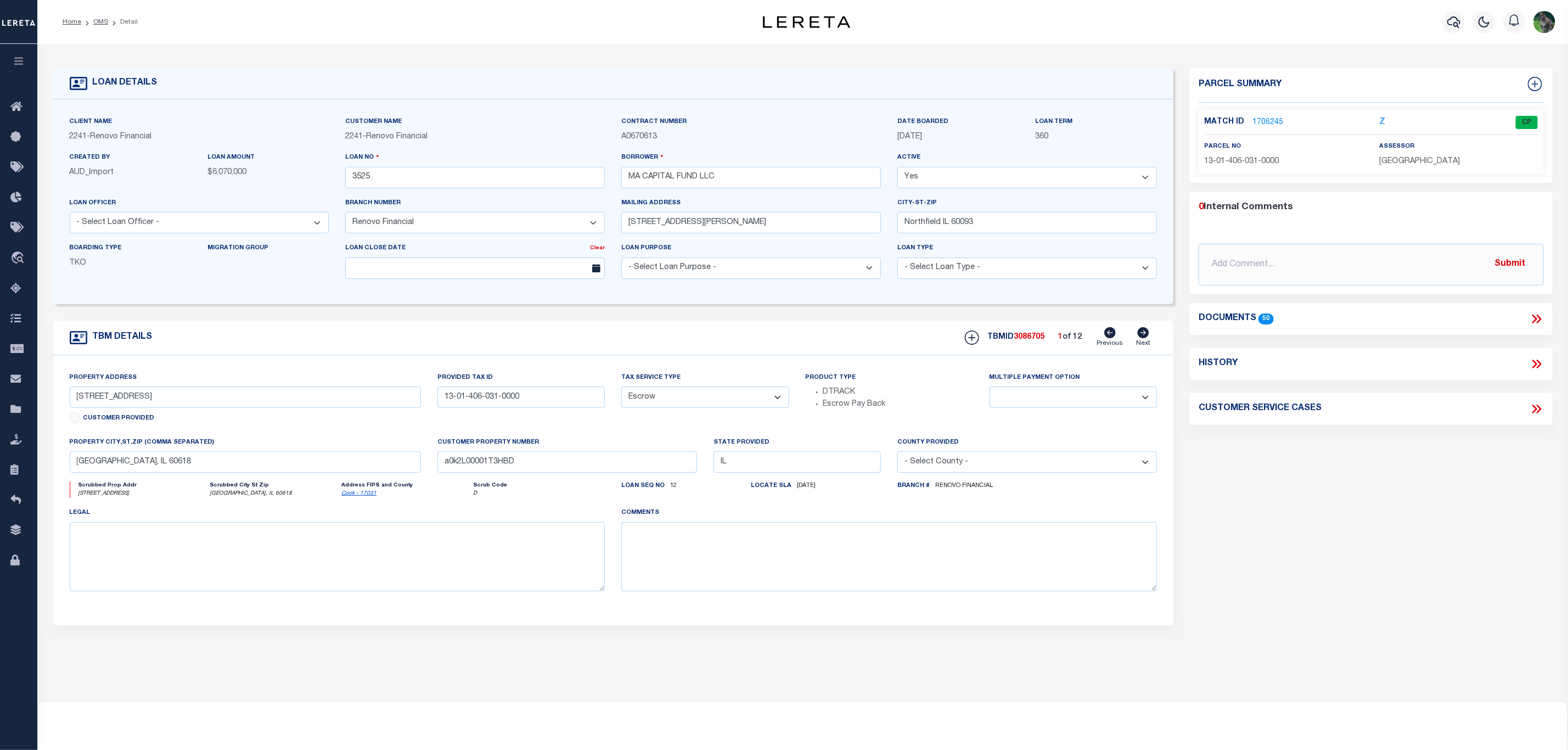
click at [1265, 122] on link "1706245" at bounding box center [1268, 123] width 31 height 12
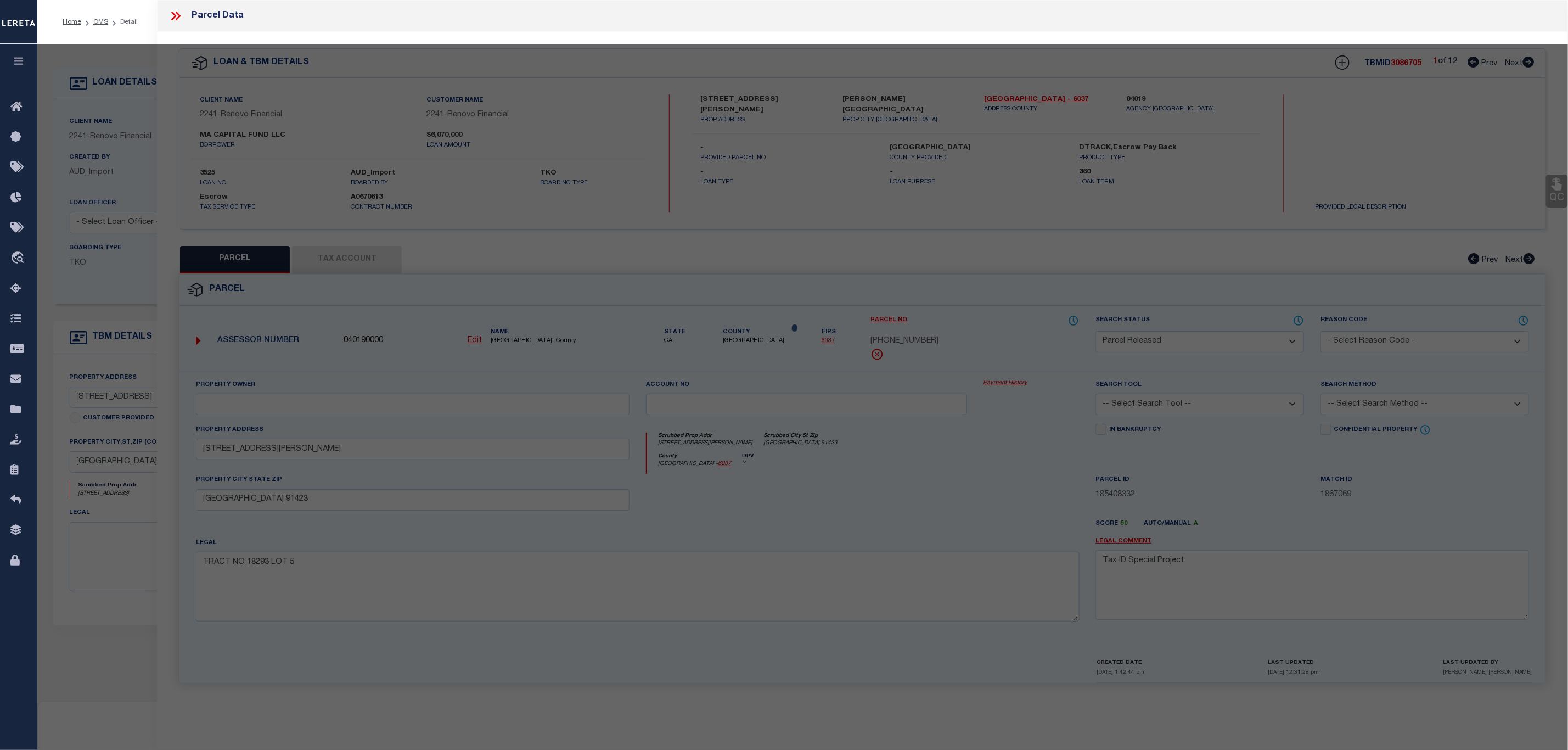
select select "AS"
checkbox input "false"
select select "CP"
type input "MA CAPITAL FUND LLC"
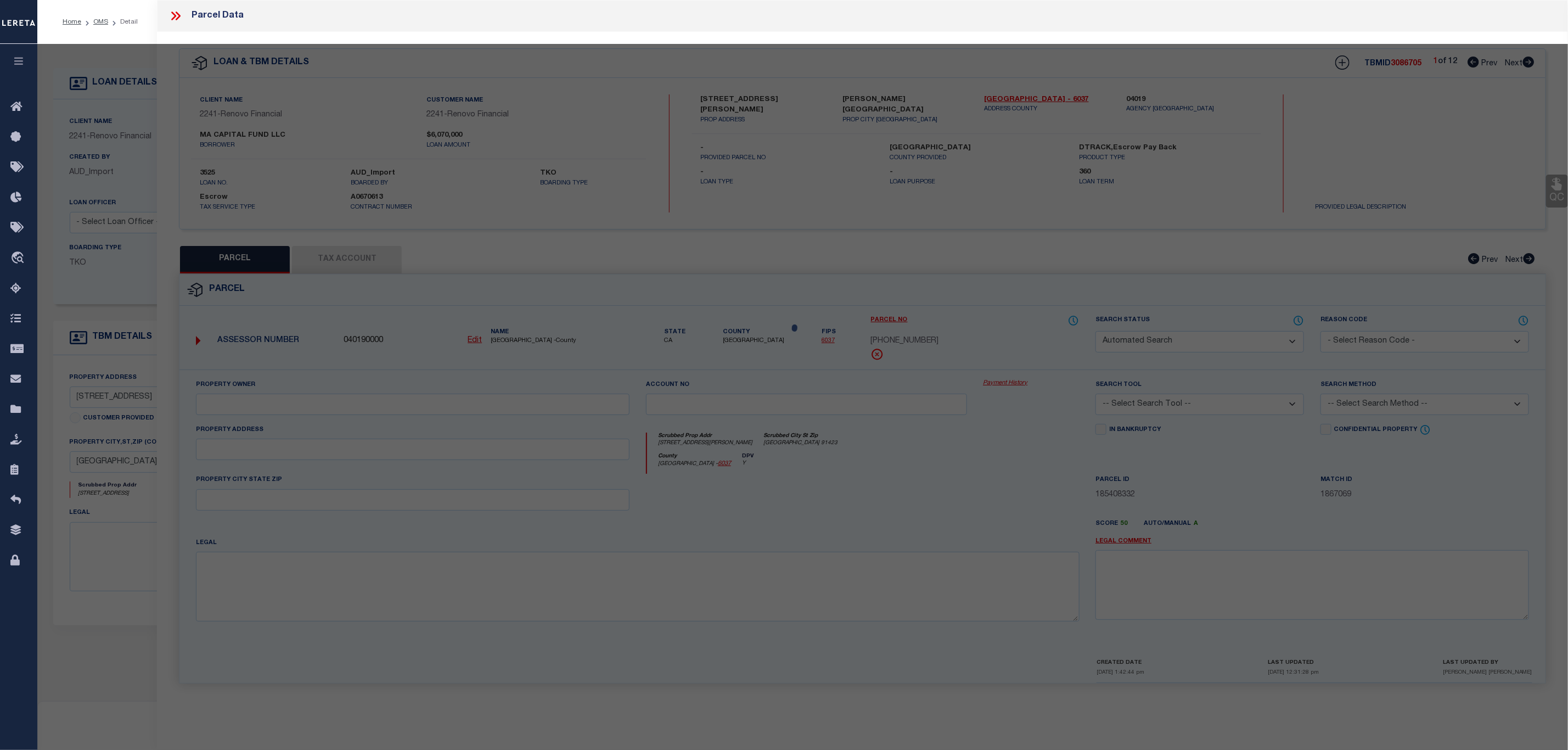
select select
type input "5920 N ARTESIAN AVE,"
checkbox input "false"
type input "CHICAGO, IL 60659"
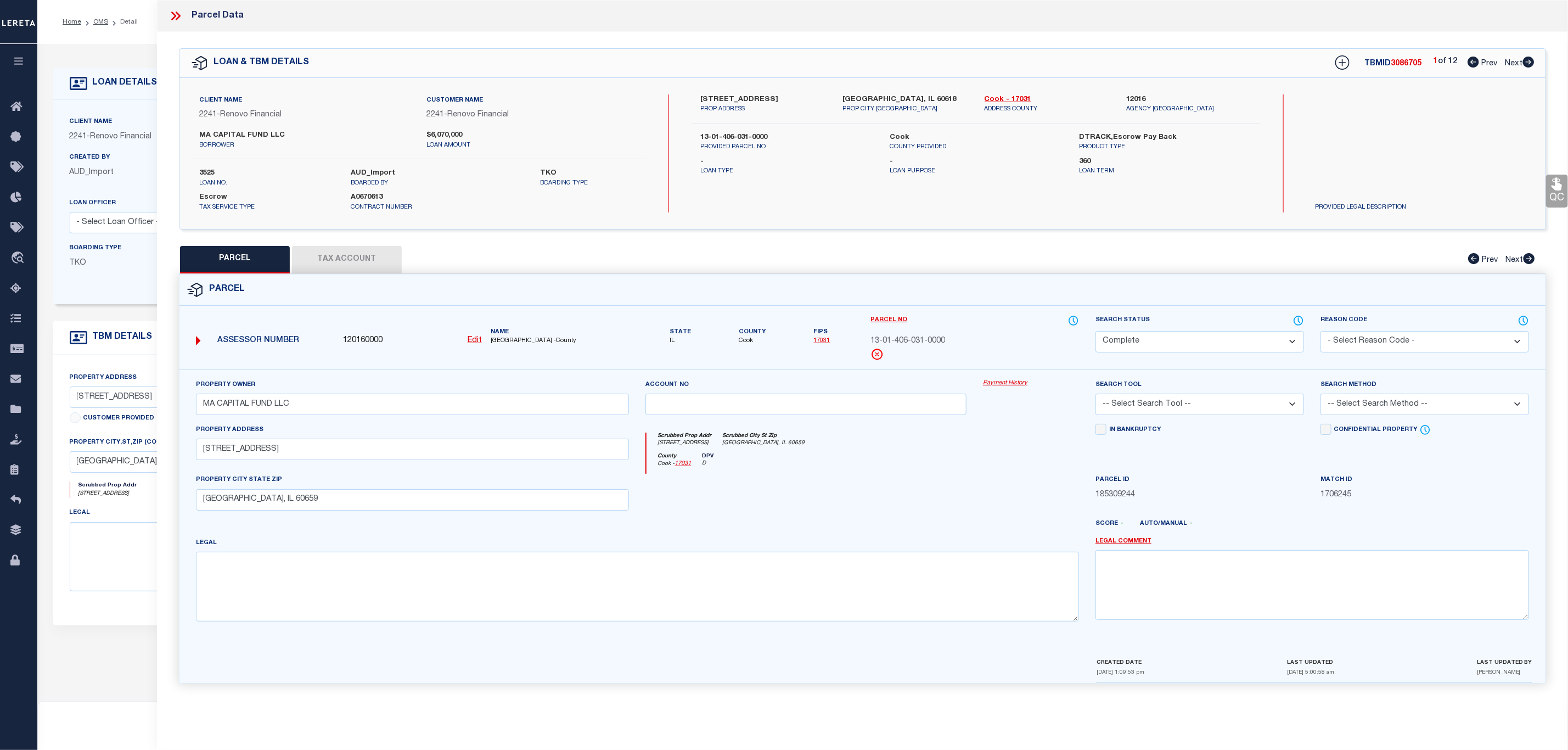
click at [1020, 386] on link "Payment History" at bounding box center [1031, 384] width 96 height 10
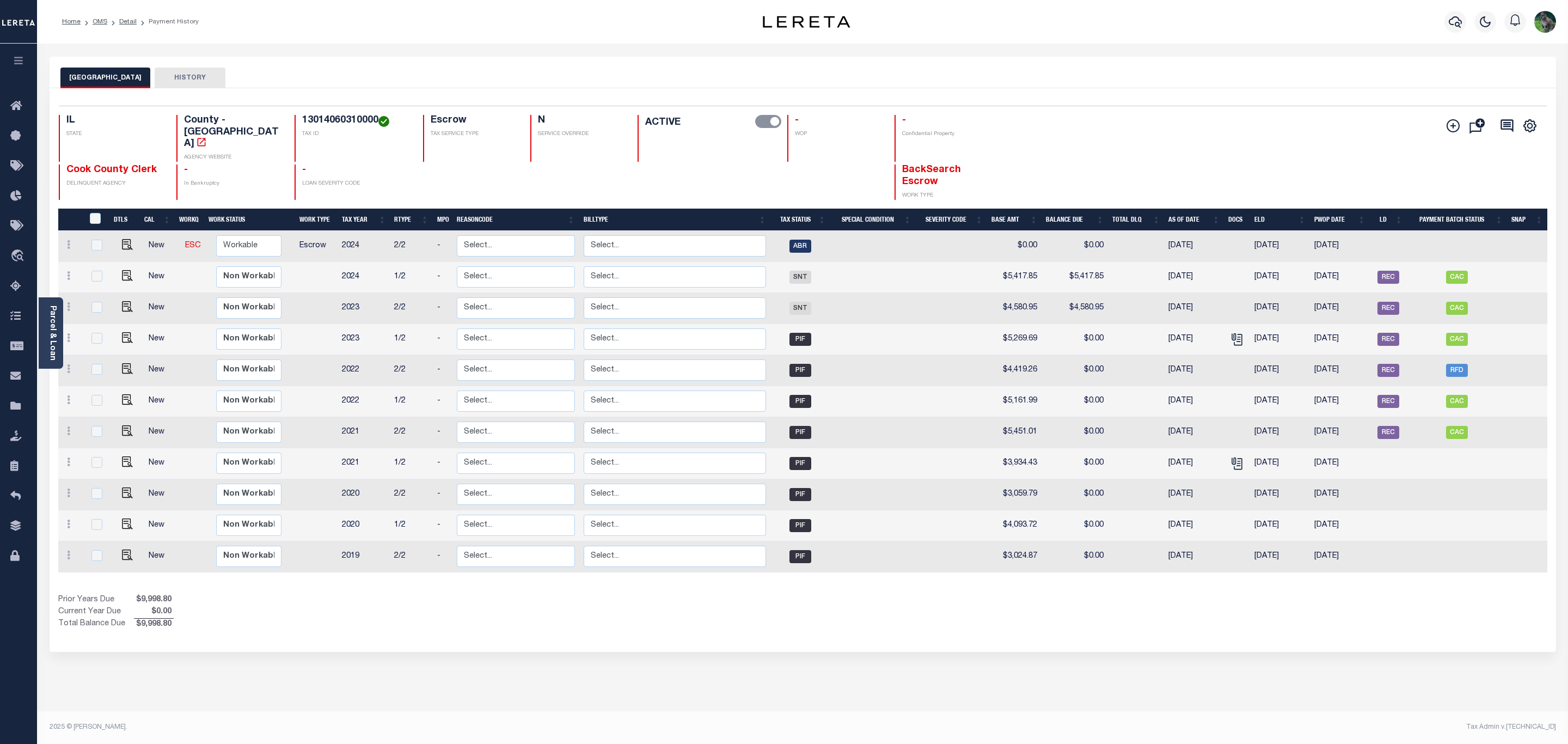
click at [15, 65] on icon "button" at bounding box center [18, 60] width 12 height 10
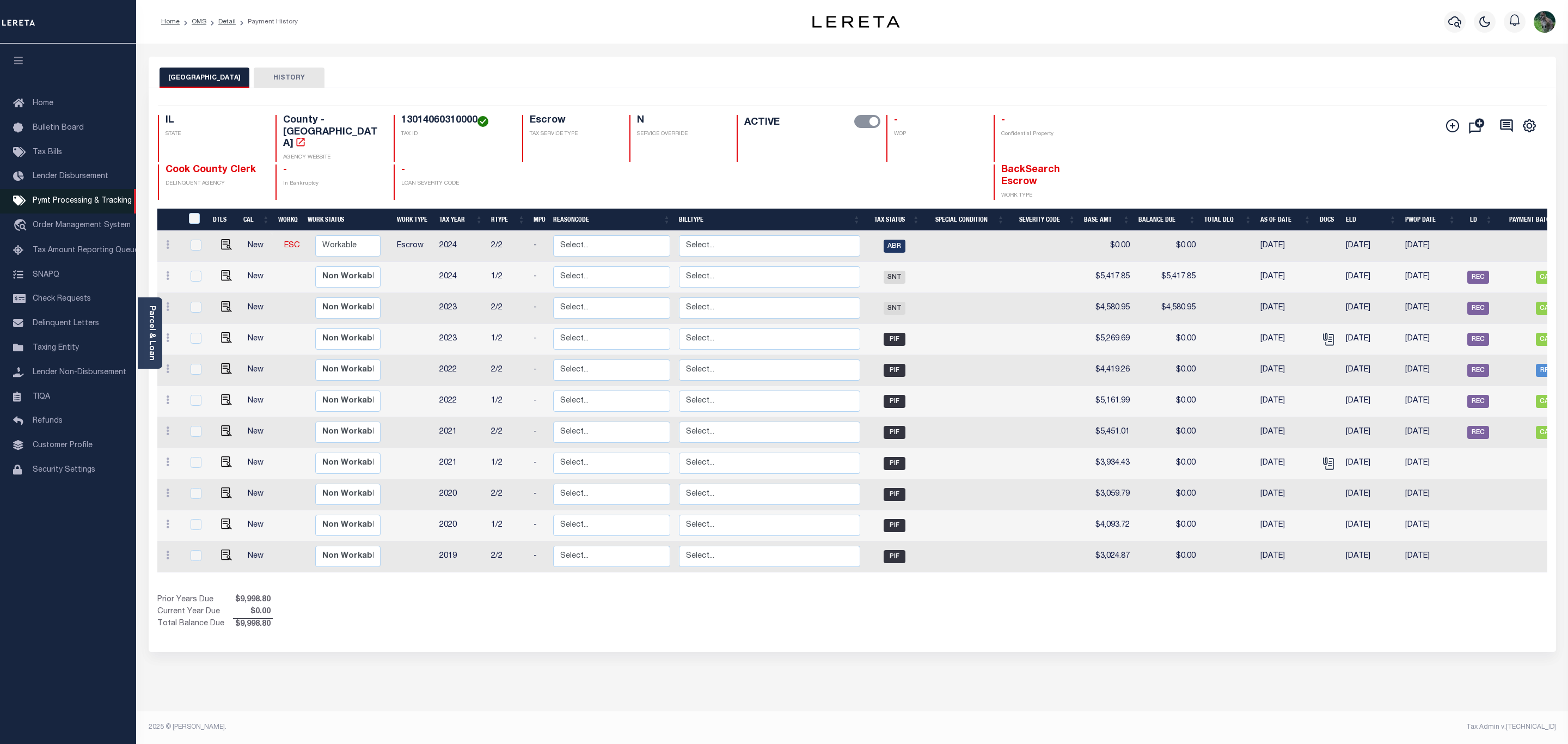
click at [51, 201] on span "Pymt Processing & Tracking" at bounding box center [82, 201] width 99 height 7
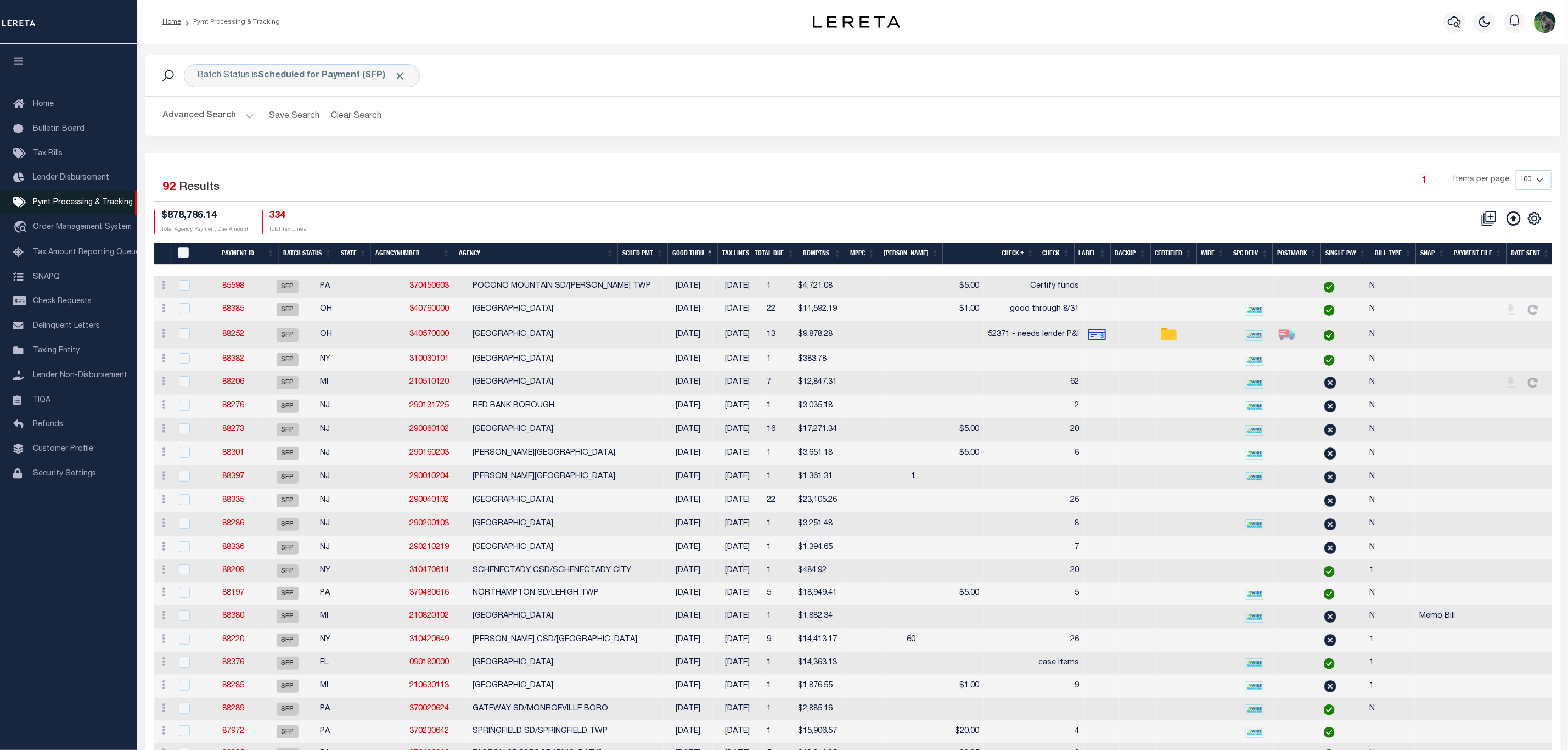
click at [81, 211] on link "Pymt Processing & Tracking" at bounding box center [68, 202] width 137 height 24
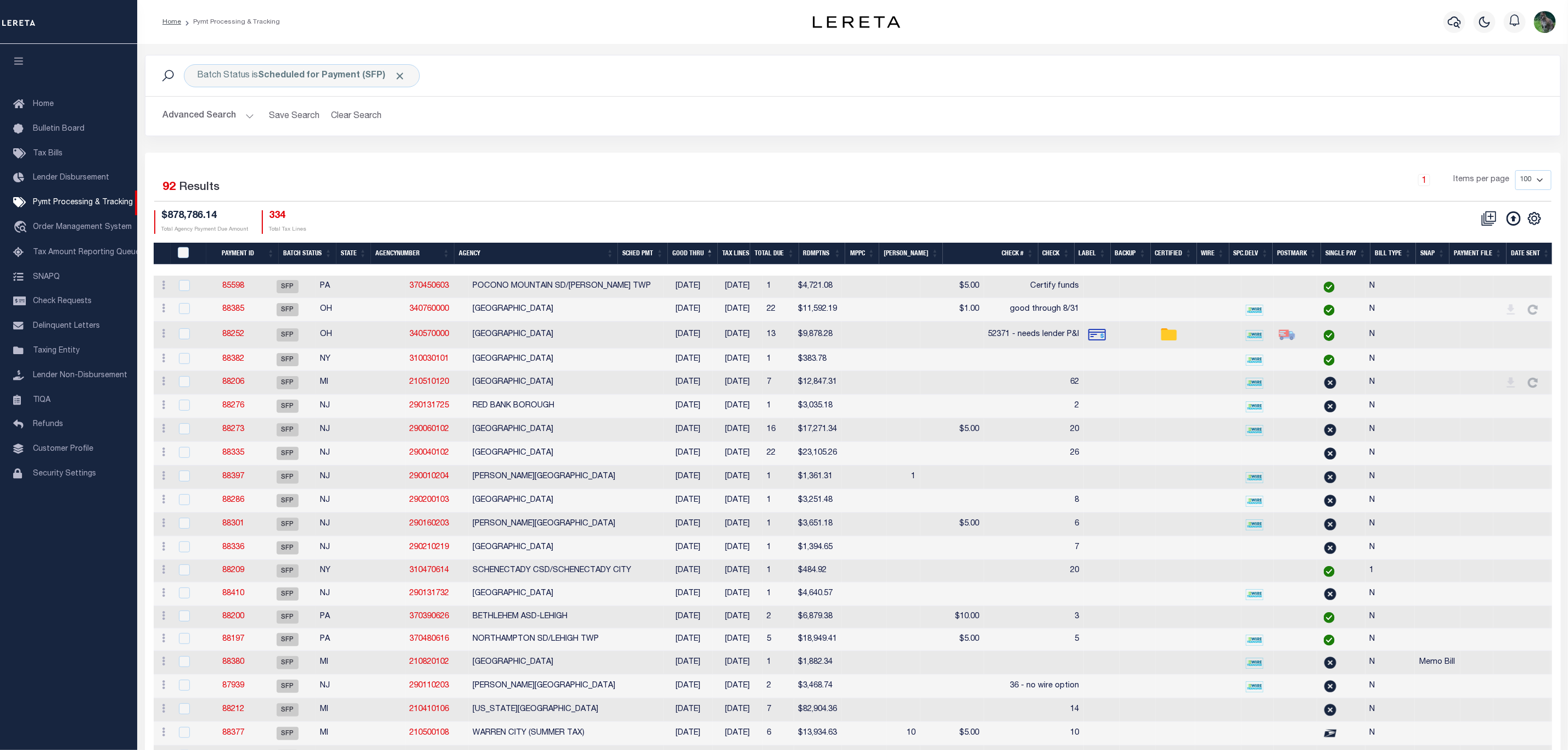
click at [183, 107] on button "Advanced Search" at bounding box center [208, 115] width 91 height 21
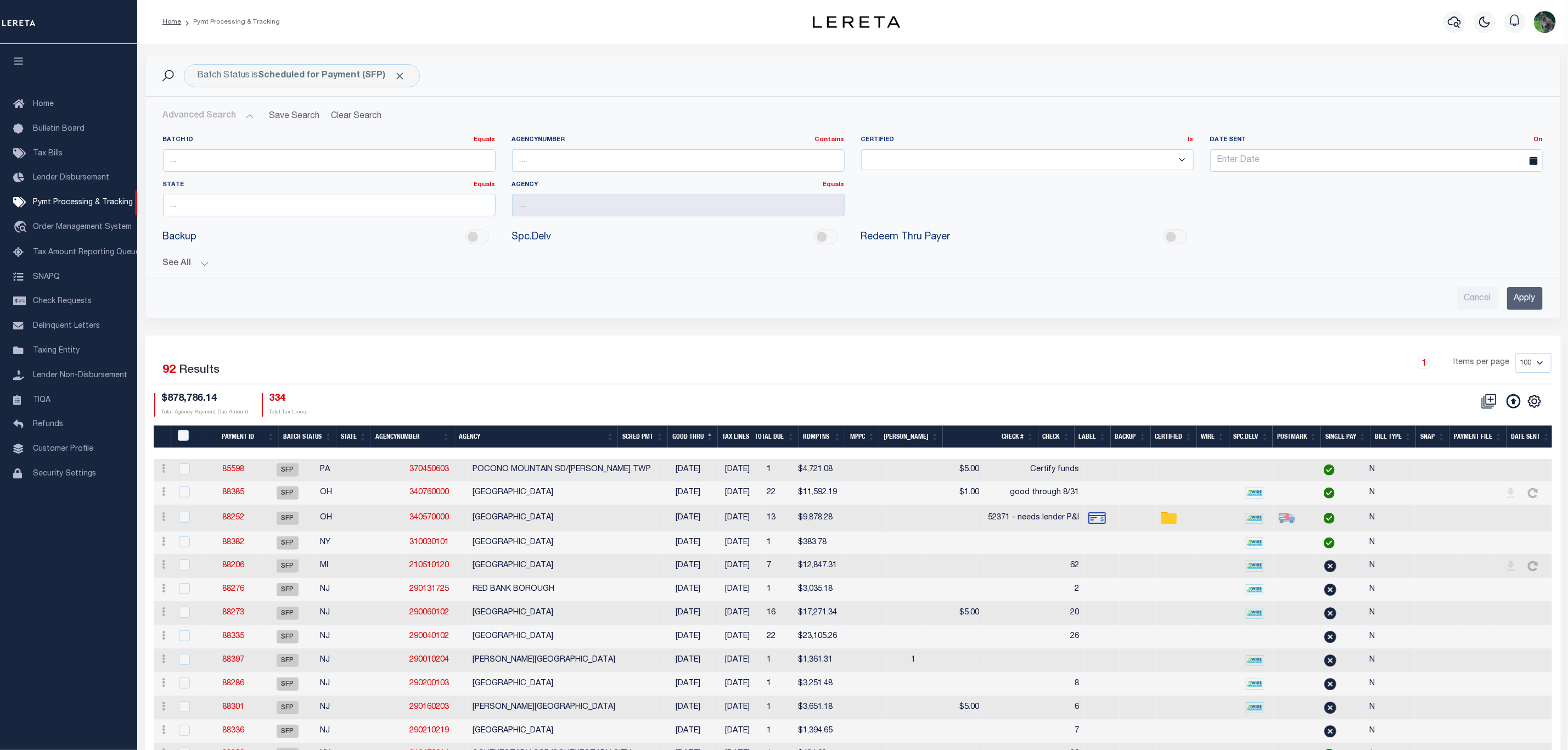
click at [201, 115] on button "Advanced Search" at bounding box center [208, 115] width 91 height 21
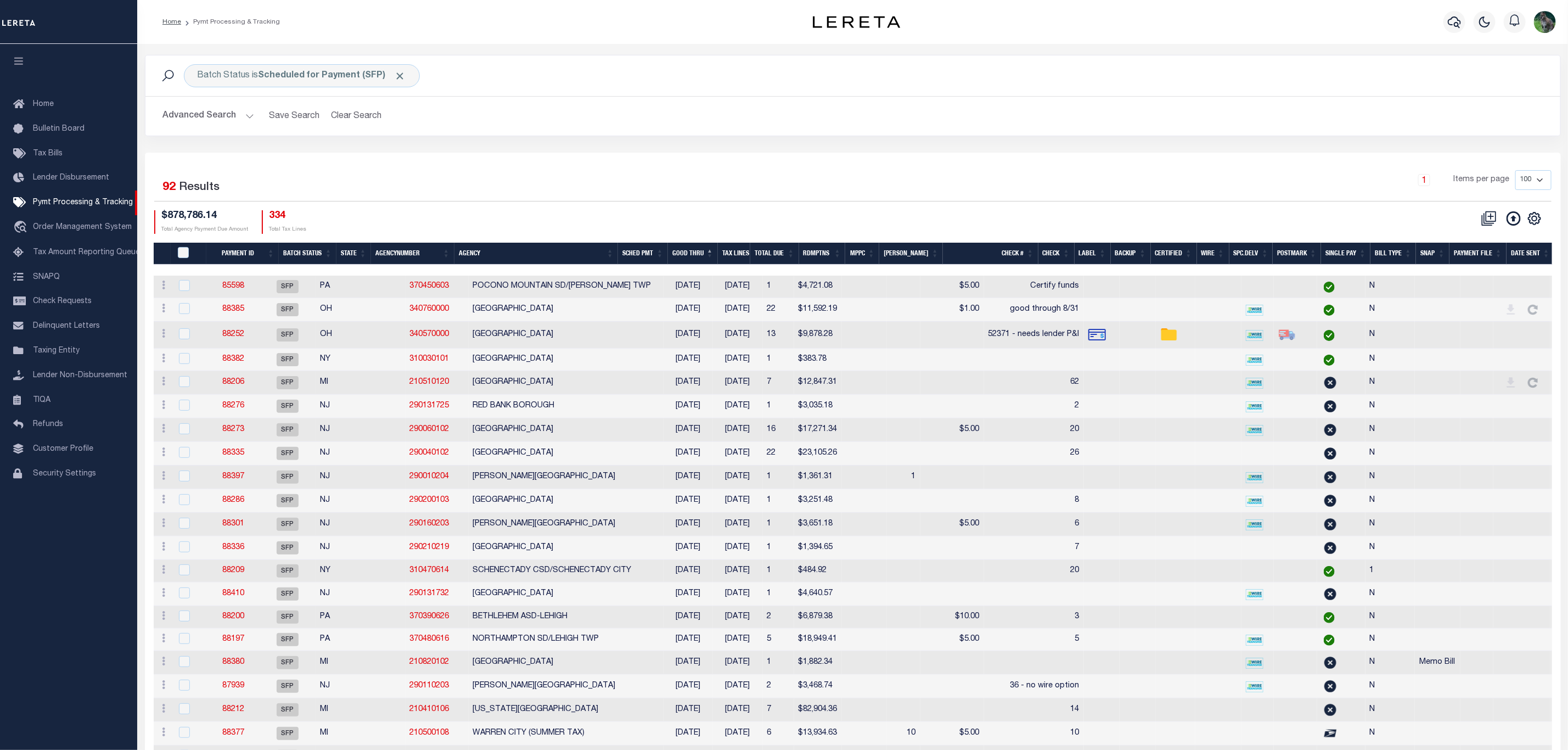
click at [190, 117] on button "Advanced Search" at bounding box center [208, 115] width 91 height 21
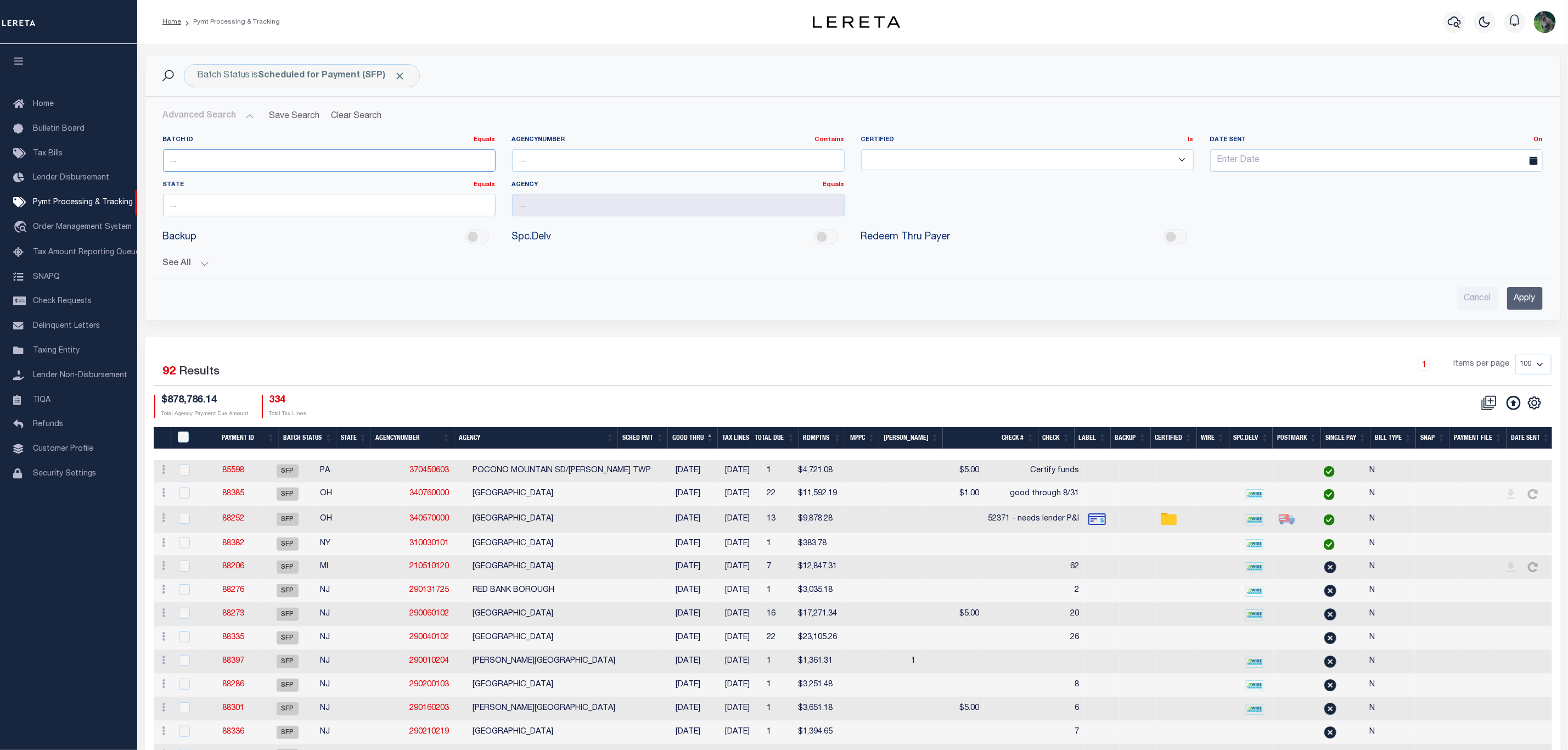
click at [198, 161] on input "number" at bounding box center [329, 161] width 332 height 22
paste input "84637"
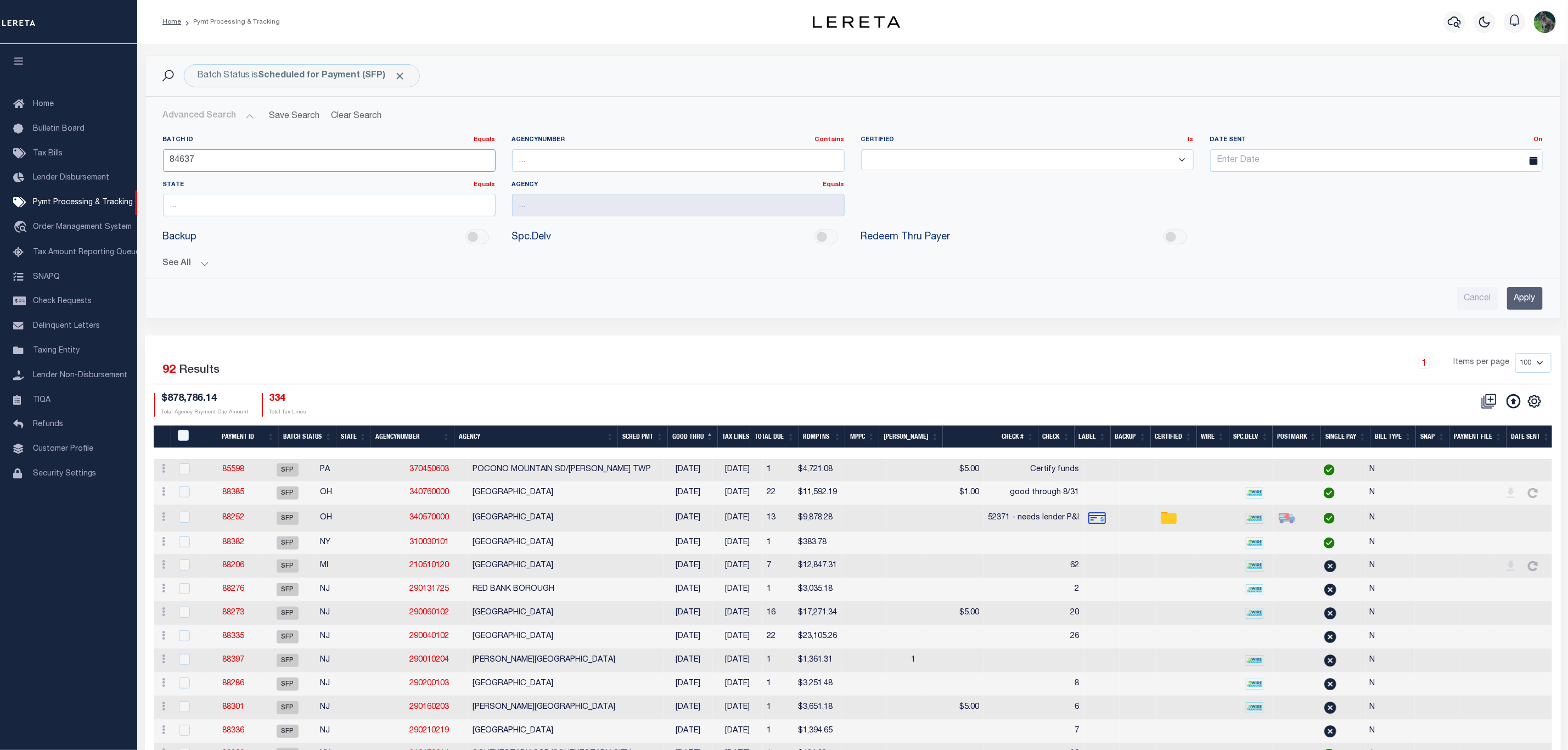
type input "84637"
click at [1527, 295] on input "Apply" at bounding box center [1525, 298] width 36 height 22
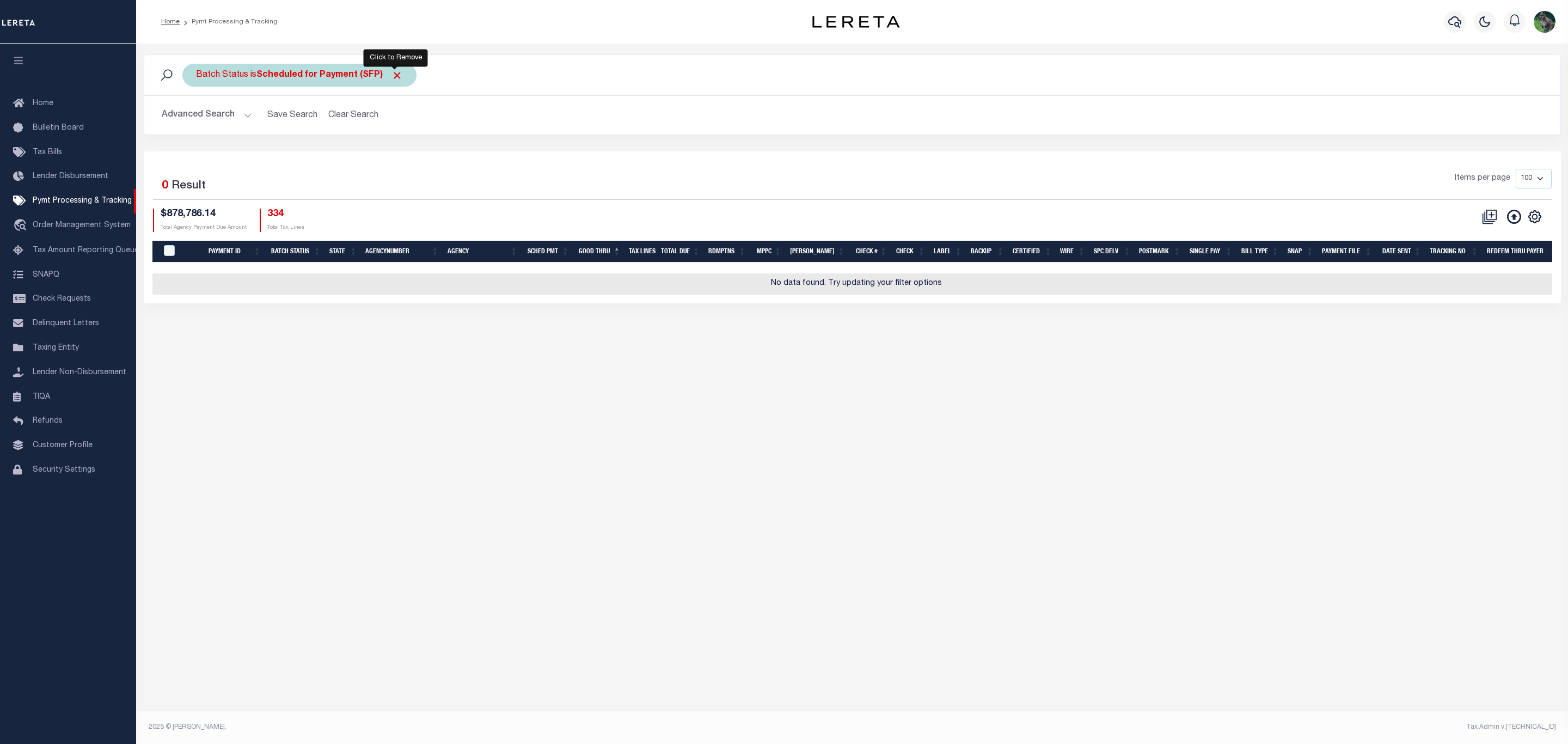
click at [393, 77] on span "Click to Remove" at bounding box center [397, 76] width 12 height 12
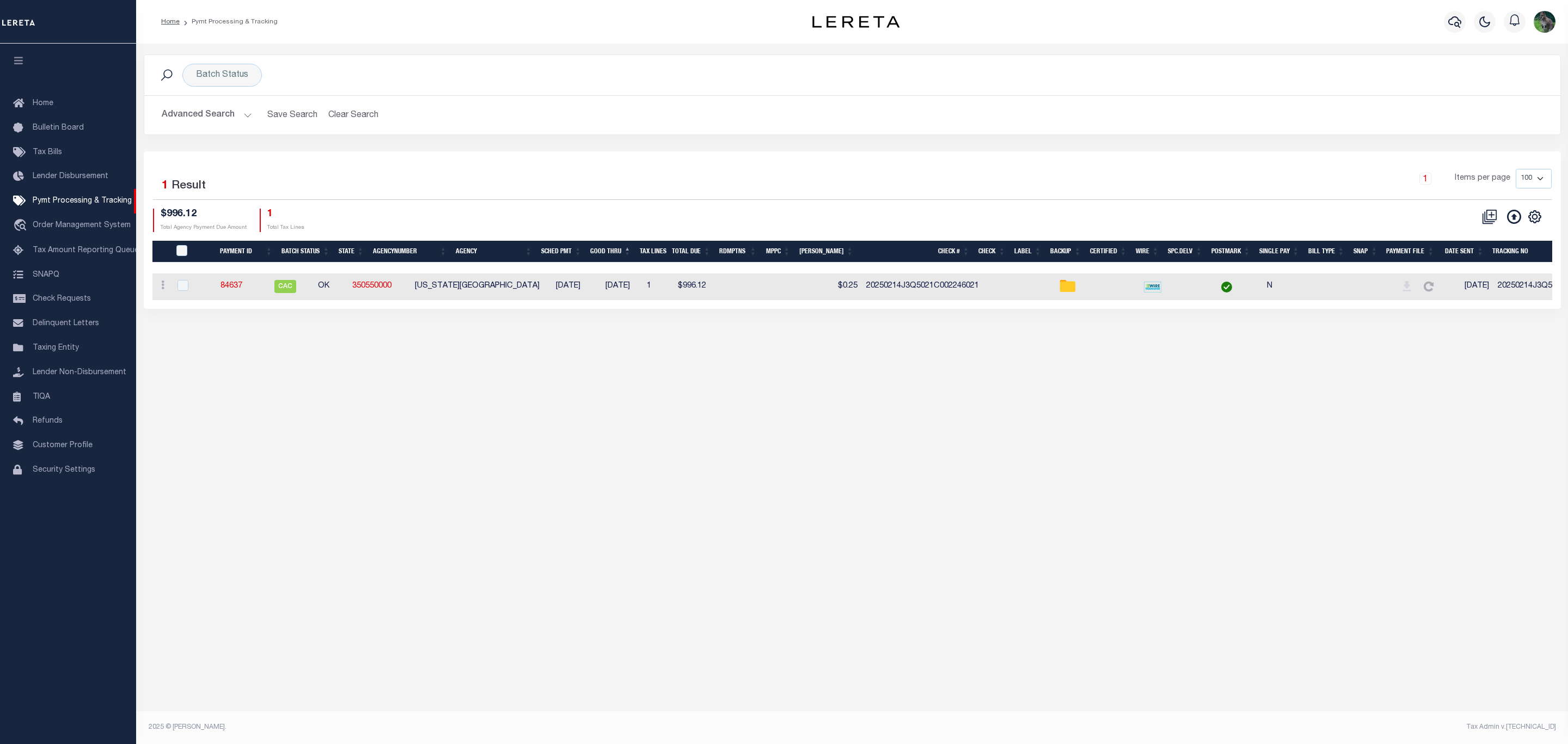
click at [248, 281] on td "84637" at bounding box center [231, 286] width 51 height 26
checkbox input "true"
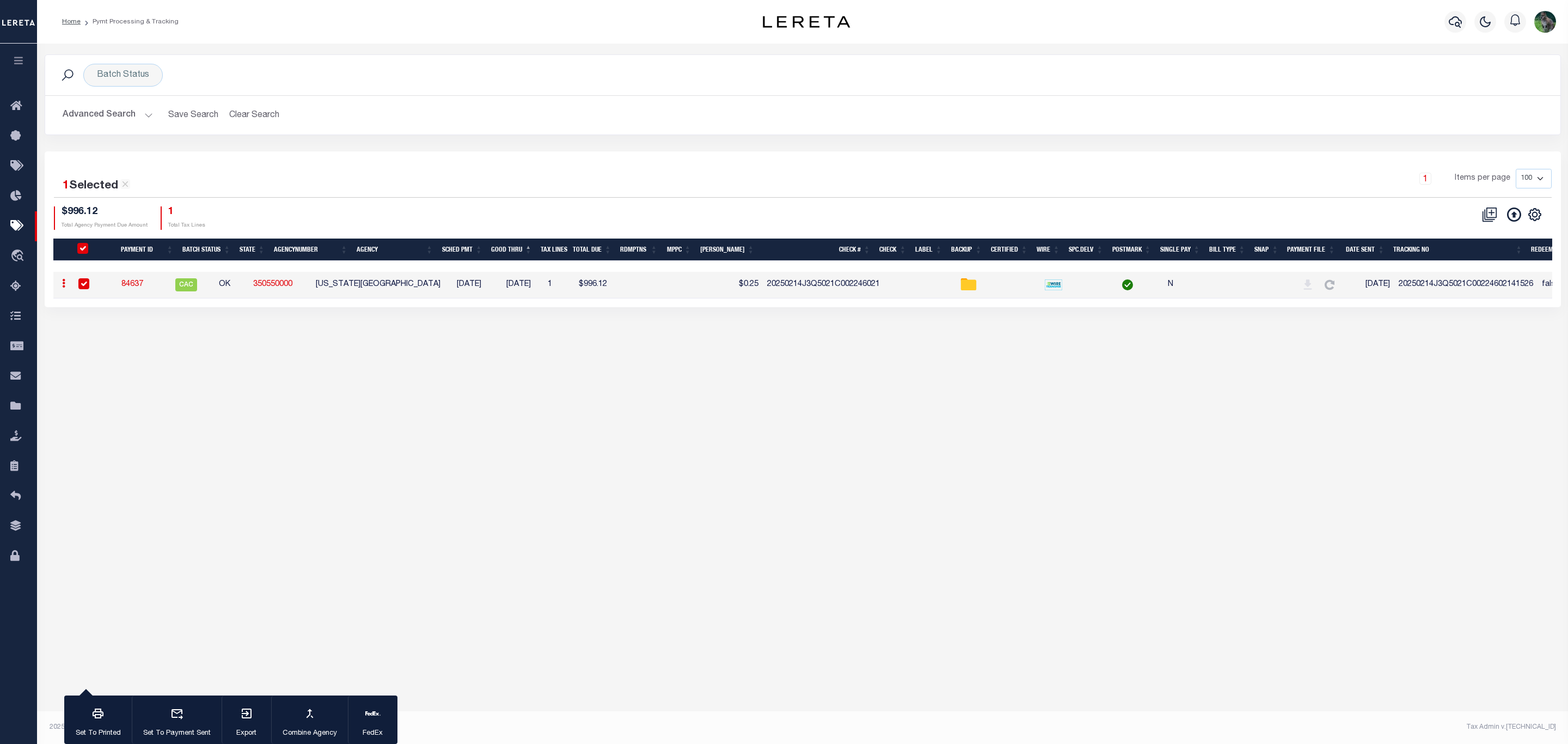
click at [143, 283] on link "84637" at bounding box center [132, 284] width 22 height 7
select select "CAC"
type input "[DATE]"
type input "$996.12"
select select "TRA"
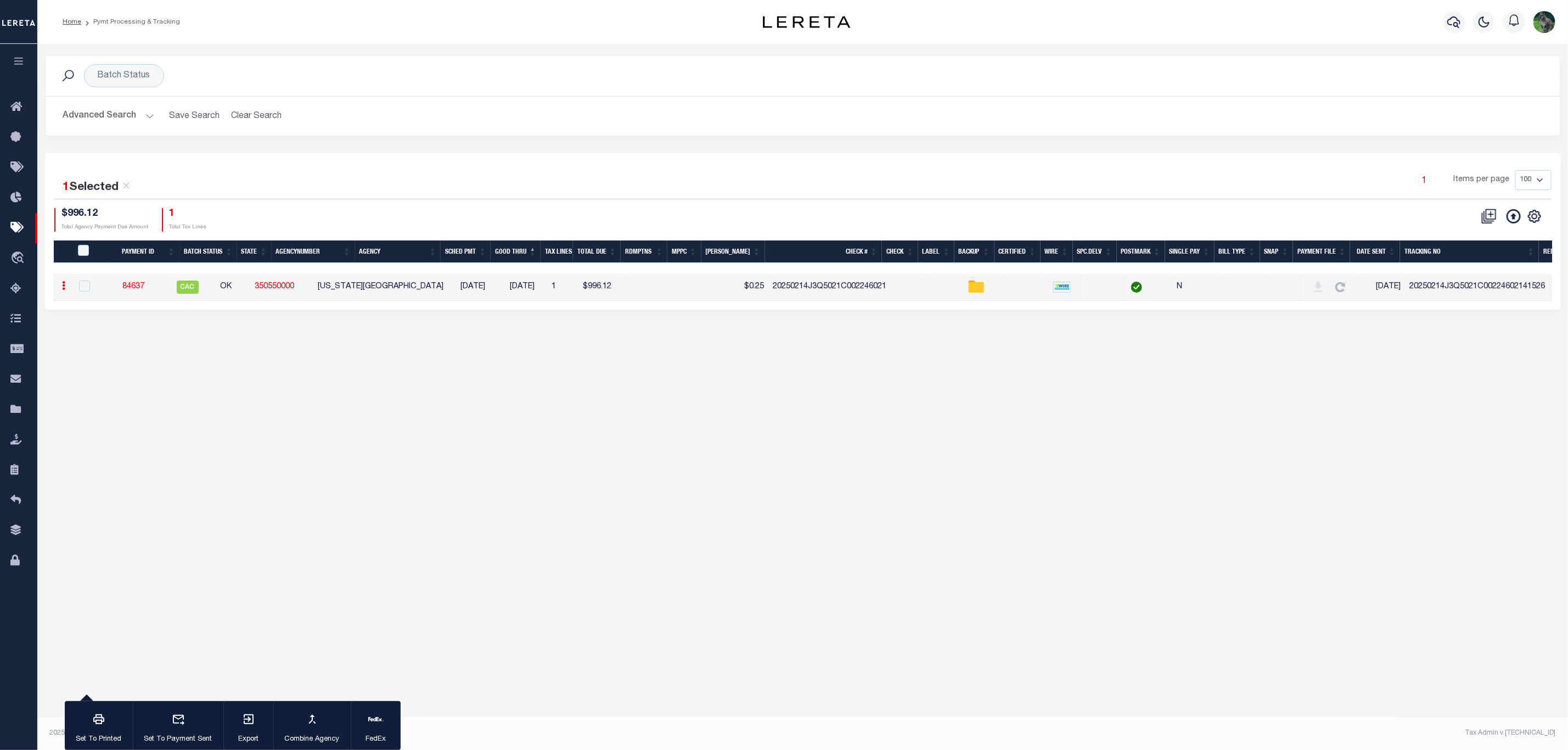
type input "20250214J3Q5021C002246021"
select select "[PERSON_NAME]"
type input "$6"
checkbox input "true"
select select "OTH"
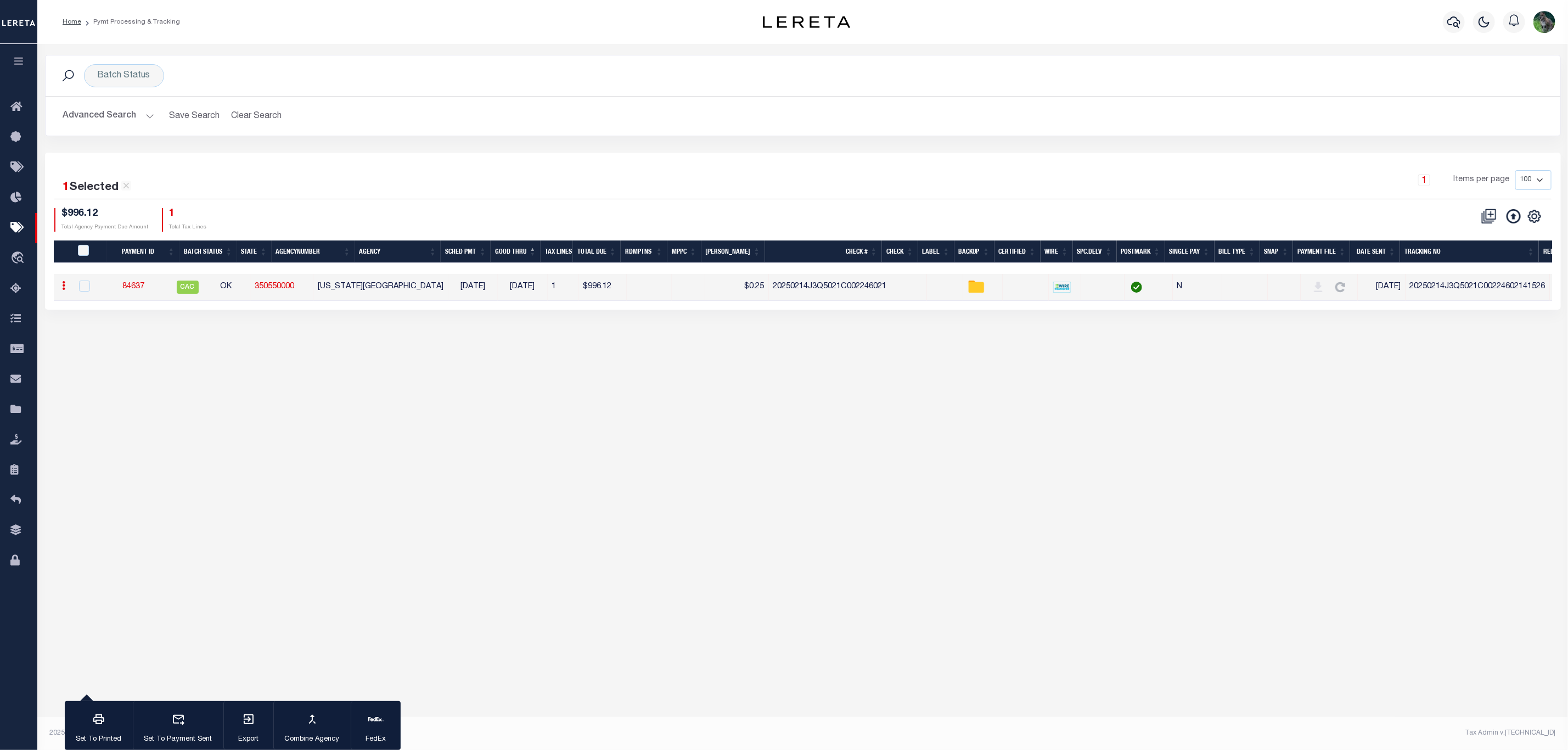
type input "[DATE]"
type input "20250214J3Q5021C00224602141526"
type input "N"
radio input "true"
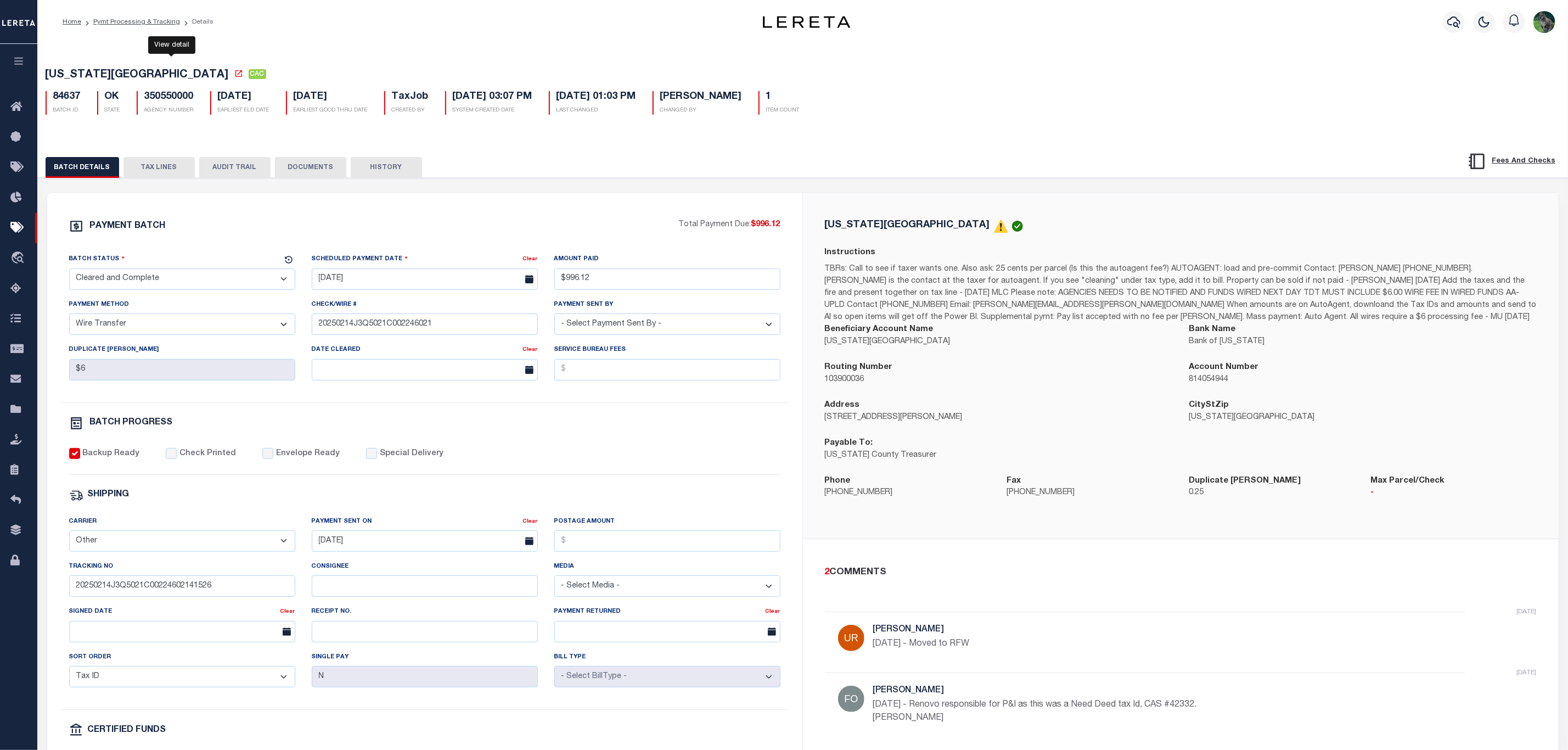
click at [235, 73] on icon at bounding box center [238, 73] width 7 height 7
click at [169, 170] on button "TAX LINES" at bounding box center [159, 167] width 71 height 21
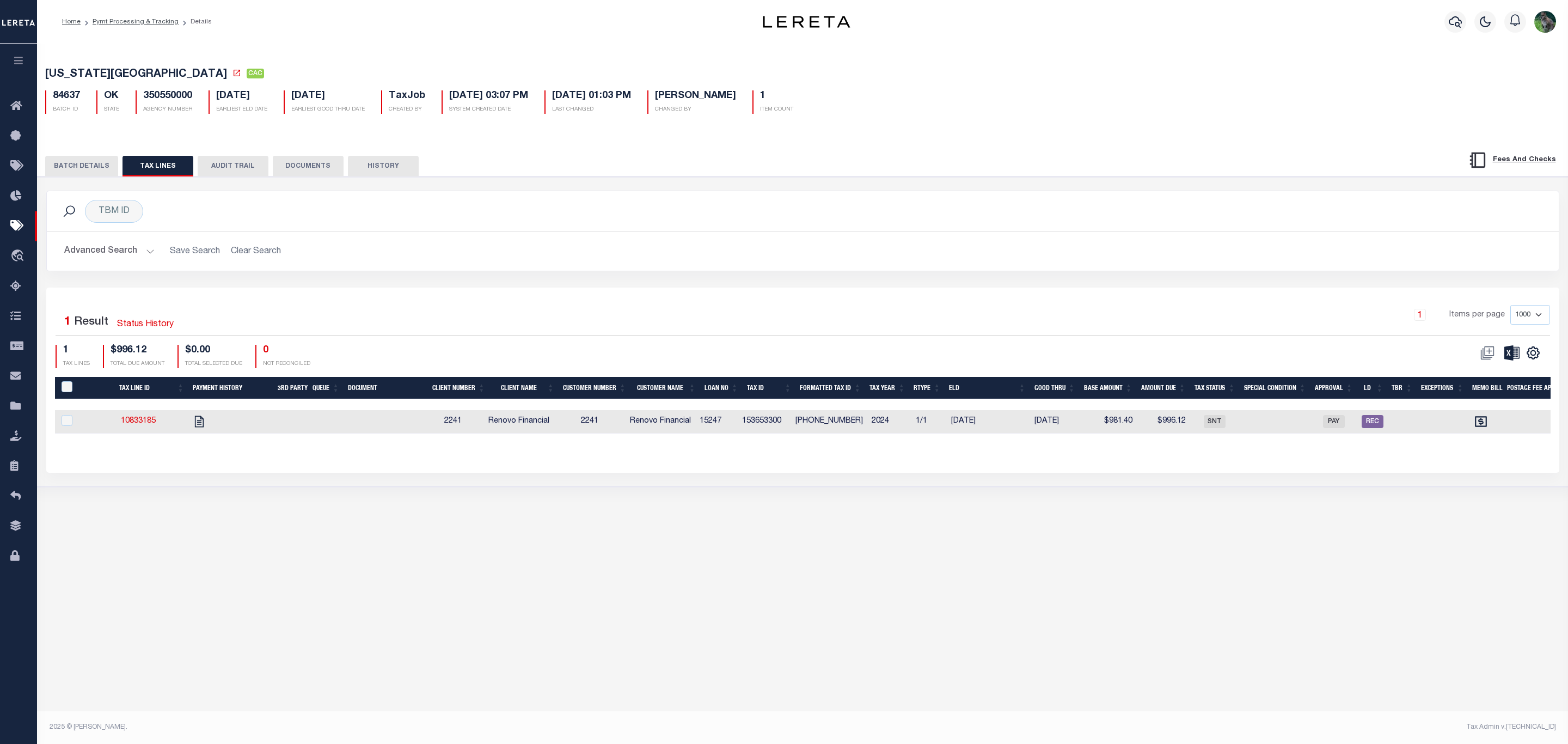
click at [769, 422] on td "153653300" at bounding box center [764, 422] width 54 height 24
checkbox input "true"
click at [769, 422] on td "153653300" at bounding box center [764, 422] width 54 height 24
checkbox input "false"
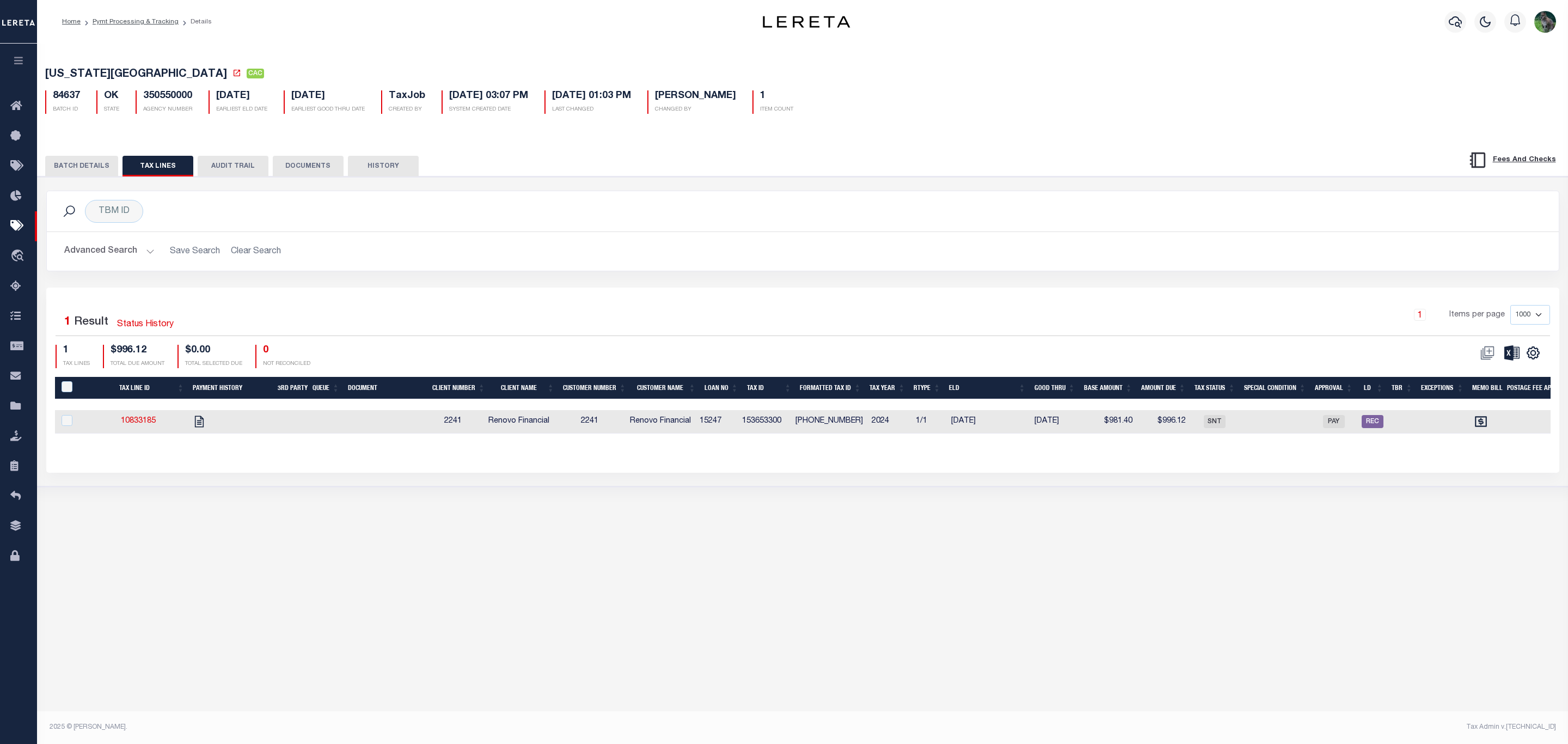
checkbox input "false"
copy td "153653300"
click at [159, 102] on h5 "350550000" at bounding box center [167, 96] width 49 height 12
copy h5 "350550000"
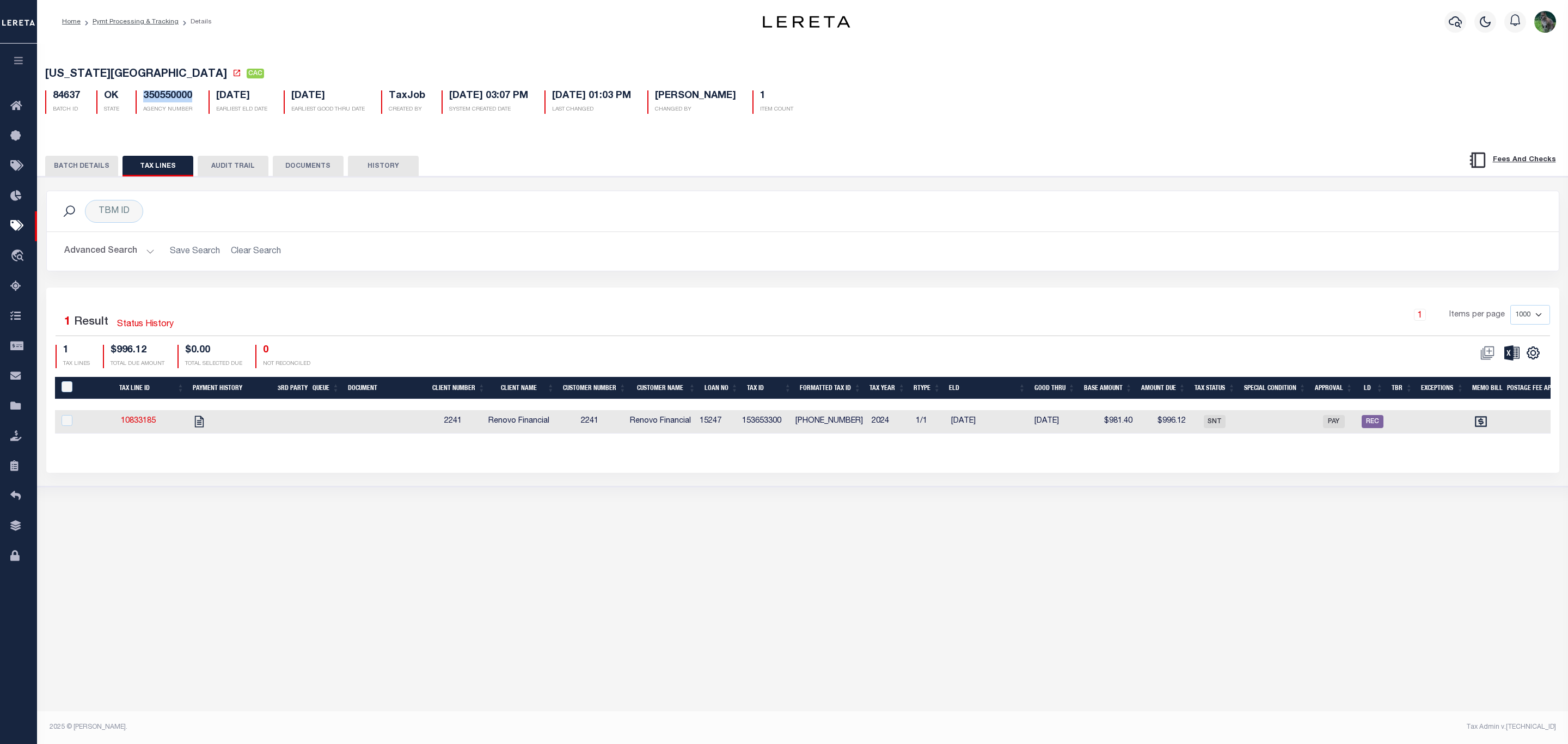
click at [87, 169] on button "BATCH DETAILS" at bounding box center [81, 166] width 73 height 21
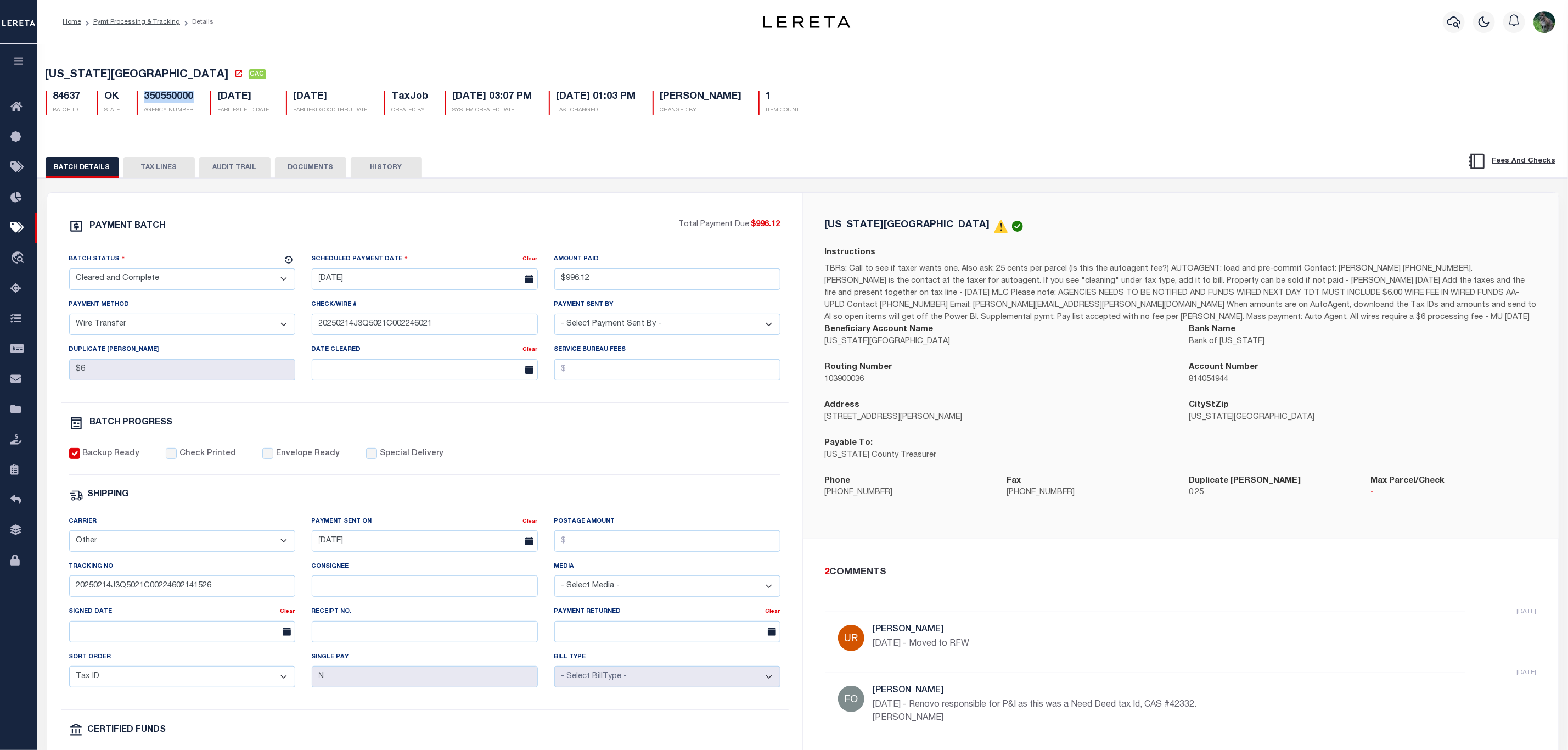
click at [844, 462] on p "[US_STATE] County Treasurer" at bounding box center [999, 455] width 348 height 12
drag, startPoint x: 844, startPoint y: 464, endPoint x: 907, endPoint y: 464, distance: 63.0
click at [907, 462] on p "[US_STATE] County Treasurer" at bounding box center [999, 455] width 348 height 12
copy p "[US_STATE] County Treasurer"
click at [10, 383] on icon at bounding box center [19, 380] width 18 height 14
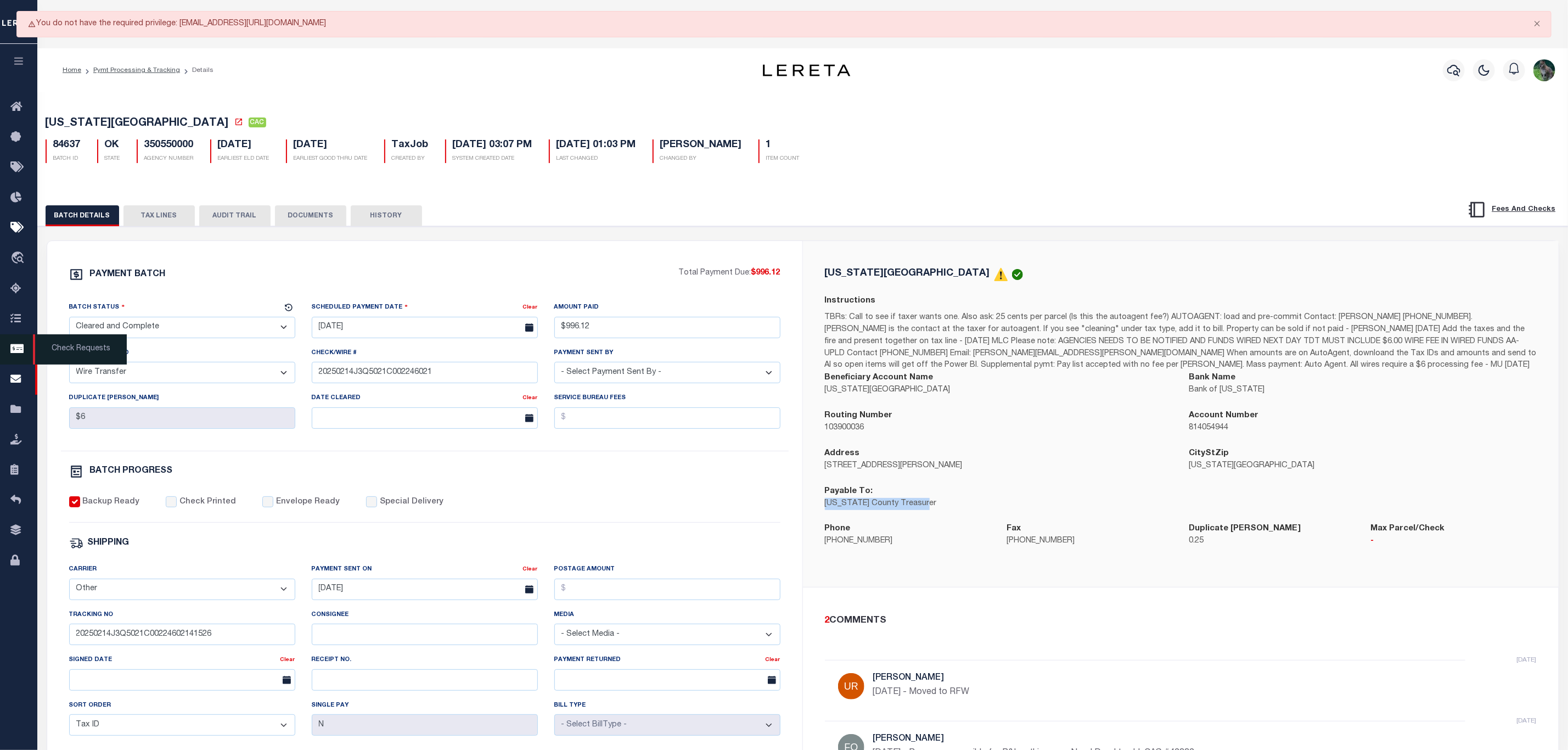
click at [20, 346] on icon at bounding box center [19, 349] width 18 height 14
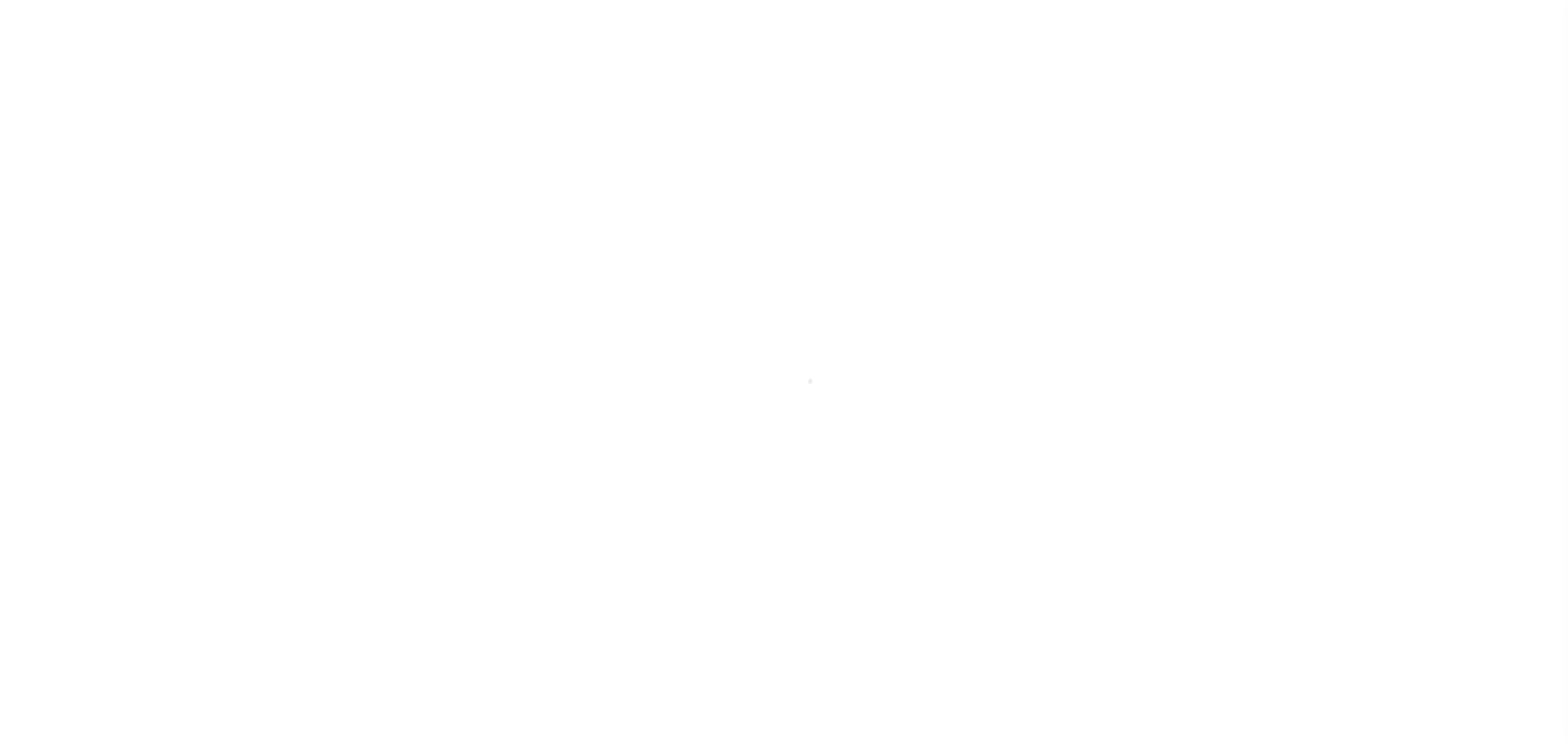
select select "50"
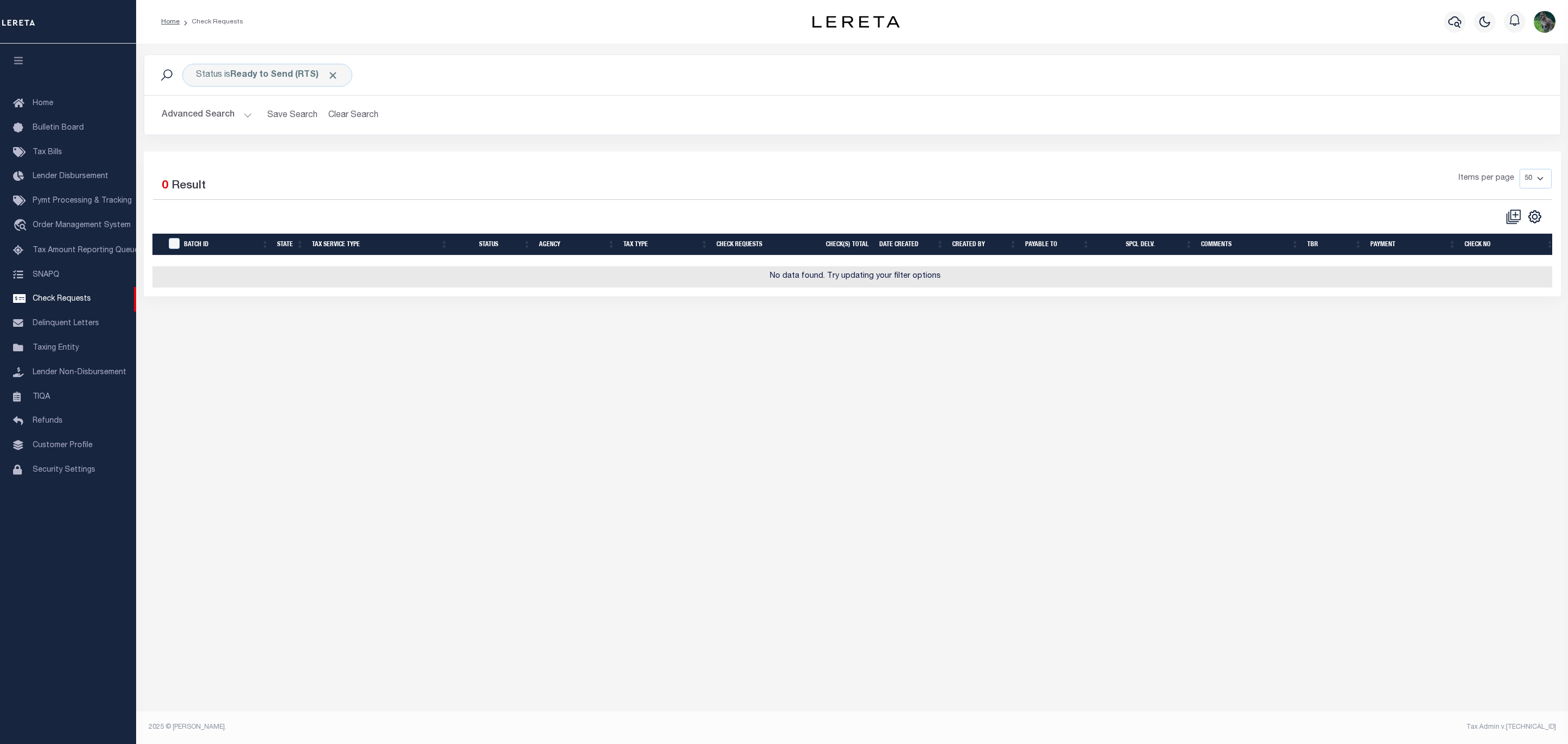
click at [214, 116] on button "Advanced Search" at bounding box center [206, 115] width 90 height 21
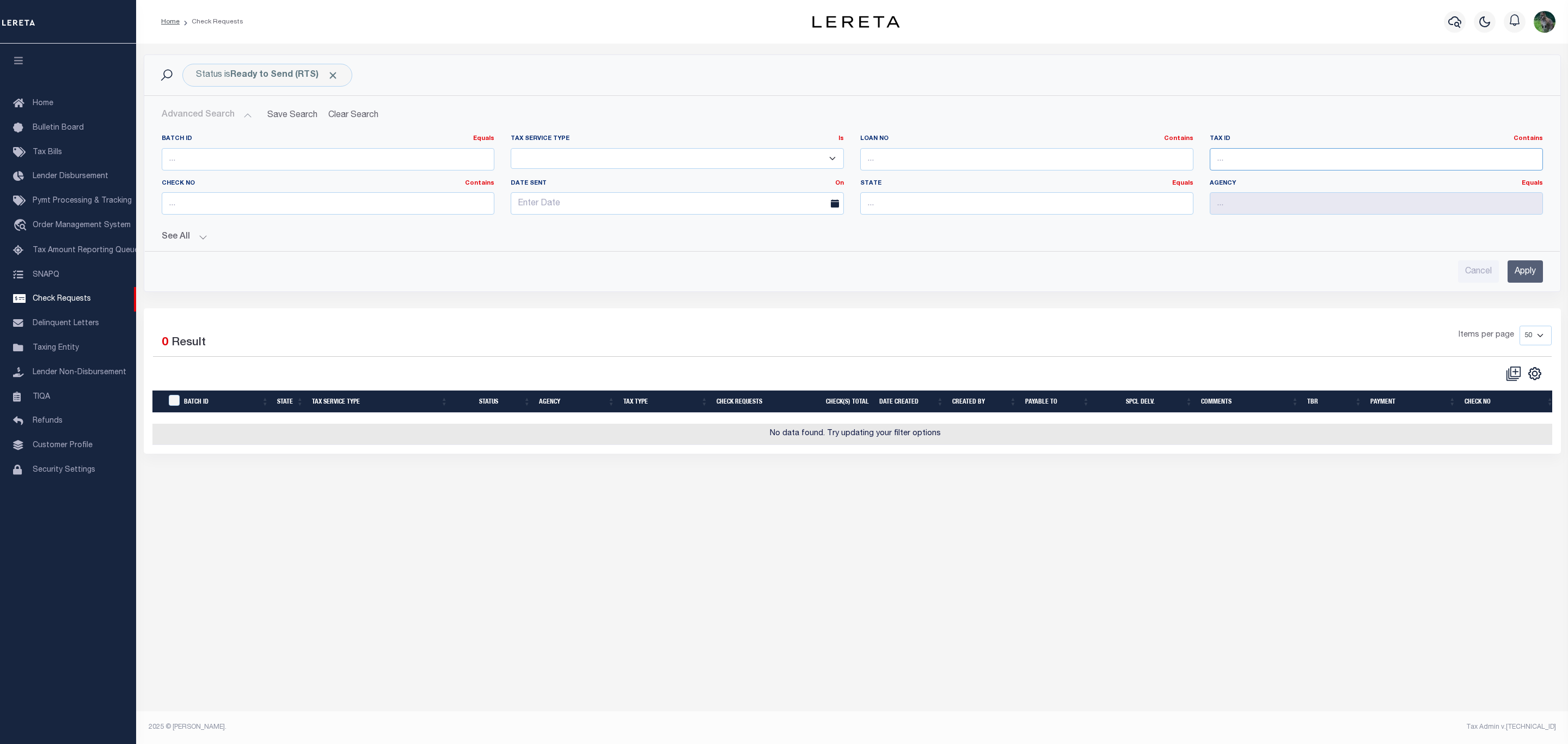
click at [1282, 164] on input "text" at bounding box center [1376, 159] width 333 height 22
paste input "350550000"
type input "350550000"
click at [1528, 276] on input "Apply" at bounding box center [1525, 272] width 35 height 22
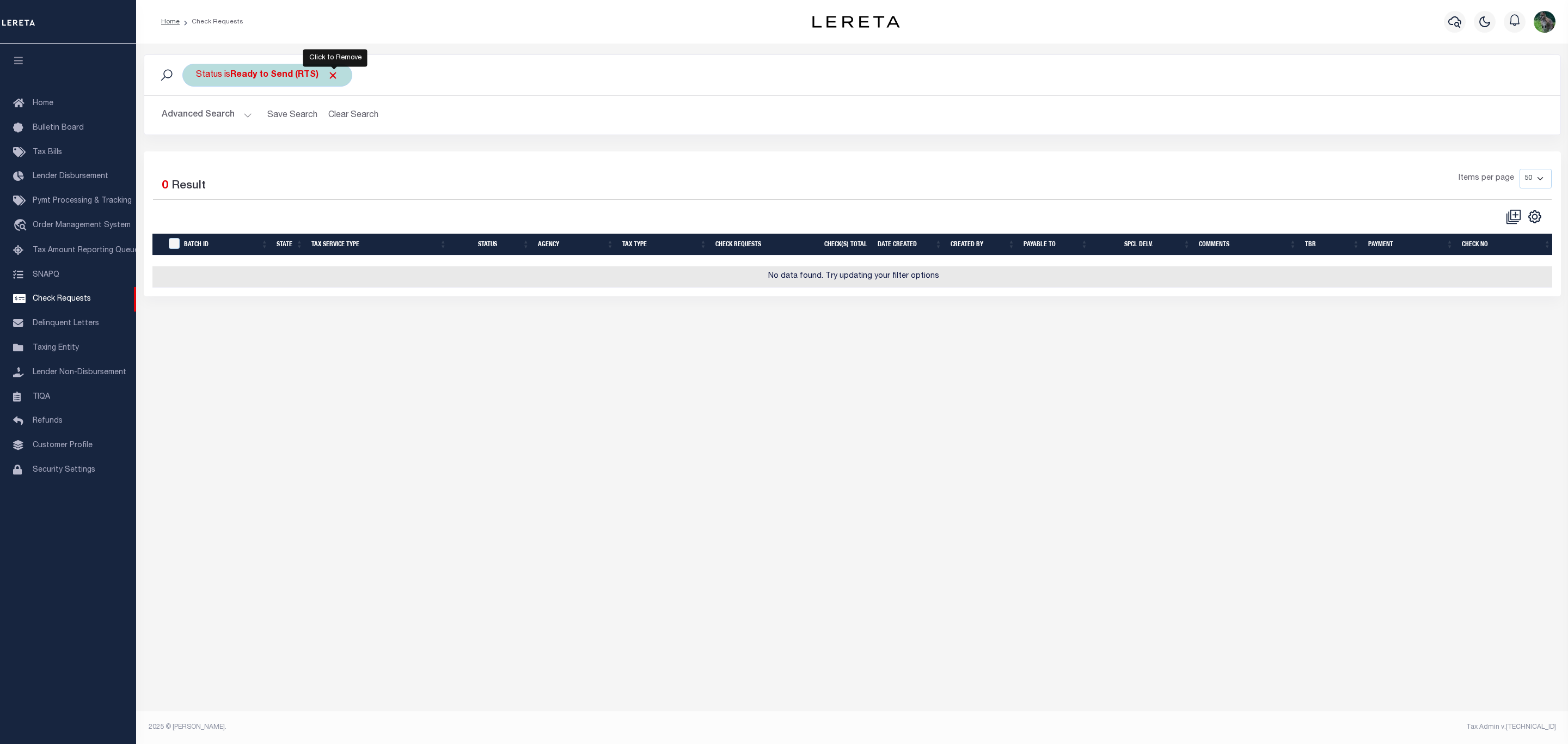
click at [333, 72] on span "Click to Remove" at bounding box center [333, 76] width 12 height 12
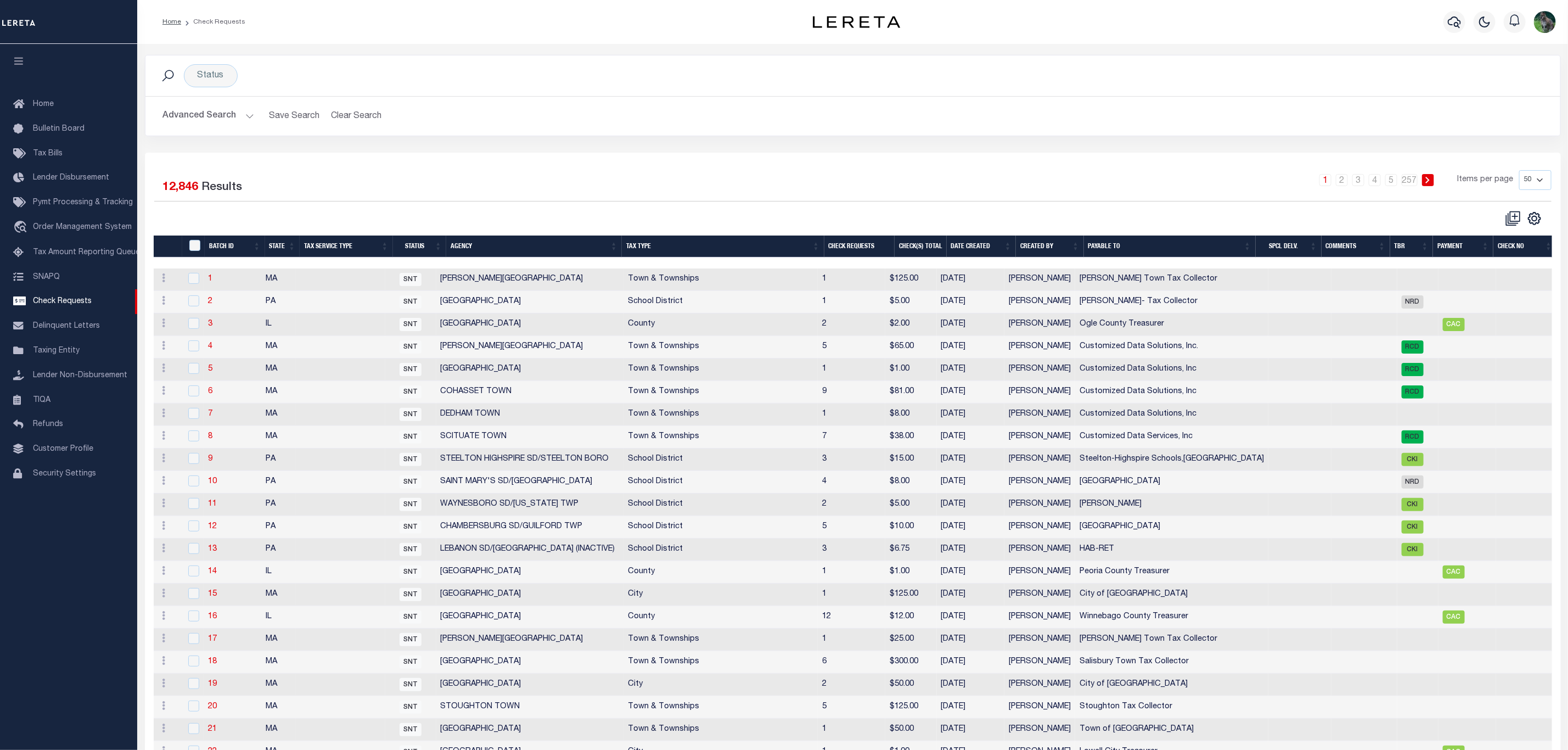
drag, startPoint x: 188, startPoint y: 118, endPoint x: 193, endPoint y: 122, distance: 6.4
click at [188, 119] on button "Advanced Search" at bounding box center [208, 115] width 91 height 21
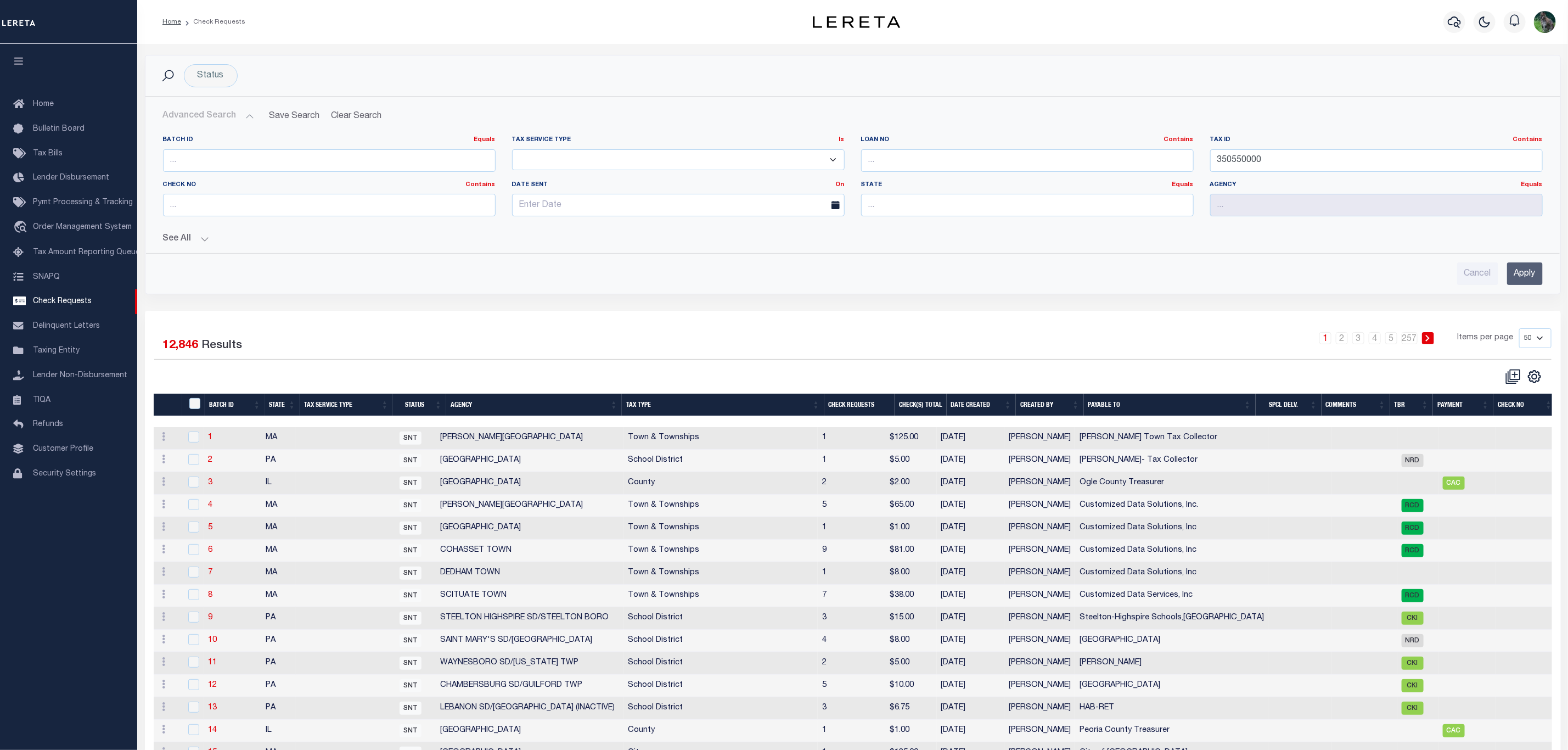
click at [1514, 281] on input "Apply" at bounding box center [1525, 274] width 36 height 22
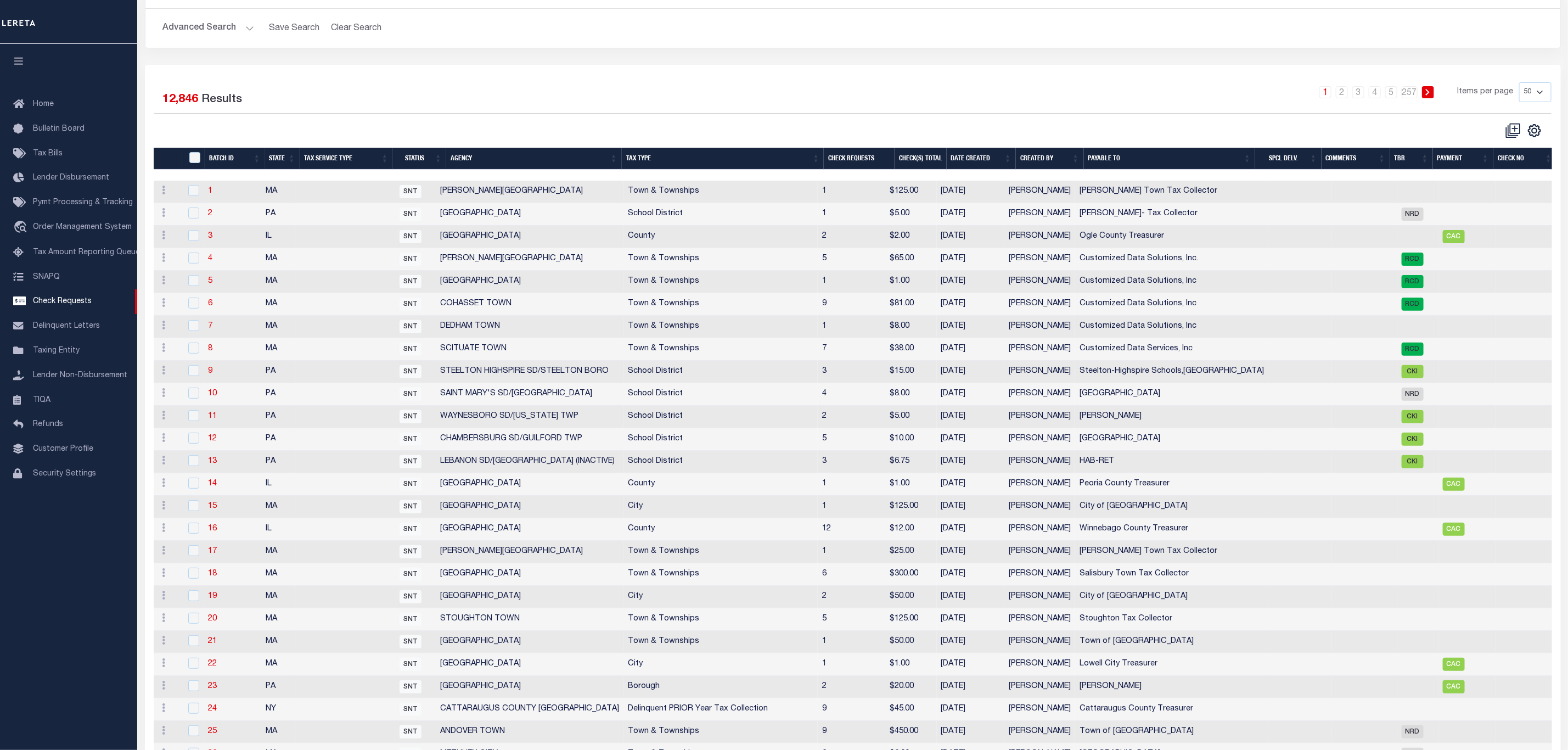
scroll to position [82, 0]
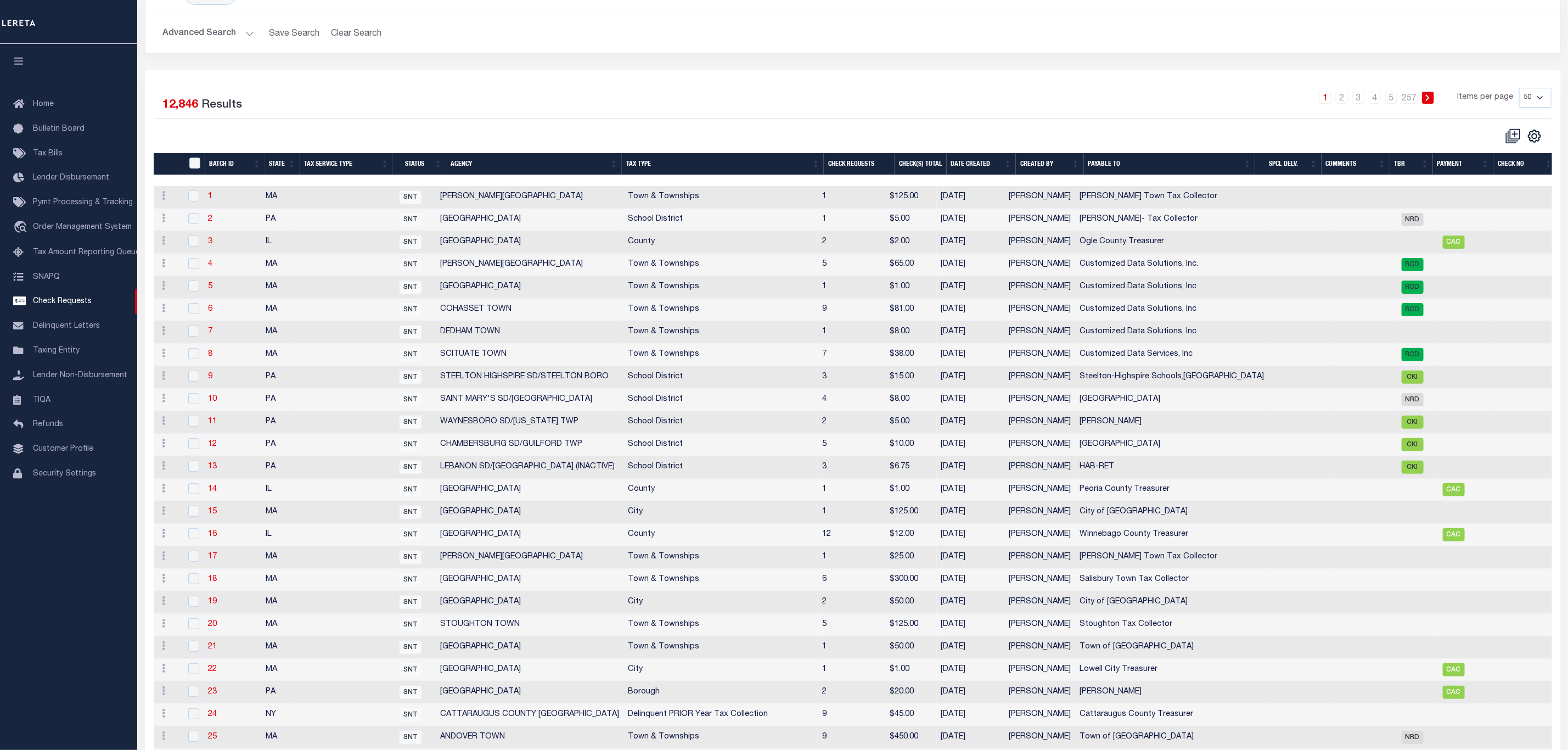
click at [215, 48] on div "Advanced Search Save Search Clear Search CheckRequestSearchTable_dynamictable__…" at bounding box center [853, 33] width 1415 height 39
click at [218, 31] on button "Advanced Search" at bounding box center [208, 33] width 91 height 21
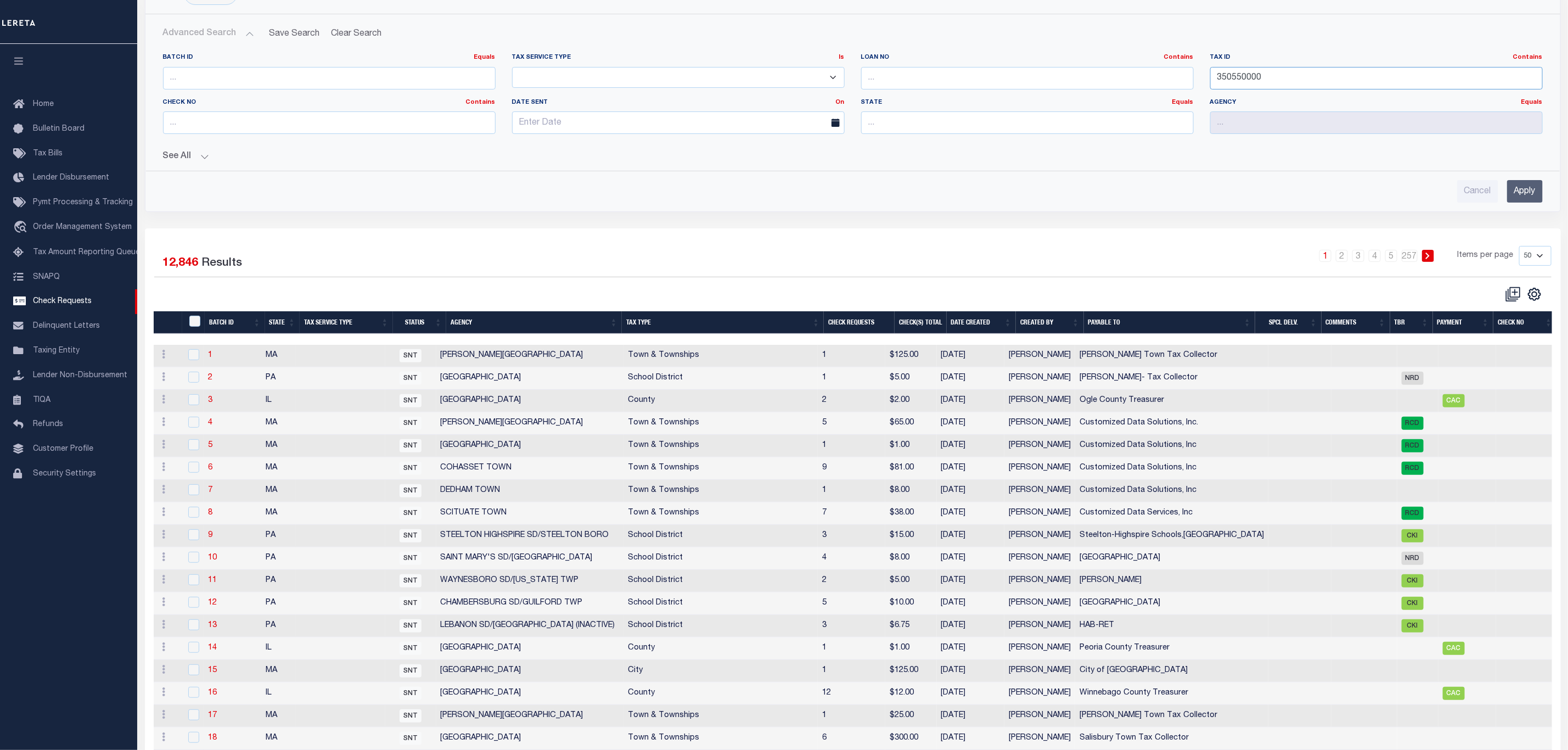
drag, startPoint x: 1261, startPoint y: 79, endPoint x: 1082, endPoint y: 88, distance: 179.2
click at [1082, 88] on div "Batch Id Equals Equals Is Not Equal To Is Greater Than Is Less Than Tax Service…" at bounding box center [852, 98] width 1396 height 90
click at [186, 158] on button "See All" at bounding box center [852, 157] width 1380 height 10
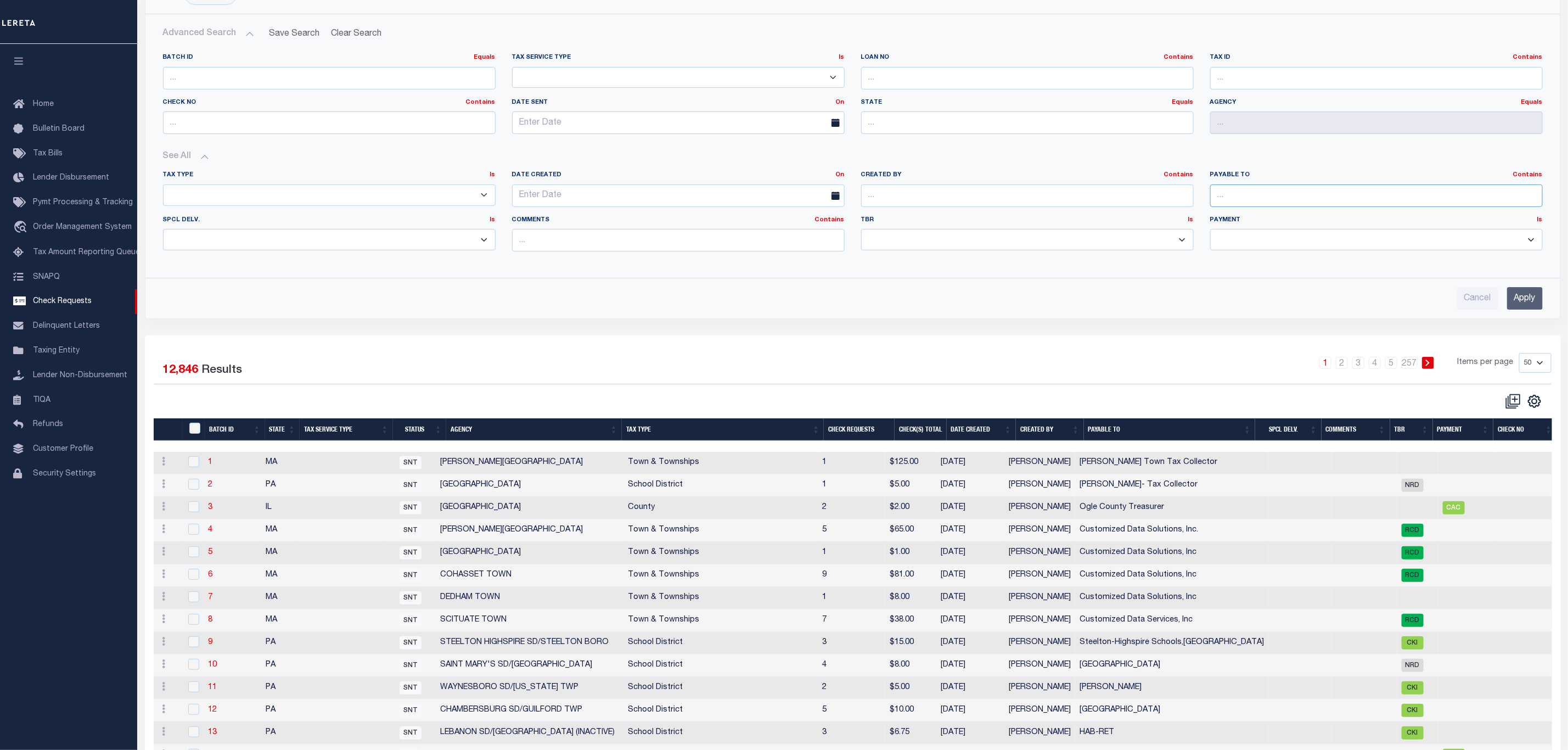
click at [1289, 196] on input "text" at bounding box center [1376, 195] width 332 height 22
paste input "[US_STATE] County Treasurer"
type input "[US_STATE] County Treasurer"
click at [1527, 308] on input "Apply" at bounding box center [1525, 298] width 36 height 22
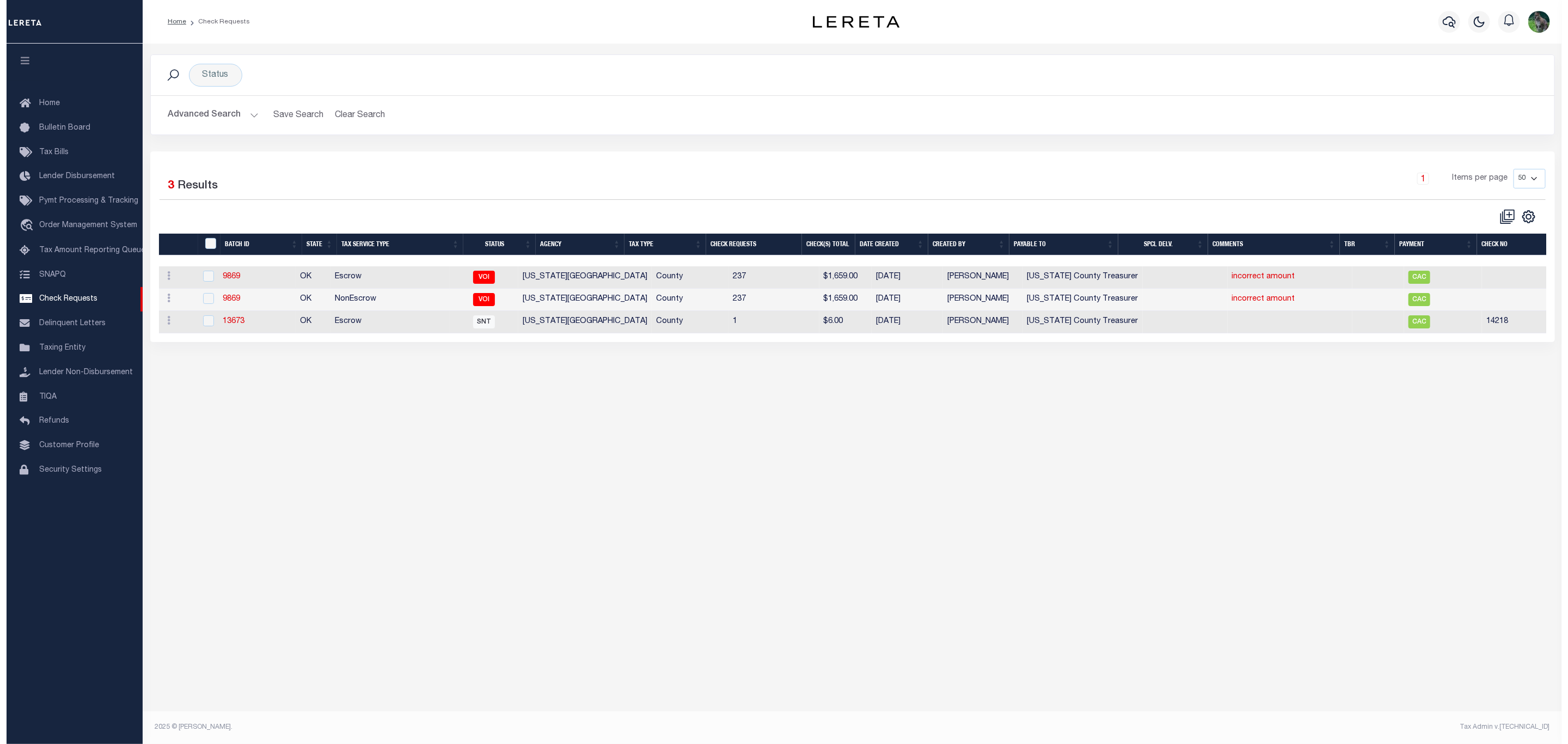
scroll to position [0, 0]
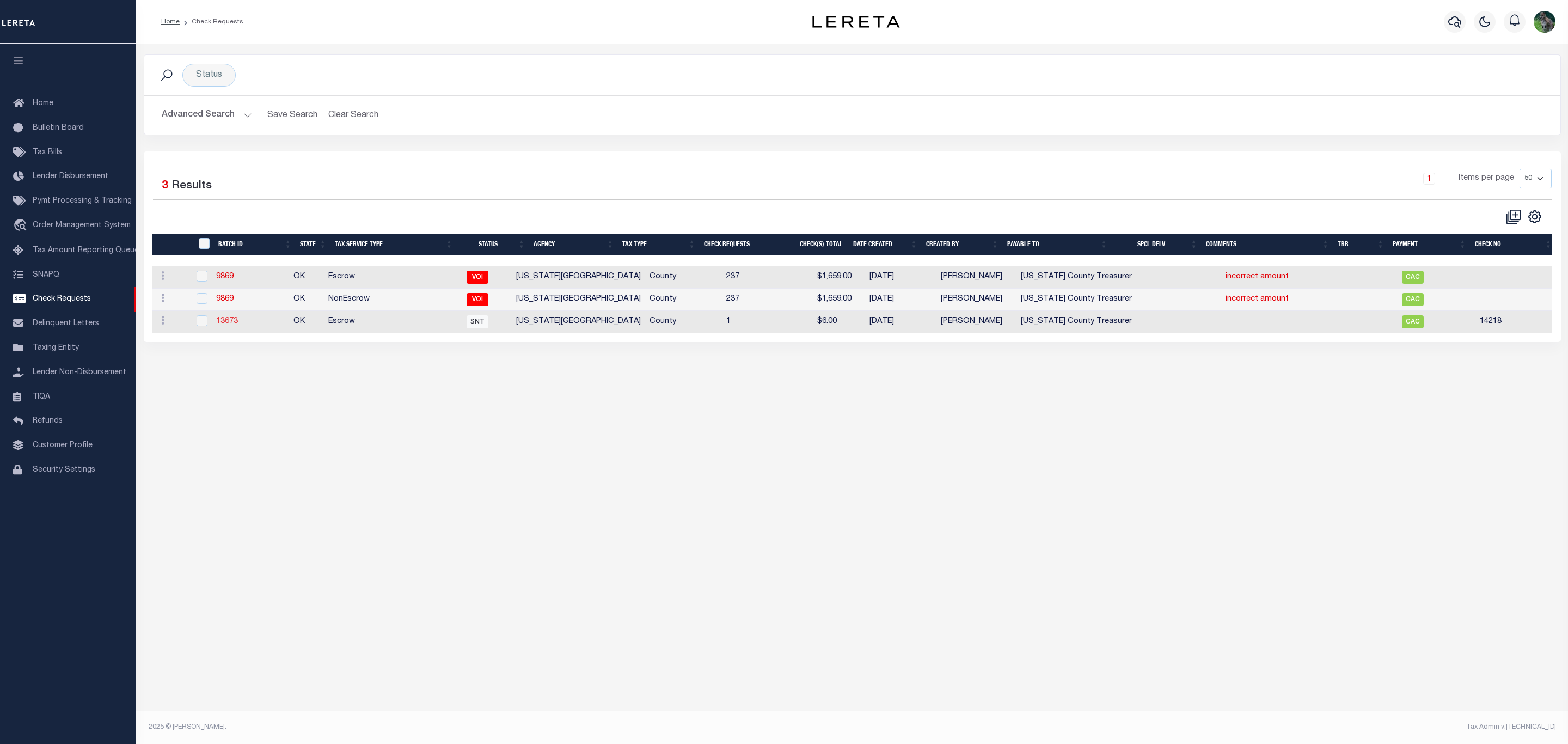
click at [227, 324] on link "13673" at bounding box center [227, 321] width 22 height 7
select select "SNT"
type input "[DATE]"
type input "Yes"
type input "14218"
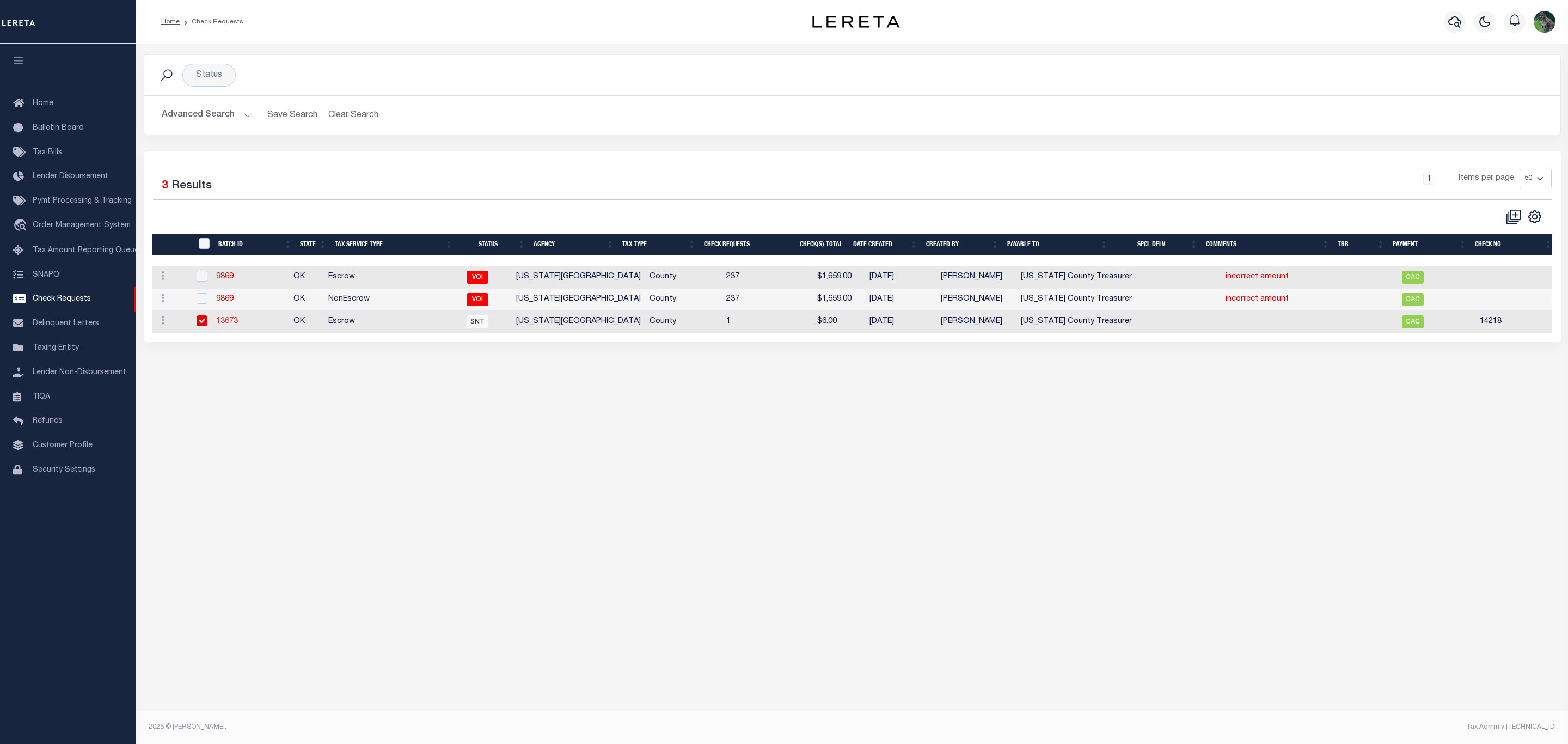
type input "$0.00"
type input "[US_STATE] County Treasurer"
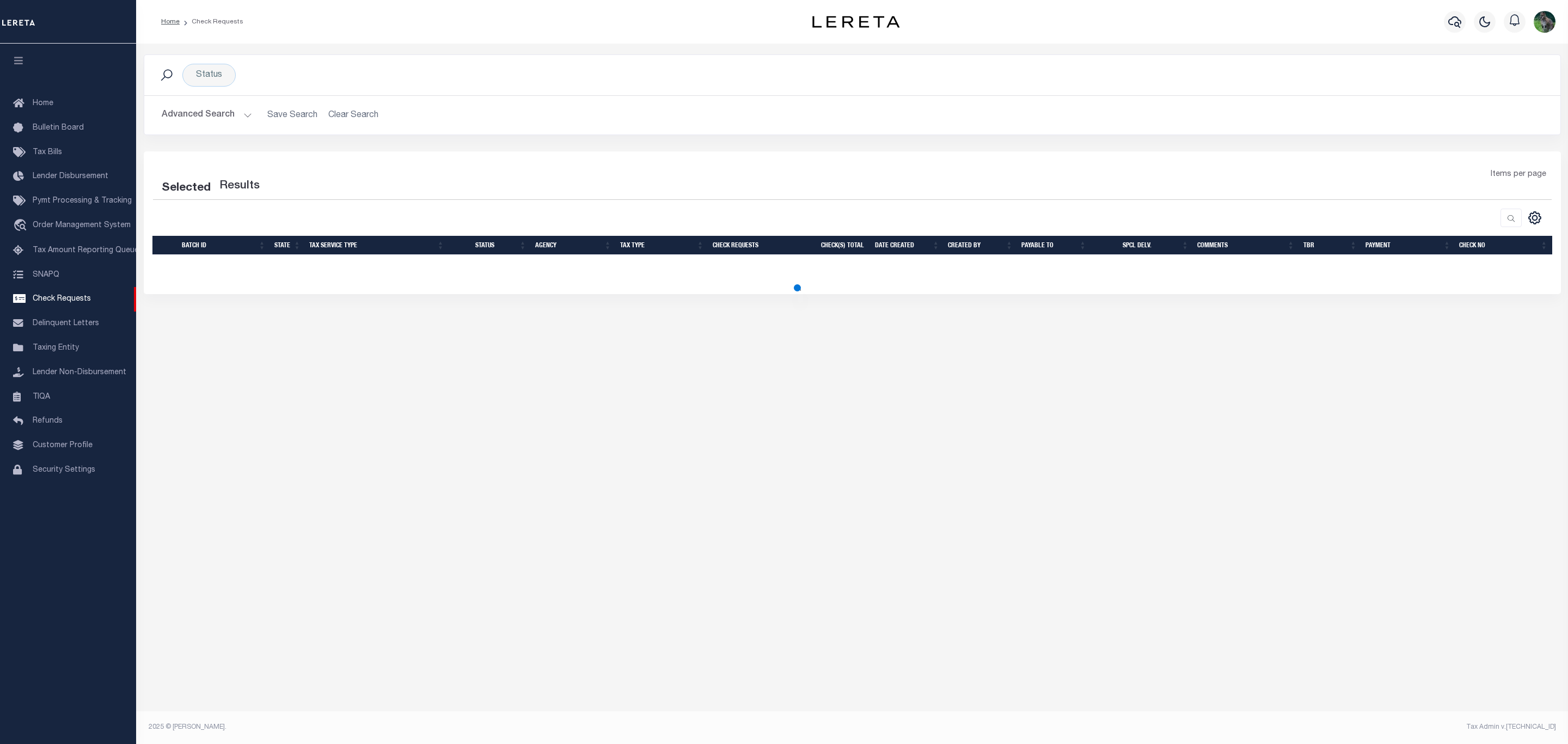
click at [366, 112] on h2 "Advanced Search Save Search Clear Search CheckRequestSearchTable_dynamictable__…" at bounding box center [852, 115] width 1398 height 21
click at [212, 64] on div "Status" at bounding box center [208, 75] width 54 height 23
click at [341, 155] on input "Apply" at bounding box center [341, 152] width 32 height 18
click at [346, 118] on button "Clear Search" at bounding box center [353, 115] width 59 height 21
select select "50"
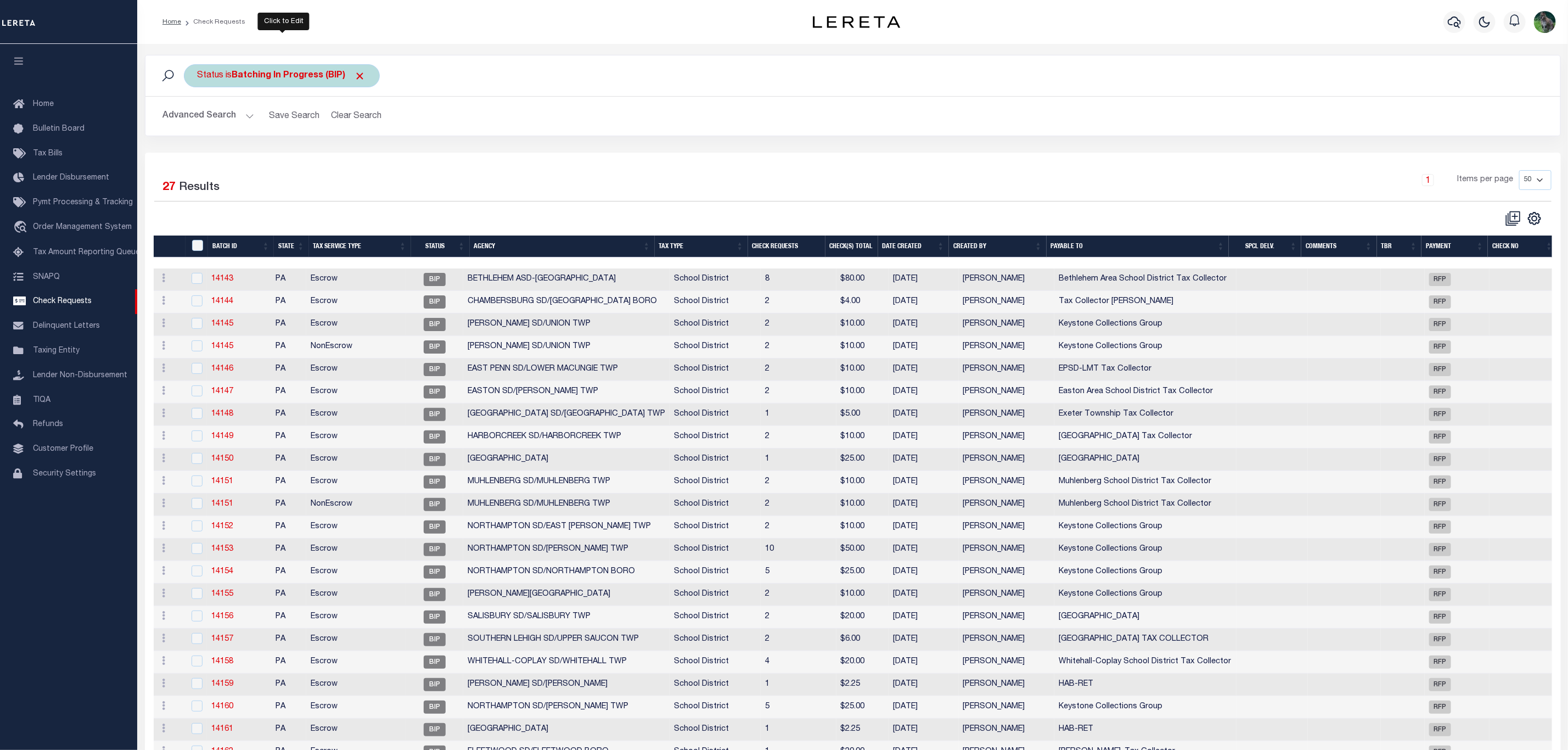
click at [252, 78] on b "Batching In Progress (BIP)" at bounding box center [299, 76] width 134 height 9
select select "BIP"
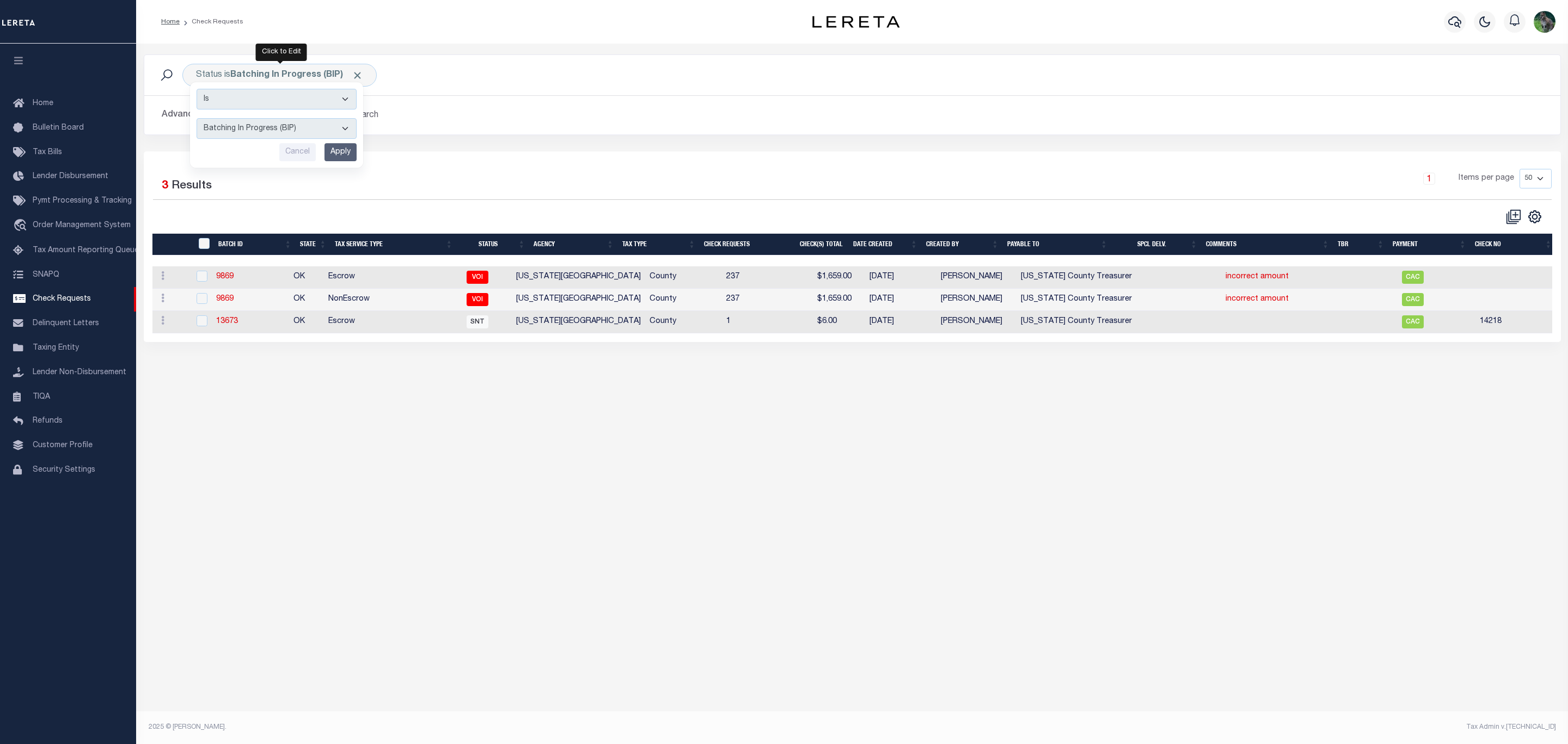
click at [334, 154] on input "Apply" at bounding box center [341, 152] width 32 height 18
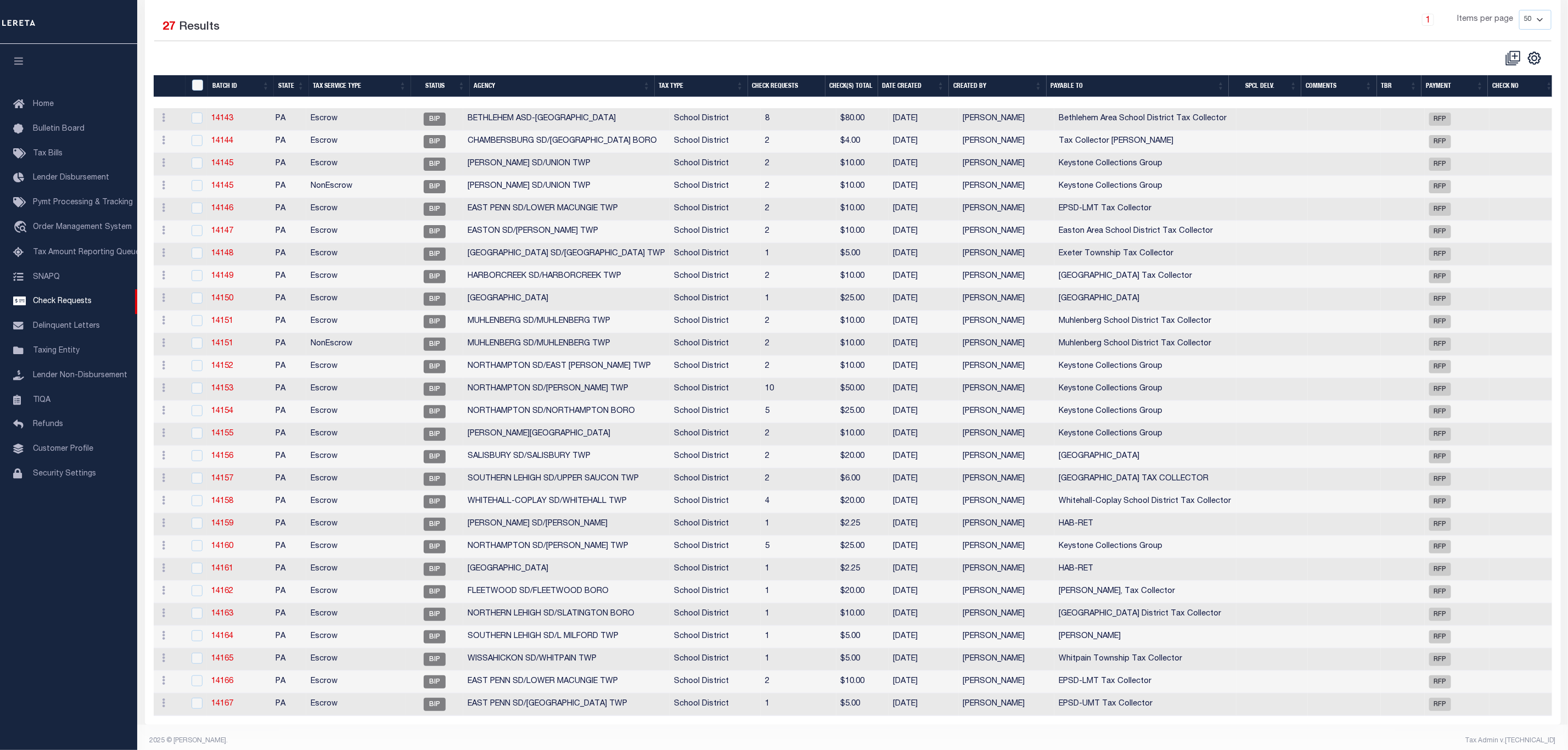
scroll to position [199, 0]
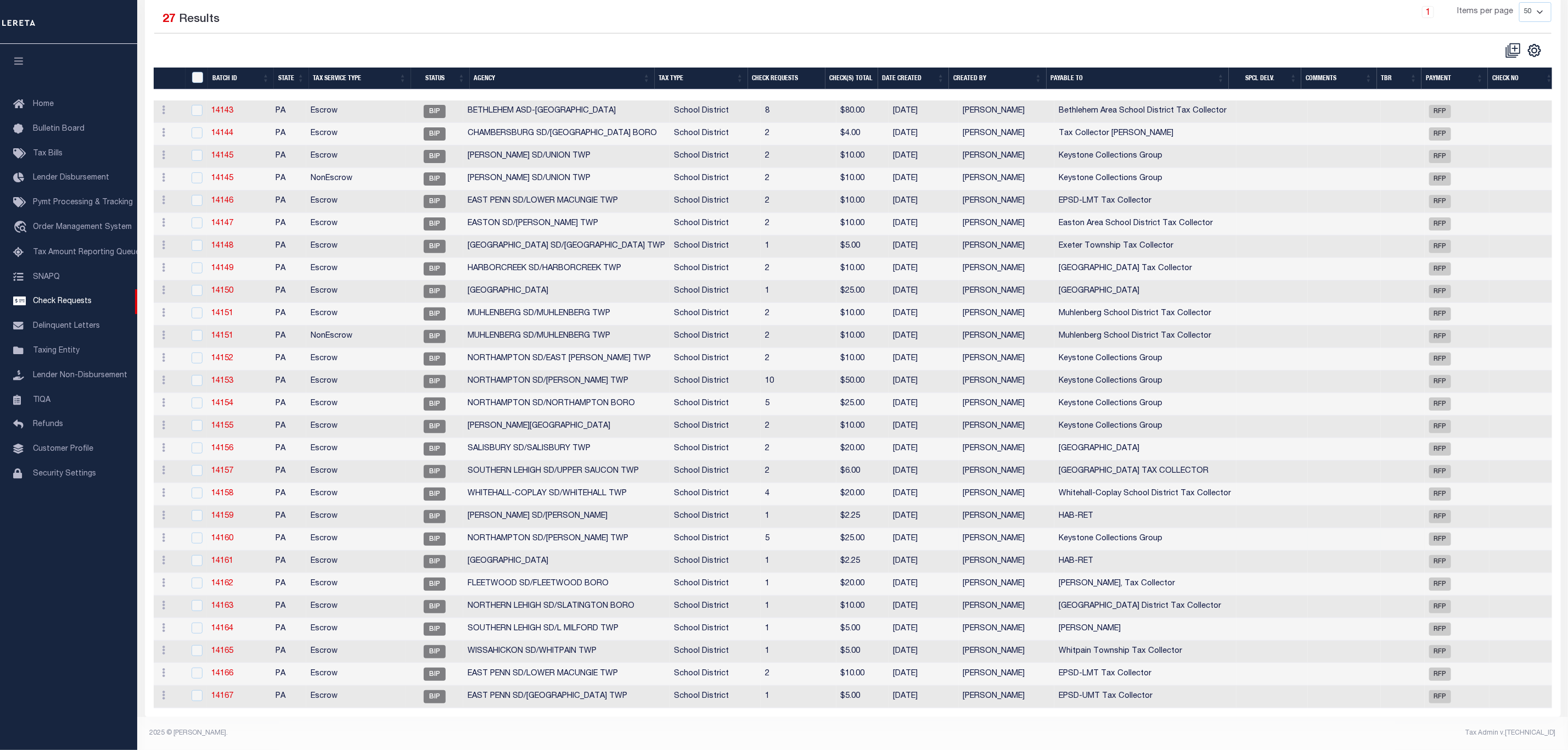
click at [1158, 529] on td "Keystone Collections Group" at bounding box center [1145, 540] width 182 height 22
checkbox input "true"
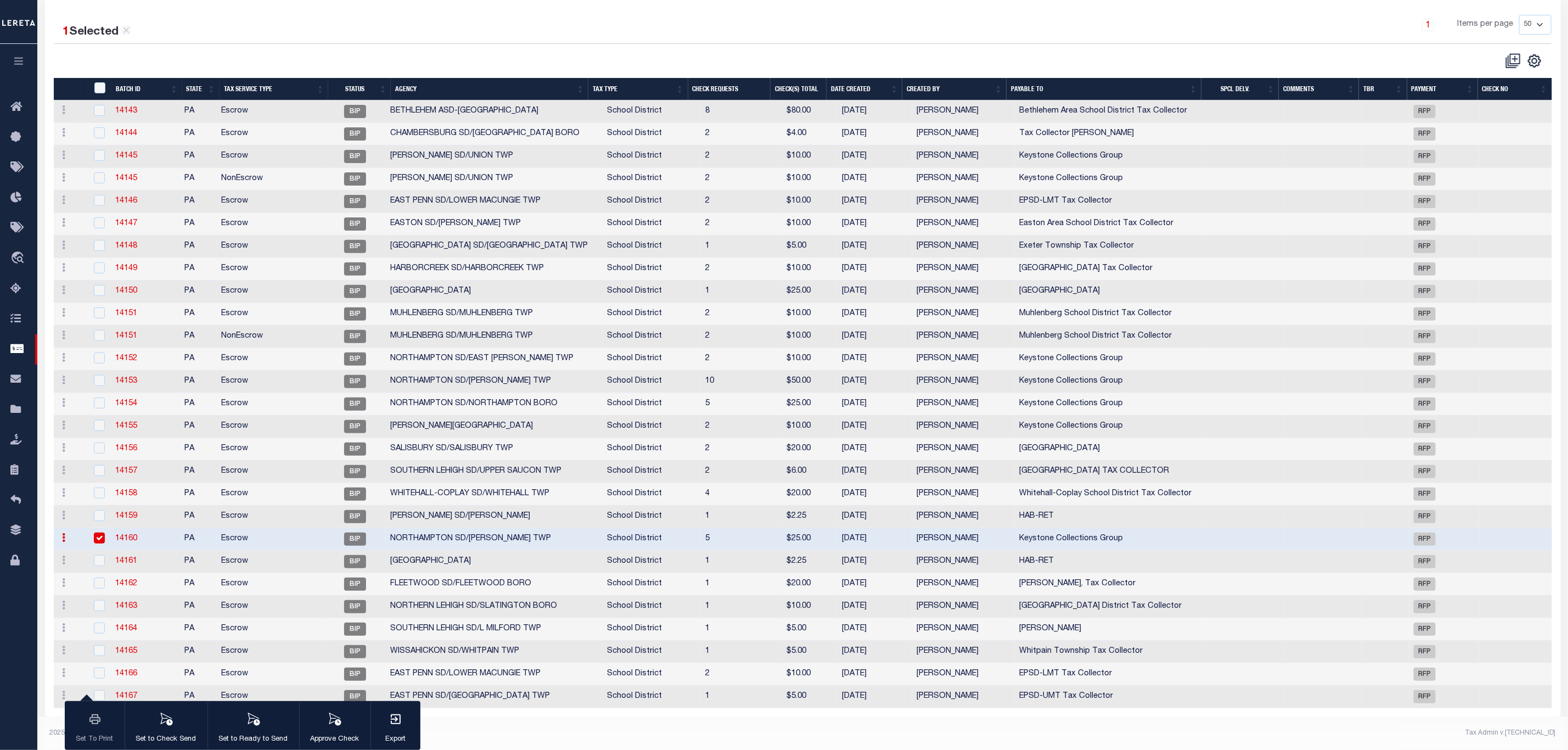
scroll to position [178, 0]
click at [1057, 554] on td "HAB-RET" at bounding box center [1110, 562] width 192 height 22
checkbox input "true"
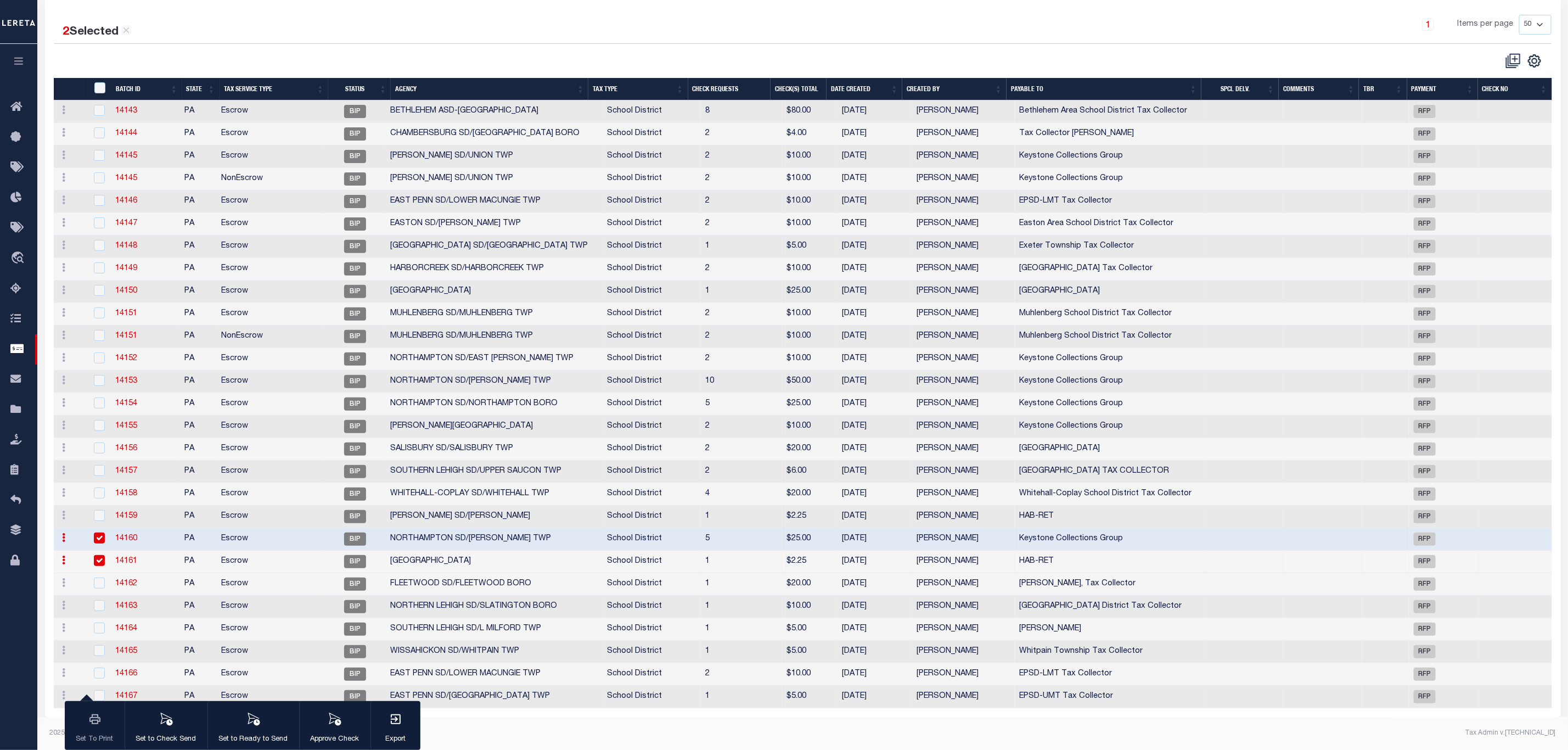
click at [1046, 574] on td "MARCI MAYER, Tax Collector" at bounding box center [1110, 584] width 192 height 22
checkbox input "true"
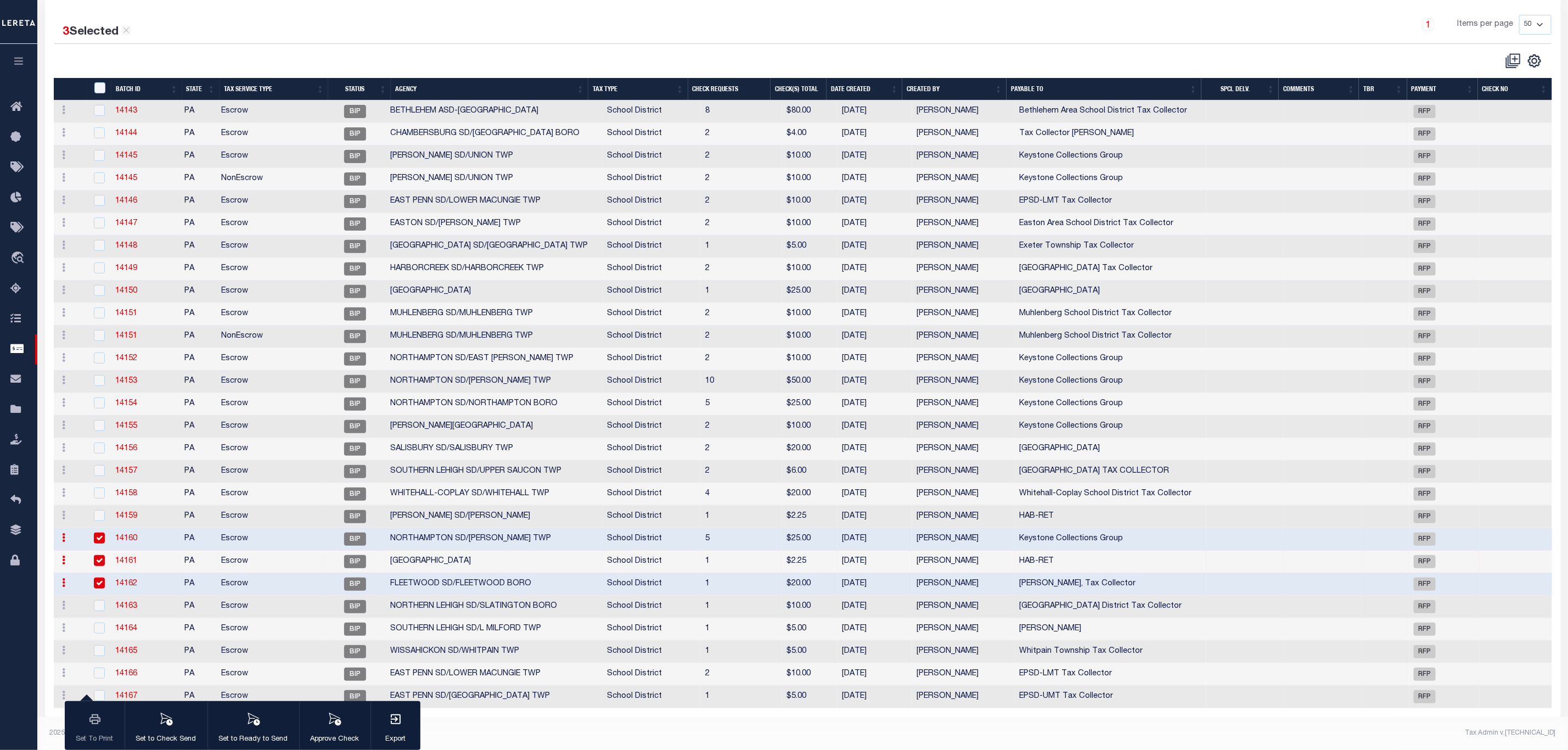
click at [1046, 600] on td "Northern Lehigh School District Tax Collector" at bounding box center [1110, 607] width 192 height 22
checkbox input "true"
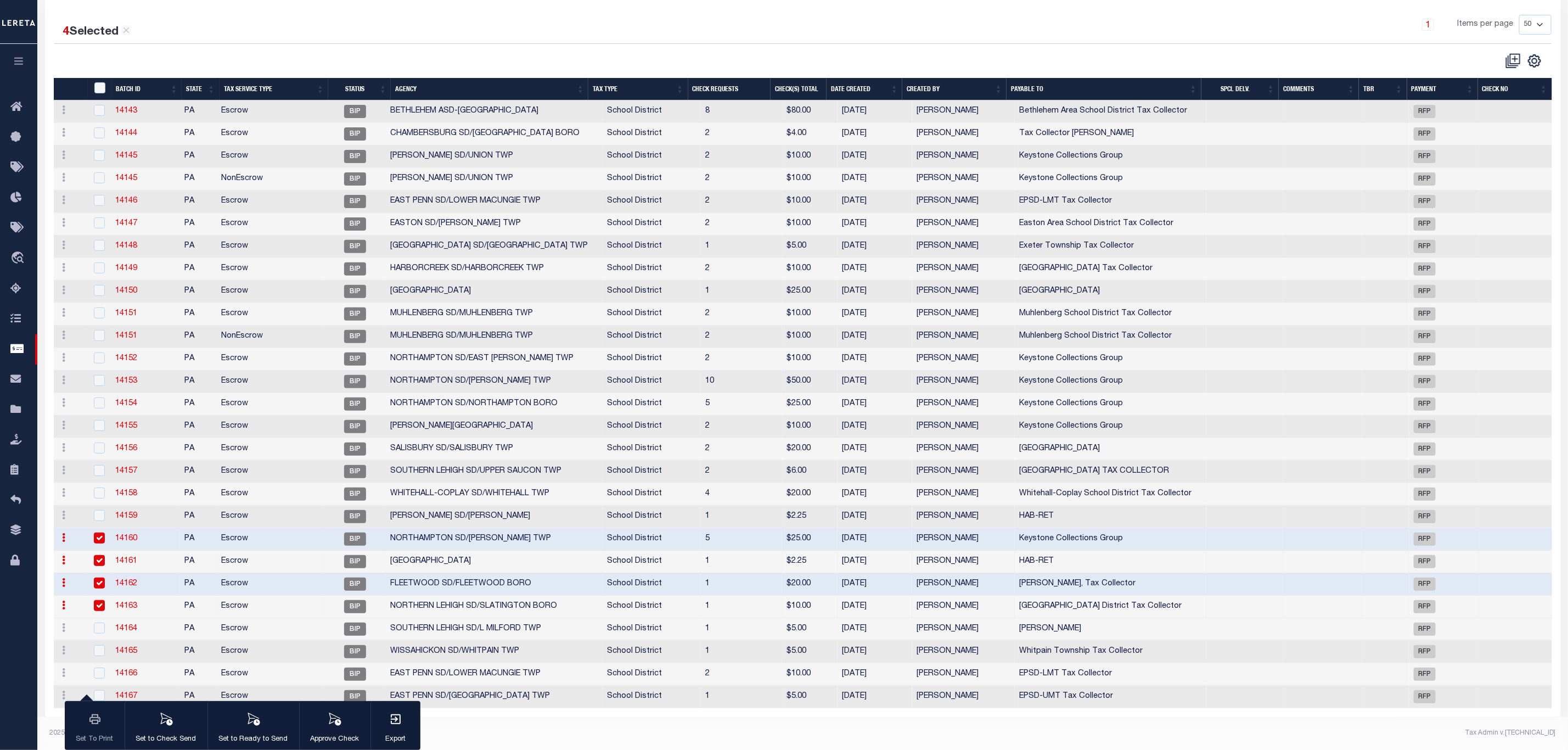
click at [1034, 628] on td "JESSICA SKIBICKI" at bounding box center [1110, 629] width 192 height 22
checkbox input "true"
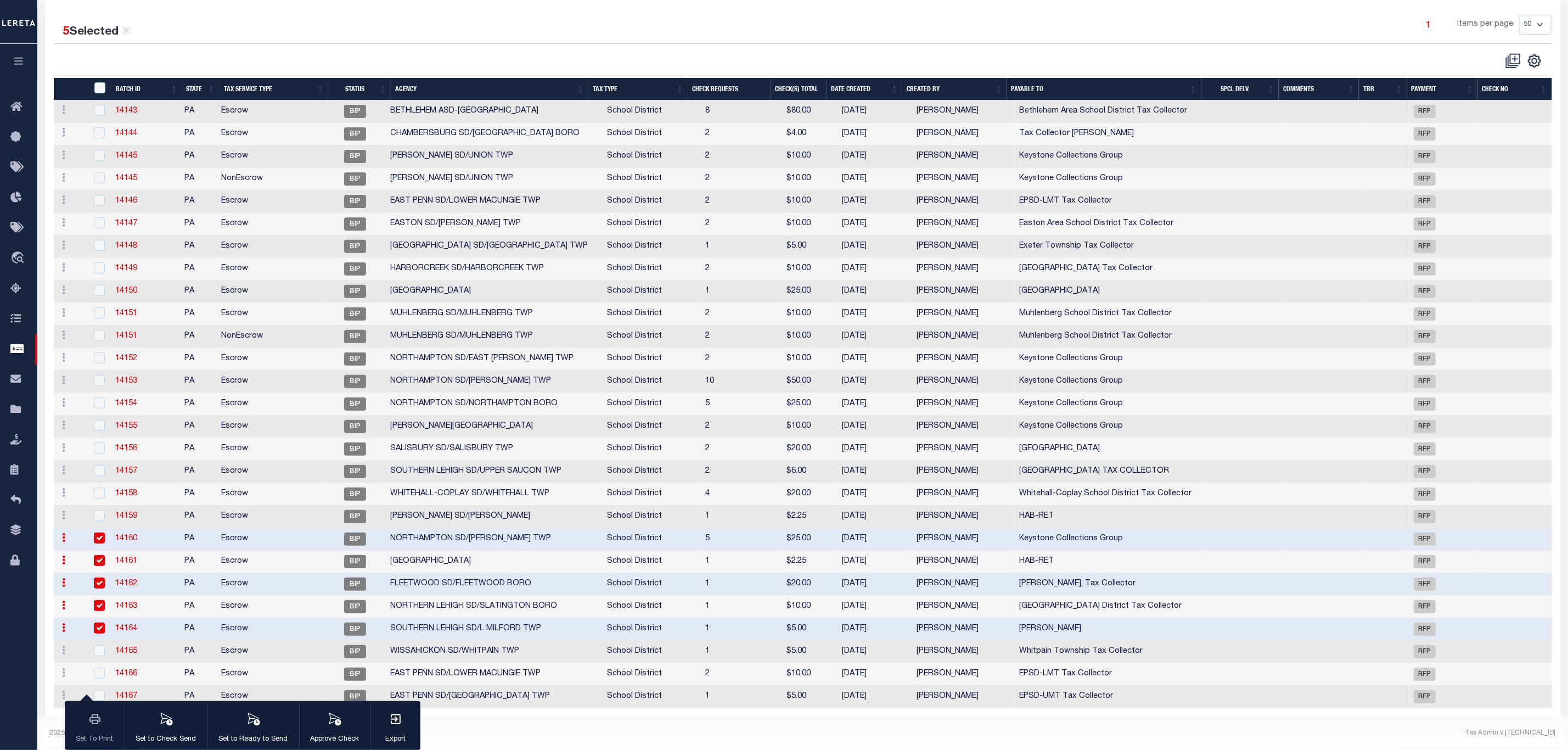
click at [1032, 647] on td "Whitpain Township Tax Collector" at bounding box center [1110, 652] width 192 height 22
checkbox input "true"
click at [1029, 677] on td "EPSD-LMT Tax Collector" at bounding box center [1110, 674] width 192 height 22
checkbox input "true"
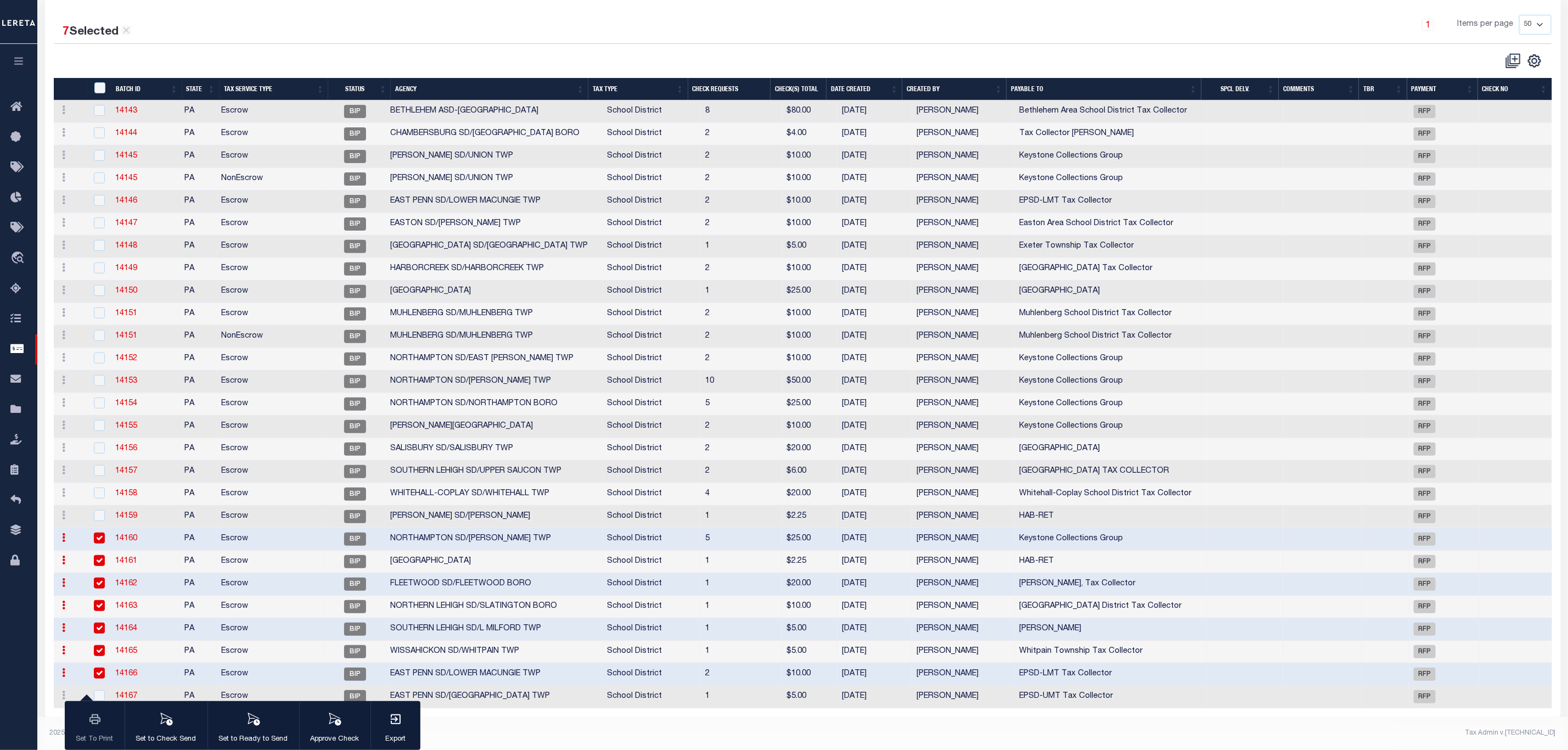
click at [1029, 695] on td "EPSD-UMT Tax Collector" at bounding box center [1110, 697] width 192 height 22
checkbox input "true"
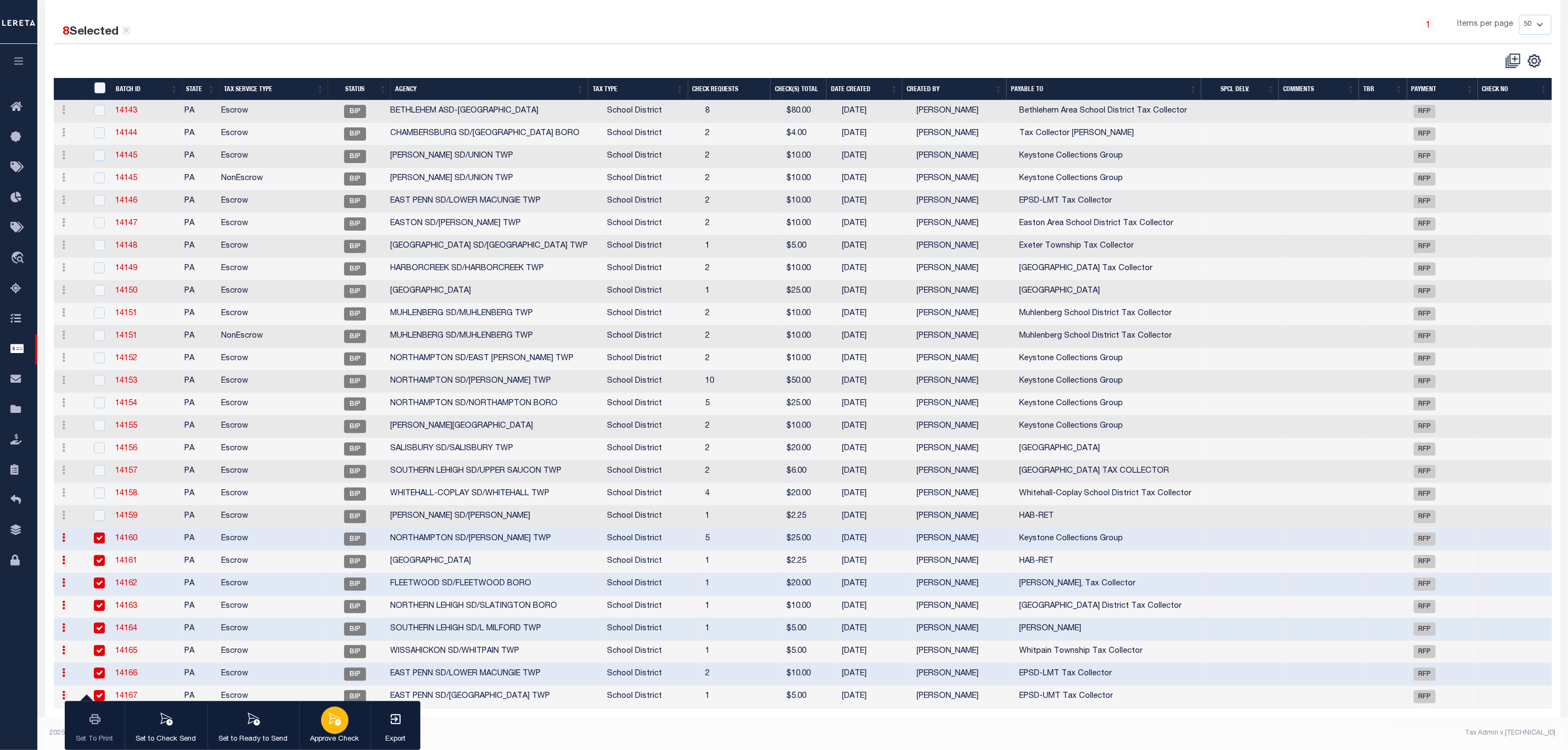
click at [334, 720] on icon "button" at bounding box center [334, 719] width 14 height 14
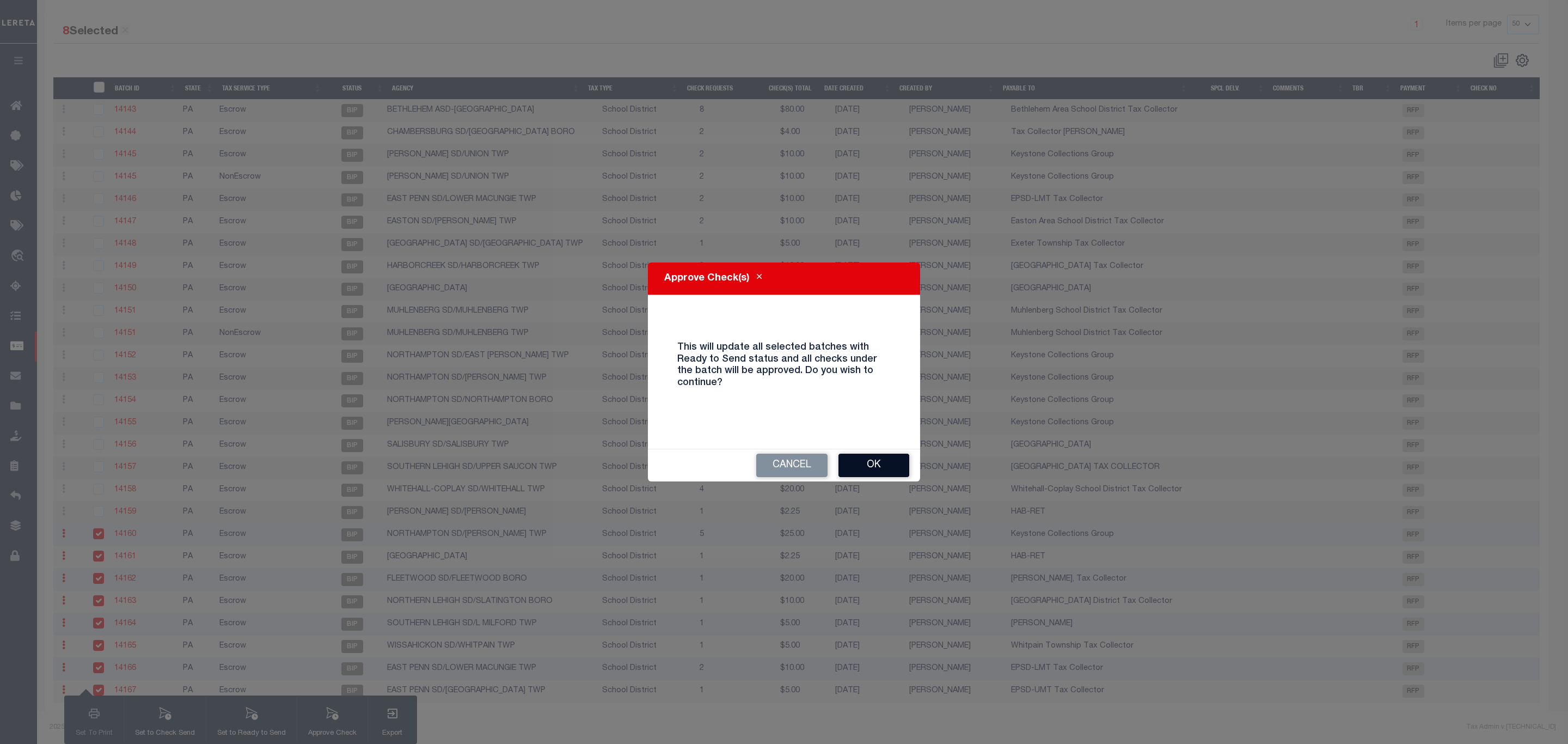
click at [887, 465] on button "Ok" at bounding box center [874, 466] width 70 height 24
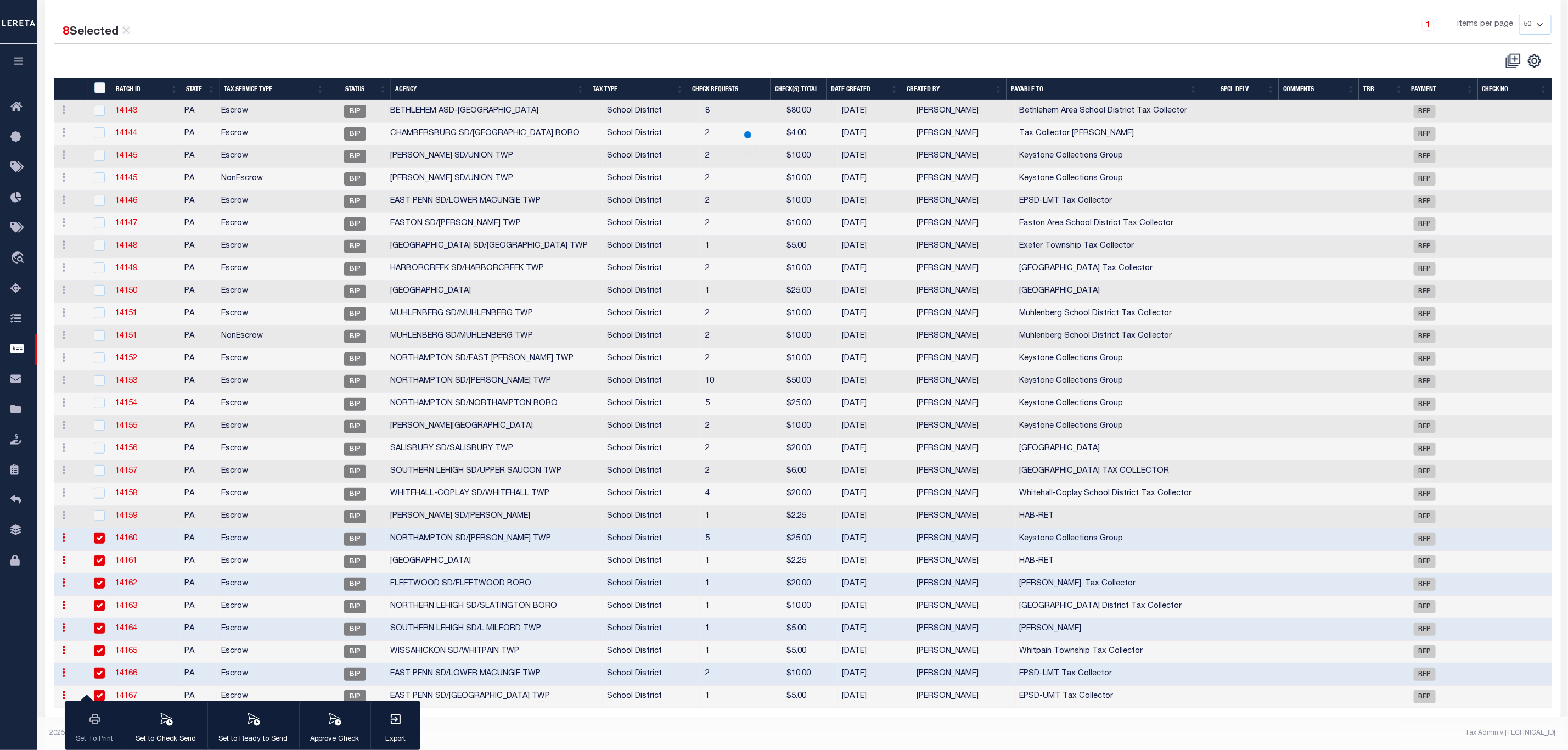
scroll to position [0, 0]
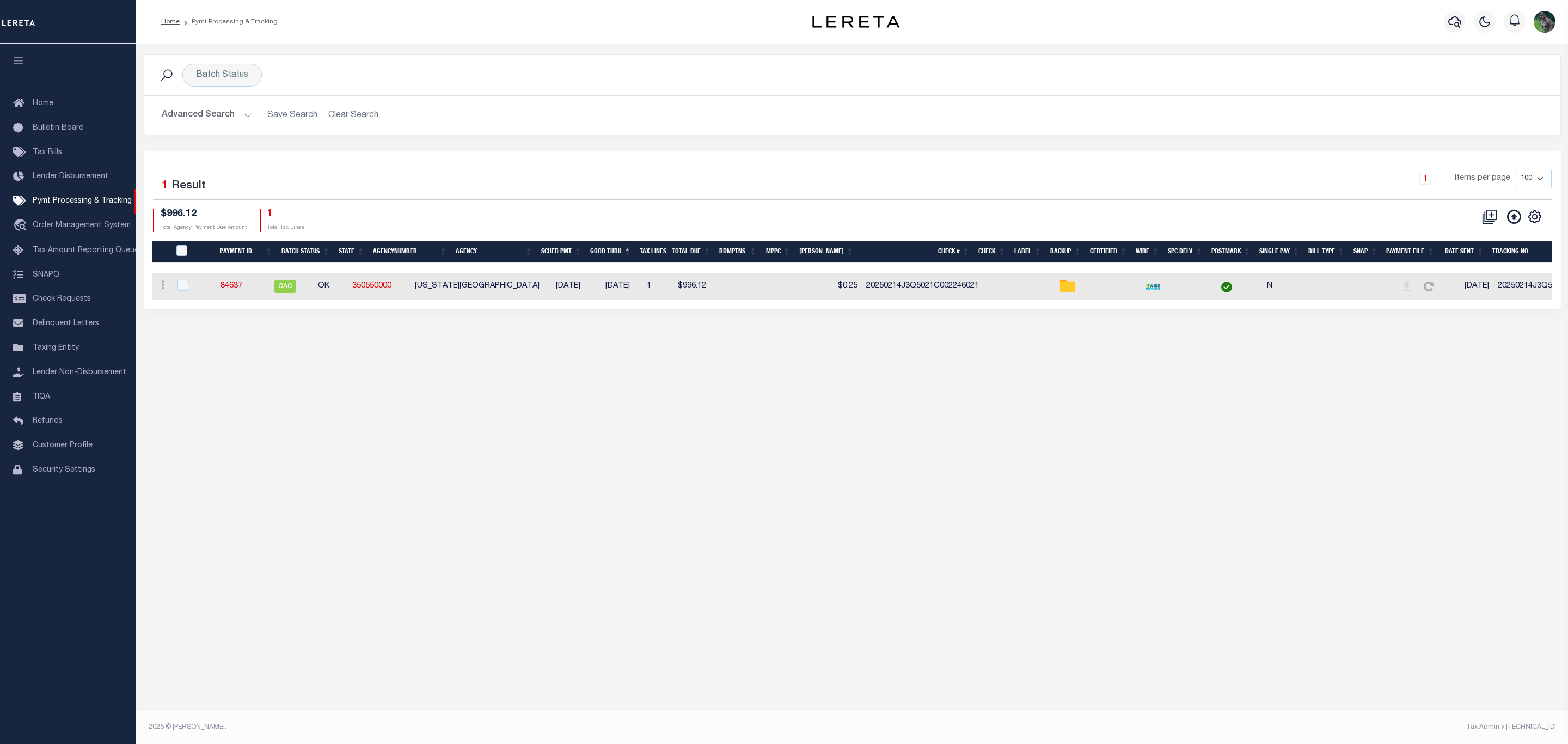
click at [338, 113] on h2 "Advanced Search Save Search Clear Search PayeeSearchTable_dynamictable_____Defa…" at bounding box center [852, 115] width 1398 height 21
click at [189, 115] on button "Advanced Search" at bounding box center [206, 115] width 90 height 21
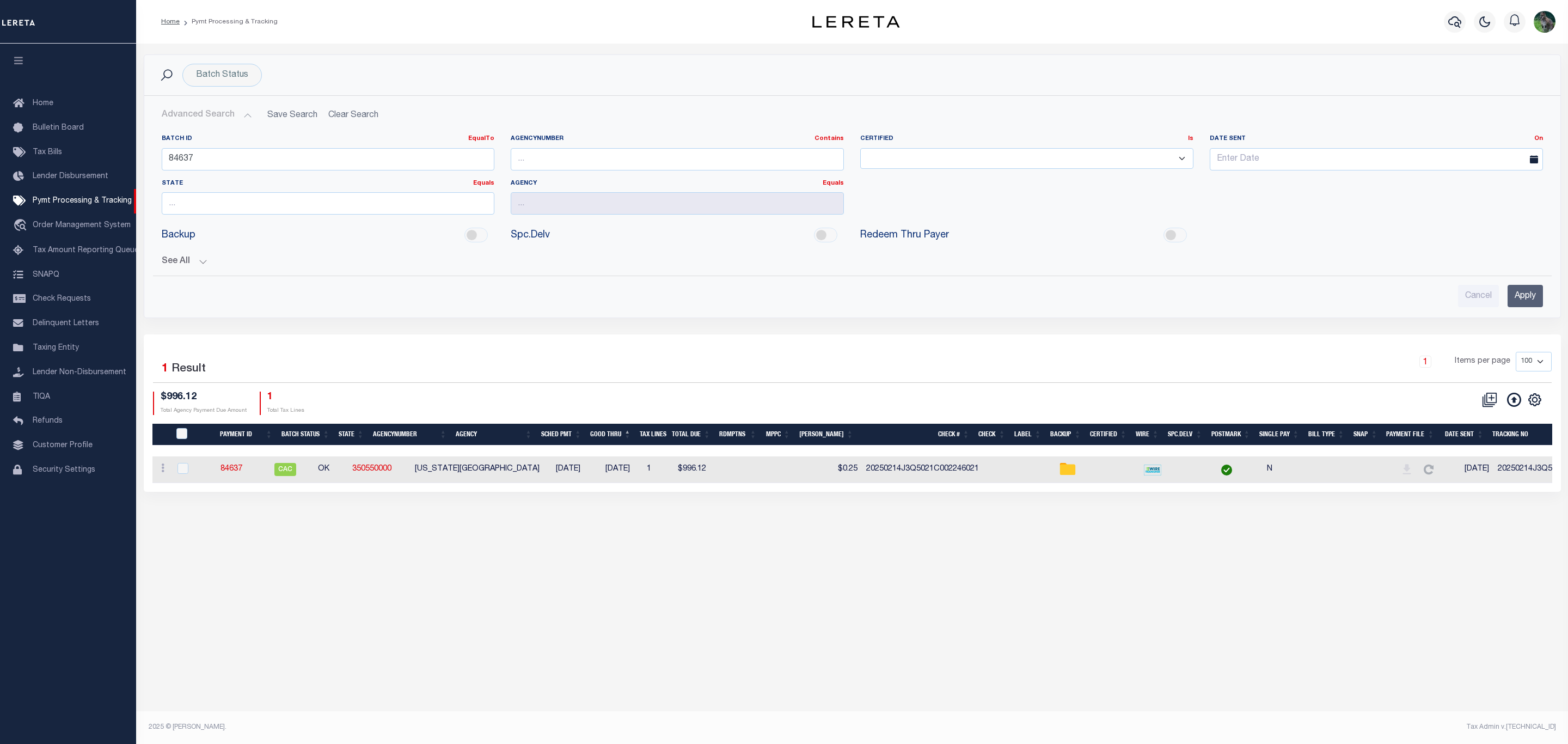
click at [357, 62] on div "Batch Status Search" at bounding box center [852, 75] width 1416 height 40
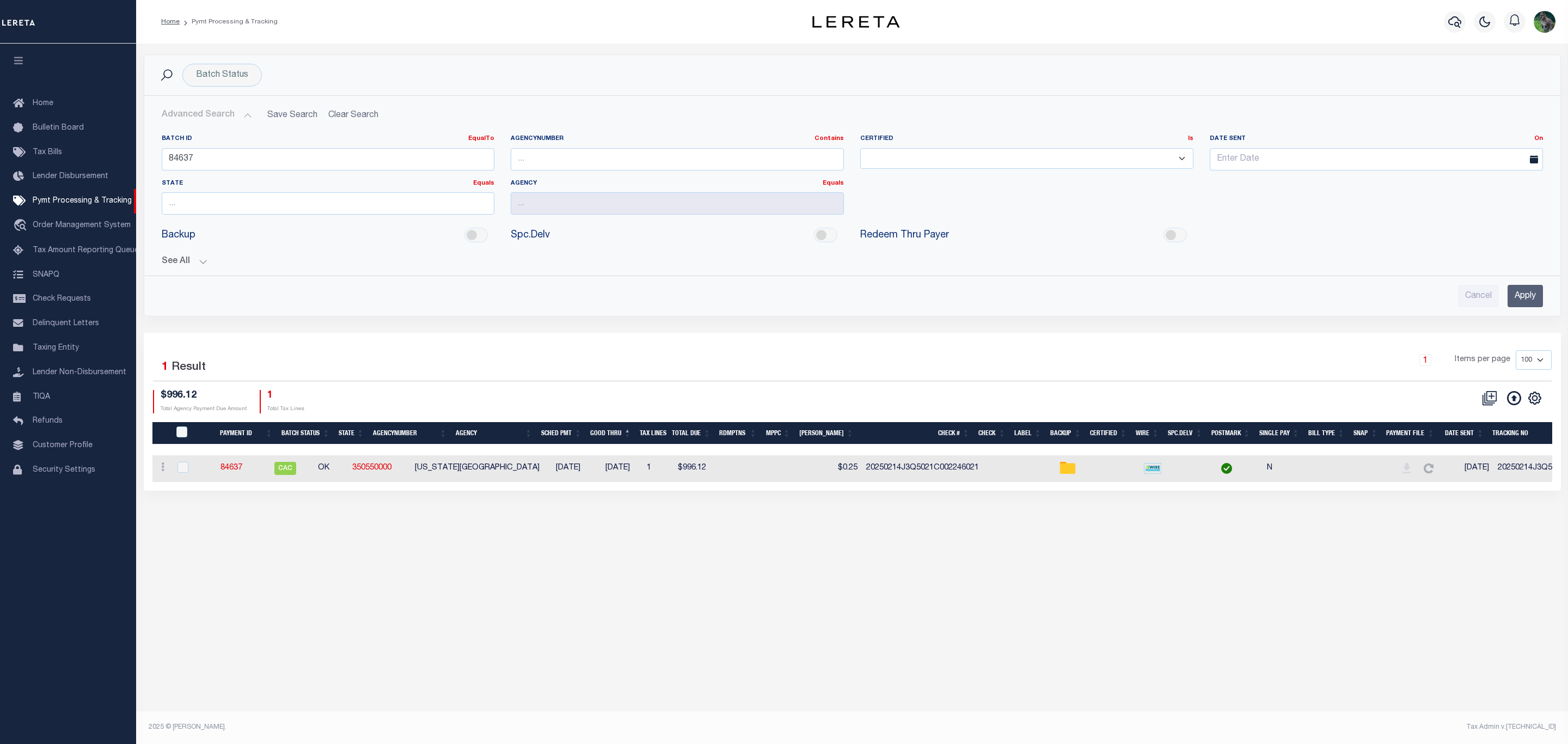
click at [341, 108] on div "Advanced Search Save Search Clear Search PayeeSearchTable_dynamictable_____Defa…" at bounding box center [852, 206] width 1416 height 220
drag, startPoint x: 232, startPoint y: 157, endPoint x: 264, endPoint y: 200, distance: 53.6
click at [0, 148] on div "Home Pymt Processing & Tracking" at bounding box center [784, 356] width 1568 height 713
click at [1533, 291] on input "Apply" at bounding box center [1525, 296] width 35 height 22
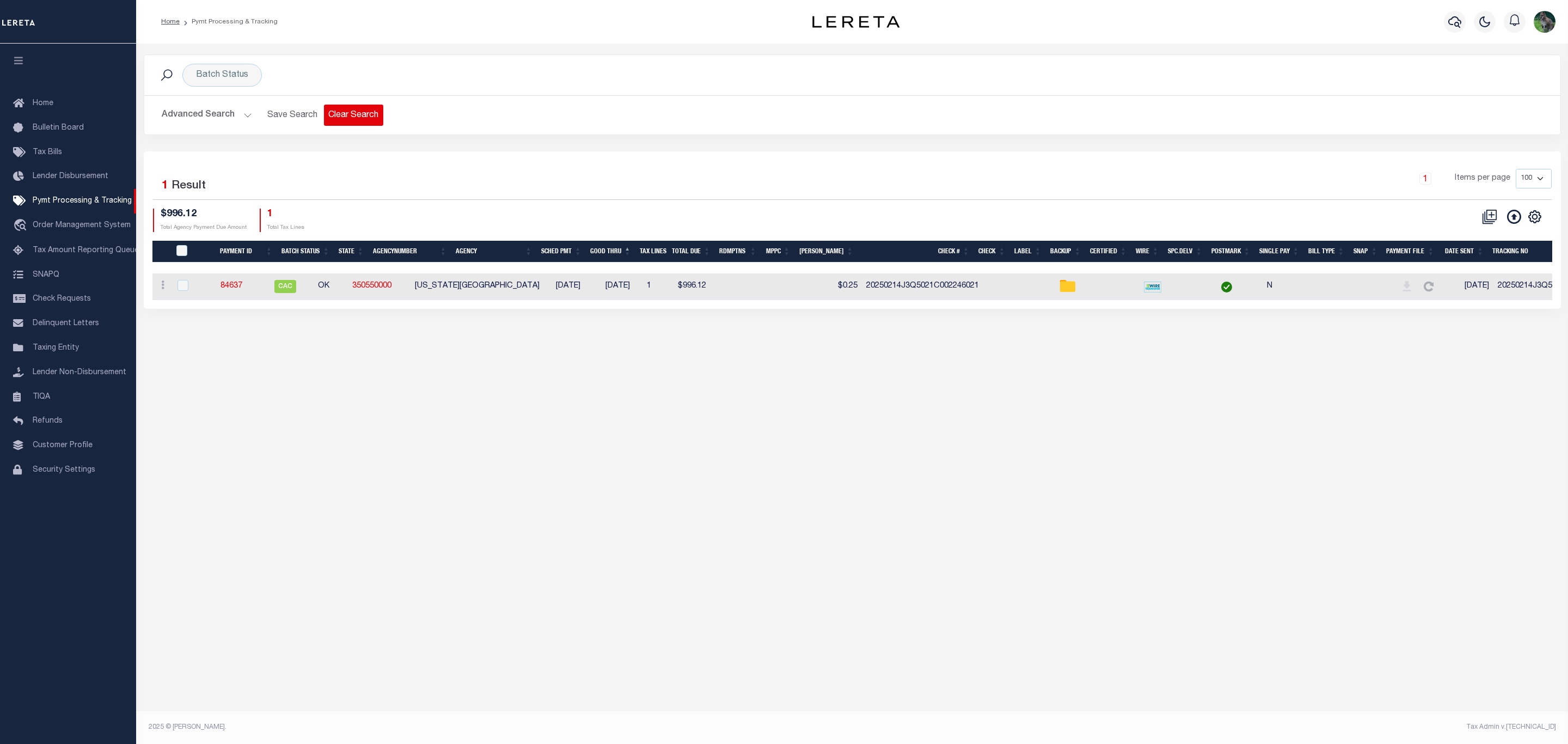
click at [360, 115] on button "Clear Search" at bounding box center [353, 115] width 59 height 21
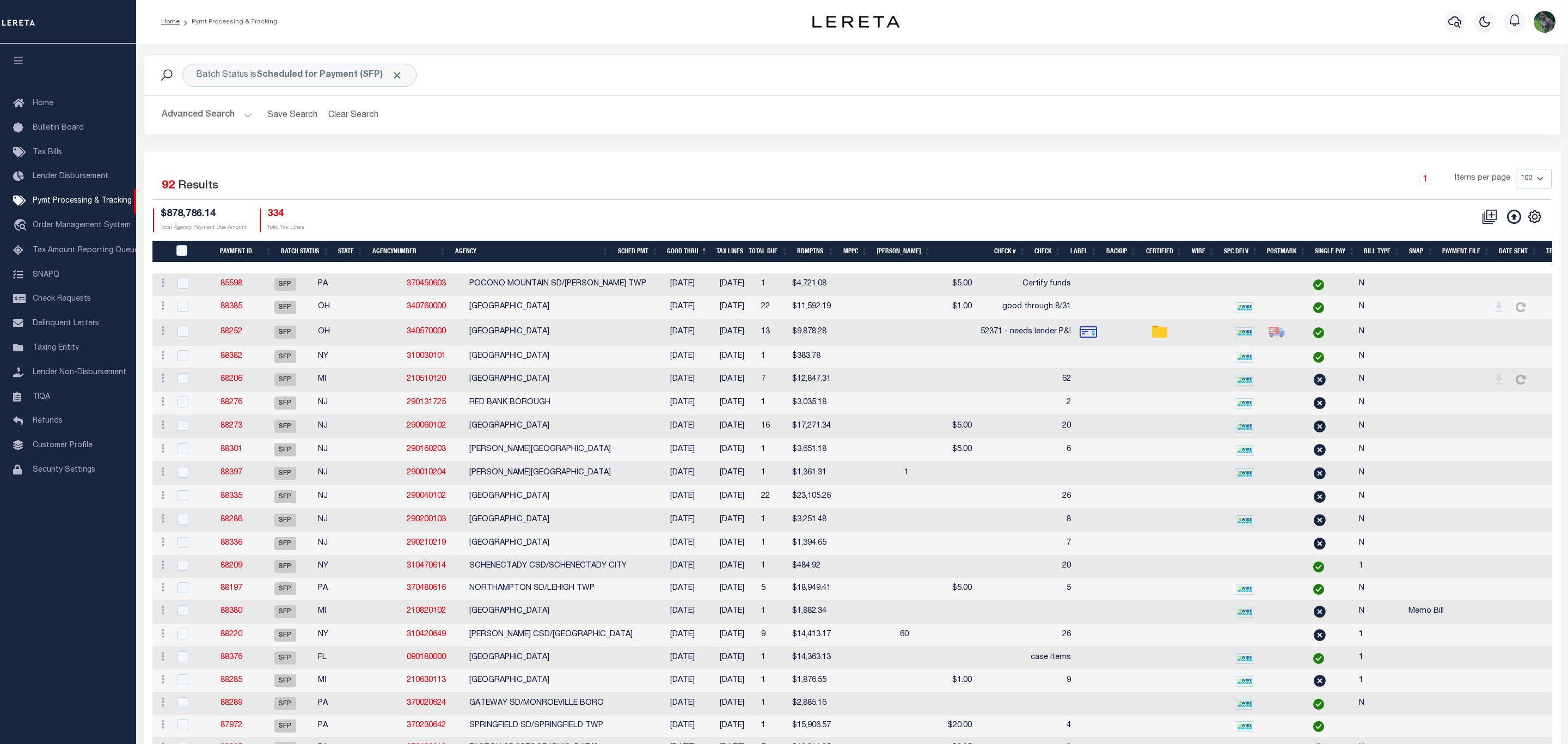
click at [224, 118] on button "Advanced Search" at bounding box center [206, 115] width 90 height 21
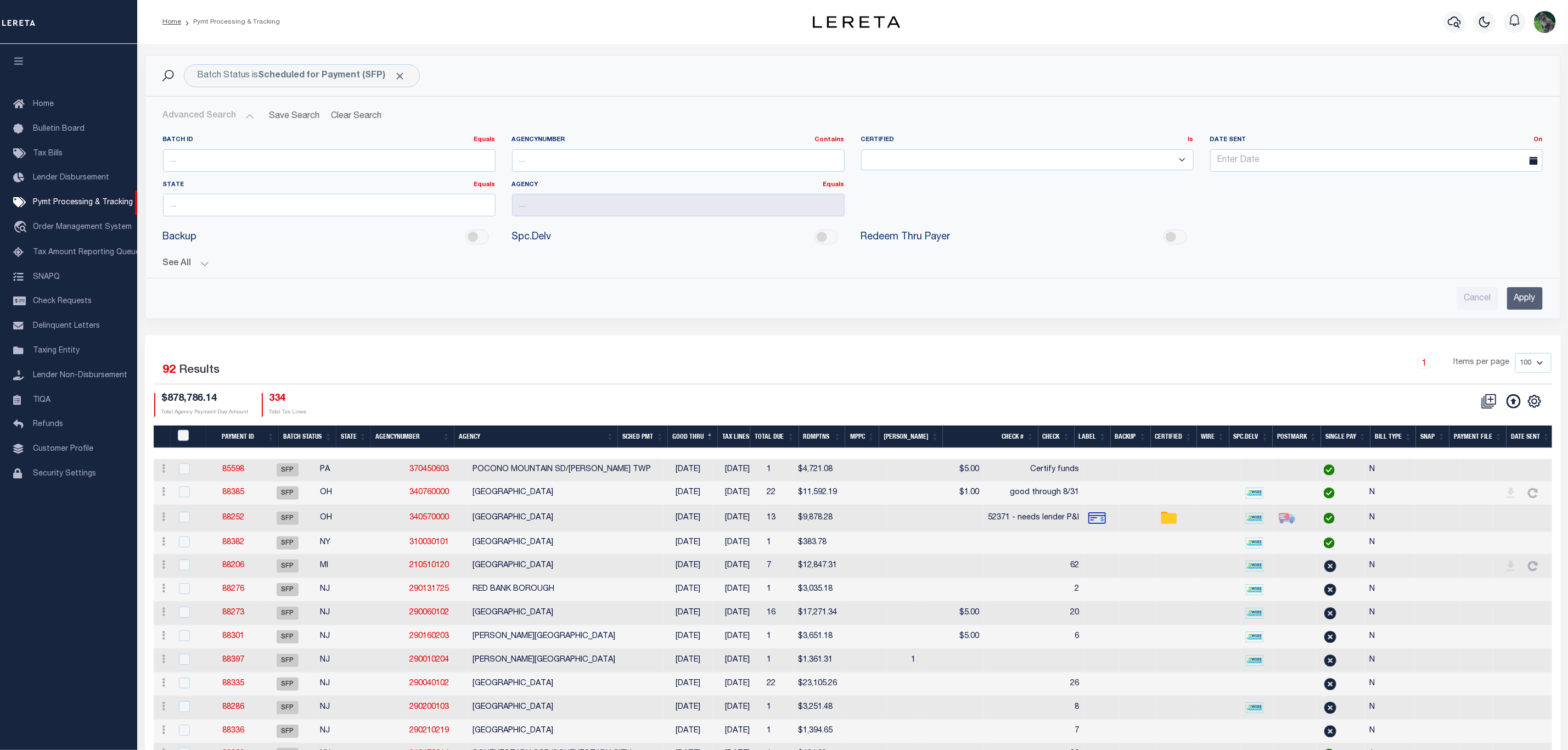
click at [188, 267] on button "See All" at bounding box center [852, 264] width 1380 height 10
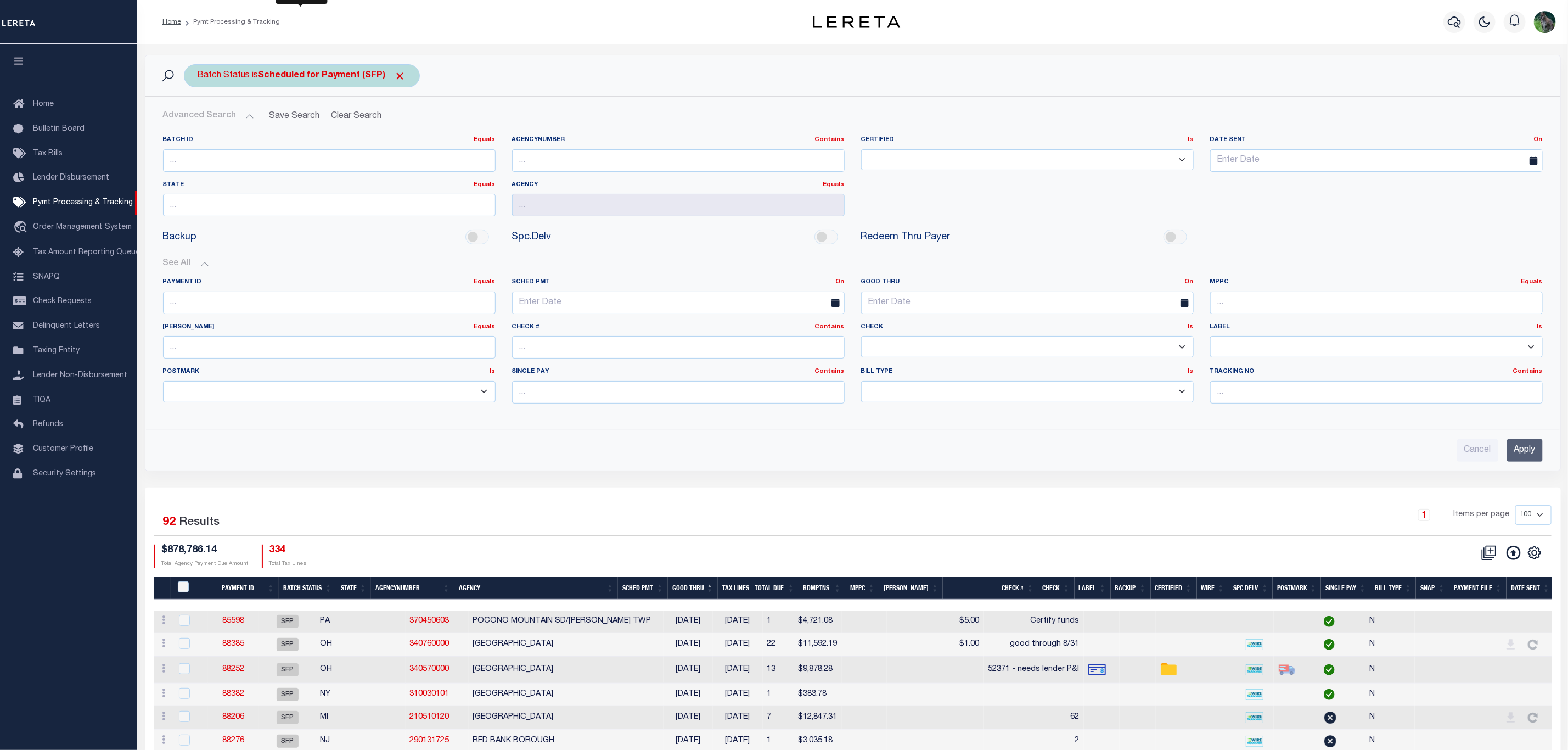
click at [275, 84] on div "Batch Status is Scheduled for Payment (SFP)" at bounding box center [301, 76] width 236 height 23
click at [293, 132] on select "Awaiting Funds (AWF) Cleared and Complete (CAC) New Check Needed (NCN) Payment …" at bounding box center [279, 130] width 161 height 21
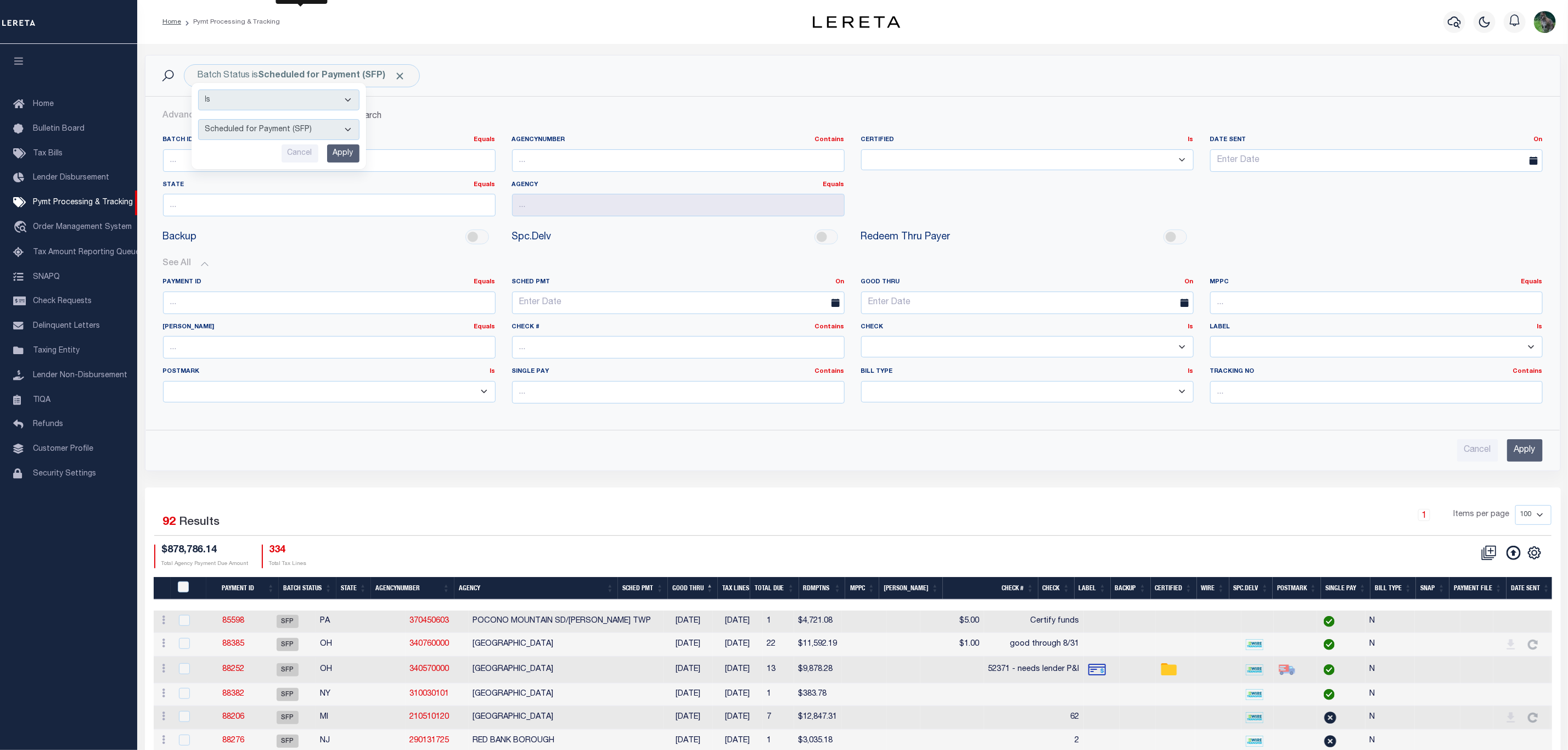
select select "RFP"
click at [198, 120] on select "Awaiting Funds (AWF) Cleared and Complete (CAC) New Check Needed (NCN) Payment …" at bounding box center [279, 130] width 161 height 21
click at [341, 147] on input "Apply" at bounding box center [343, 153] width 33 height 18
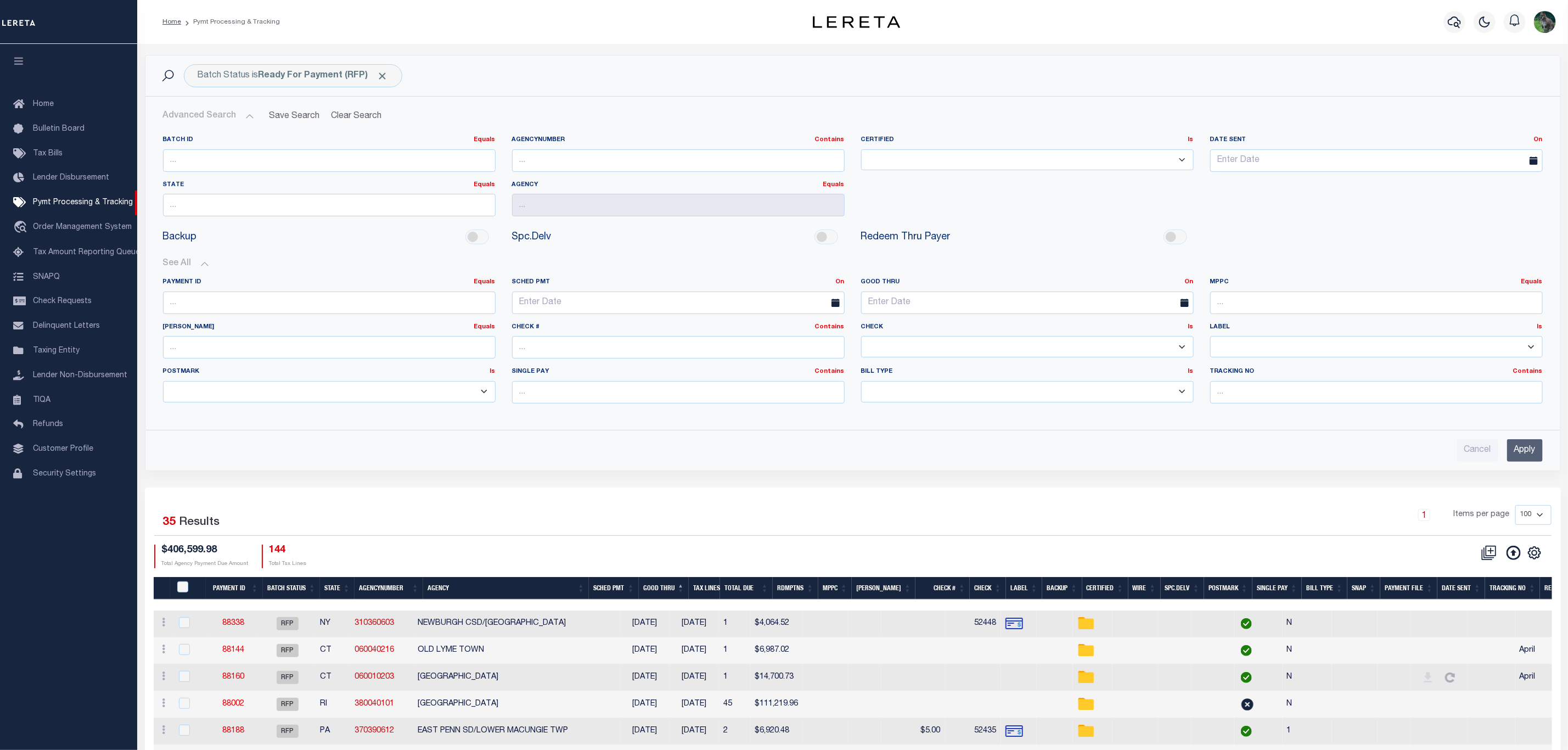
click at [931, 349] on select "Yes No" at bounding box center [1027, 346] width 332 height 21
select select "false"
click at [861, 338] on select "Yes No" at bounding box center [1027, 346] width 332 height 21
click at [1527, 455] on input "Apply" at bounding box center [1525, 450] width 36 height 22
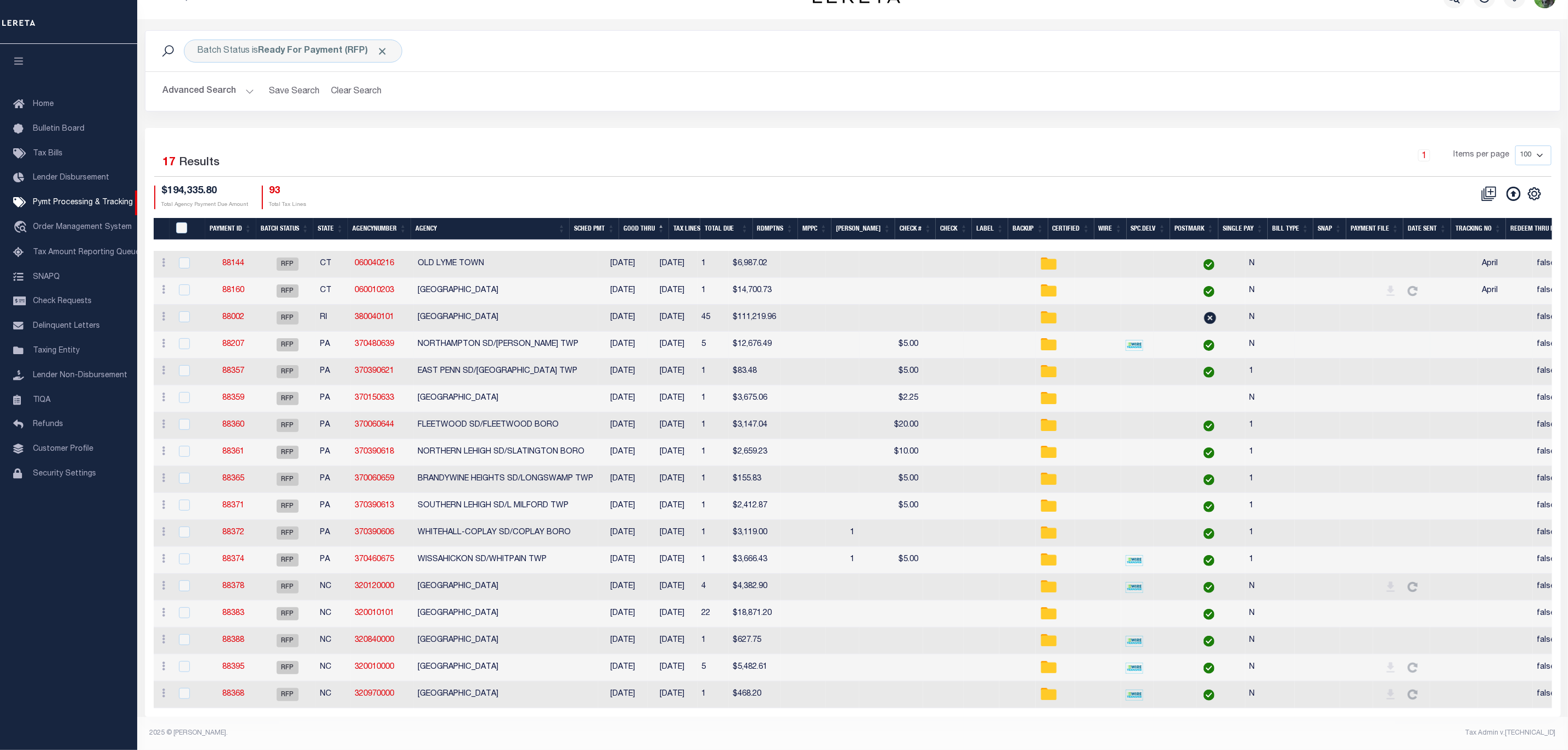
scroll to position [38, 0]
